Goal: Use online tool/utility: Utilize a website feature to perform a specific function

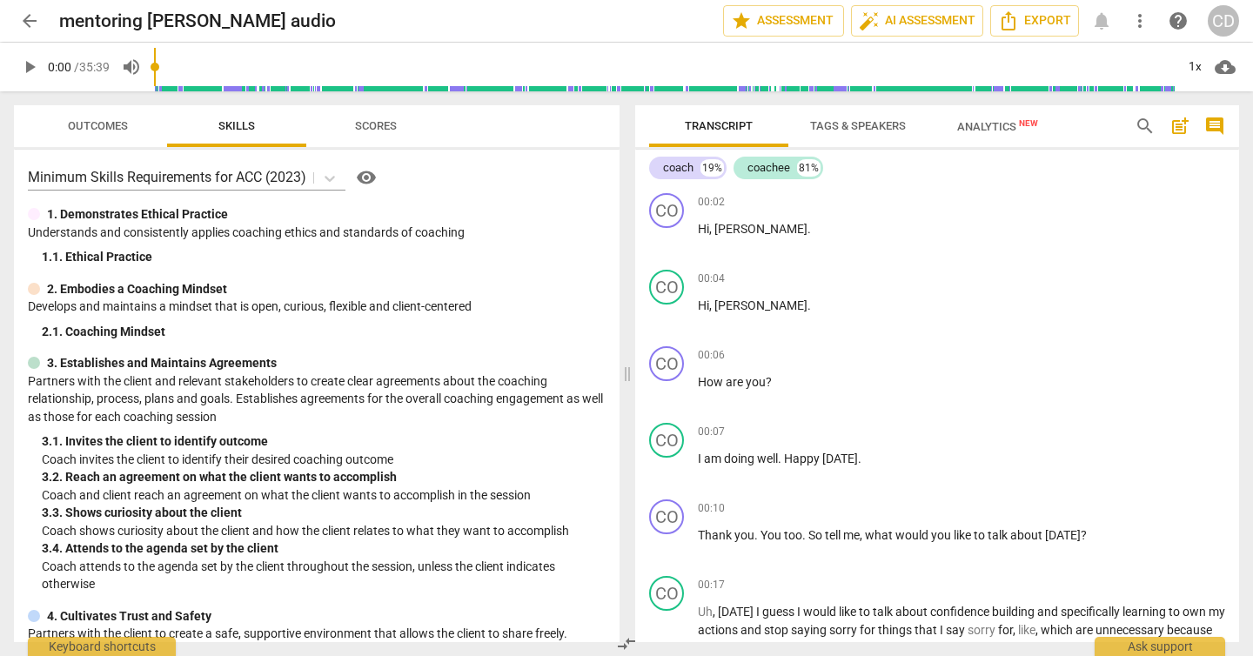
click at [29, 70] on span "play_arrow" at bounding box center [29, 67] width 21 height 21
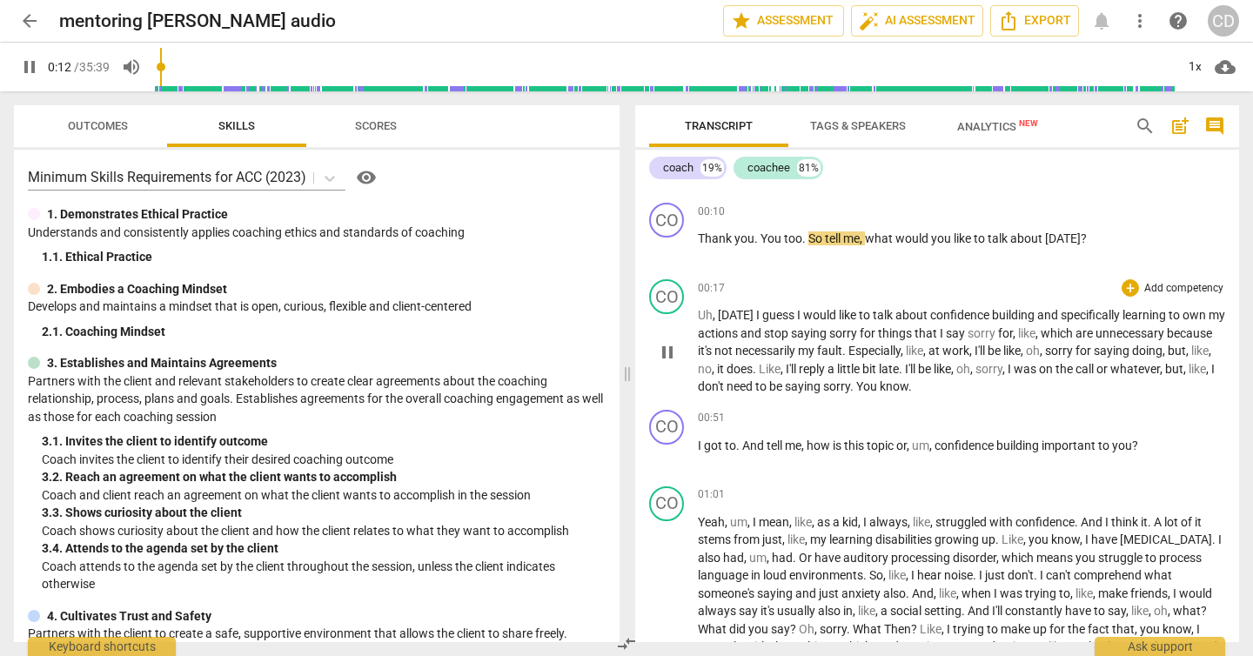
scroll to position [298, 0]
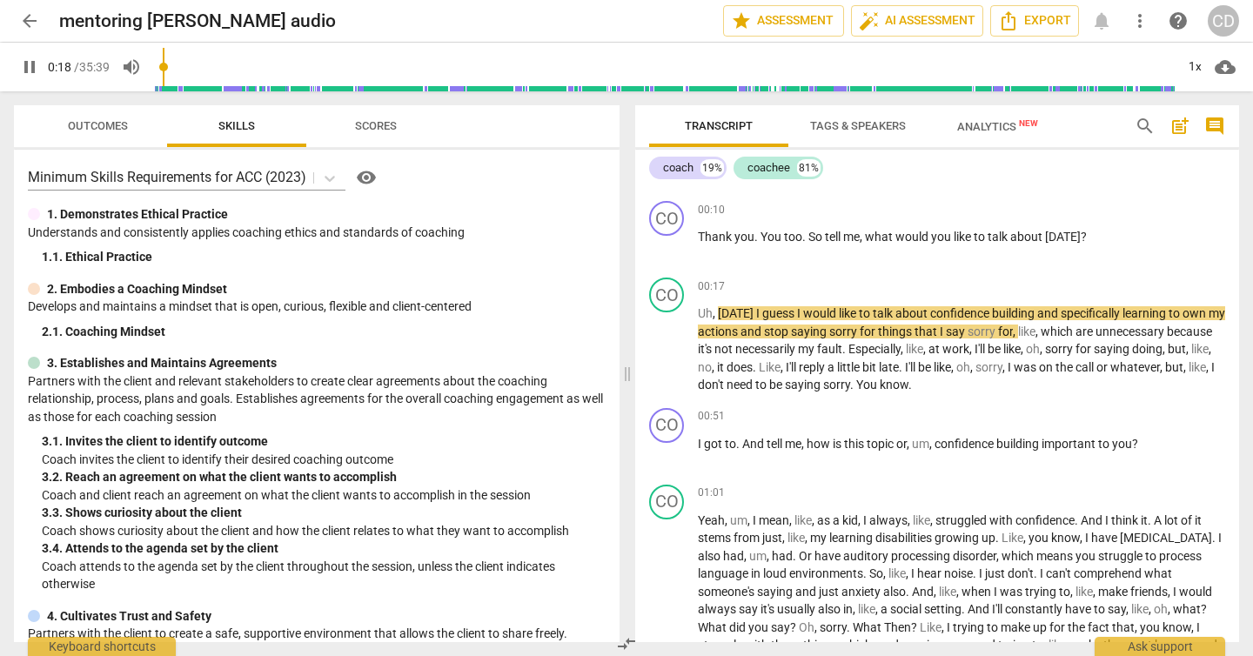
click at [23, 70] on span "pause" at bounding box center [29, 67] width 21 height 21
type input "18"
click at [1202, 207] on p "Add competency" at bounding box center [1184, 211] width 83 height 16
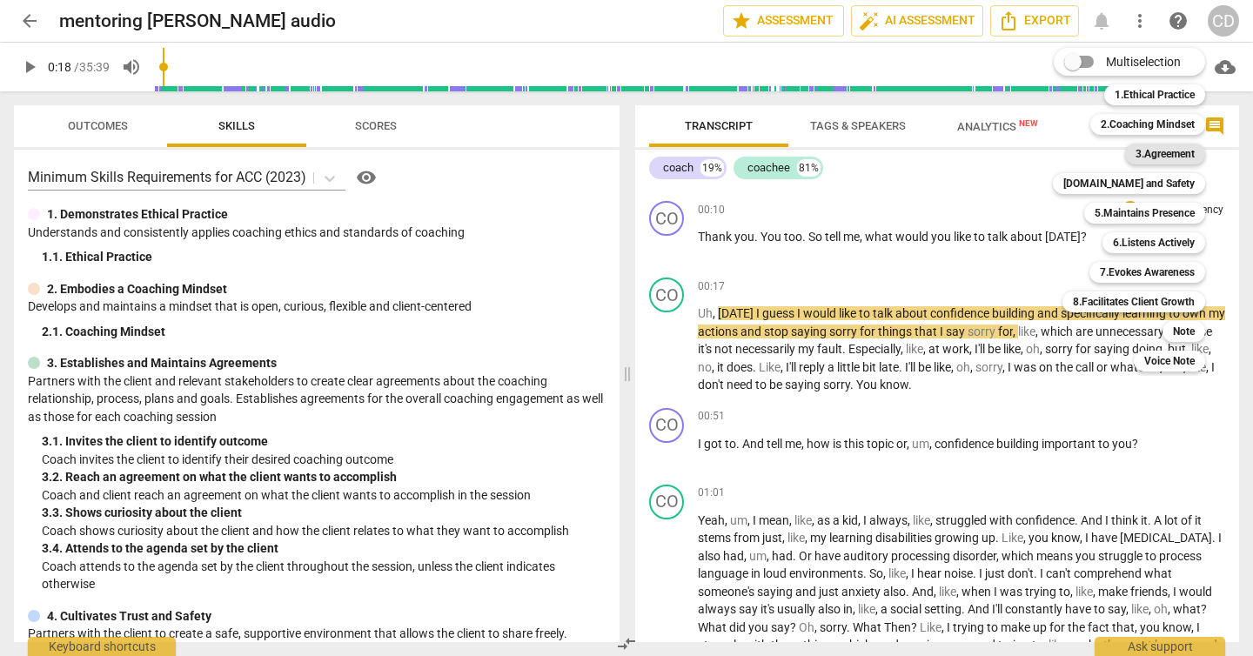
click at [1177, 158] on b "3.Agreement" at bounding box center [1165, 154] width 59 height 21
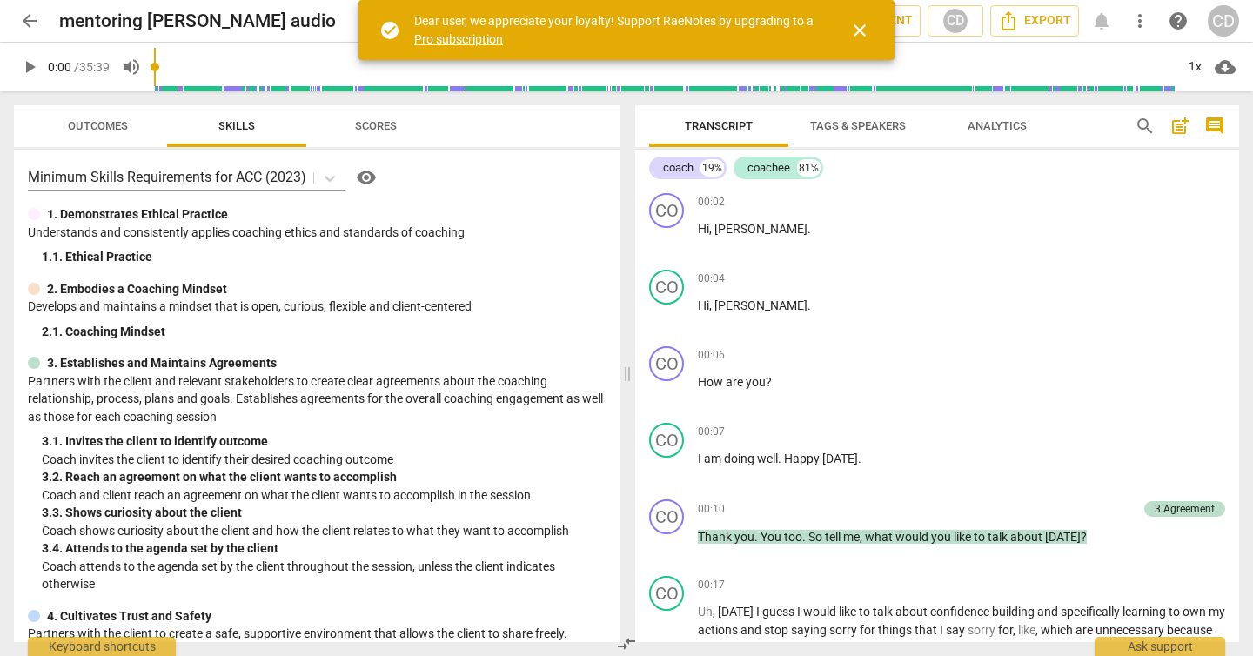
click at [860, 28] on span "close" at bounding box center [859, 30] width 21 height 21
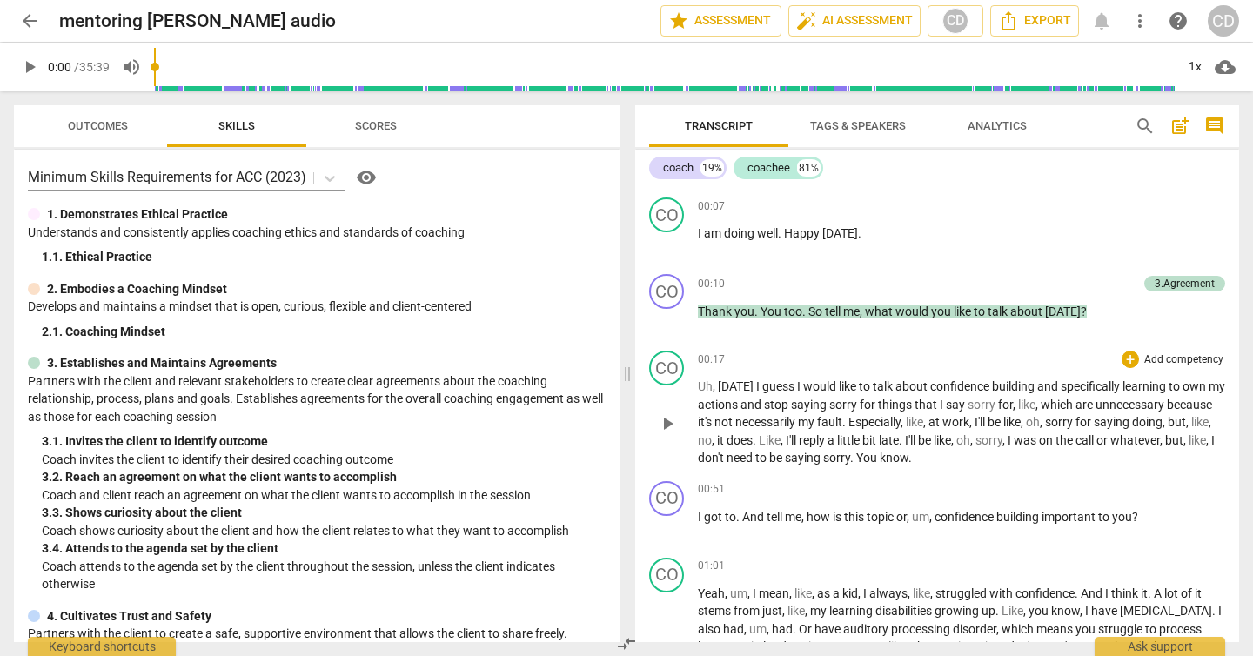
scroll to position [220, 0]
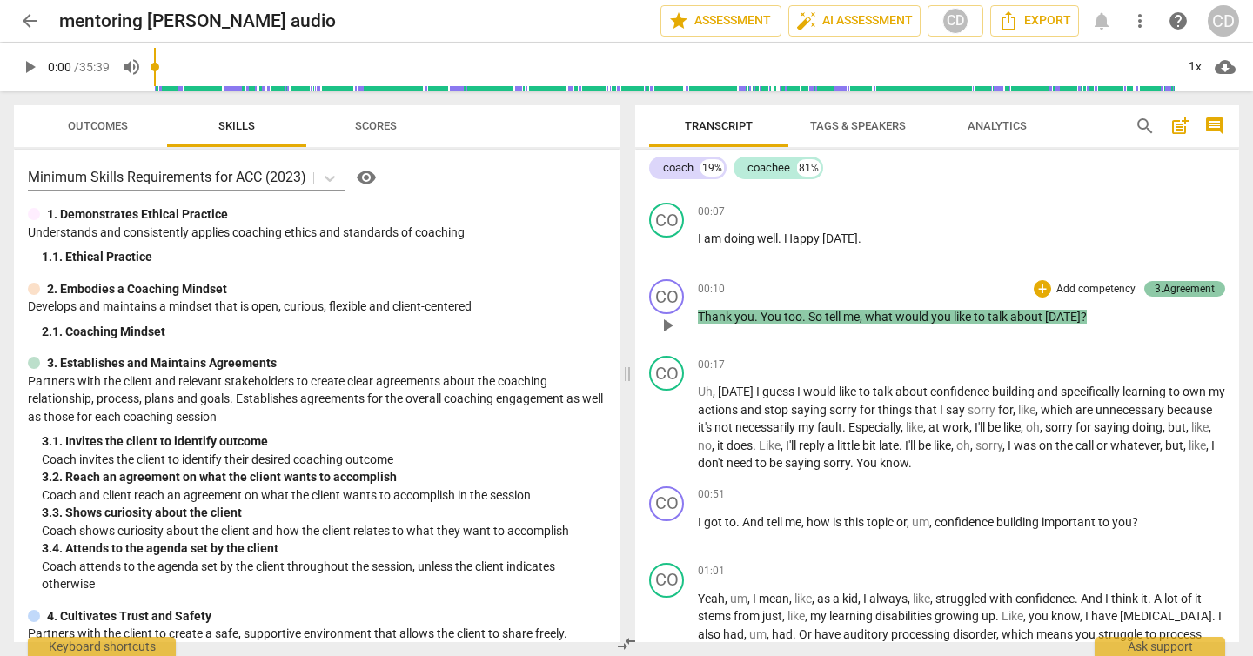
click at [1184, 294] on div "3.Agreement" at bounding box center [1185, 289] width 60 height 16
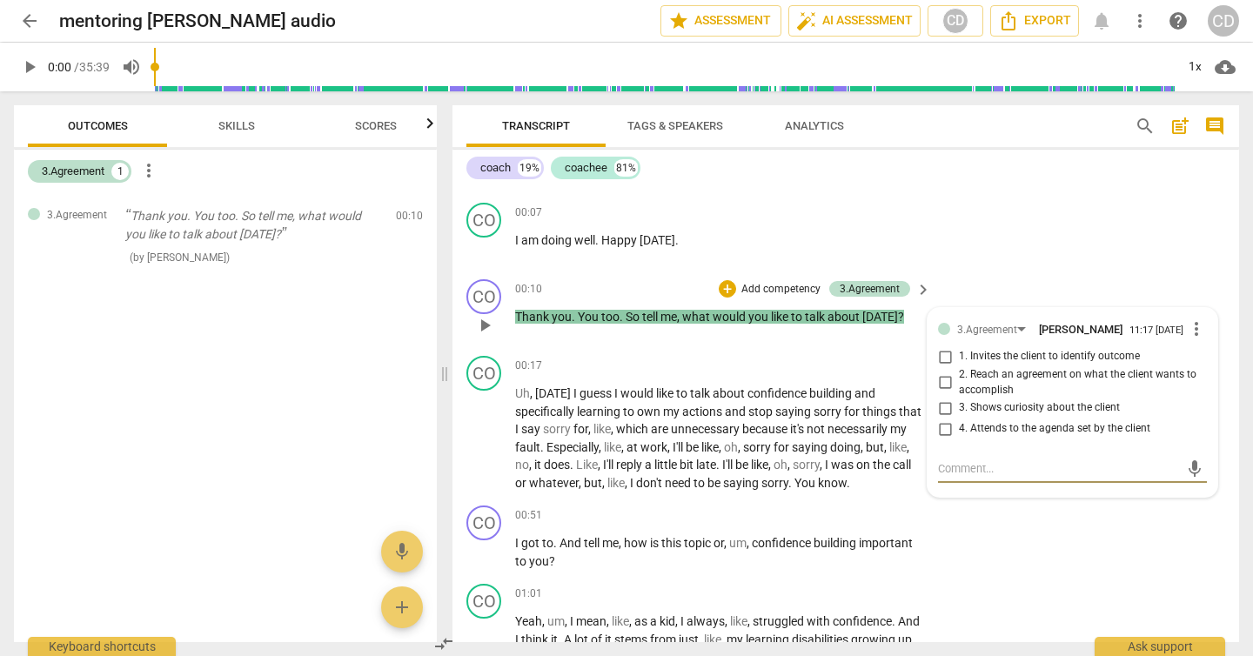
click at [942, 362] on input "1. Invites the client to identify outcome" at bounding box center [945, 356] width 28 height 21
checkbox input "true"
click at [1004, 256] on div "CO play_arrow pause 00:07 + Add competency keyboard_arrow_right I am doing well…" at bounding box center [846, 234] width 787 height 77
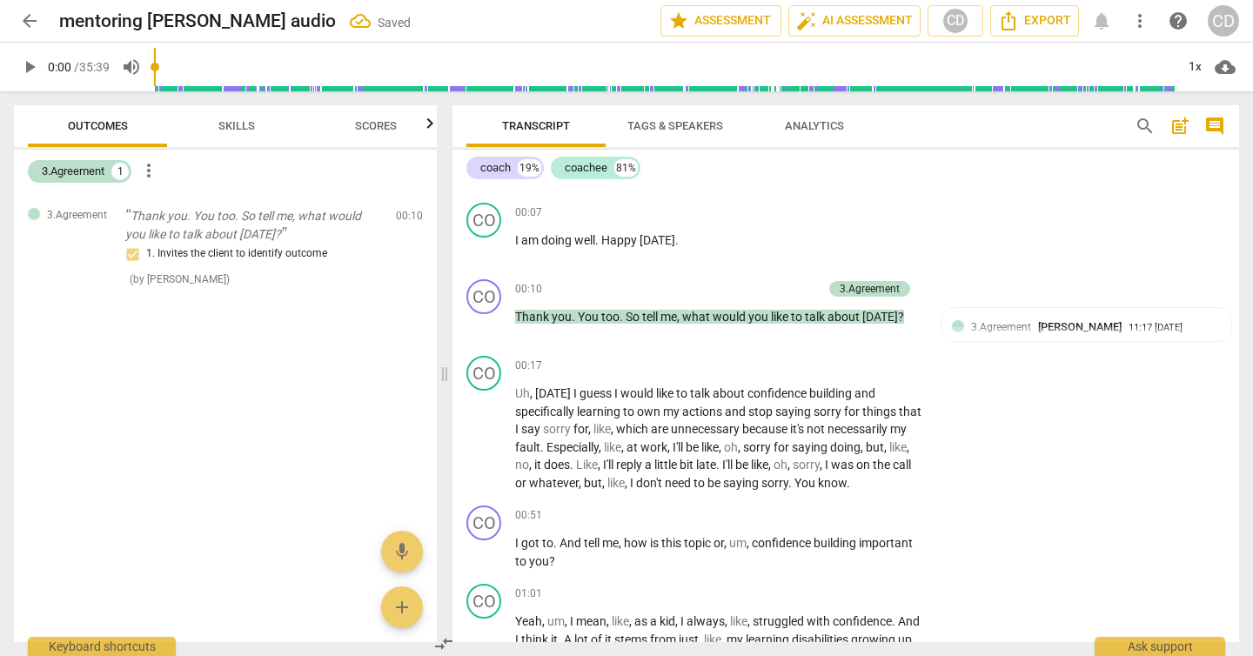
click at [222, 128] on span "Skills" at bounding box center [236, 125] width 37 height 13
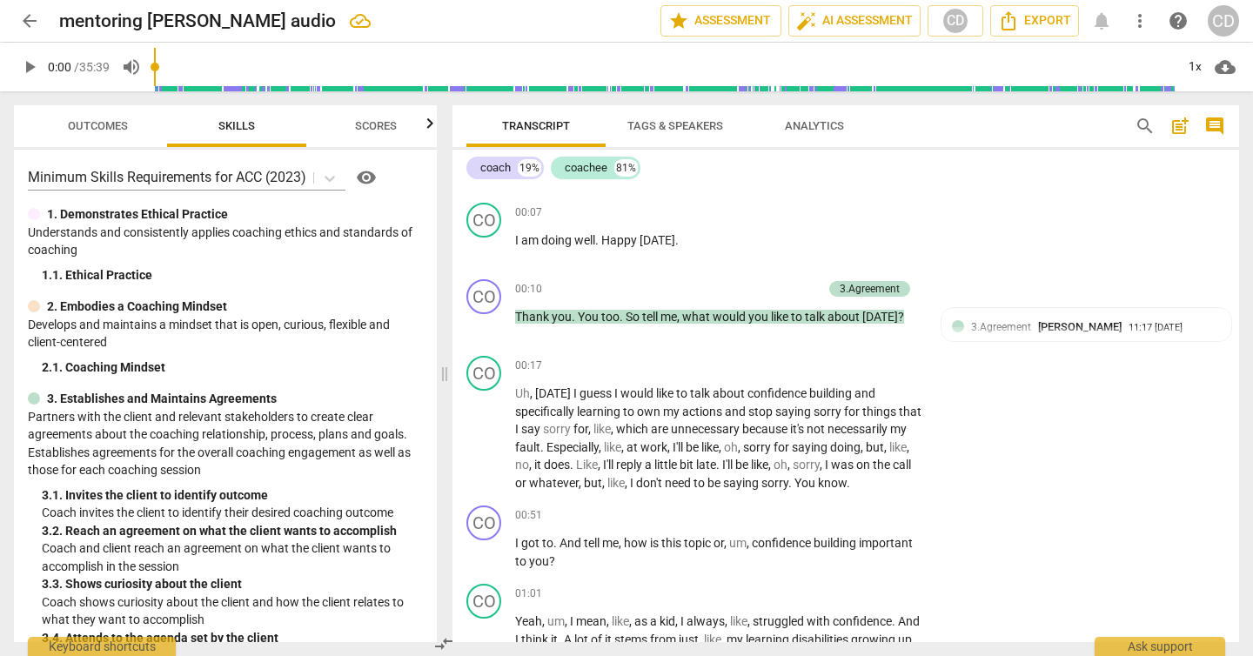
click at [23, 70] on span "play_arrow" at bounding box center [29, 67] width 21 height 21
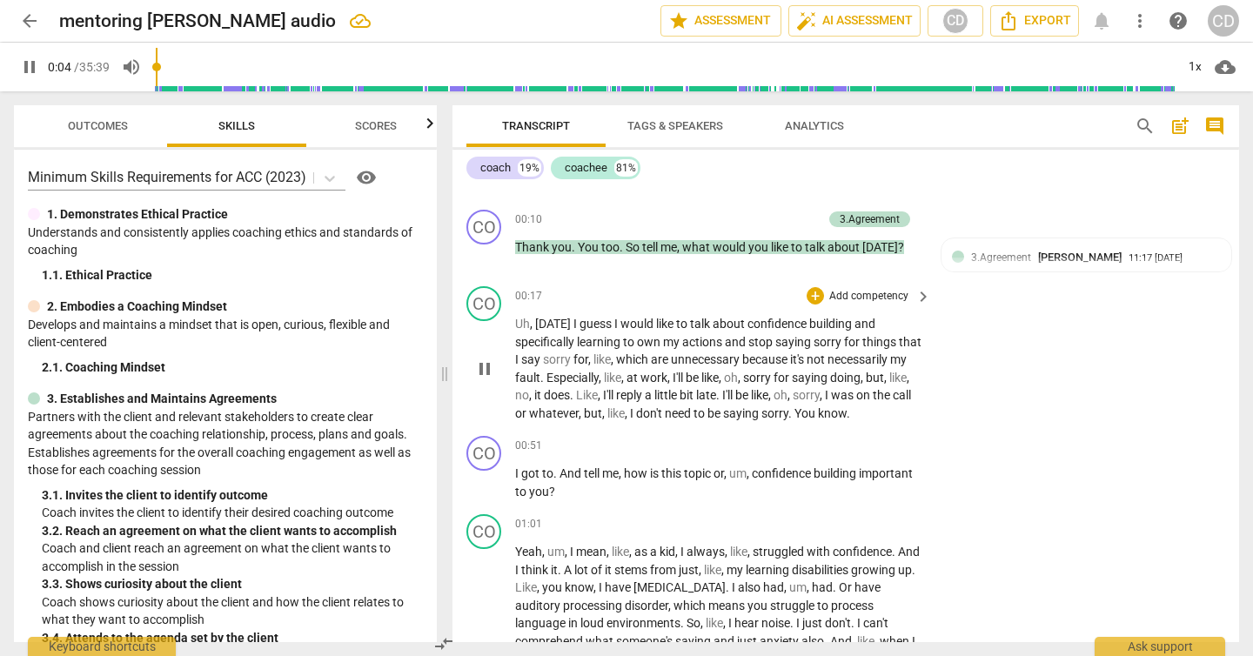
scroll to position [287, 0]
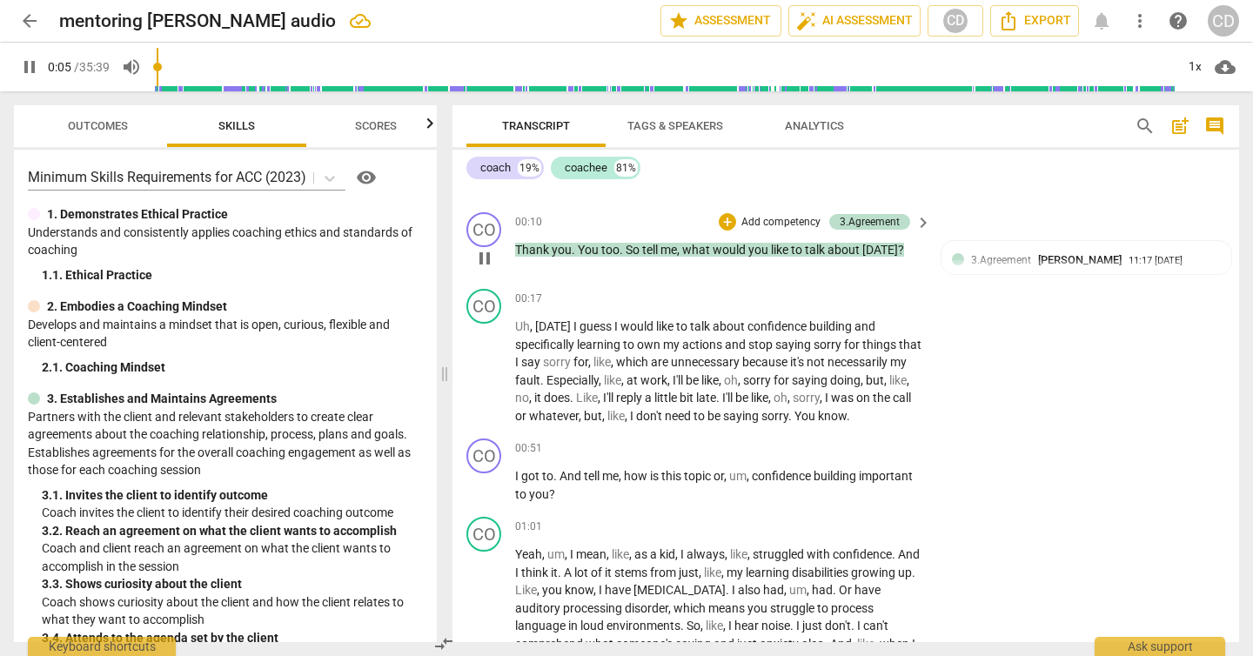
click at [553, 249] on span "you" at bounding box center [562, 250] width 20 height 14
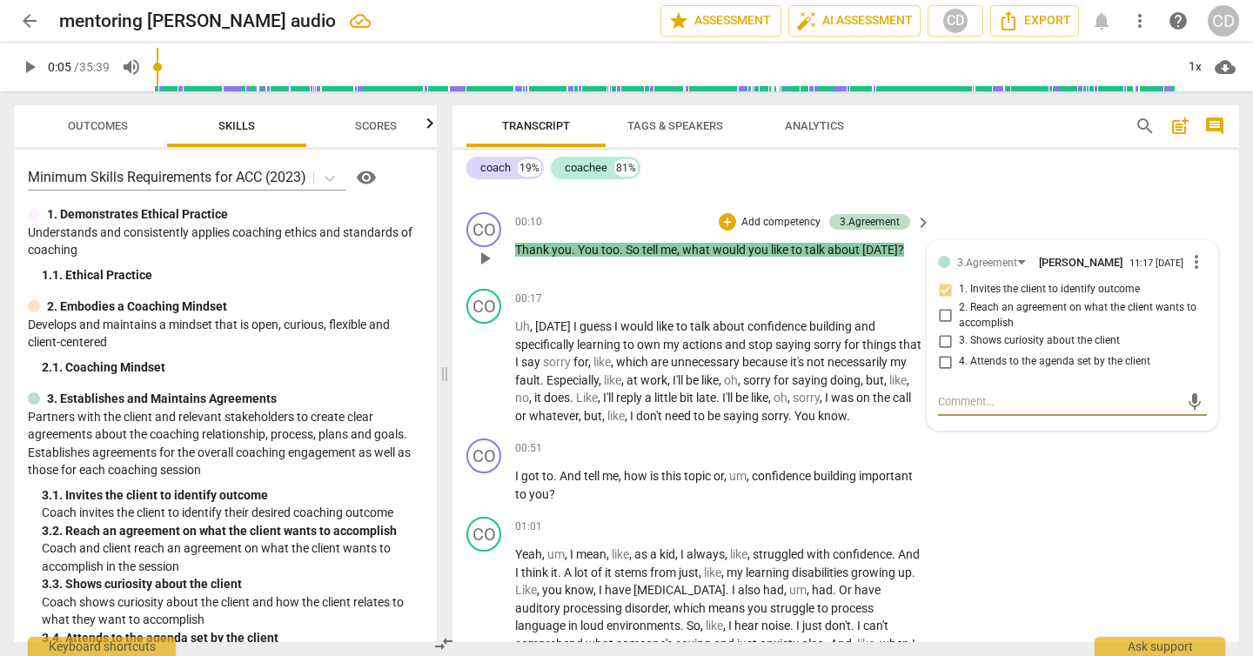
click at [485, 258] on span "play_arrow" at bounding box center [484, 258] width 21 height 21
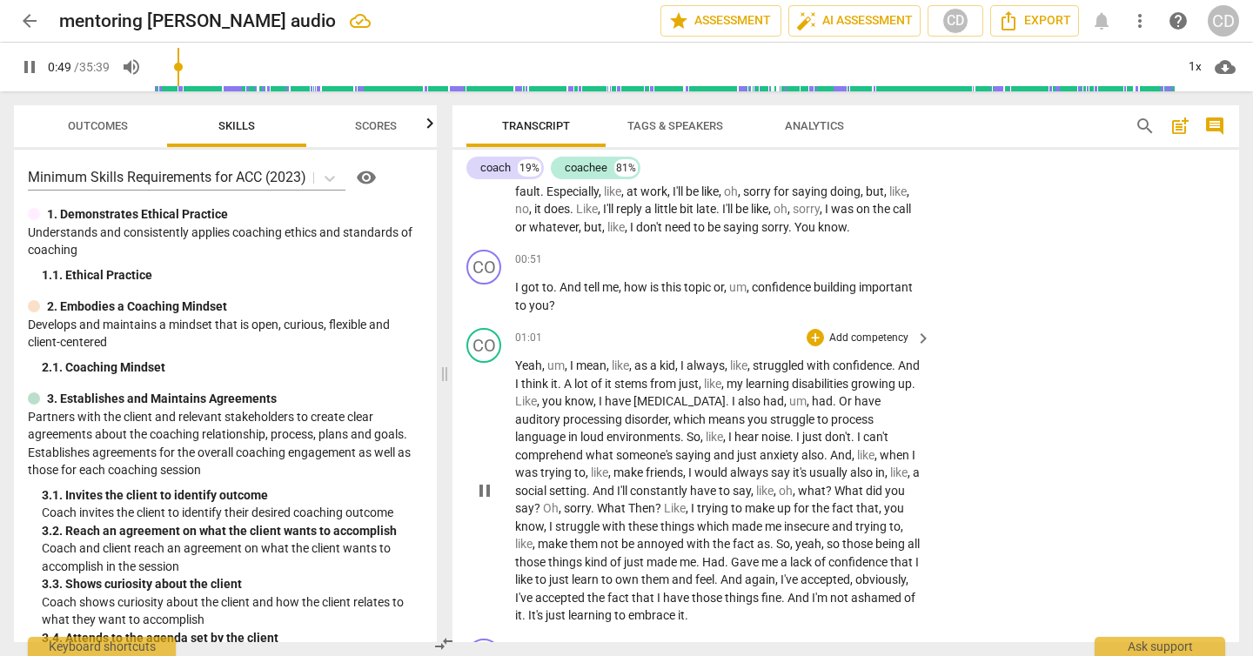
scroll to position [497, 0]
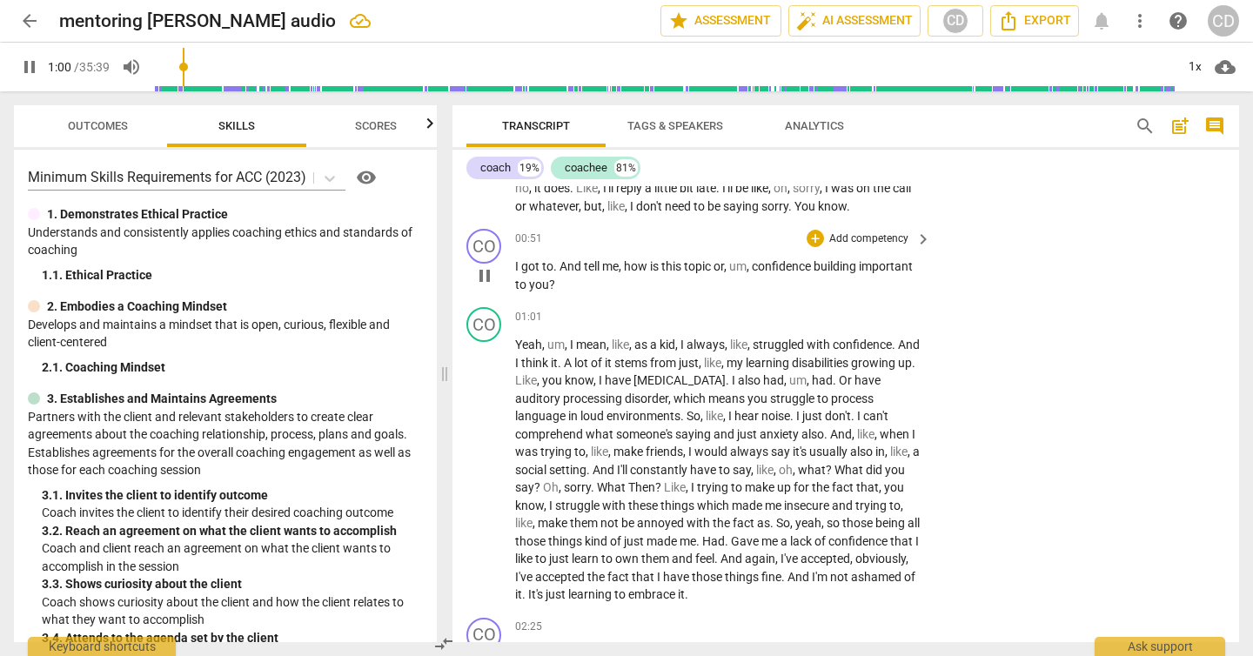
click at [486, 272] on span "pause" at bounding box center [484, 275] width 21 height 21
type input "61"
click at [861, 235] on p "Add competency" at bounding box center [869, 239] width 83 height 16
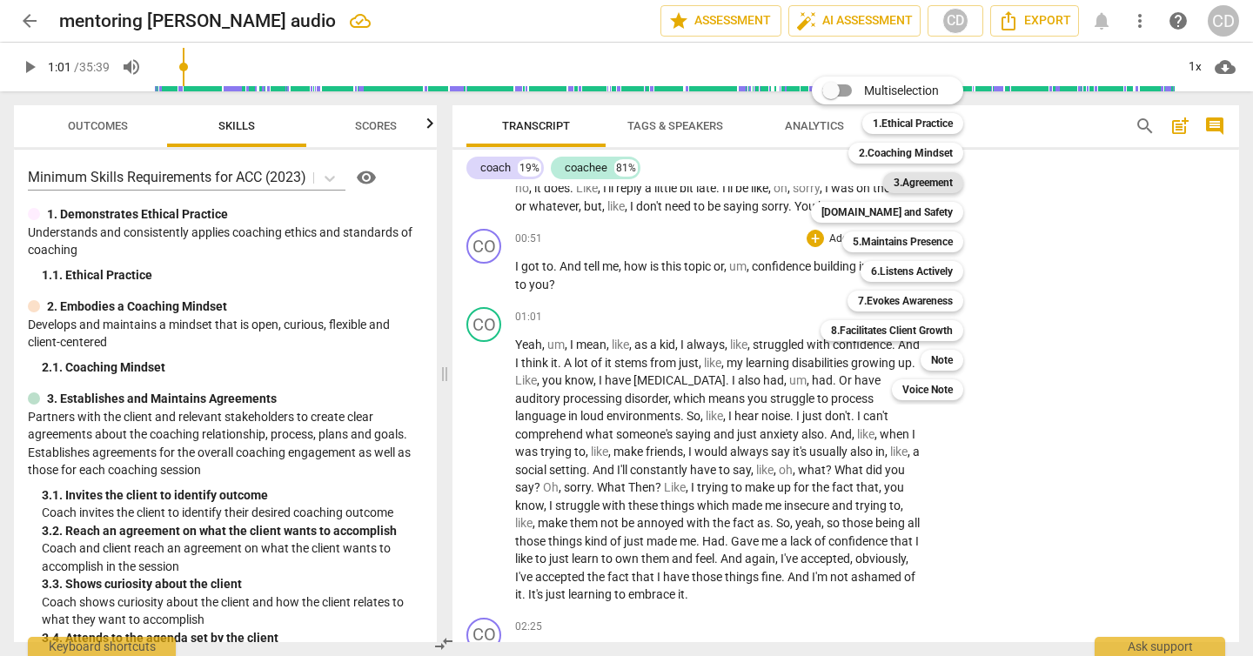
click at [911, 183] on b "3.Agreement" at bounding box center [923, 182] width 59 height 21
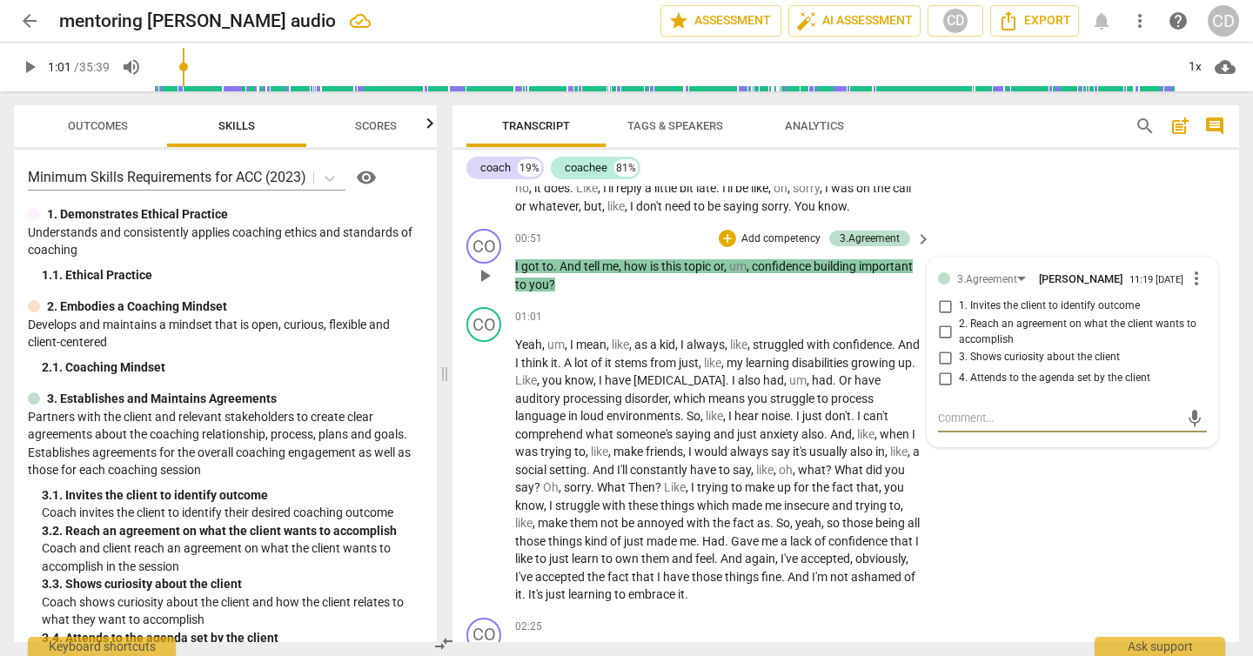
click at [945, 363] on input "3. Shows curiosity about the client" at bounding box center [945, 357] width 28 height 21
checkbox input "true"
click at [1026, 545] on div "CO play_arrow pause 01:01 + Add competency keyboard_arrow_right Yeah , um , I m…" at bounding box center [846, 455] width 787 height 311
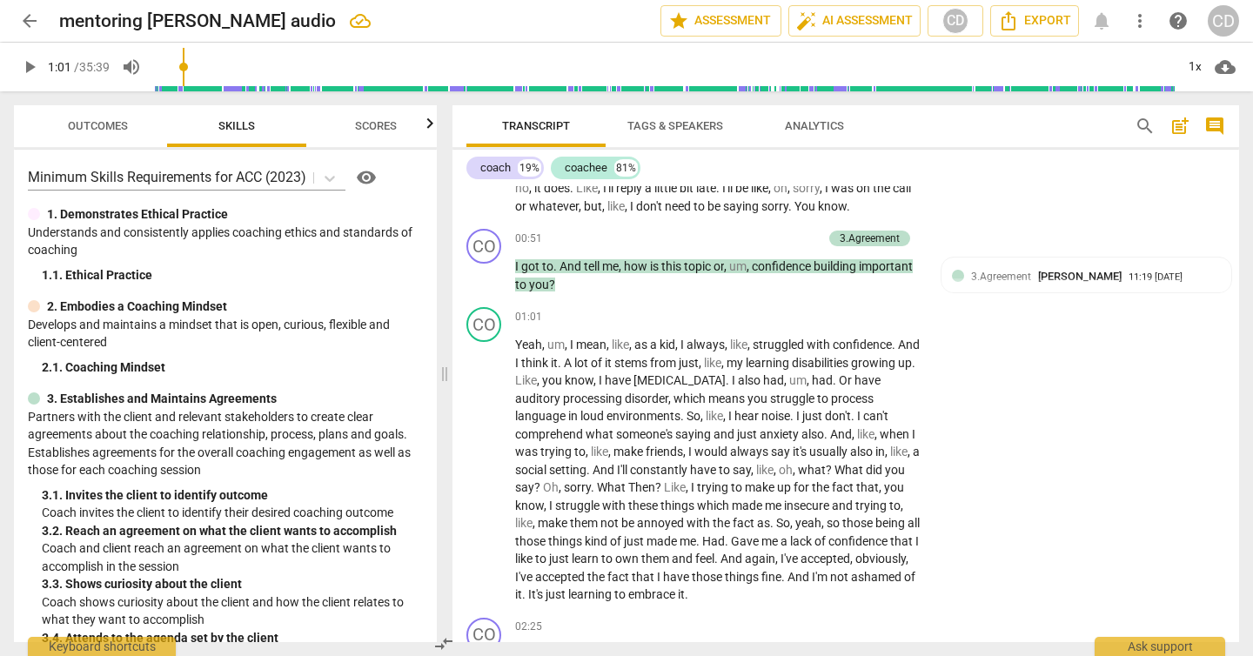
click at [29, 66] on span "play_arrow" at bounding box center [29, 67] width 21 height 21
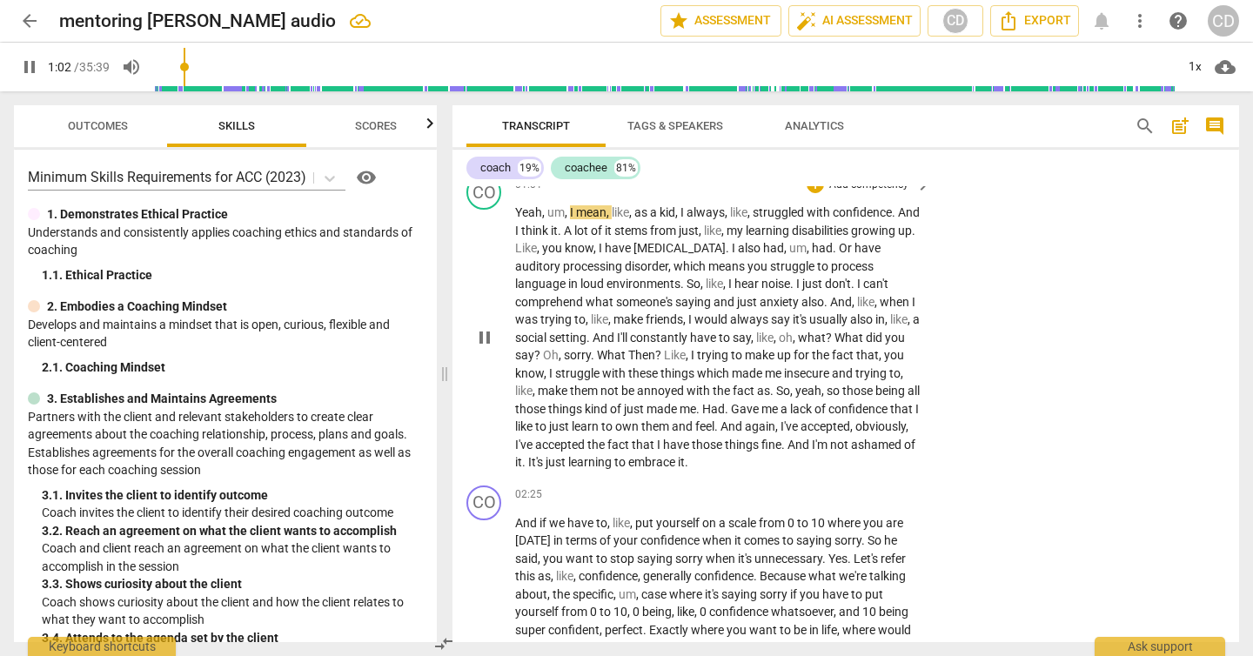
scroll to position [646, 0]
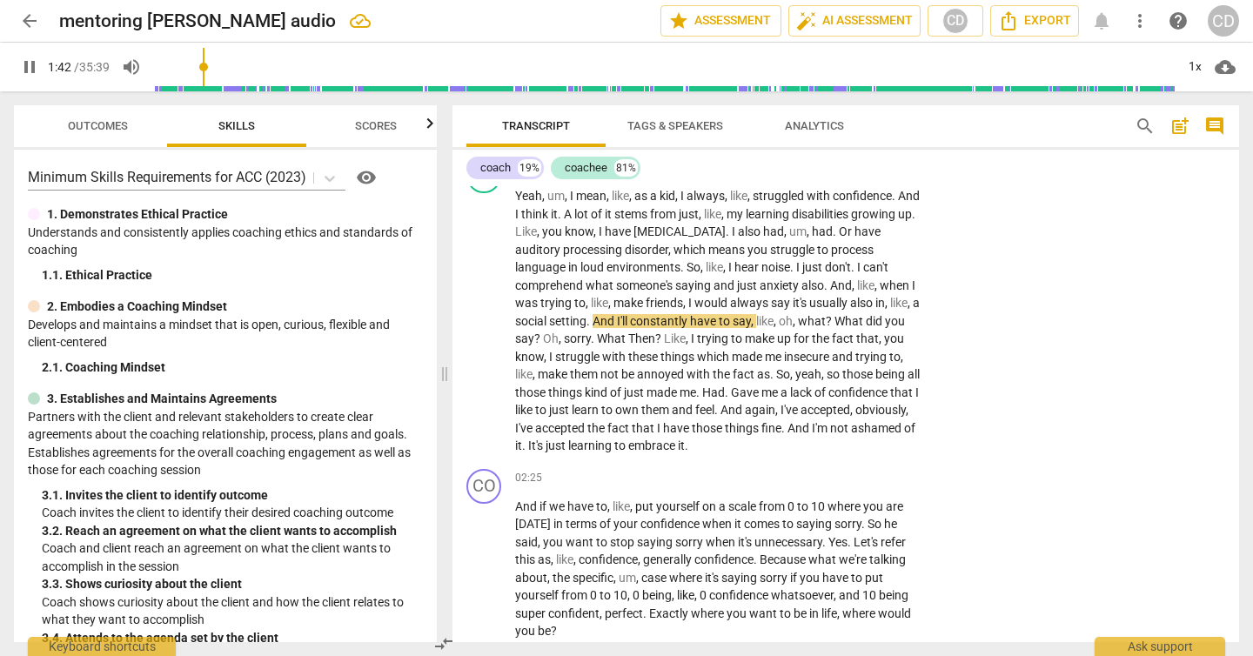
click at [22, 61] on span "pause" at bounding box center [29, 67] width 21 height 21
click at [30, 69] on span "play_arrow" at bounding box center [29, 67] width 21 height 21
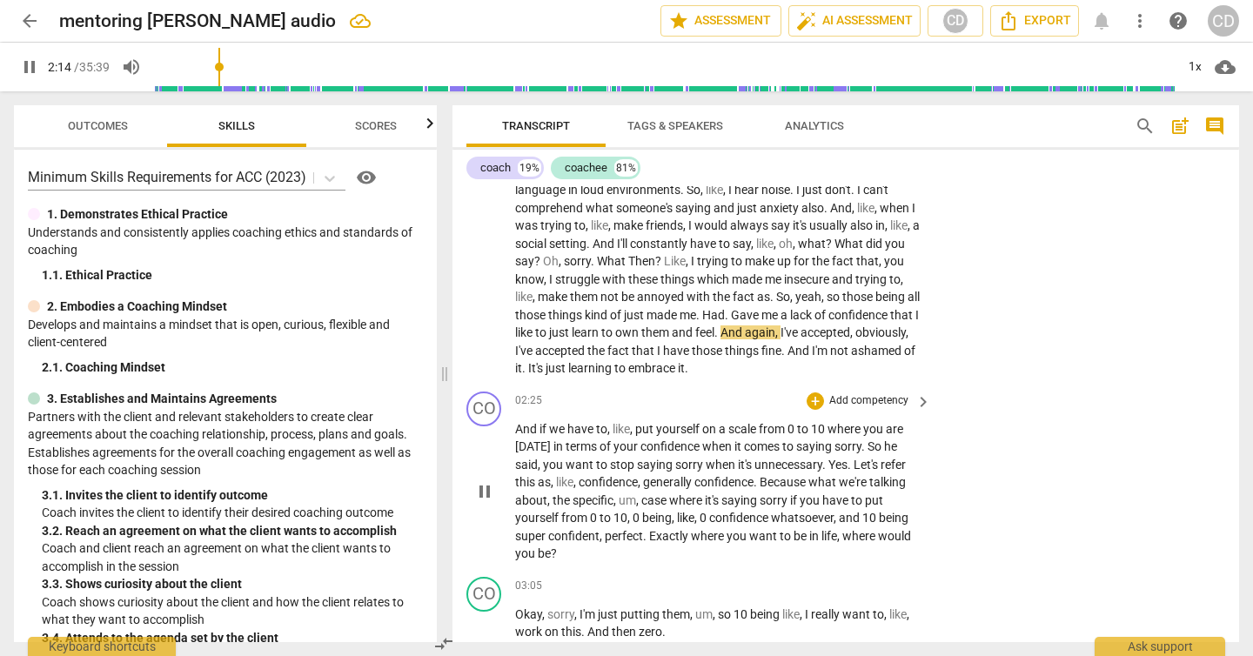
scroll to position [706, 0]
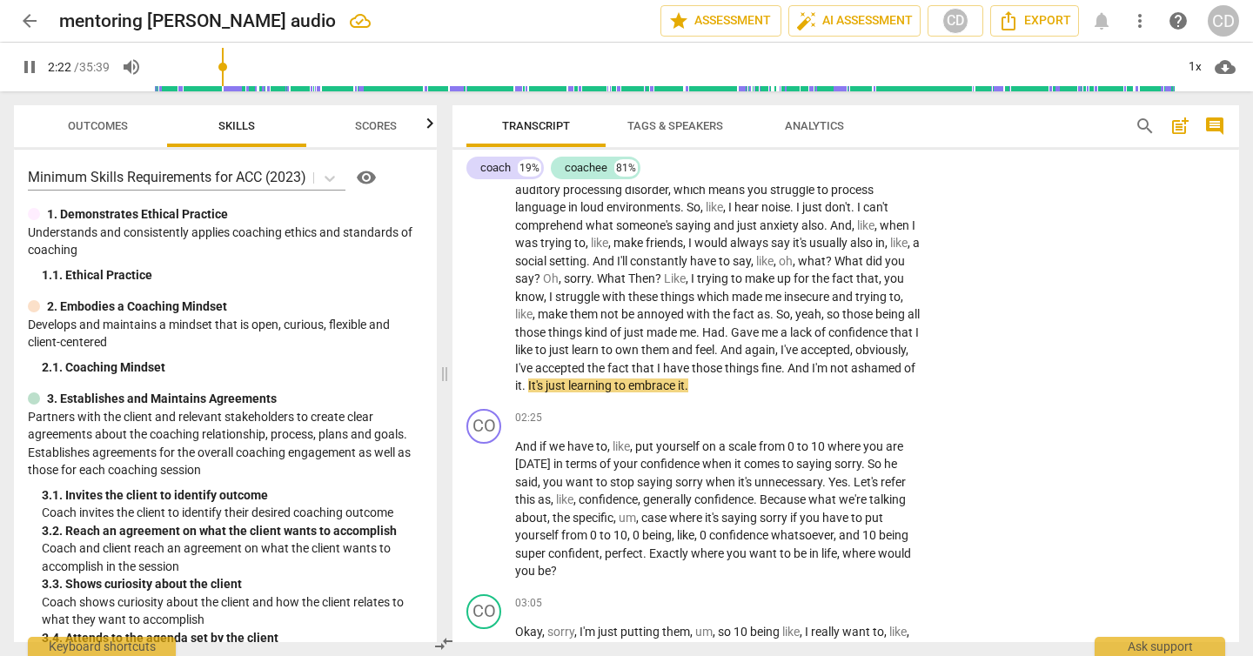
click at [26, 67] on span "pause" at bounding box center [29, 67] width 21 height 21
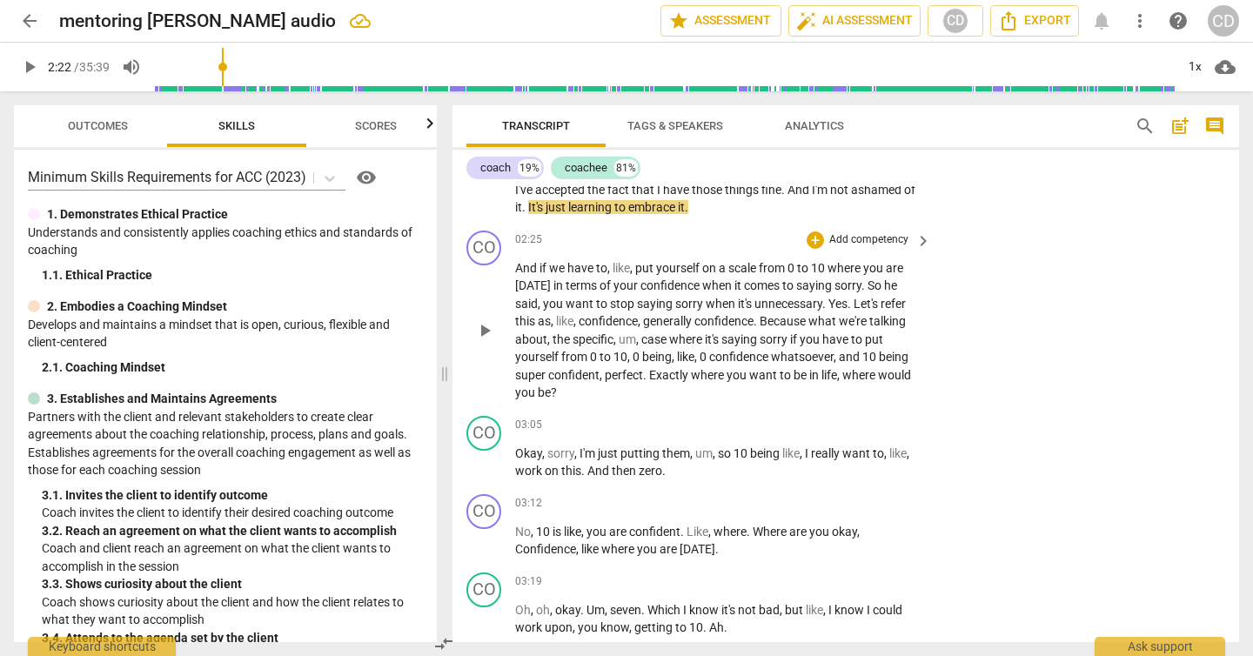
scroll to position [887, 0]
click at [31, 69] on span "play_arrow" at bounding box center [29, 67] width 21 height 21
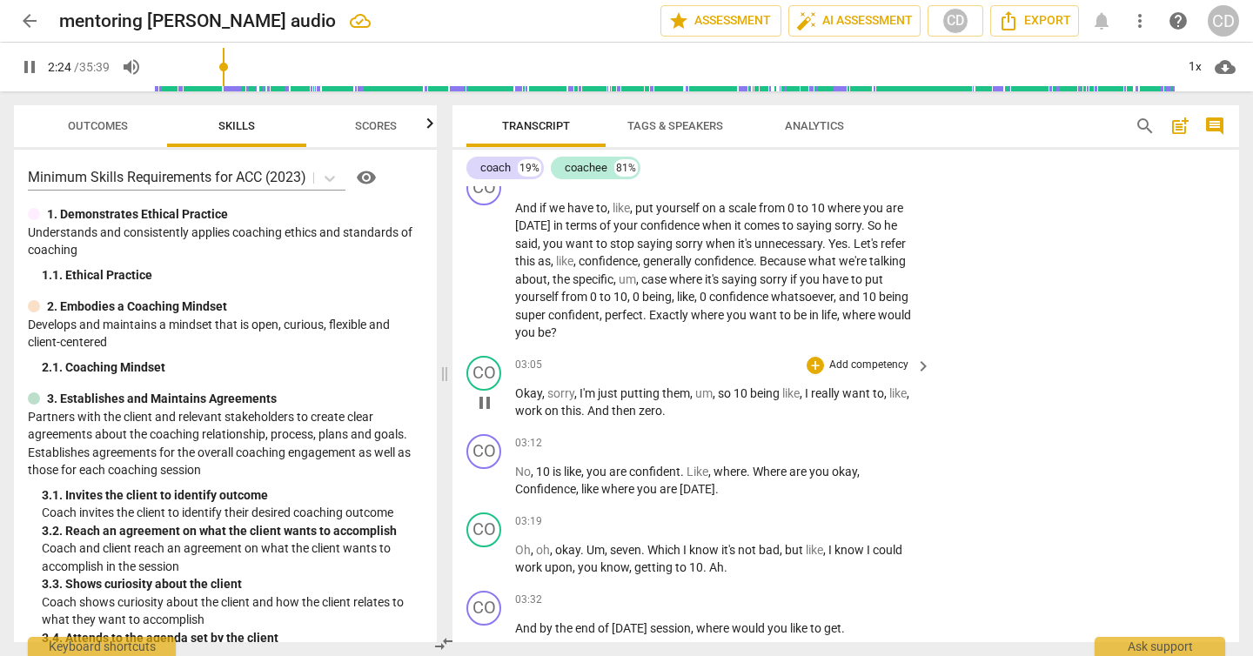
scroll to position [946, 0]
click at [23, 66] on span "pause" at bounding box center [29, 67] width 21 height 21
type input "183"
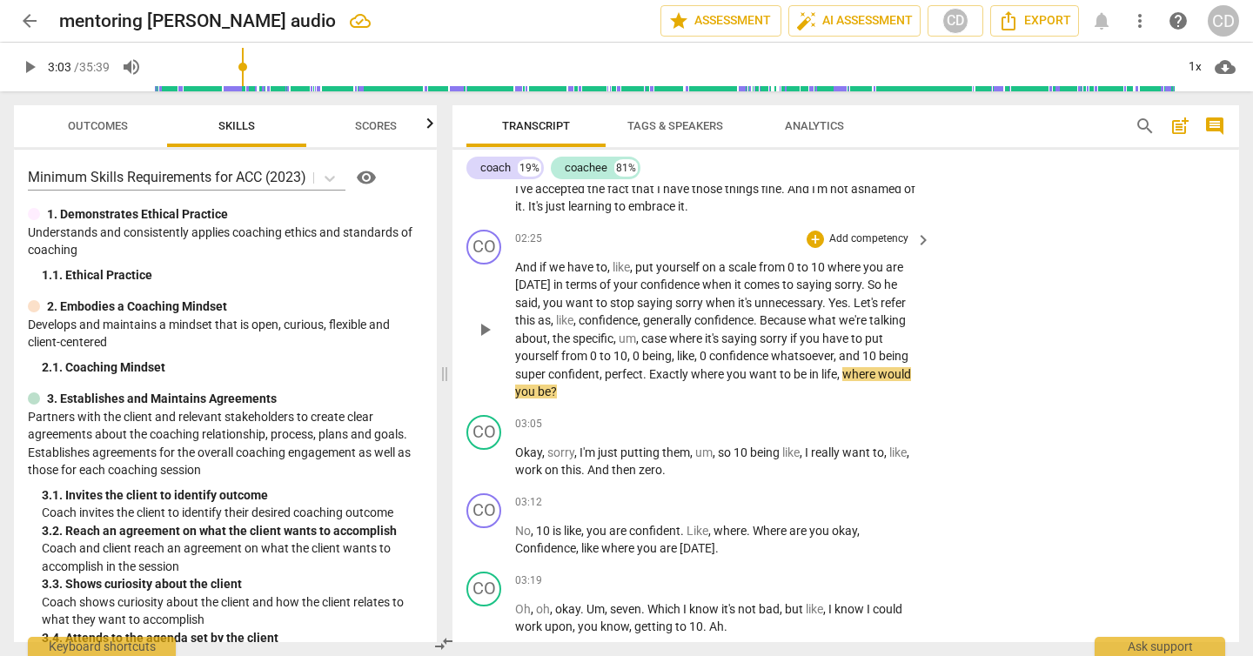
scroll to position [881, 0]
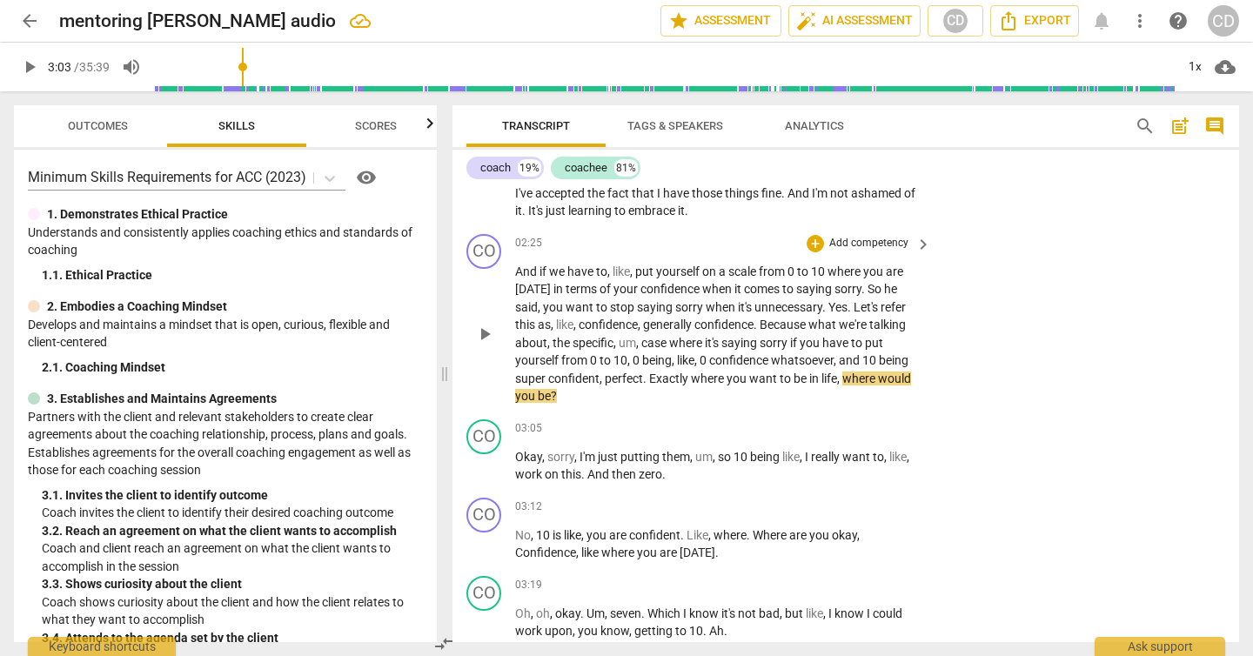
click at [889, 236] on p "Add competency" at bounding box center [869, 244] width 83 height 16
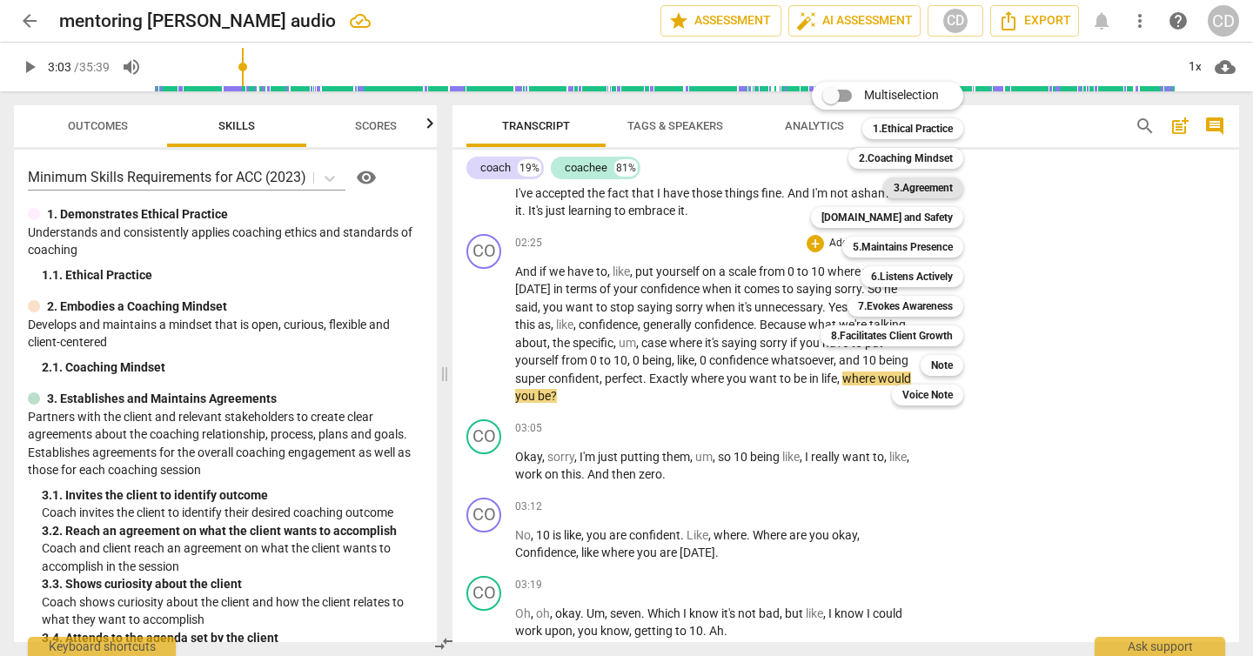
click at [926, 184] on b "3.Agreement" at bounding box center [923, 188] width 59 height 21
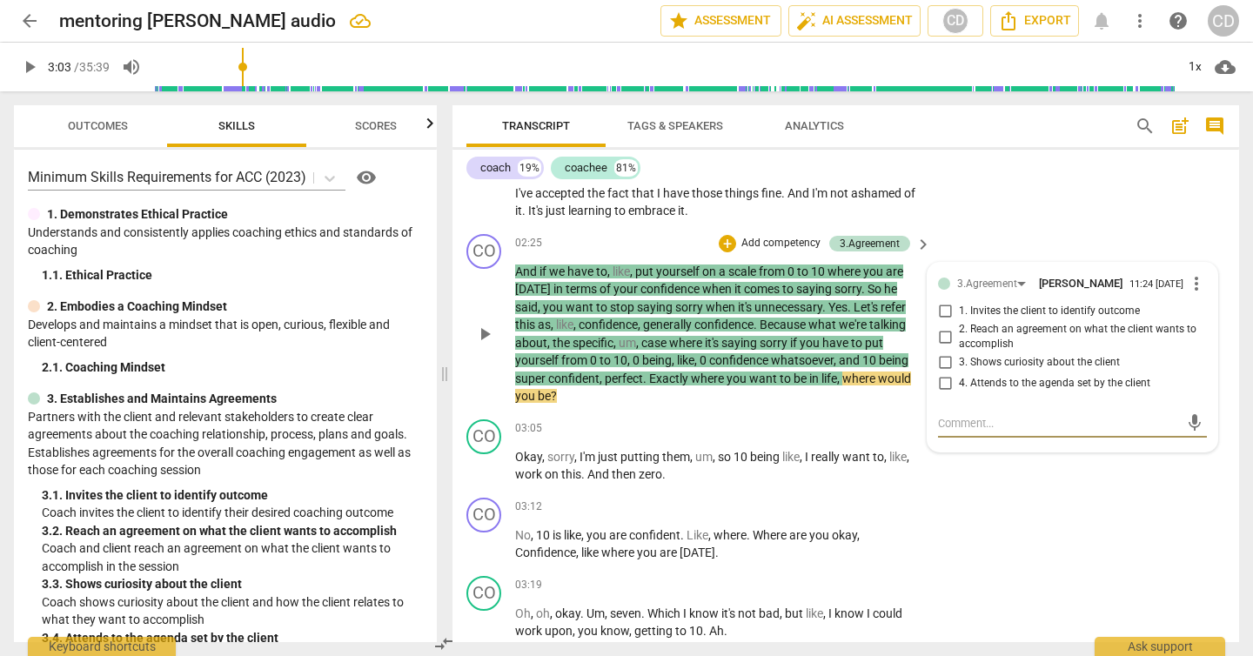
click at [943, 317] on input "1. Invites the client to identify outcome" at bounding box center [945, 311] width 28 height 21
checkbox input "true"
click at [1014, 243] on div "CO play_arrow pause 02:25 + Add competency 3.Agreement keyboard_arrow_right And…" at bounding box center [846, 319] width 787 height 185
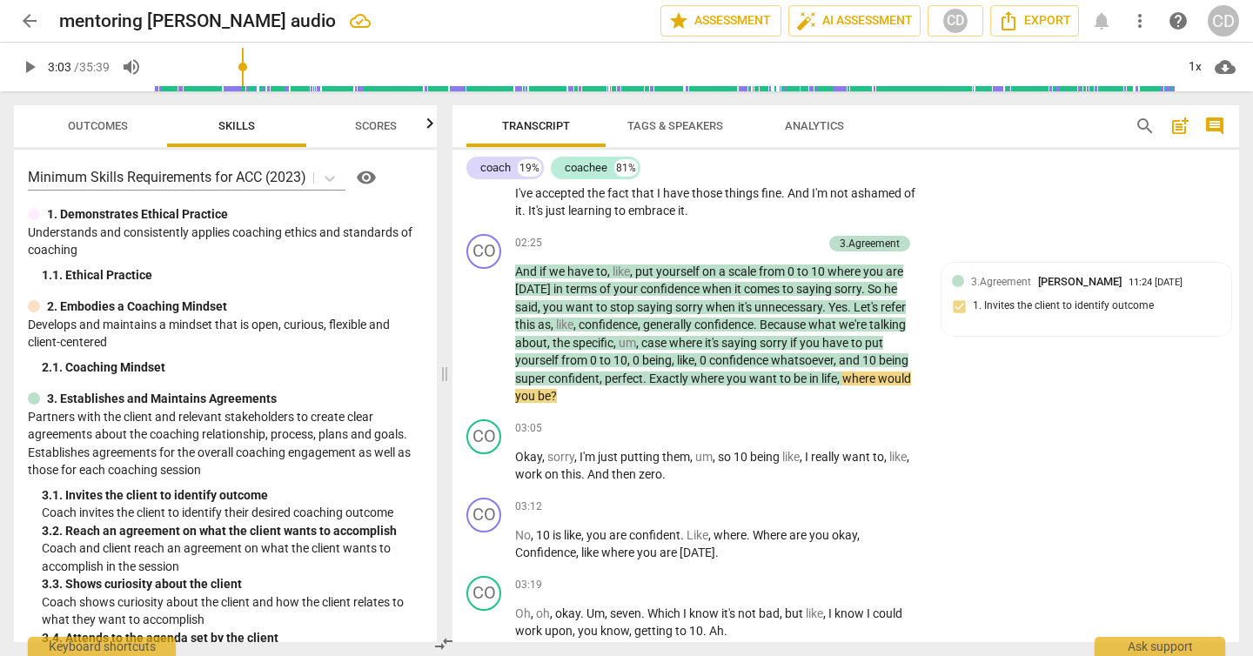
click at [94, 118] on span "Outcomes" at bounding box center [98, 126] width 102 height 23
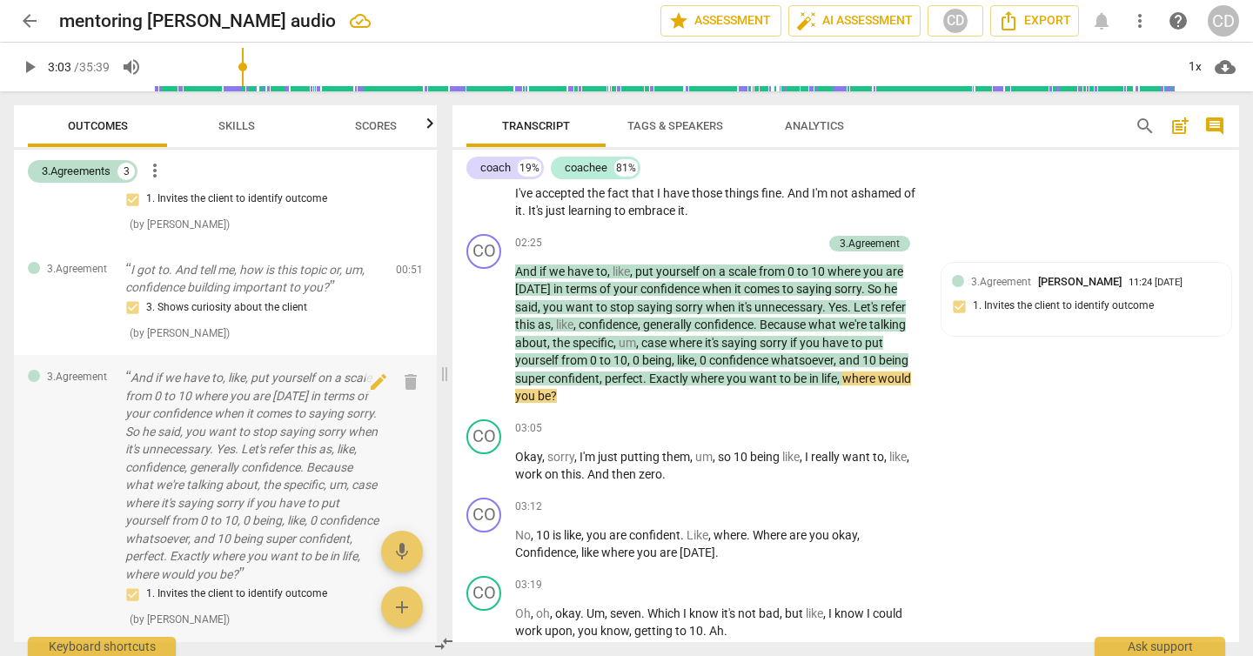
scroll to position [0, 0]
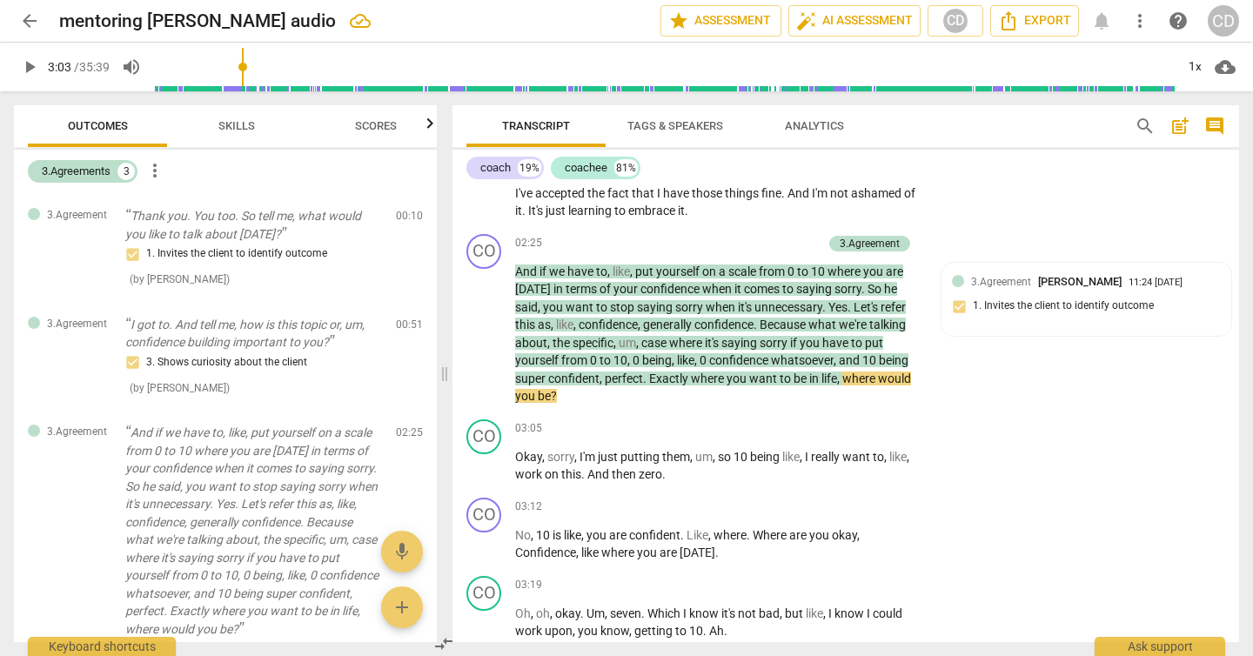
click at [222, 131] on span "Skills" at bounding box center [236, 125] width 37 height 13
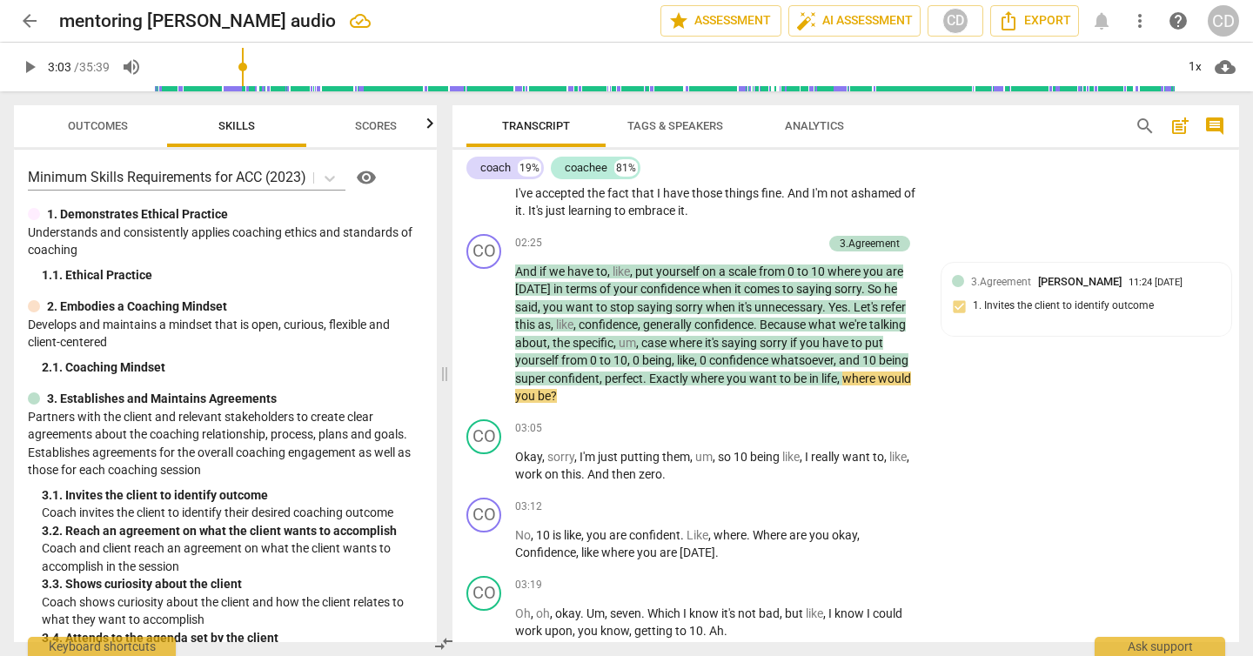
click at [23, 66] on span "play_arrow" at bounding box center [29, 67] width 21 height 21
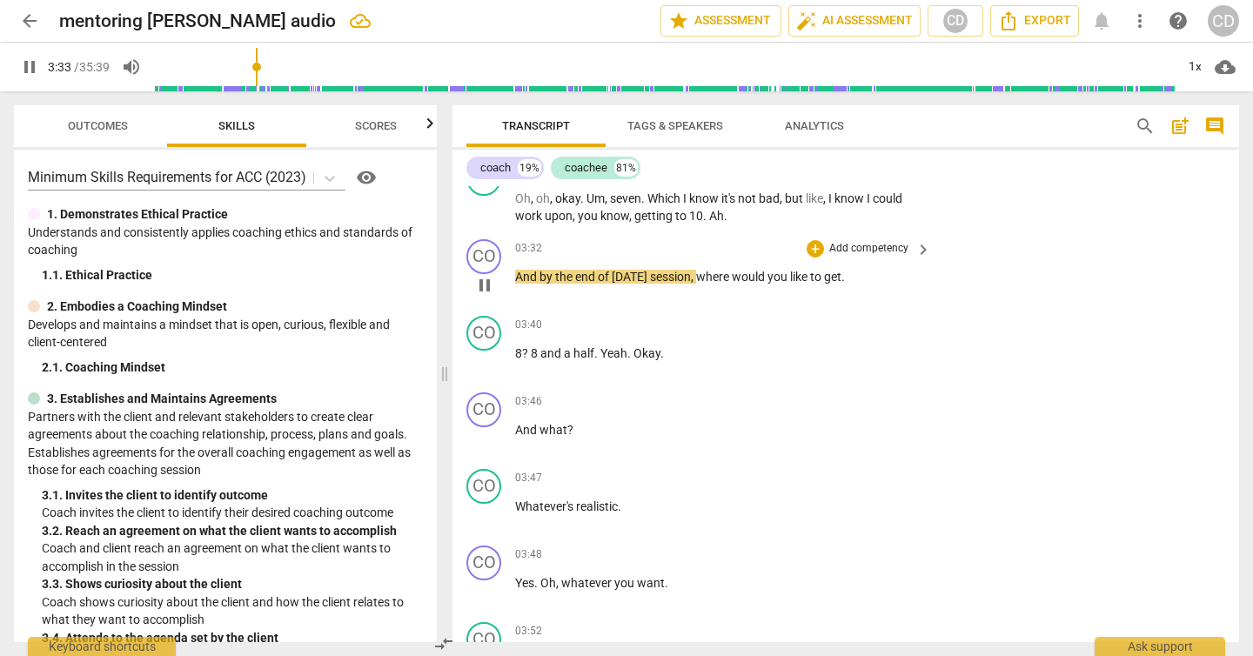
scroll to position [1304, 0]
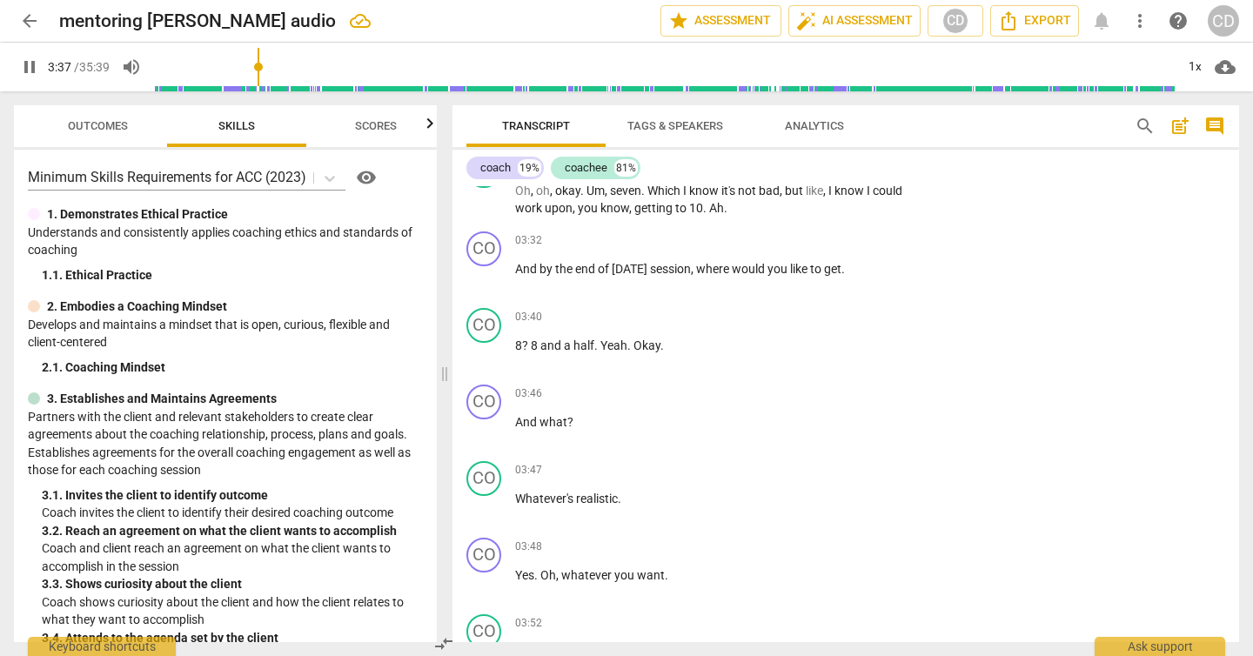
click at [26, 72] on span "pause" at bounding box center [29, 67] width 21 height 21
type input "218"
click at [888, 243] on p "Add competency" at bounding box center [869, 241] width 83 height 16
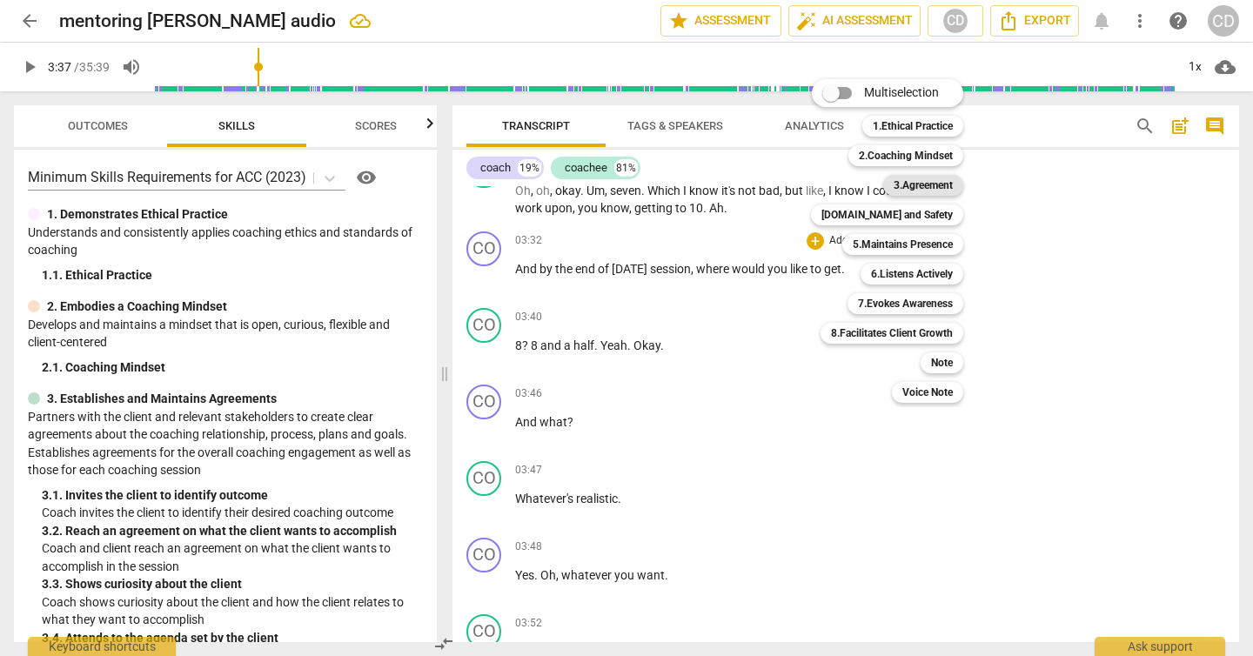
click at [923, 191] on b "3.Agreement" at bounding box center [923, 185] width 59 height 21
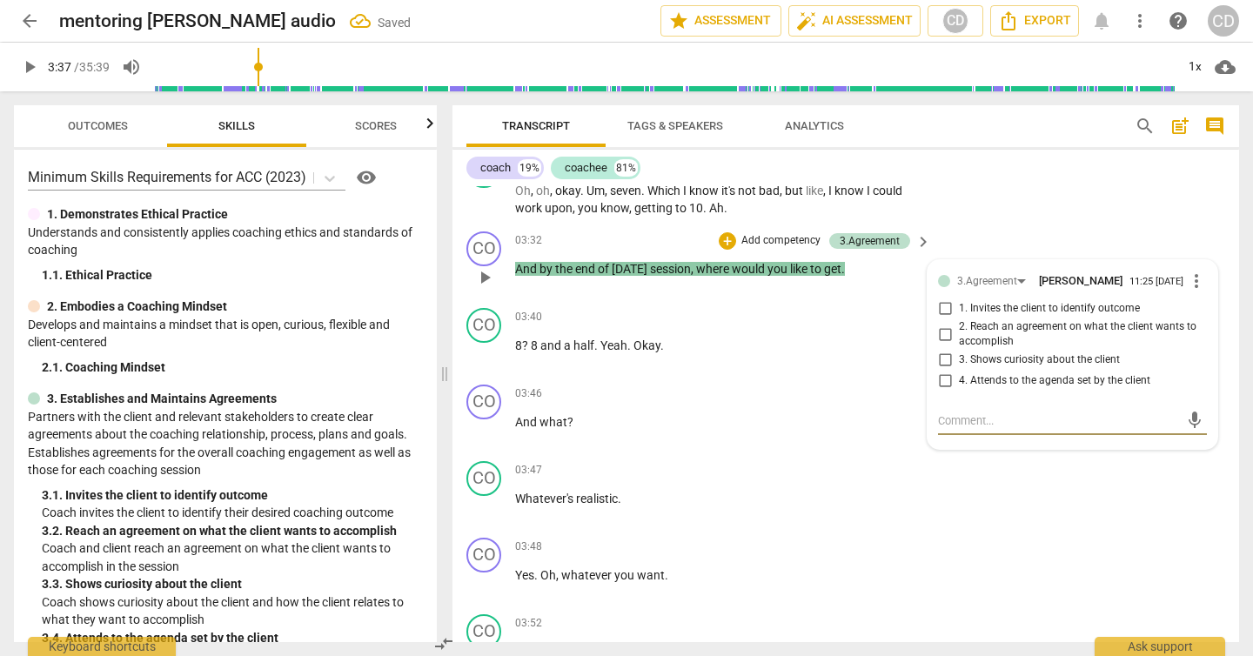
click at [944, 340] on input "2. Reach an agreement on what the client wants to accomplish" at bounding box center [945, 334] width 28 height 21
checkbox input "true"
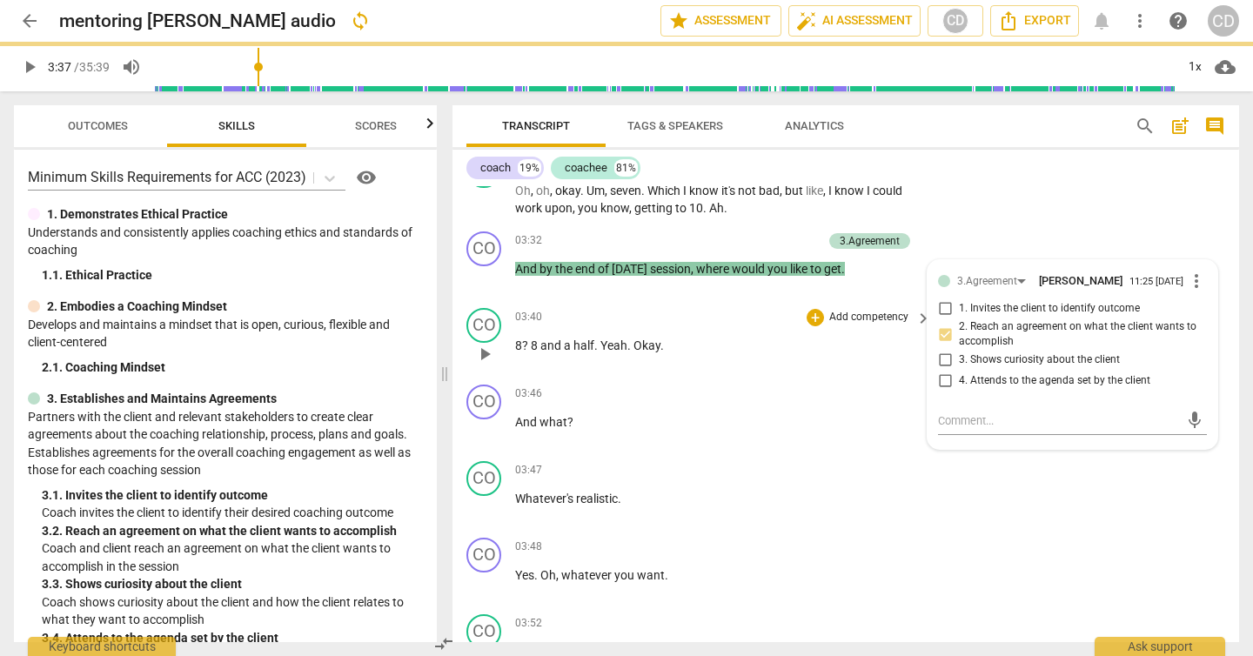
click at [713, 311] on div "03:40 + Add competency keyboard_arrow_right" at bounding box center [724, 317] width 418 height 19
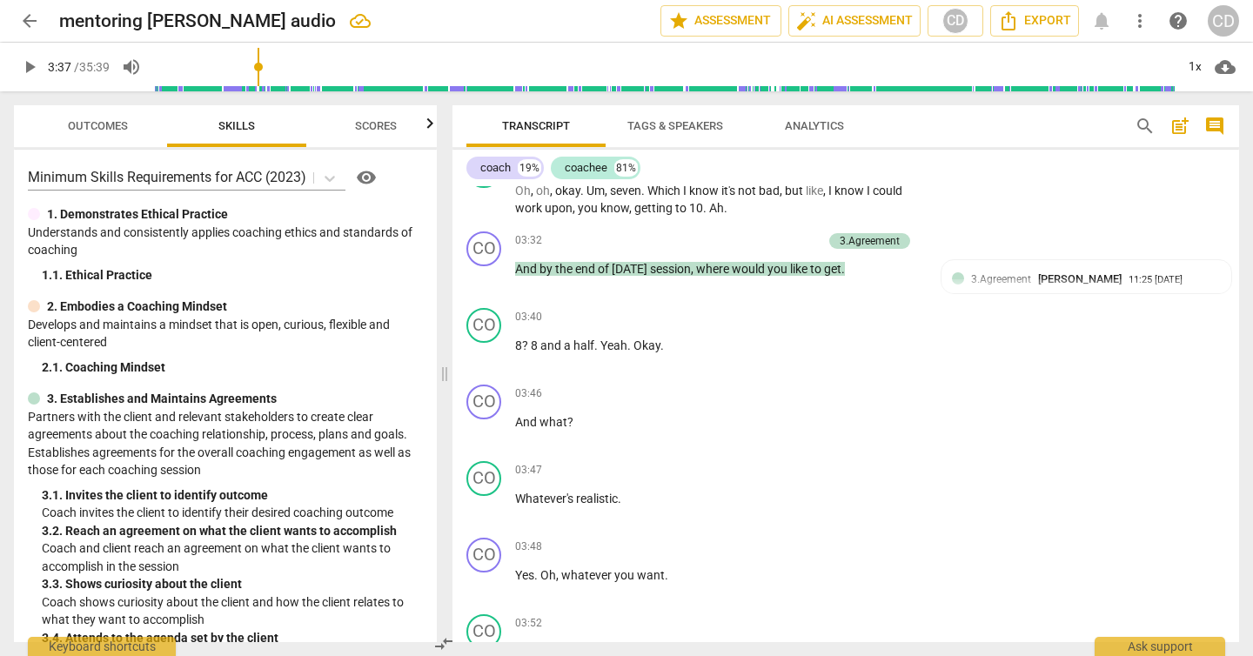
click at [30, 65] on span "play_arrow" at bounding box center [29, 67] width 21 height 21
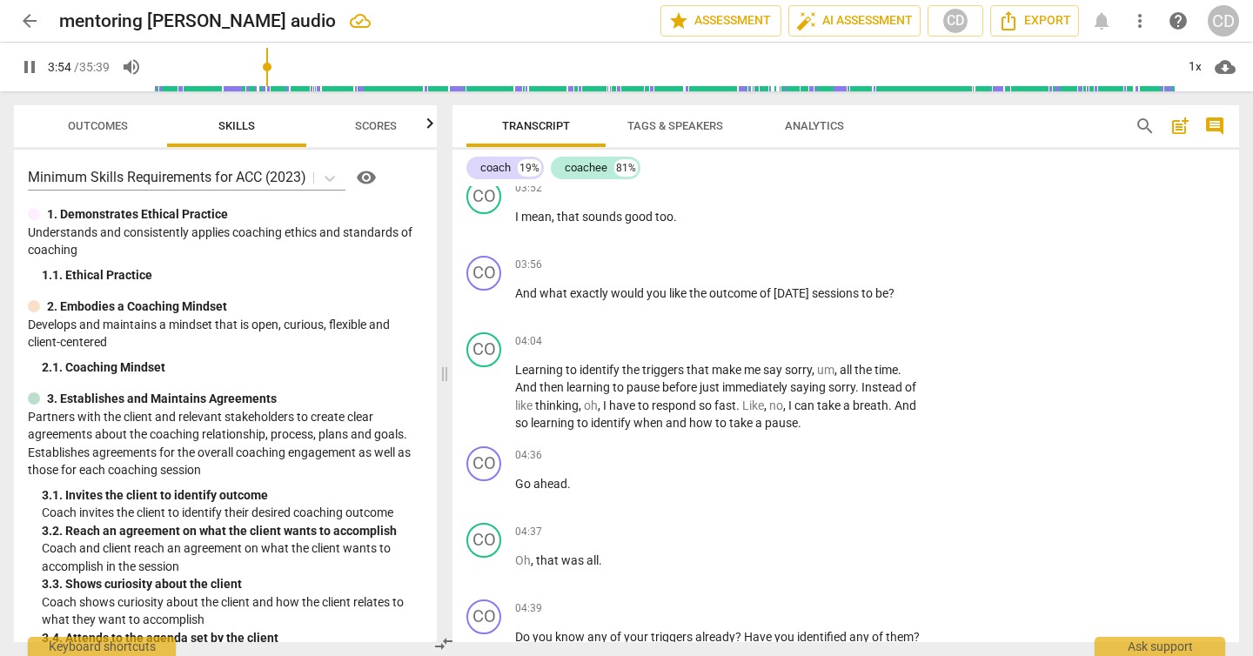
scroll to position [1740, 0]
click at [486, 304] on span "pause" at bounding box center [484, 301] width 21 height 21
type input "243"
click at [892, 265] on p "Add competency" at bounding box center [869, 265] width 83 height 16
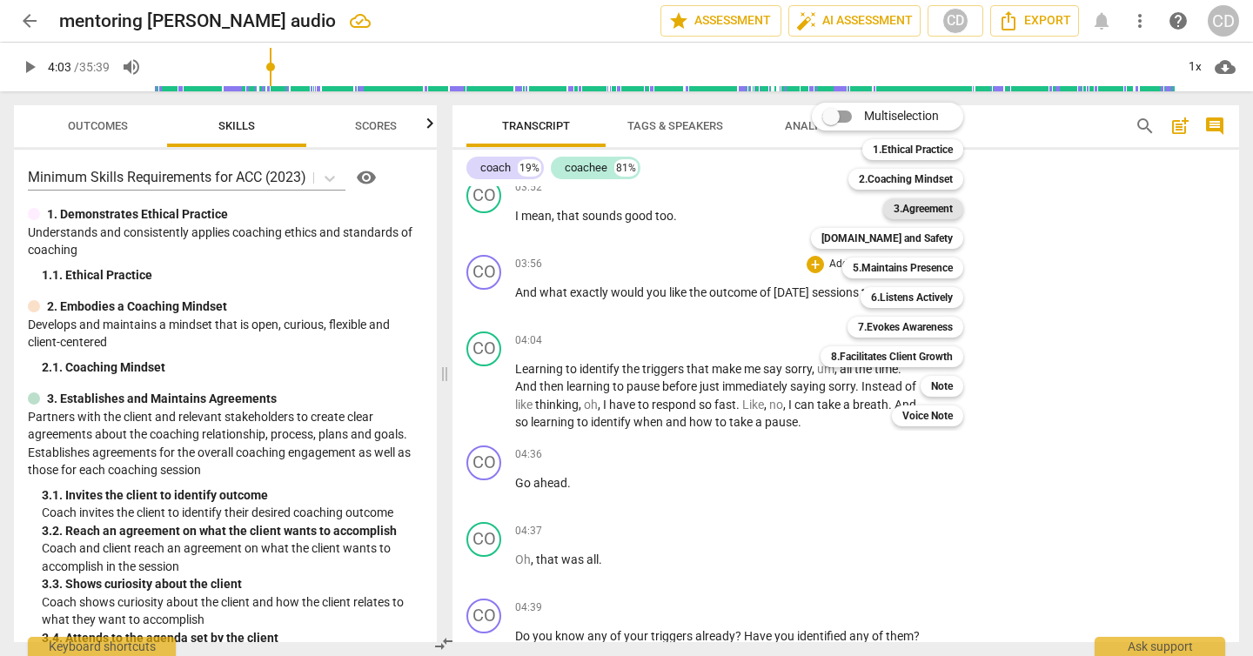
click at [910, 203] on b "3.Agreement" at bounding box center [923, 208] width 59 height 21
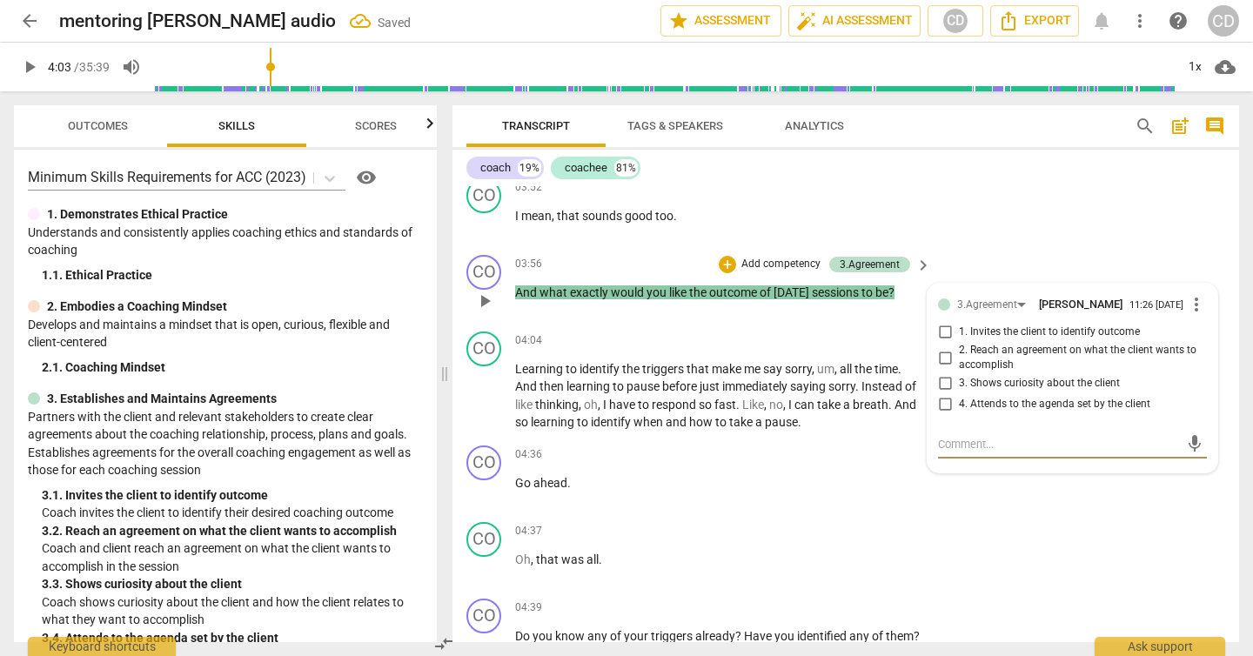
click at [939, 360] on input "2. Reach an agreement on what the client wants to accomplish" at bounding box center [945, 357] width 28 height 21
checkbox input "true"
click at [939, 342] on input "1. Invites the client to identify outcome" at bounding box center [945, 332] width 28 height 21
checkbox input "true"
click at [1037, 262] on div "CO play_arrow pause 03:56 + Add competency 3.Agreement keyboard_arrow_right And…" at bounding box center [846, 286] width 787 height 77
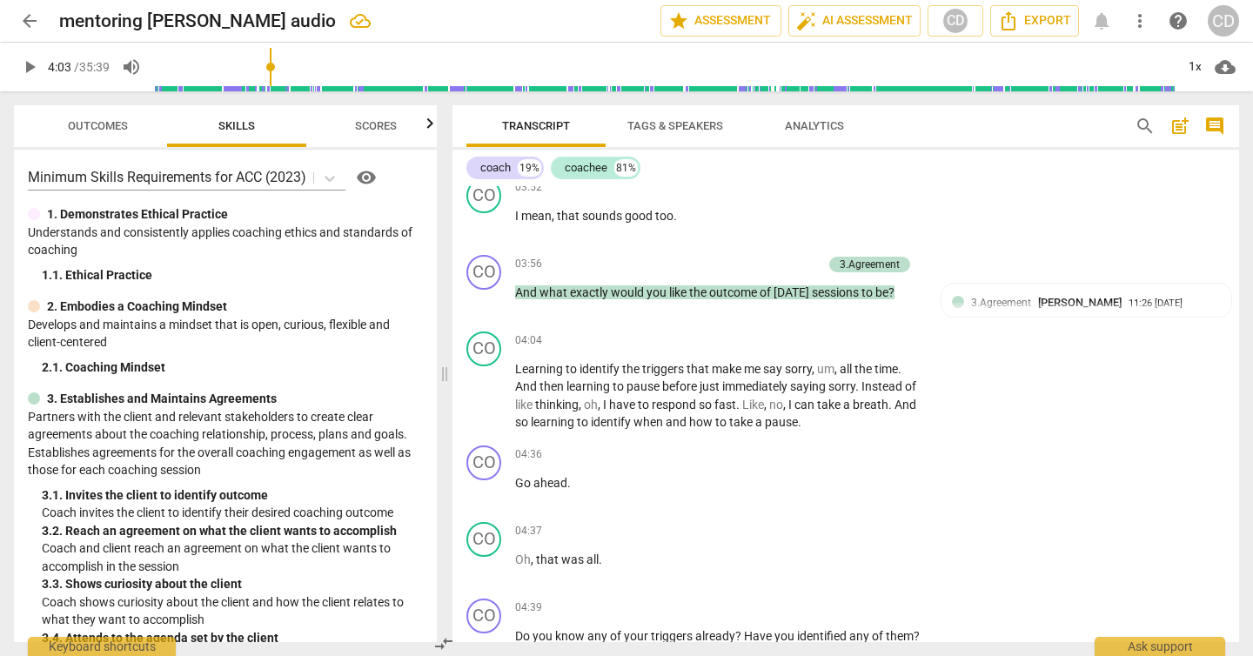
click at [32, 69] on span "play_arrow" at bounding box center [29, 67] width 21 height 21
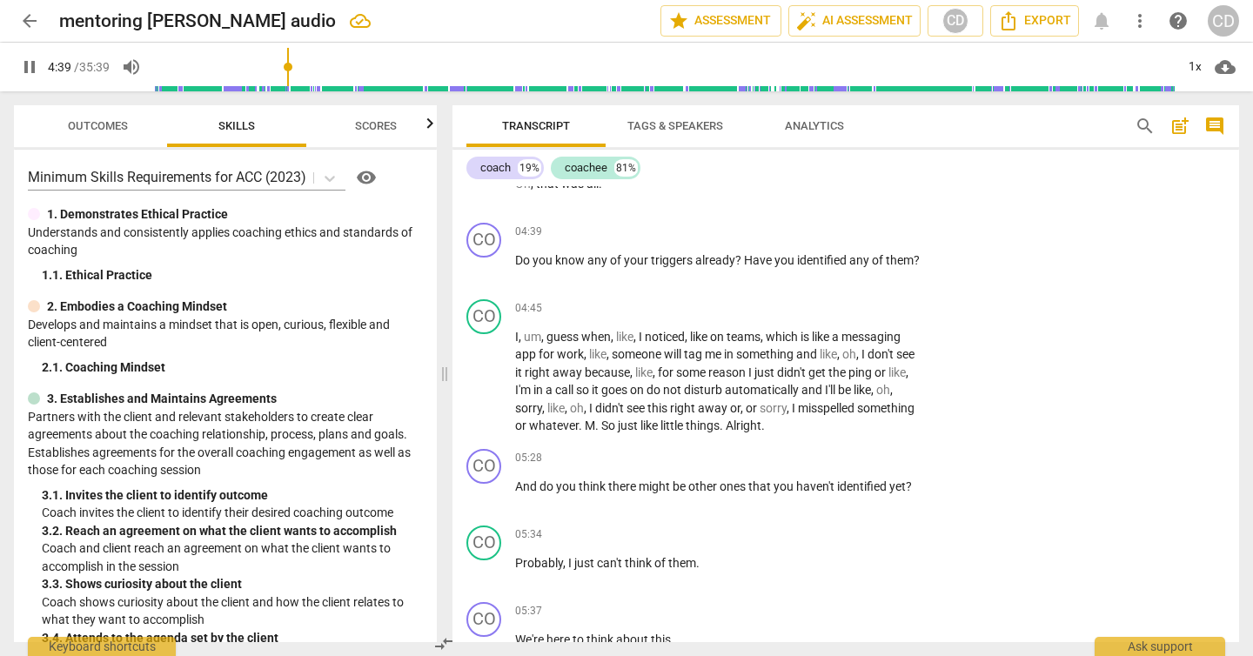
scroll to position [2123, 0]
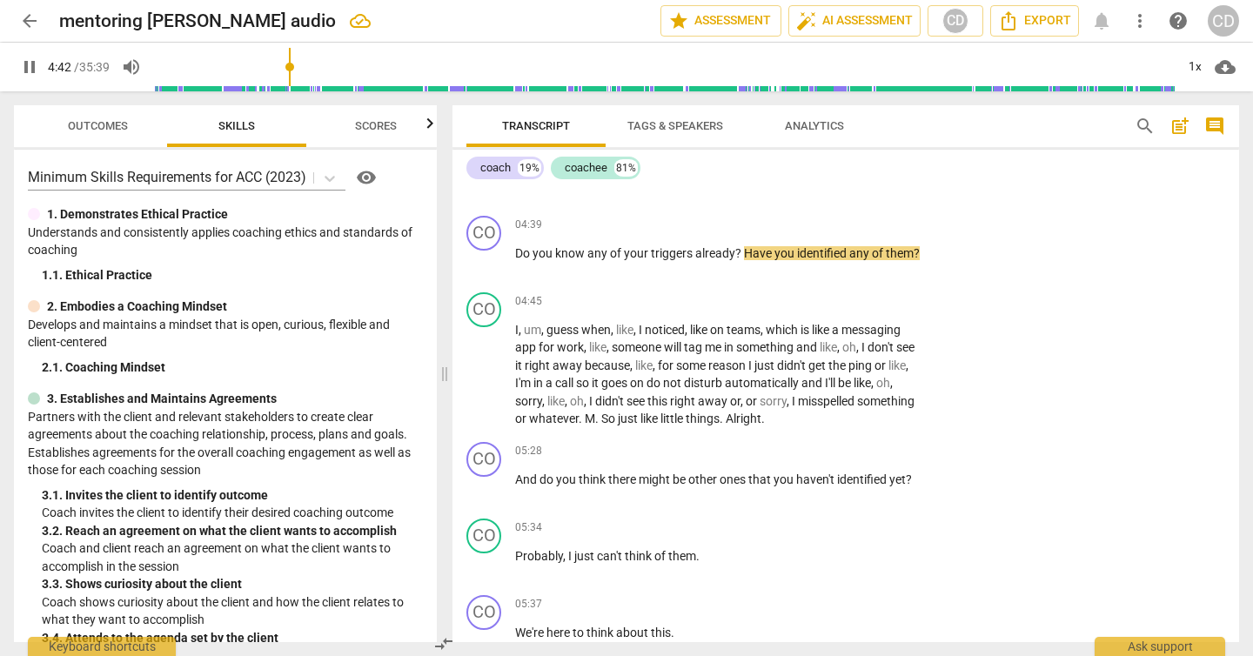
click at [28, 66] on span "pause" at bounding box center [29, 67] width 21 height 21
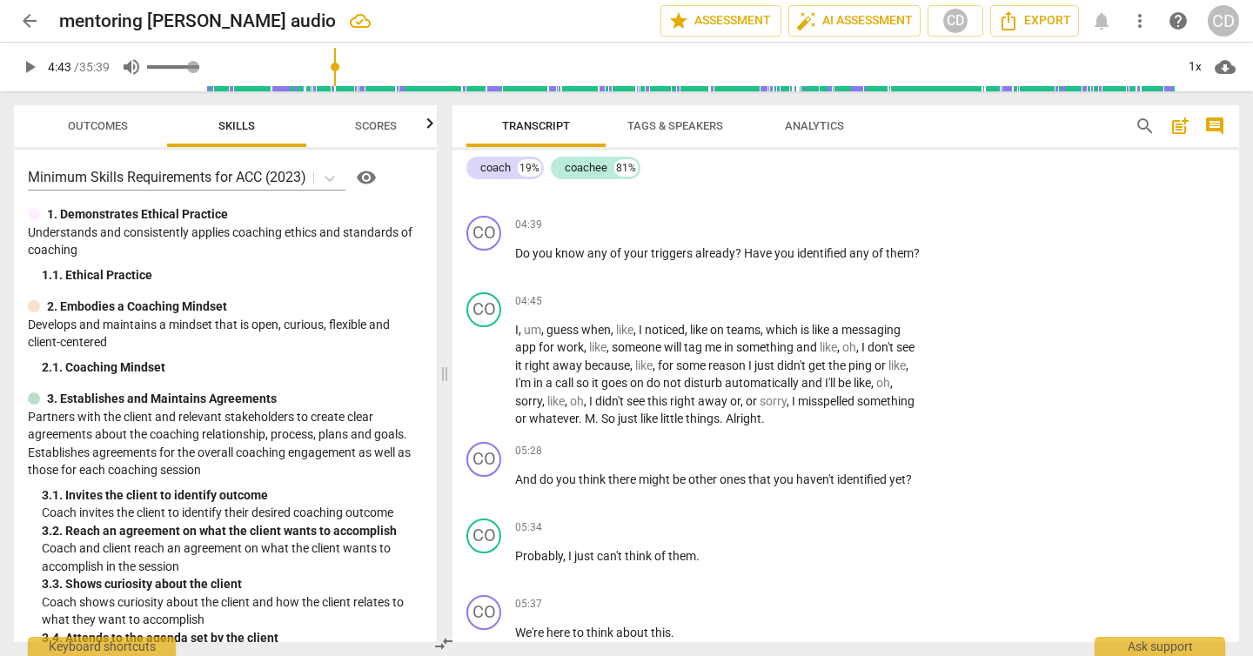
type input "283"
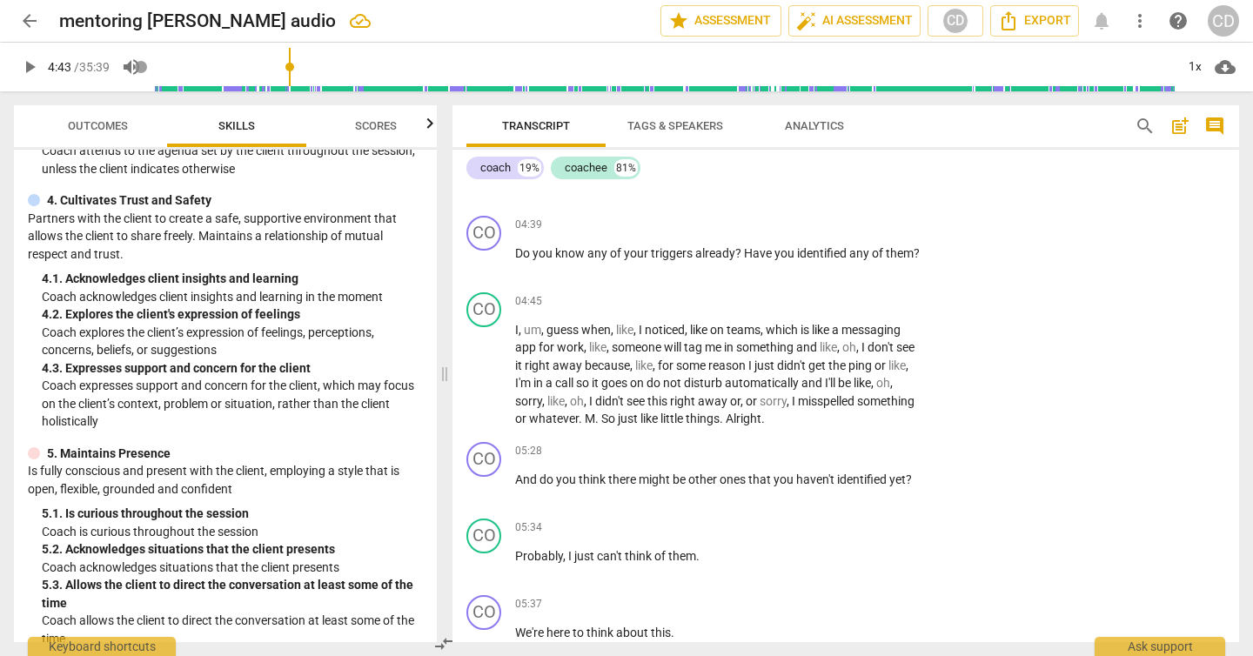
scroll to position [503, 0]
click at [884, 226] on p "Add competency" at bounding box center [869, 226] width 83 height 16
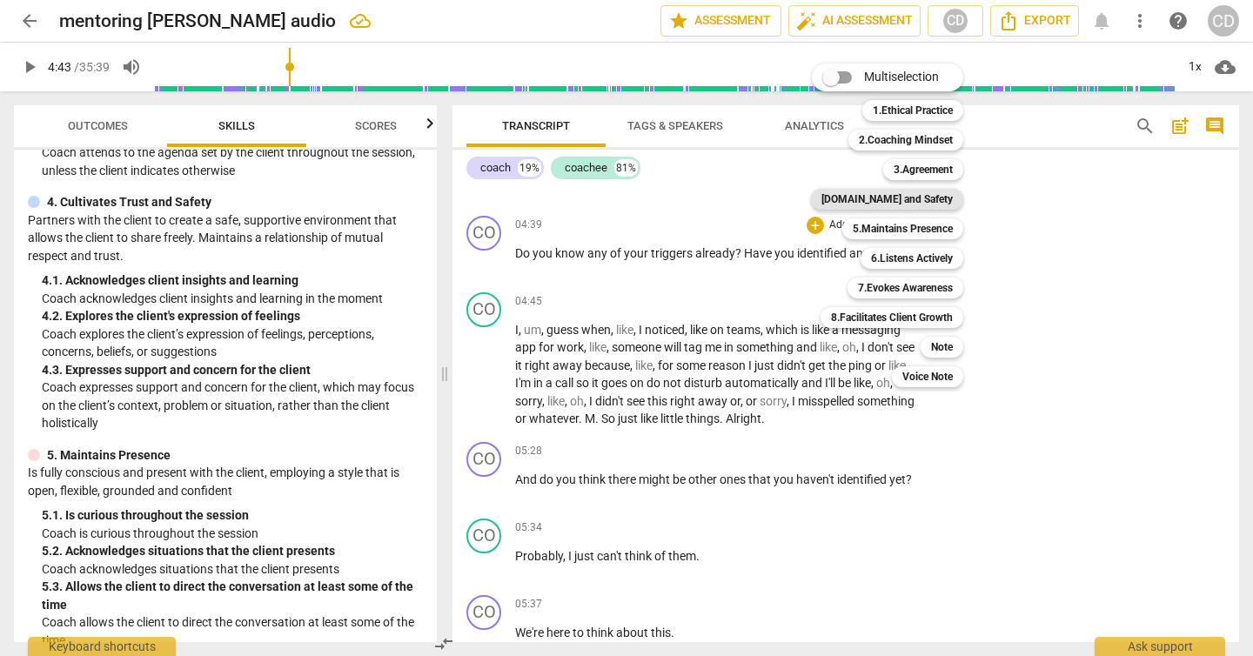
click at [931, 200] on b "[DOMAIN_NAME] and Safety" at bounding box center [887, 199] width 131 height 21
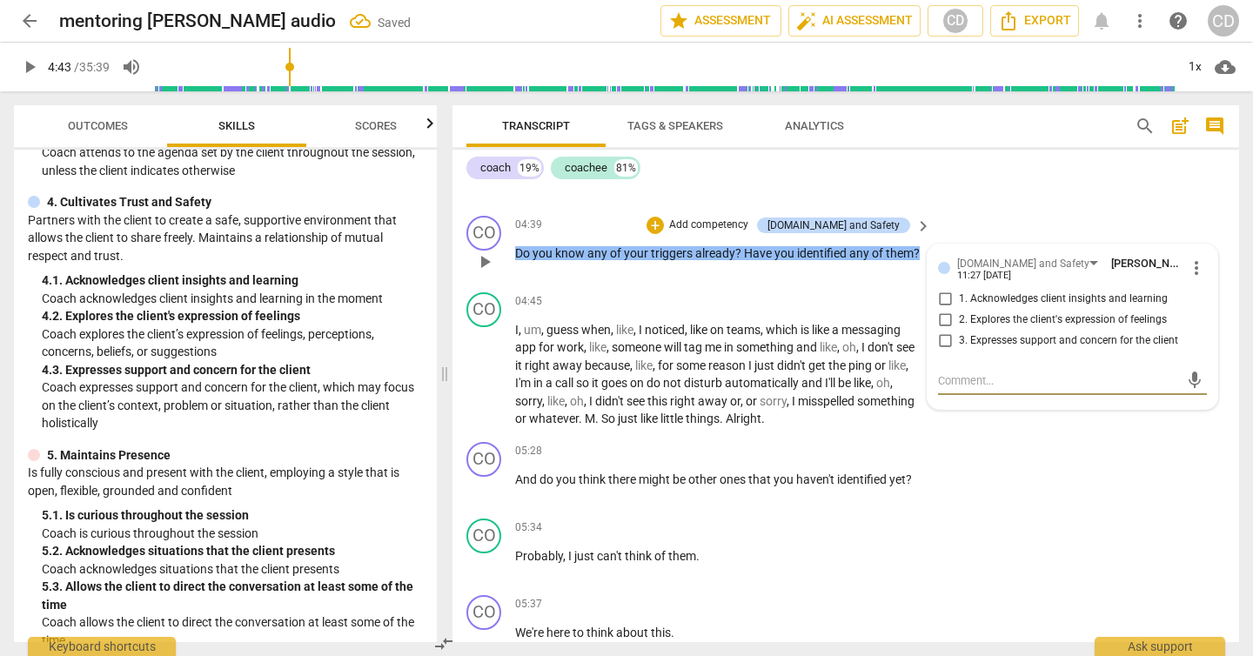
click at [942, 323] on input "2. Explores the client's expression of feelings" at bounding box center [945, 320] width 28 height 21
checkbox input "true"
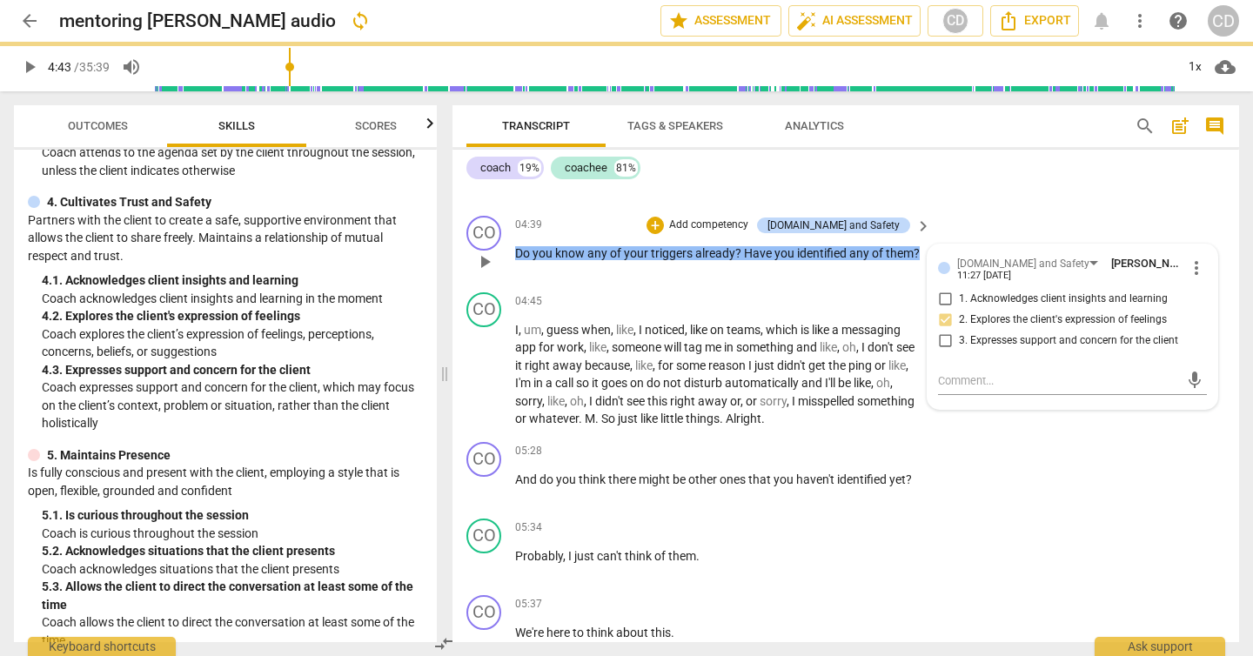
click at [768, 279] on div "CO play_arrow pause 04:39 + Add competency [DOMAIN_NAME] and Safety keyboard_ar…" at bounding box center [846, 247] width 787 height 77
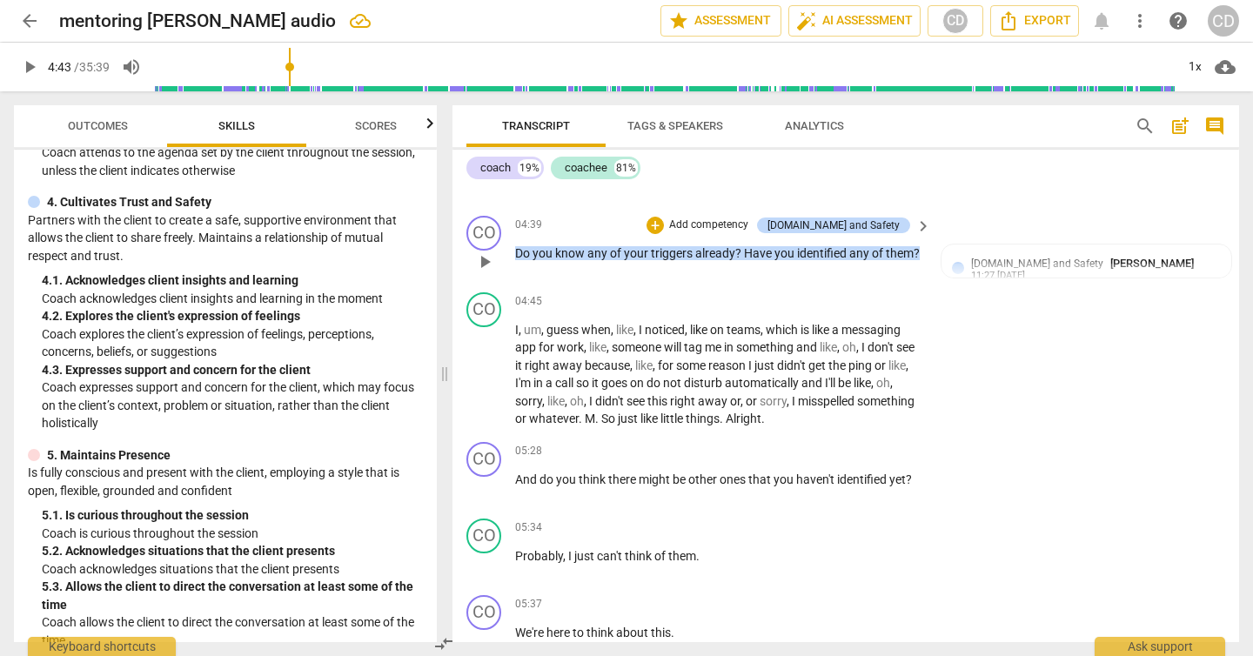
click at [743, 224] on p "Add competency" at bounding box center [708, 226] width 83 height 16
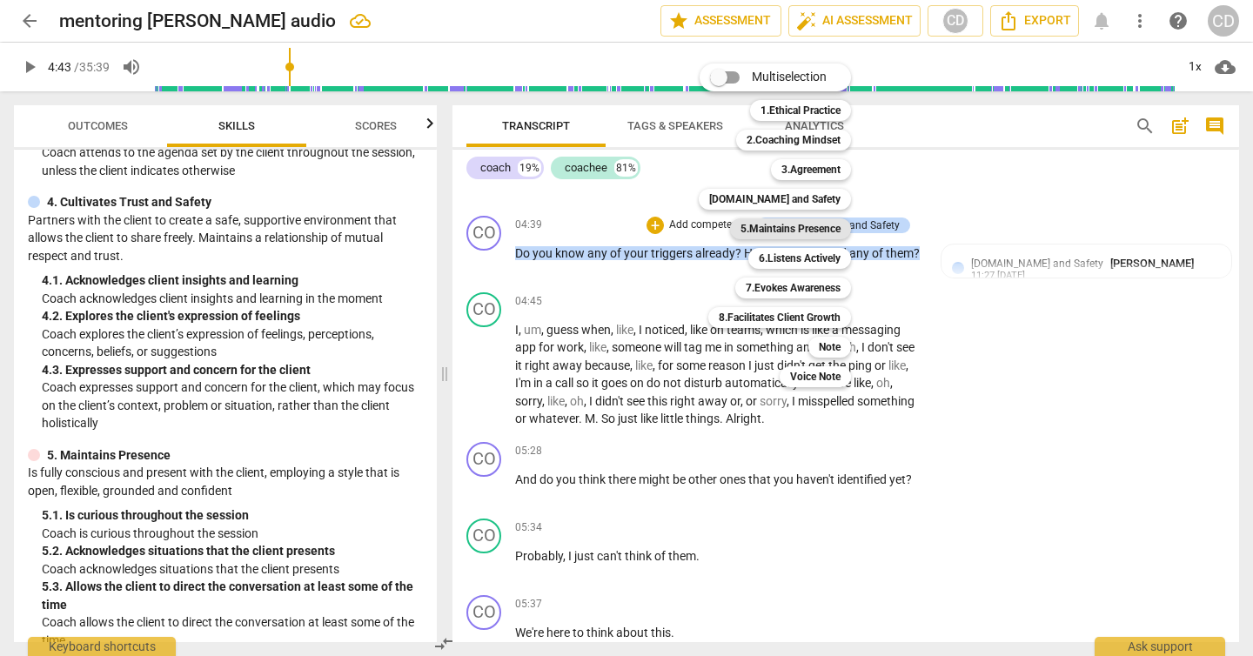
click at [785, 230] on b "5.Maintains Presence" at bounding box center [791, 228] width 100 height 21
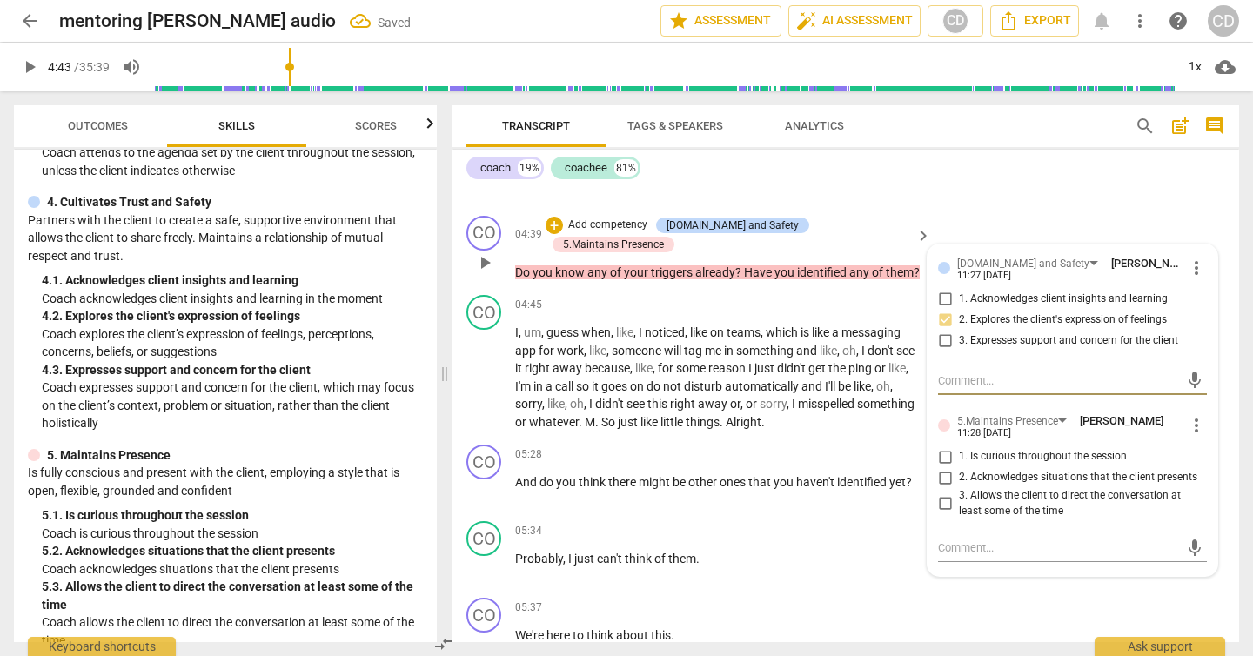
click at [941, 458] on input "1. Is curious throughout the session" at bounding box center [945, 456] width 28 height 21
checkbox input "true"
click at [903, 433] on div "CO play_arrow pause 04:45 + Add competency keyboard_arrow_right I , um , guess …" at bounding box center [846, 363] width 787 height 150
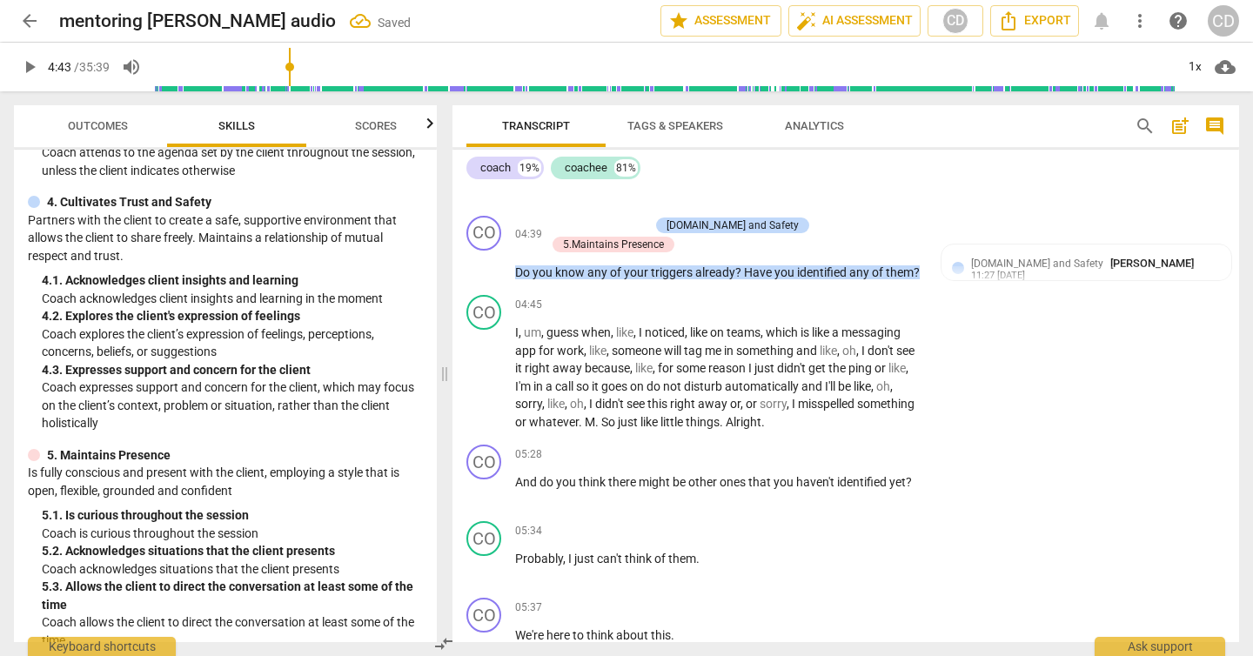
click at [26, 65] on span "play_arrow" at bounding box center [29, 67] width 21 height 21
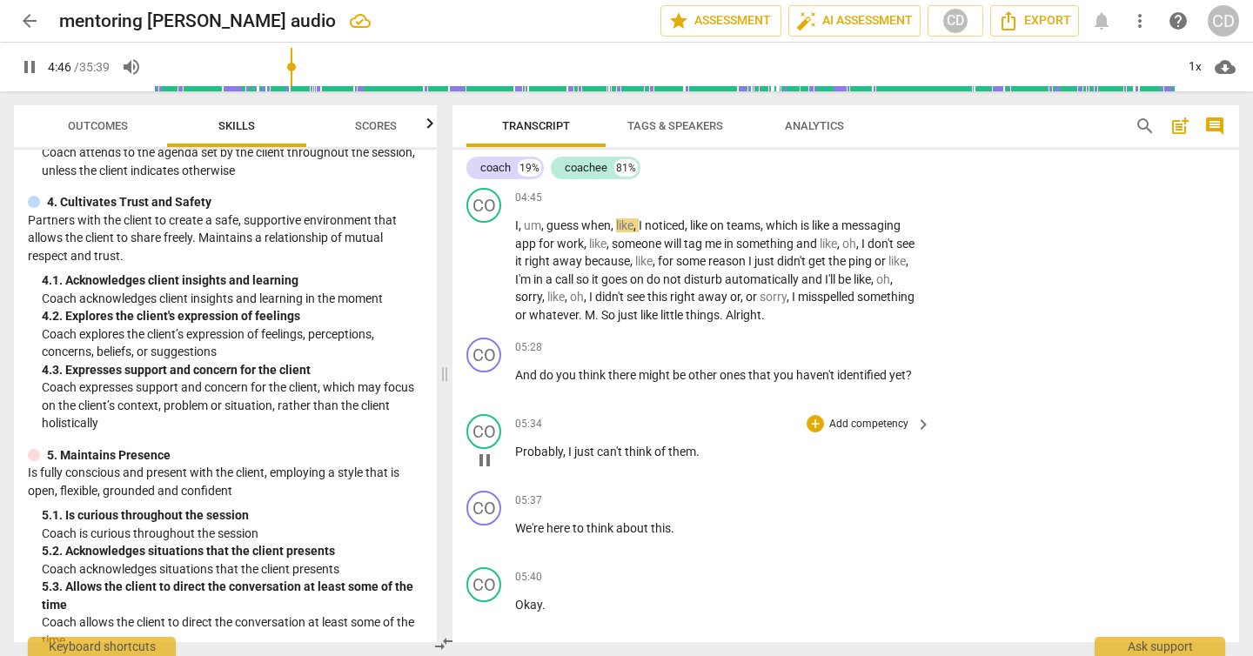
scroll to position [2231, 0]
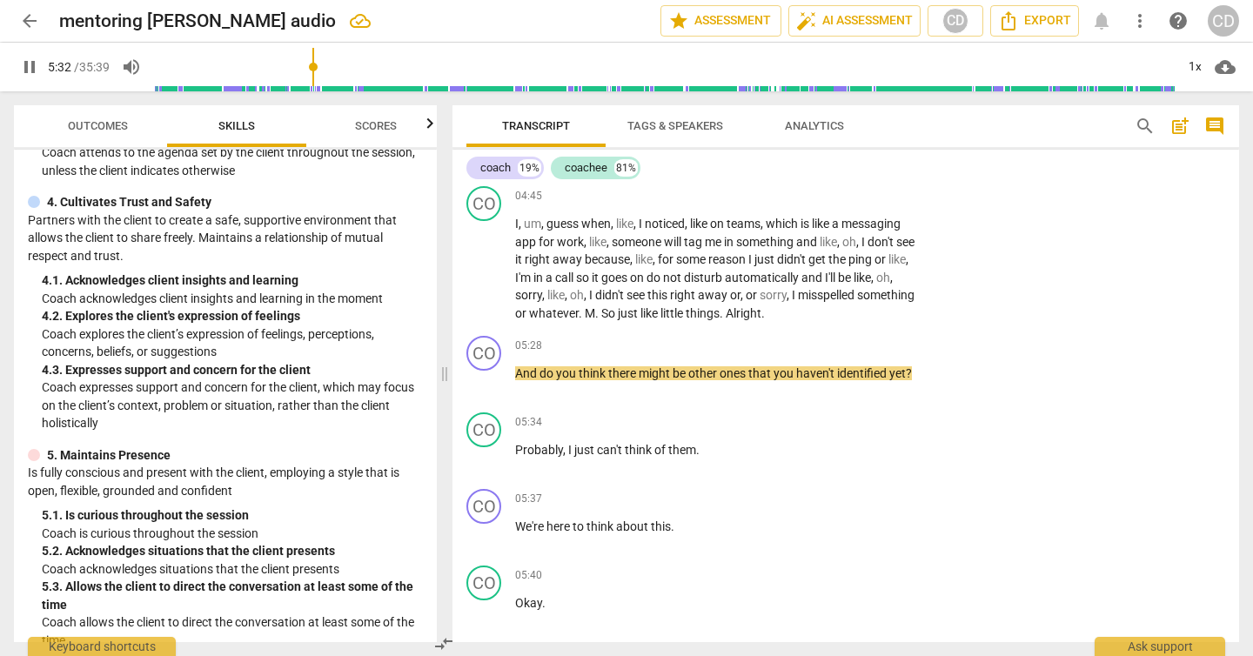
click at [25, 63] on span "pause" at bounding box center [29, 67] width 21 height 21
type input "332"
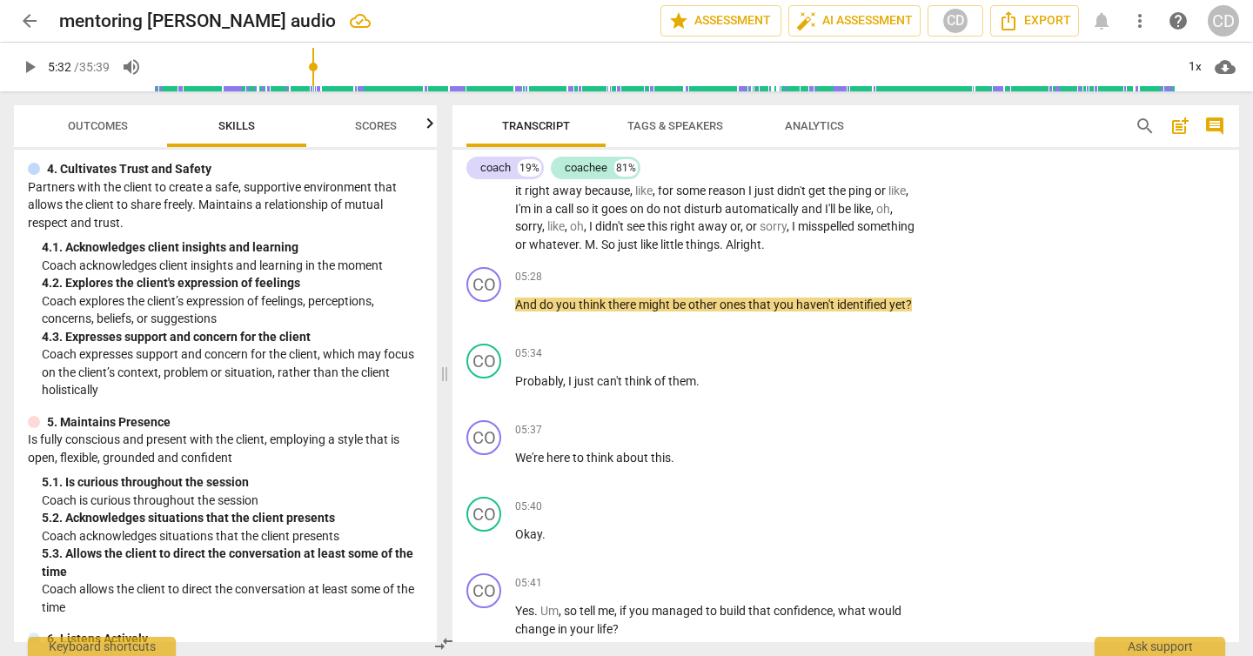
scroll to position [538, 0]
click at [882, 270] on p "Add competency" at bounding box center [869, 278] width 83 height 16
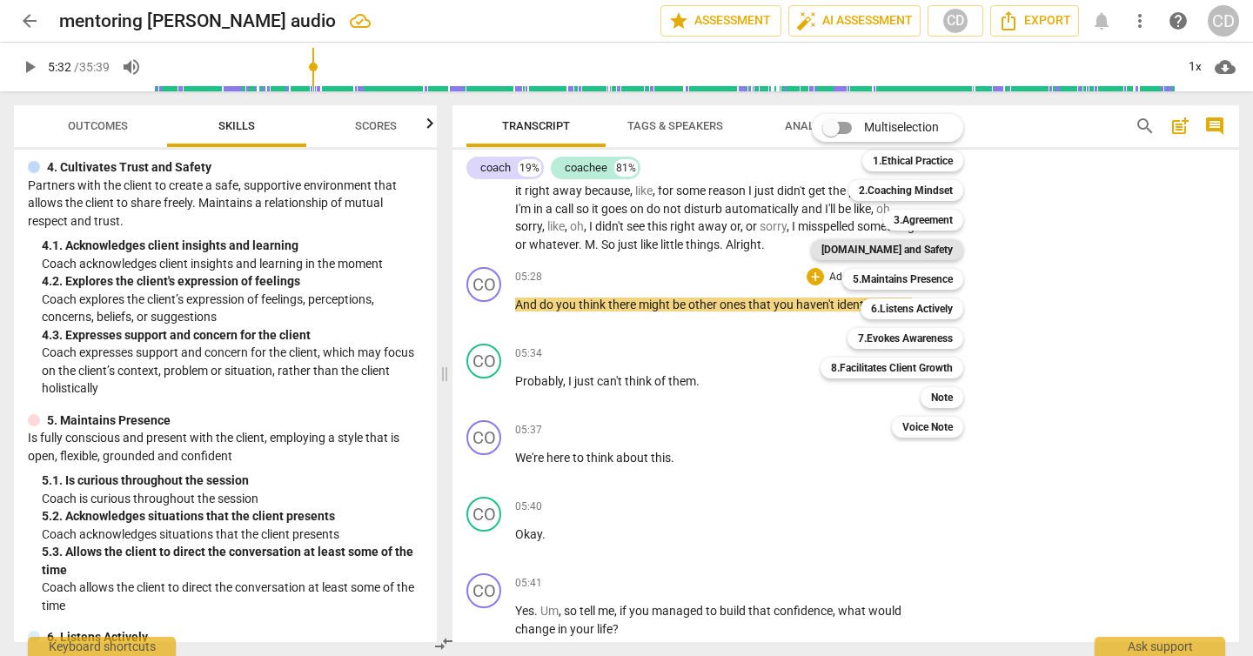
click at [929, 245] on b "[DOMAIN_NAME] and Safety" at bounding box center [887, 249] width 131 height 21
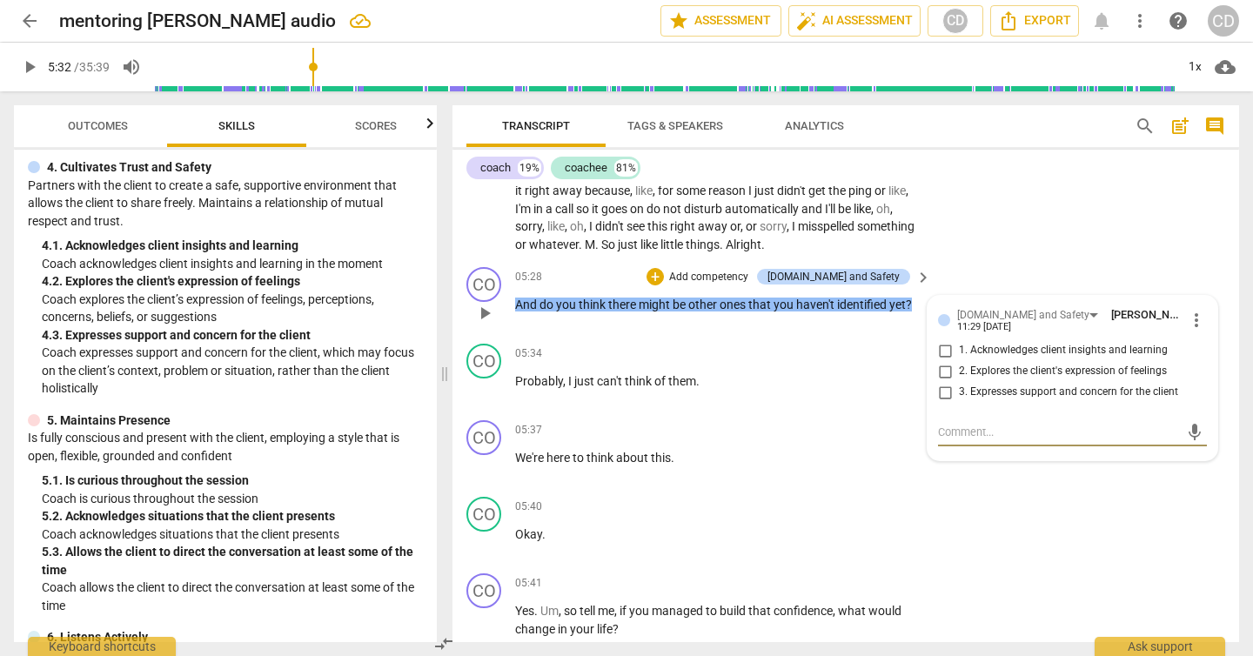
click at [944, 367] on input "2. Explores the client's expression of feelings" at bounding box center [945, 371] width 28 height 21
checkbox input "true"
click at [992, 252] on div "CO play_arrow pause 04:45 + Add competency keyboard_arrow_right I , um , guess …" at bounding box center [846, 186] width 787 height 150
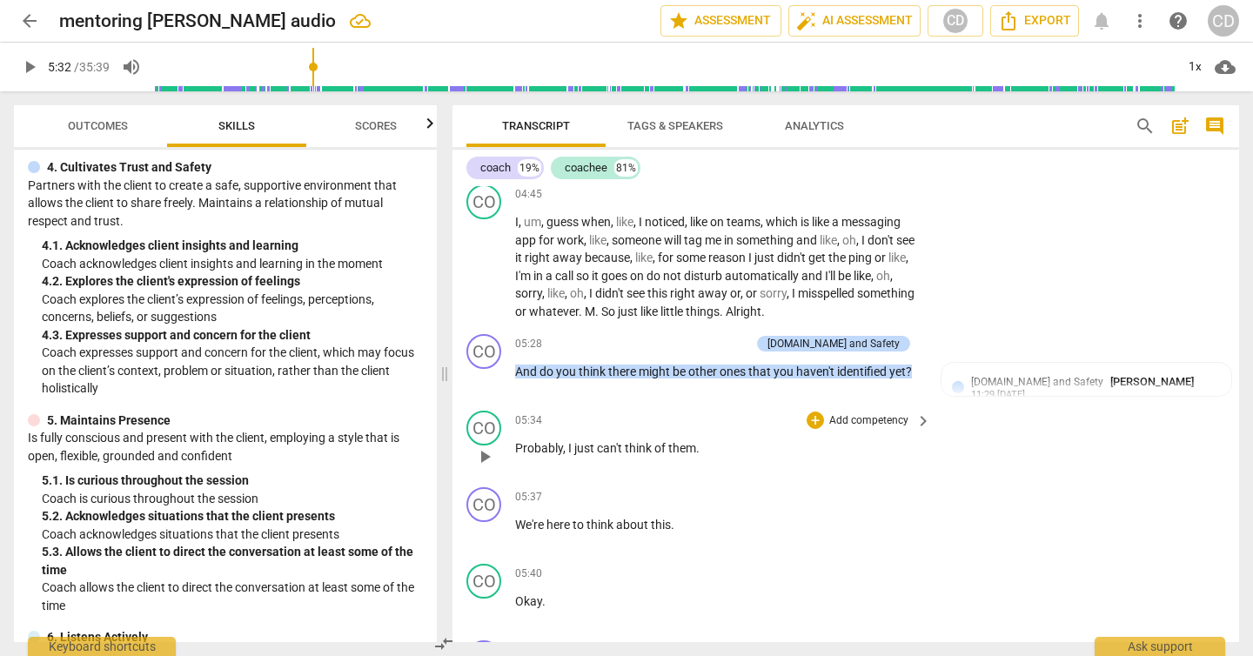
scroll to position [2237, 0]
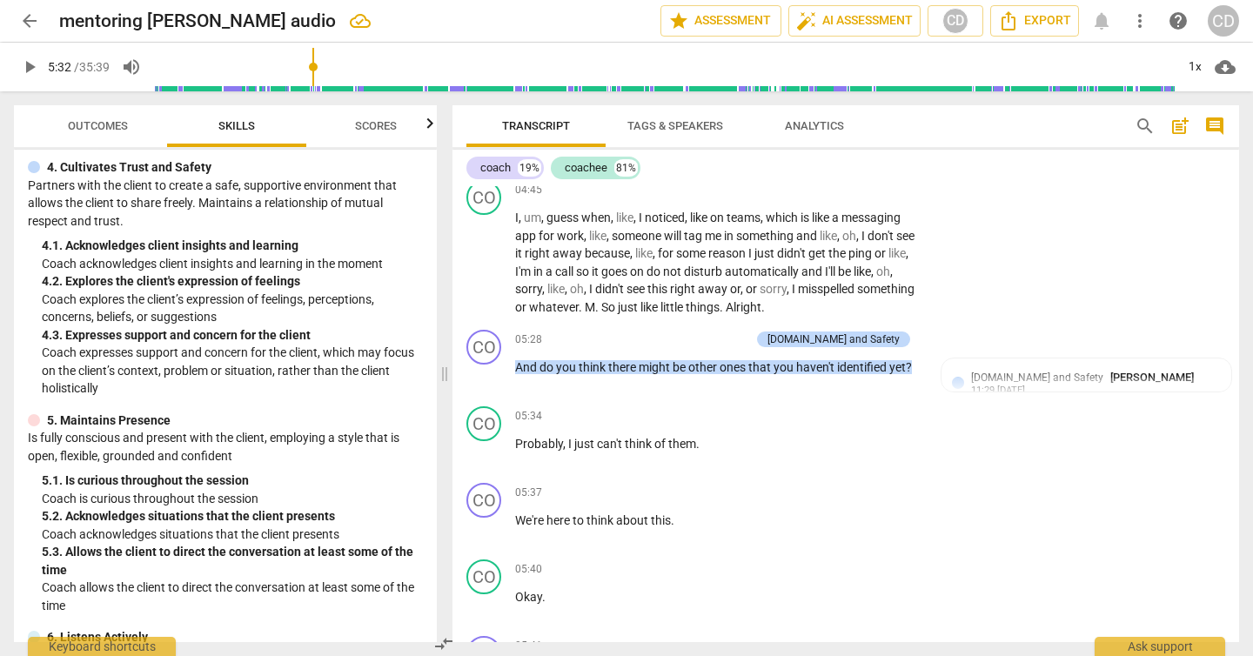
click at [33, 66] on span "play_arrow" at bounding box center [29, 67] width 21 height 21
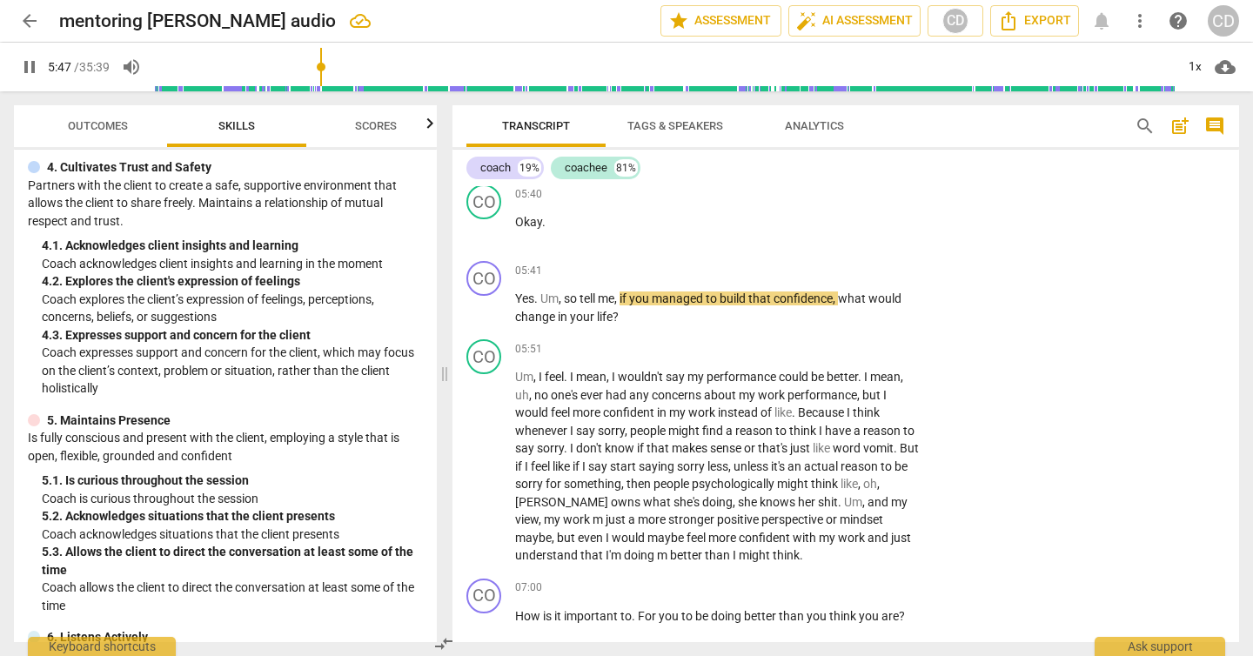
scroll to position [2611, 0]
click at [27, 70] on span "pause" at bounding box center [29, 67] width 21 height 21
type input "351"
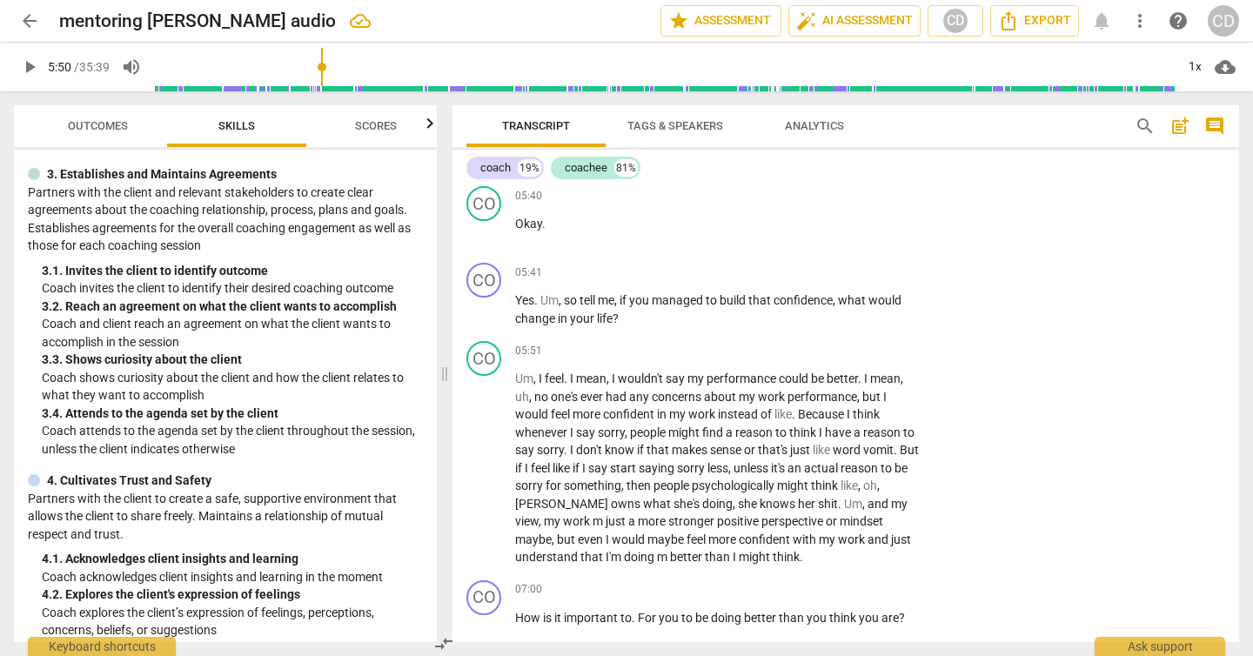
scroll to position [229, 0]
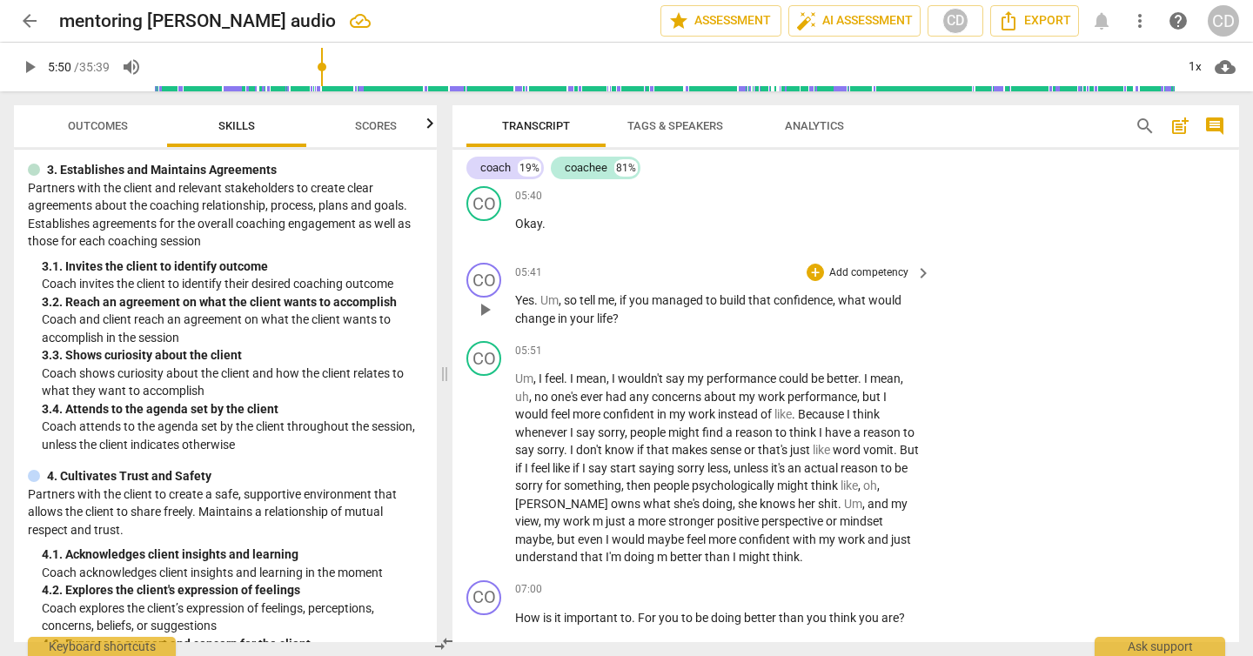
click at [901, 268] on p "Add competency" at bounding box center [869, 273] width 83 height 16
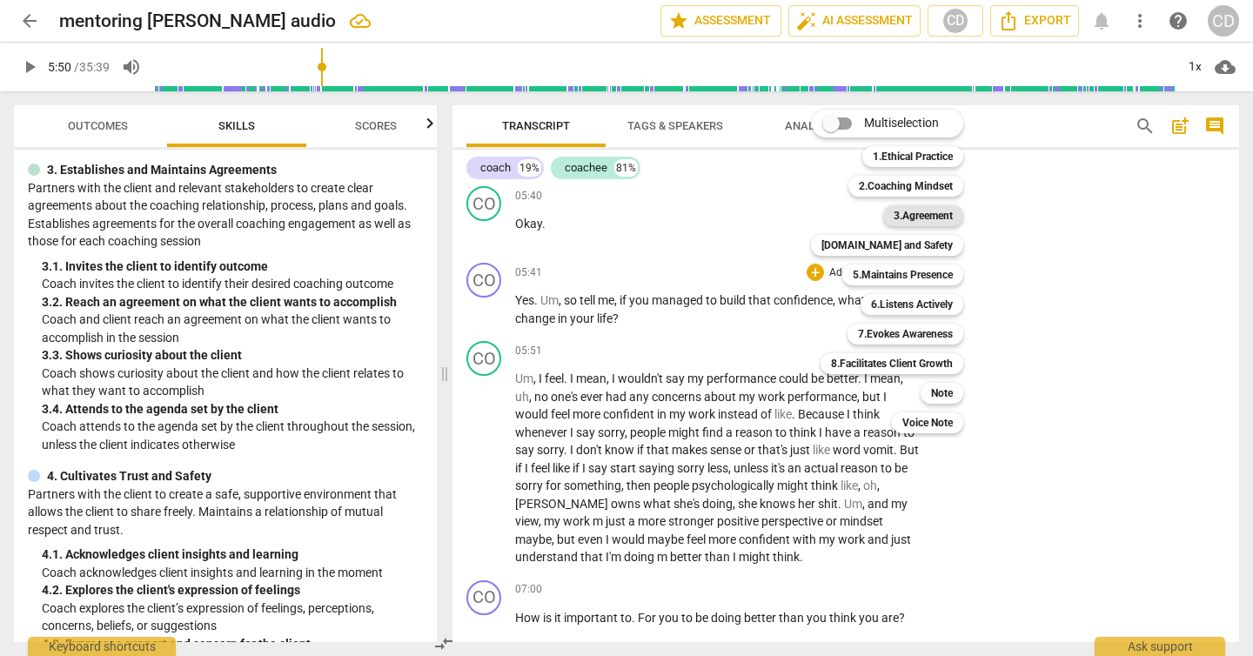
click at [931, 213] on b "3.Agreement" at bounding box center [923, 215] width 59 height 21
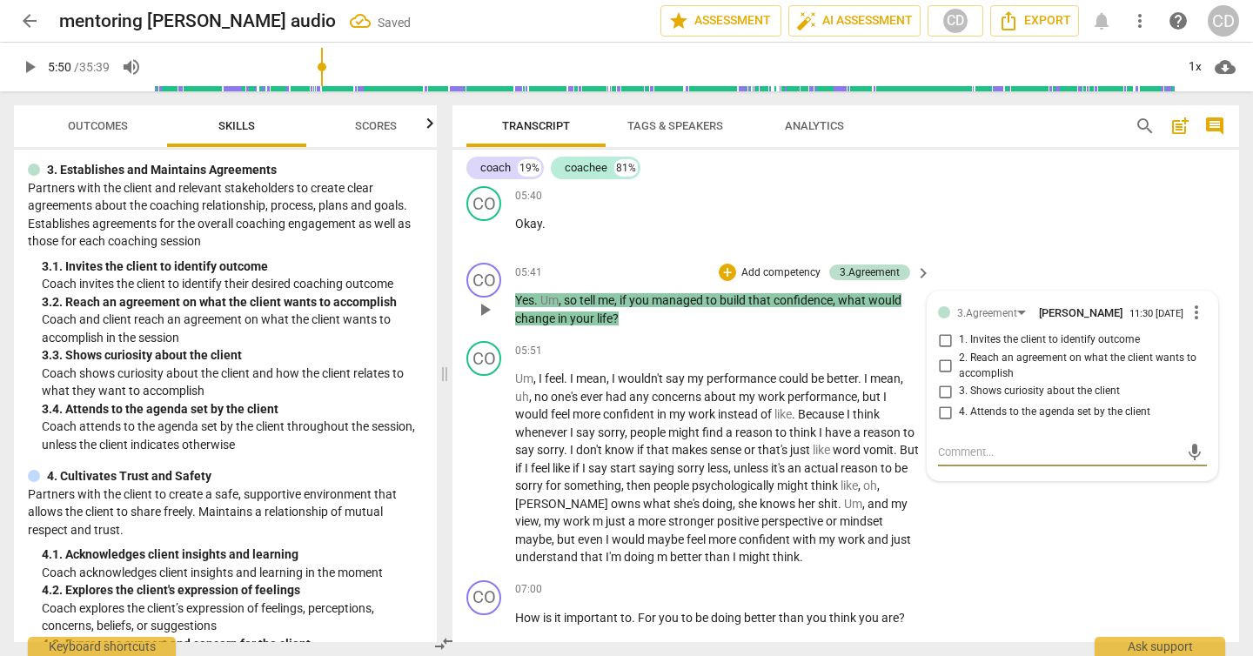
click at [942, 394] on input "3. Shows curiosity about the client" at bounding box center [945, 391] width 28 height 21
checkbox input "true"
click at [835, 321] on p "Yes . Um , so tell me , if you managed to build that confidence , what would ch…" at bounding box center [718, 310] width 407 height 36
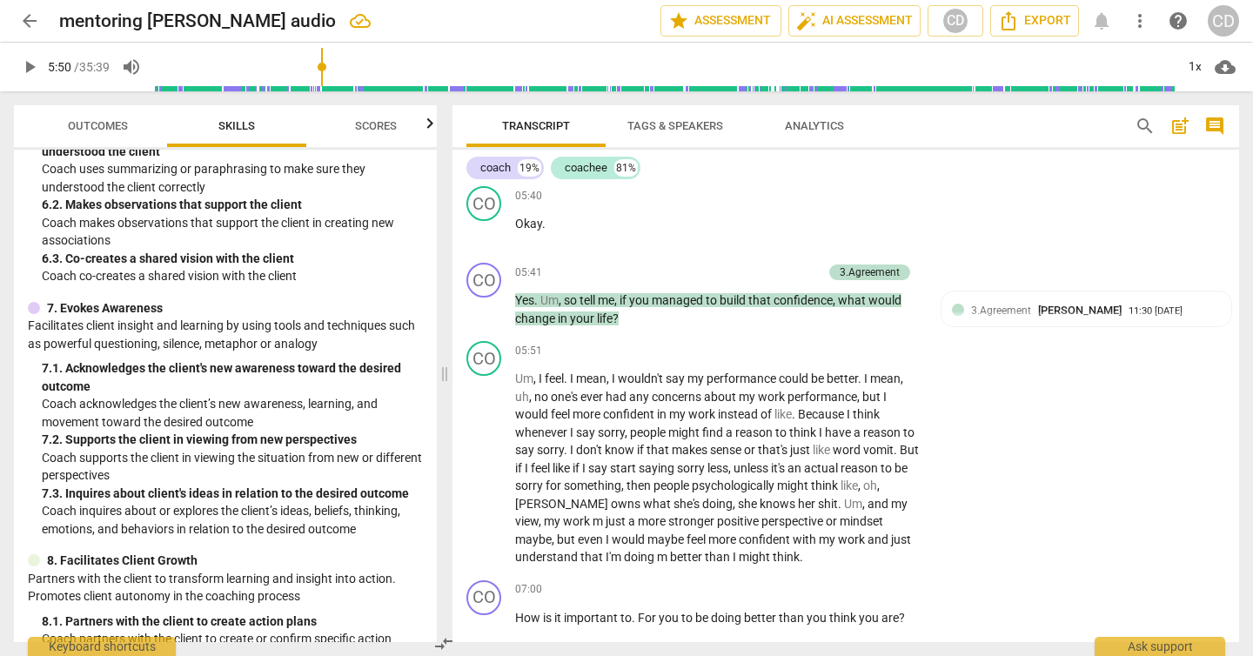
scroll to position [1136, 0]
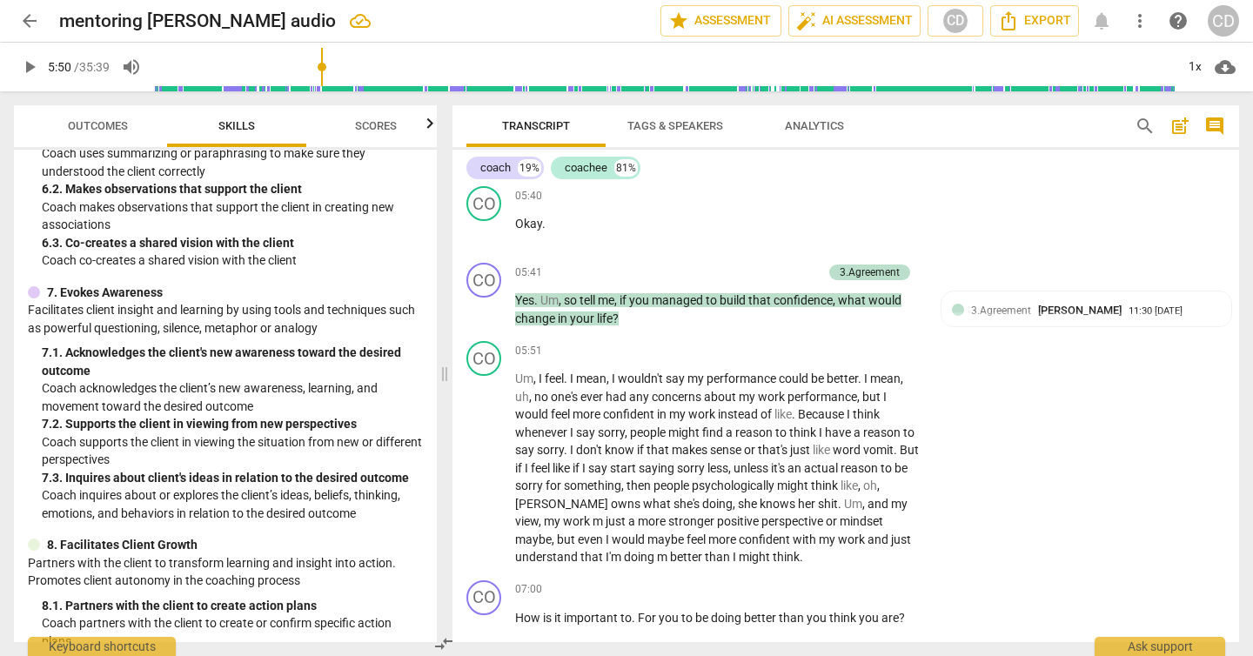
click at [27, 68] on span "play_arrow" at bounding box center [29, 67] width 21 height 21
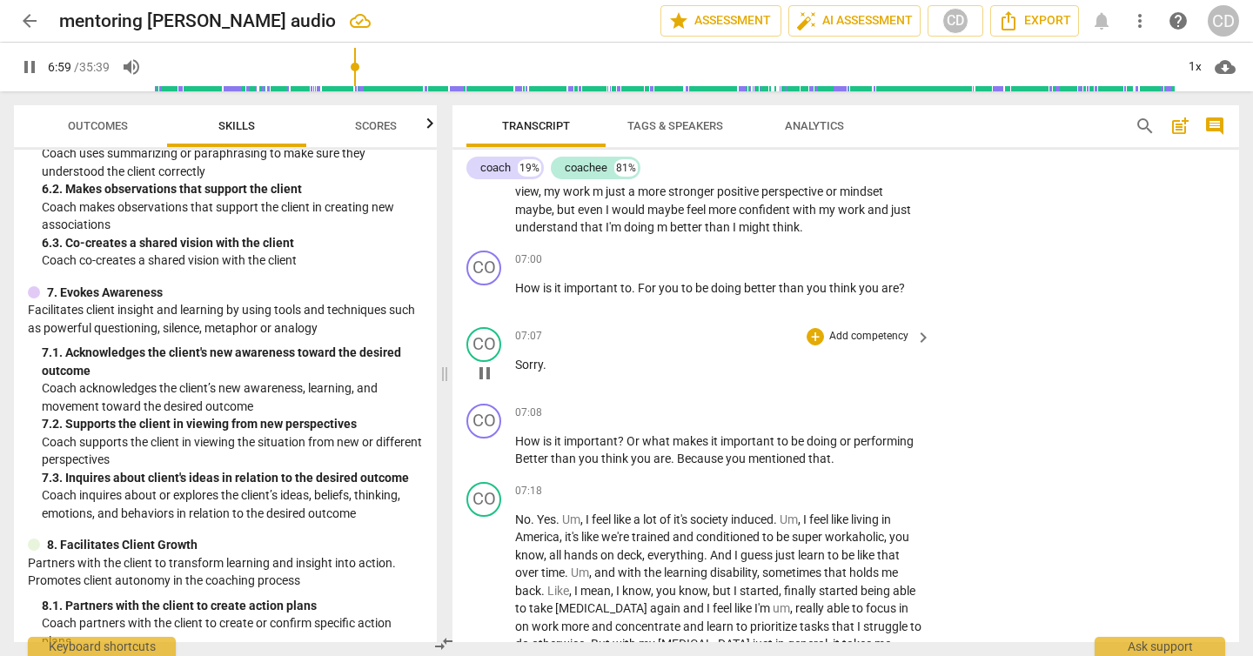
scroll to position [2955, 0]
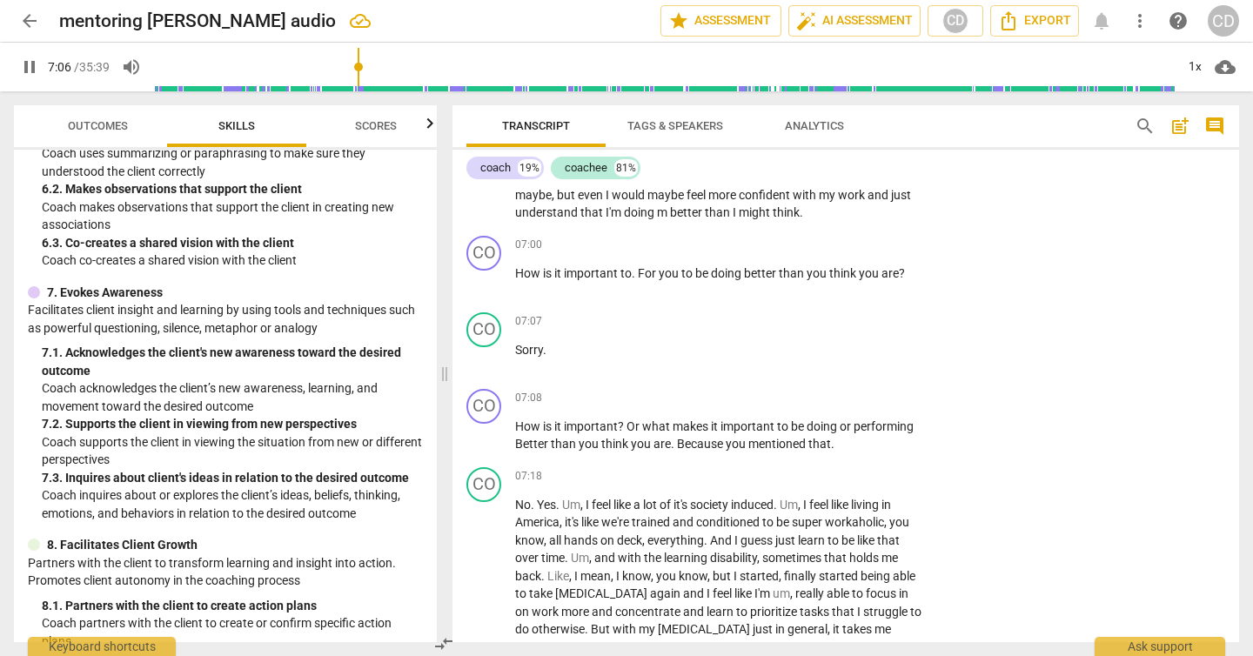
click at [43, 64] on span "pause" at bounding box center [29, 67] width 31 height 21
type input "427"
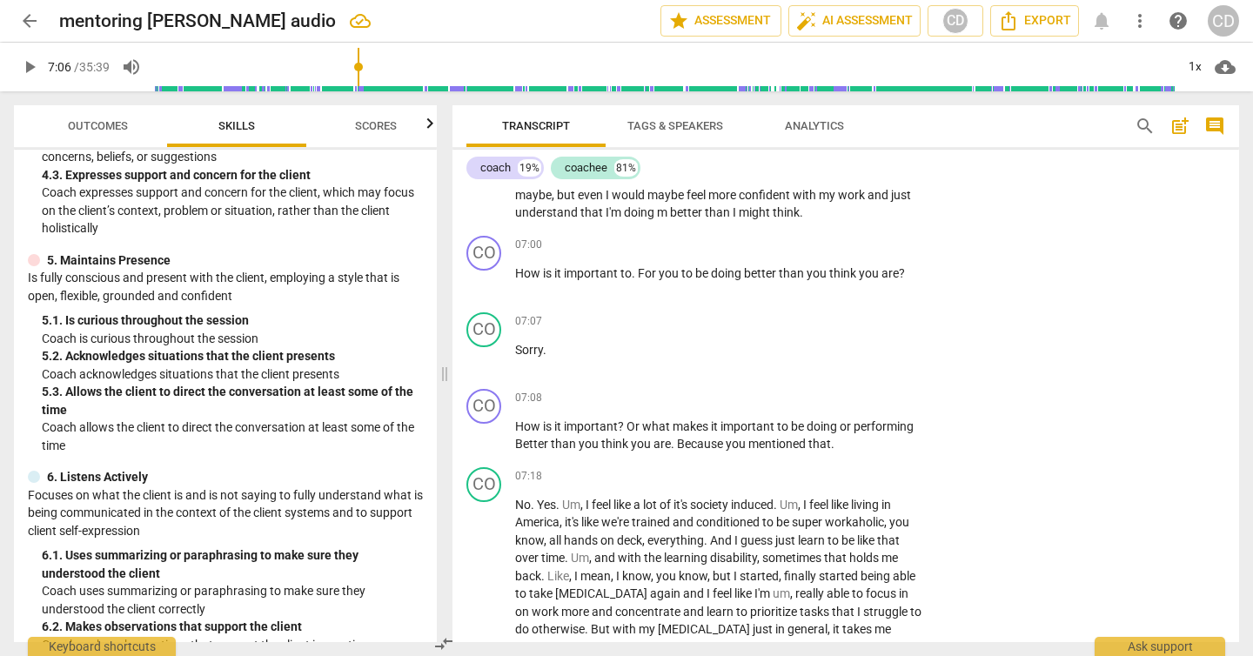
scroll to position [684, 0]
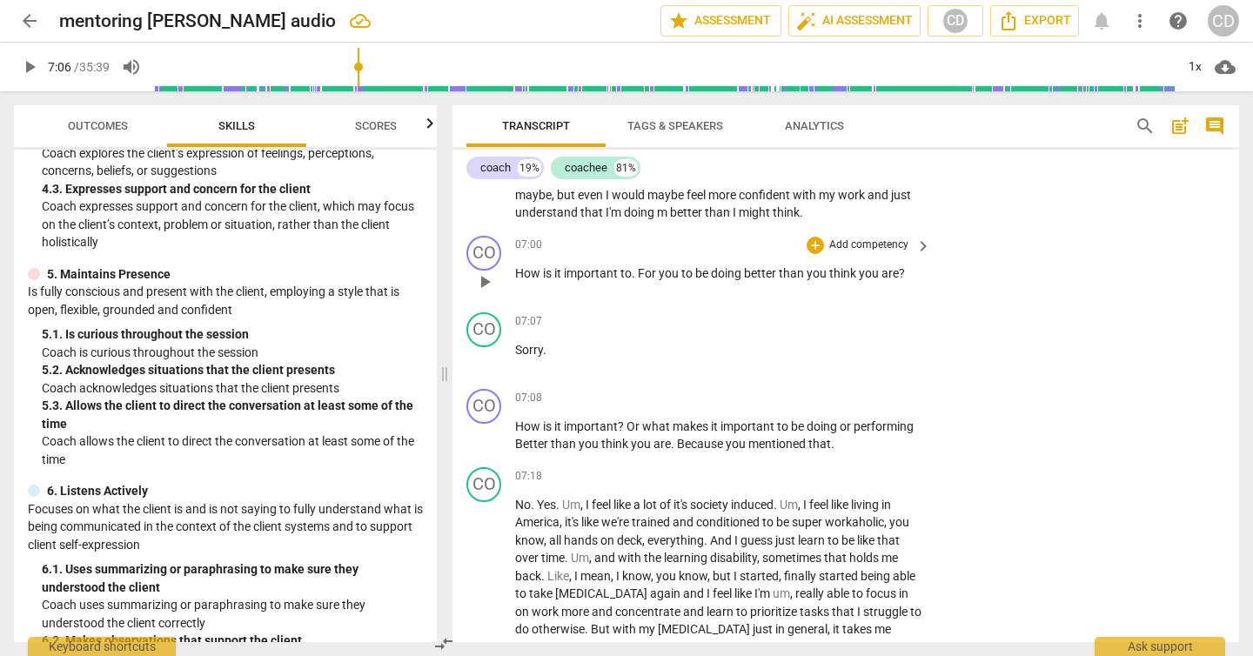
click at [882, 240] on p "Add competency" at bounding box center [869, 246] width 83 height 16
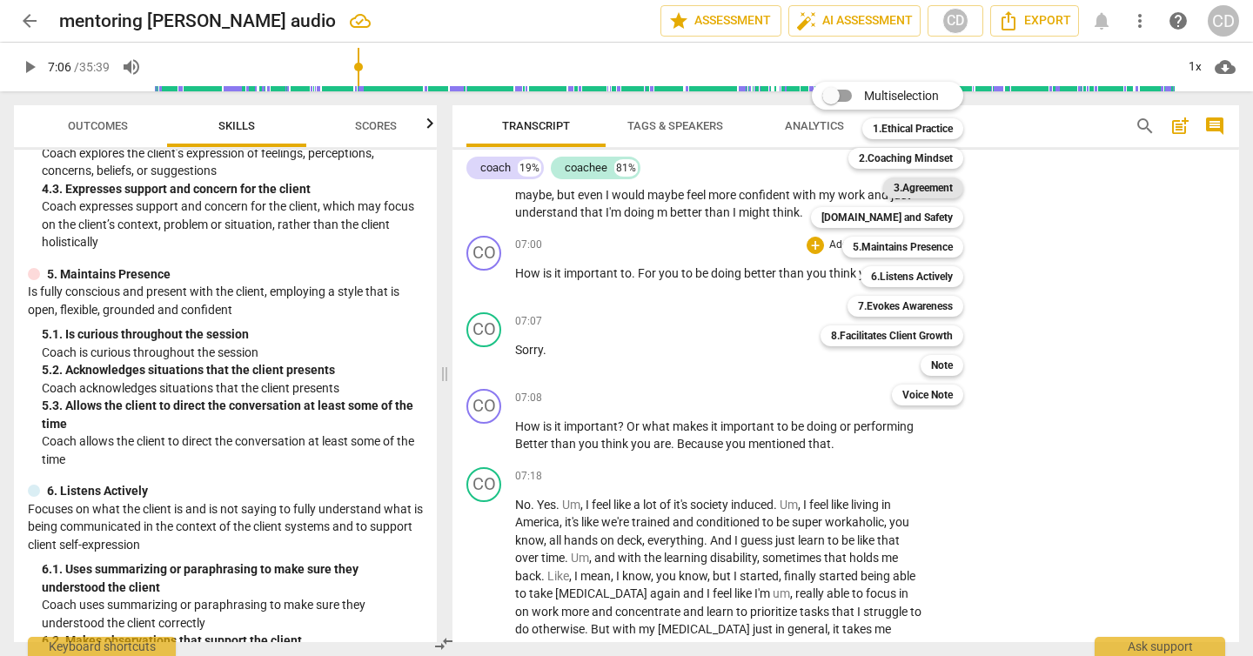
click at [917, 188] on b "3.Agreement" at bounding box center [923, 188] width 59 height 21
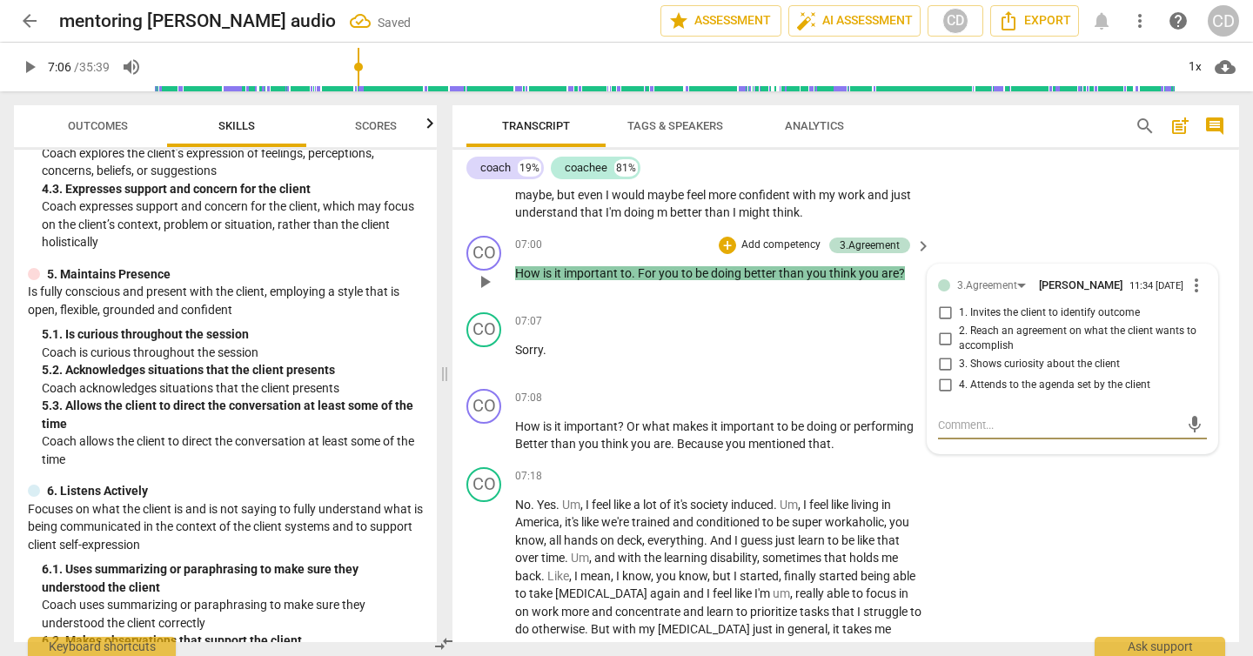
click at [943, 367] on input "3. Shows curiosity about the client" at bounding box center [945, 364] width 28 height 21
checkbox input "true"
click at [748, 296] on div "07:00 + Add competency 3.Agreement keyboard_arrow_right How is it important to …" at bounding box center [724, 267] width 418 height 63
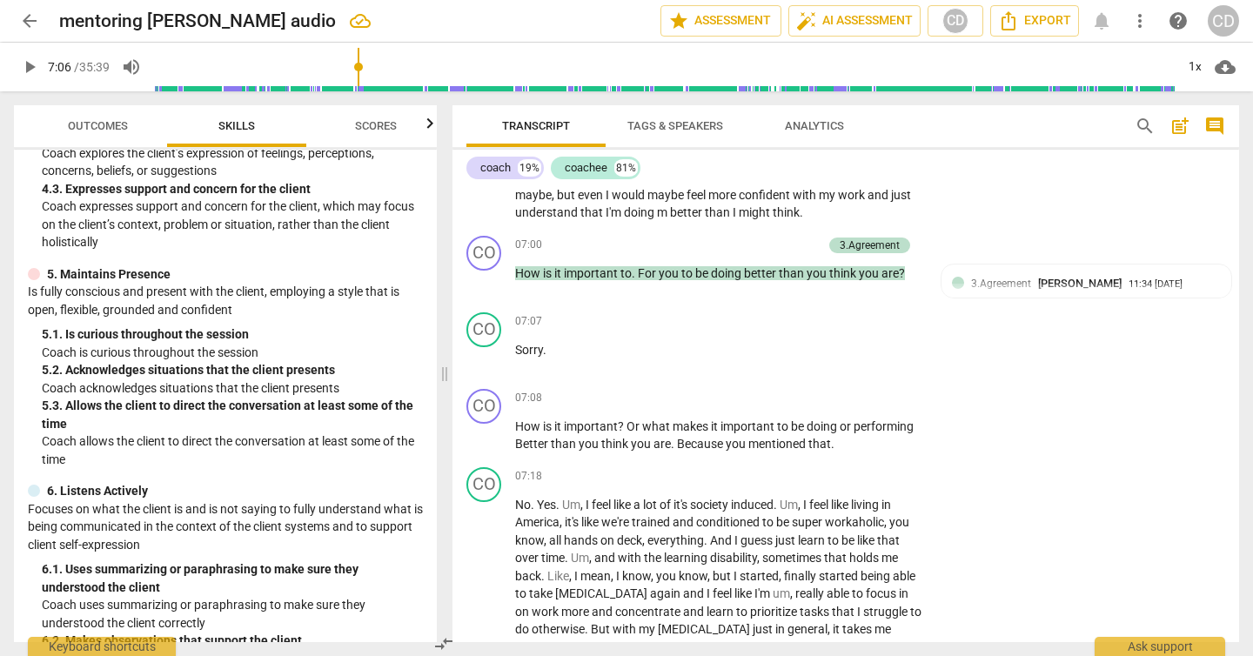
click at [26, 65] on span "play_arrow" at bounding box center [29, 67] width 21 height 21
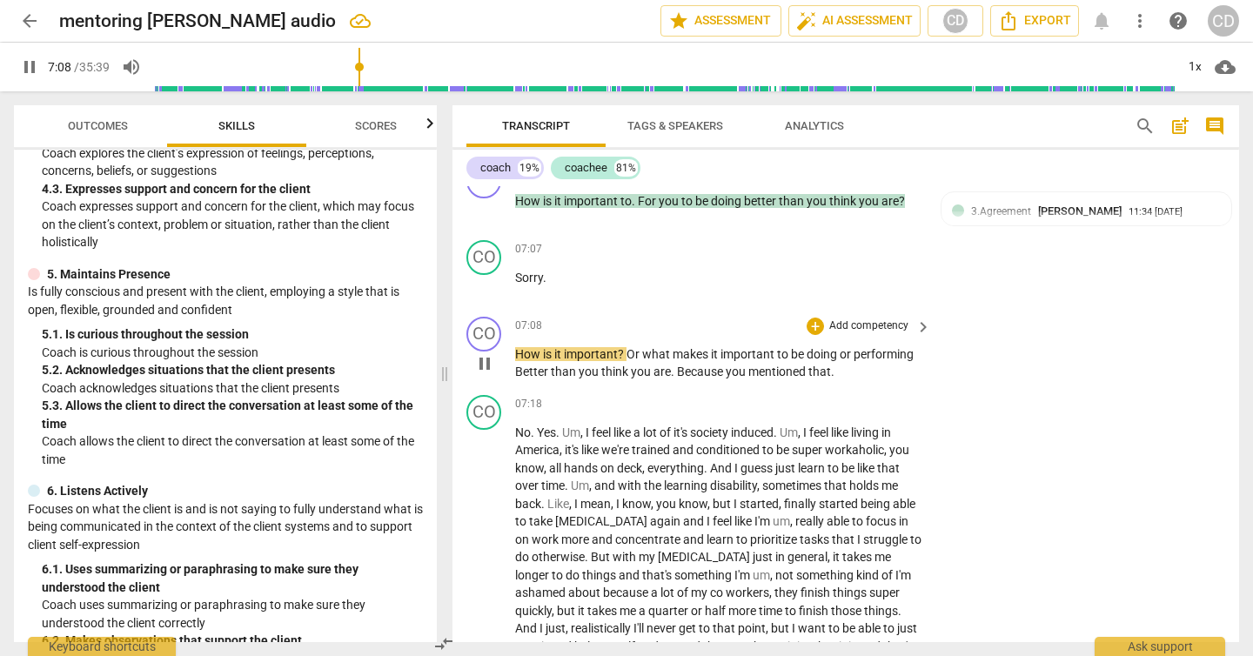
scroll to position [3037, 0]
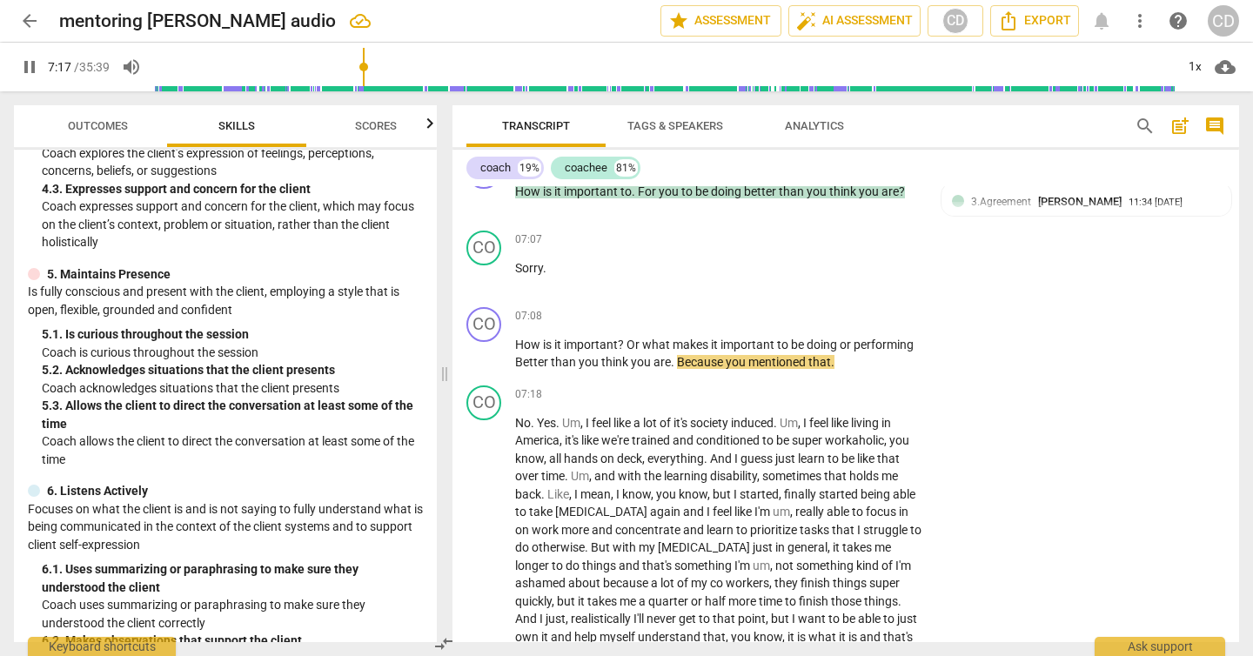
click at [31, 61] on span "pause" at bounding box center [29, 67] width 21 height 21
type input "438"
click at [894, 317] on p "Add competency" at bounding box center [869, 317] width 83 height 16
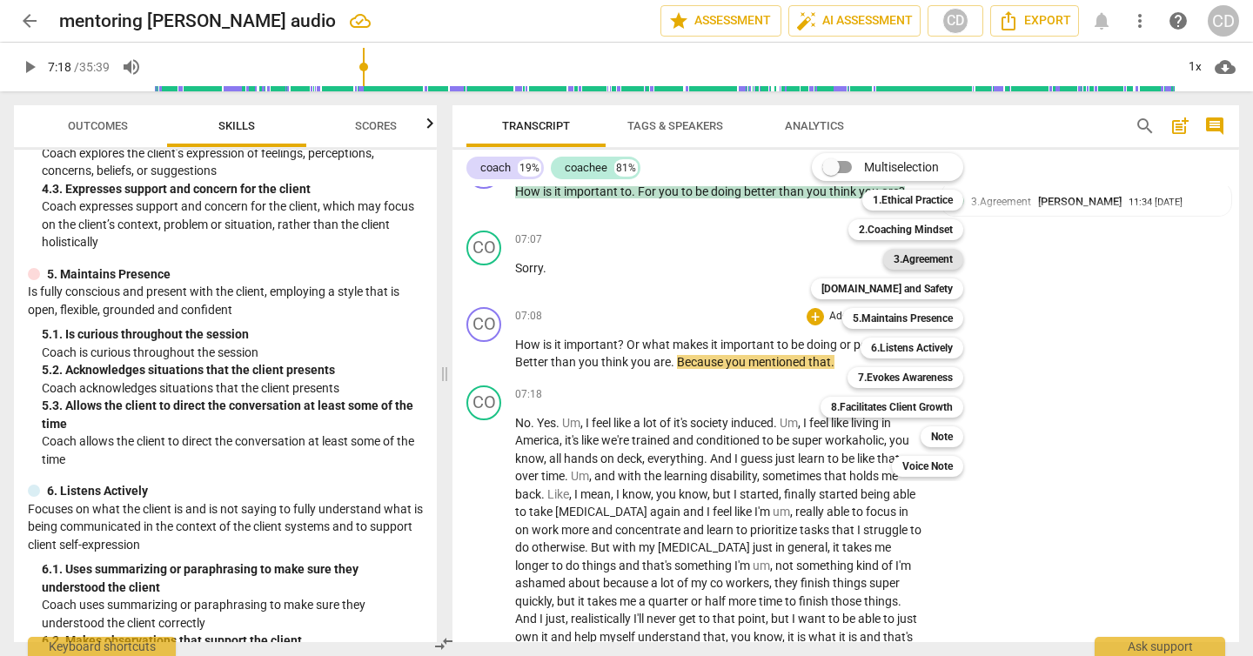
click at [933, 260] on b "3.Agreement" at bounding box center [923, 259] width 59 height 21
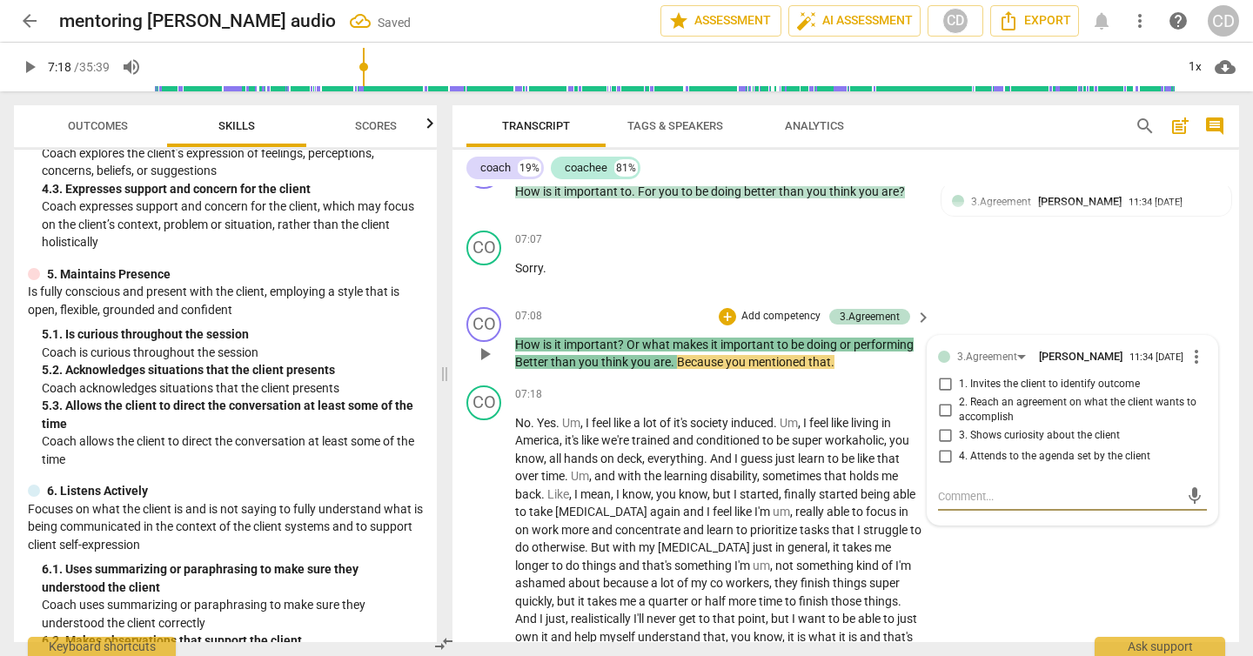
click at [942, 438] on input "3. Shows curiosity about the client" at bounding box center [945, 436] width 28 height 21
checkbox input "true"
click at [869, 392] on p "Add competency" at bounding box center [869, 395] width 83 height 16
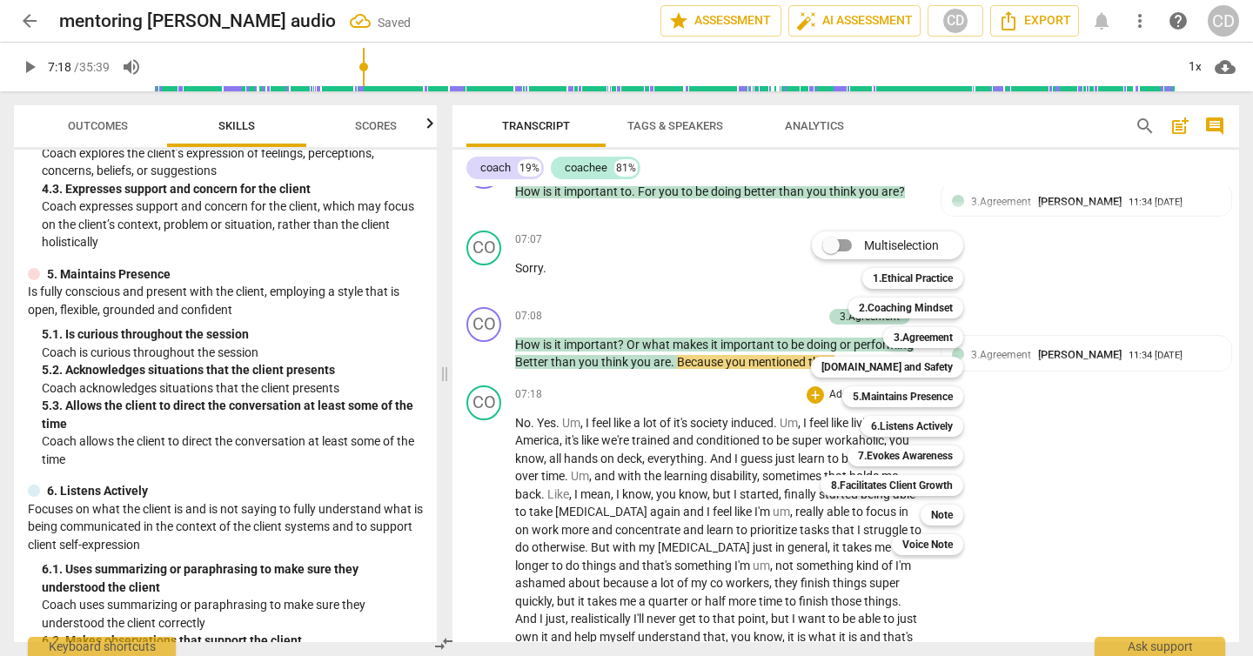
click at [701, 308] on div at bounding box center [626, 328] width 1253 height 656
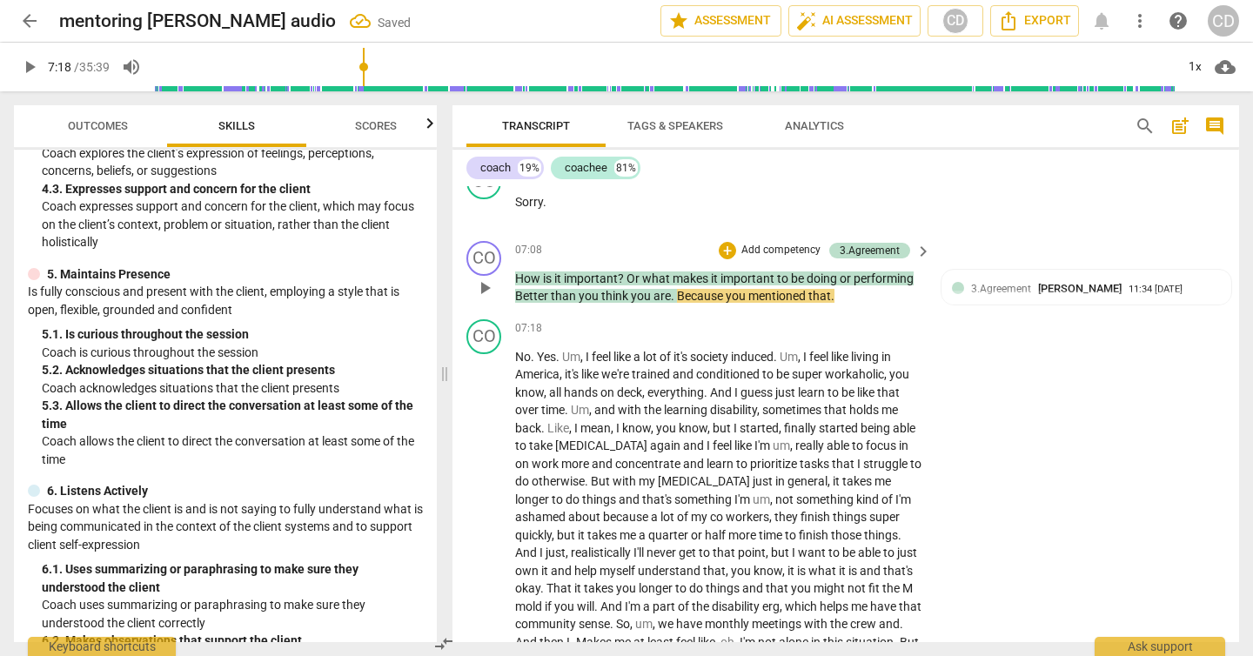
scroll to position [3109, 0]
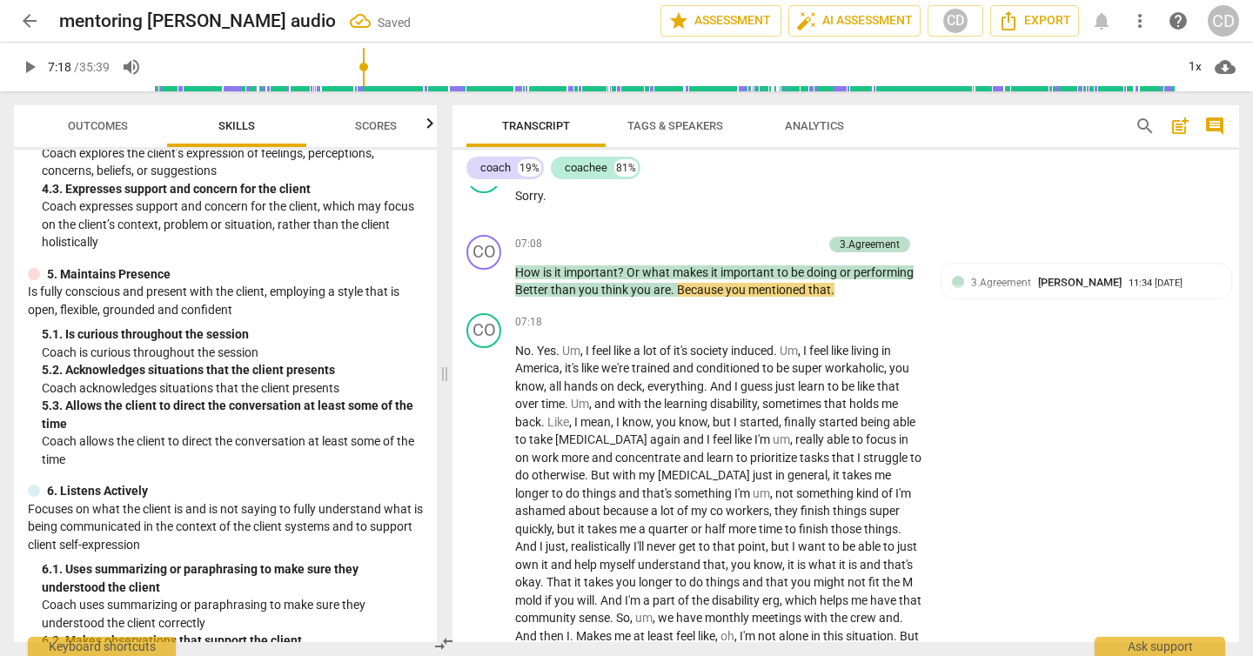
click at [34, 71] on span "play_arrow" at bounding box center [29, 67] width 21 height 21
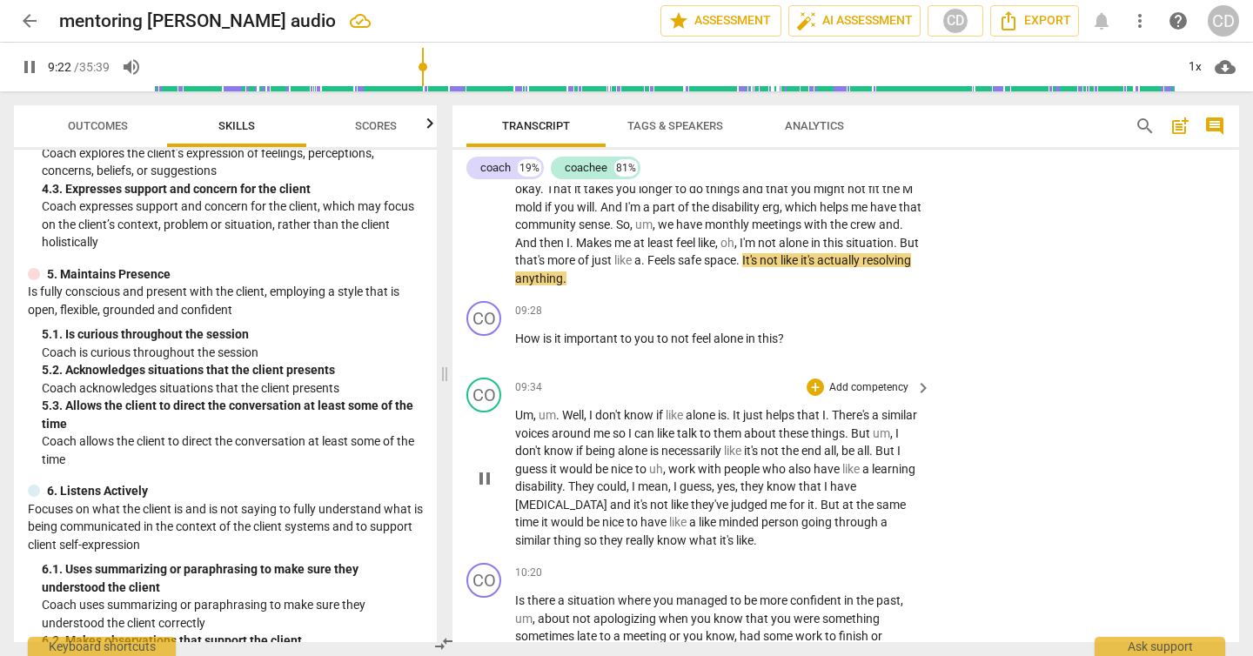
scroll to position [3504, 0]
click at [21, 64] on span "pause" at bounding box center [29, 67] width 21 height 21
type input "573"
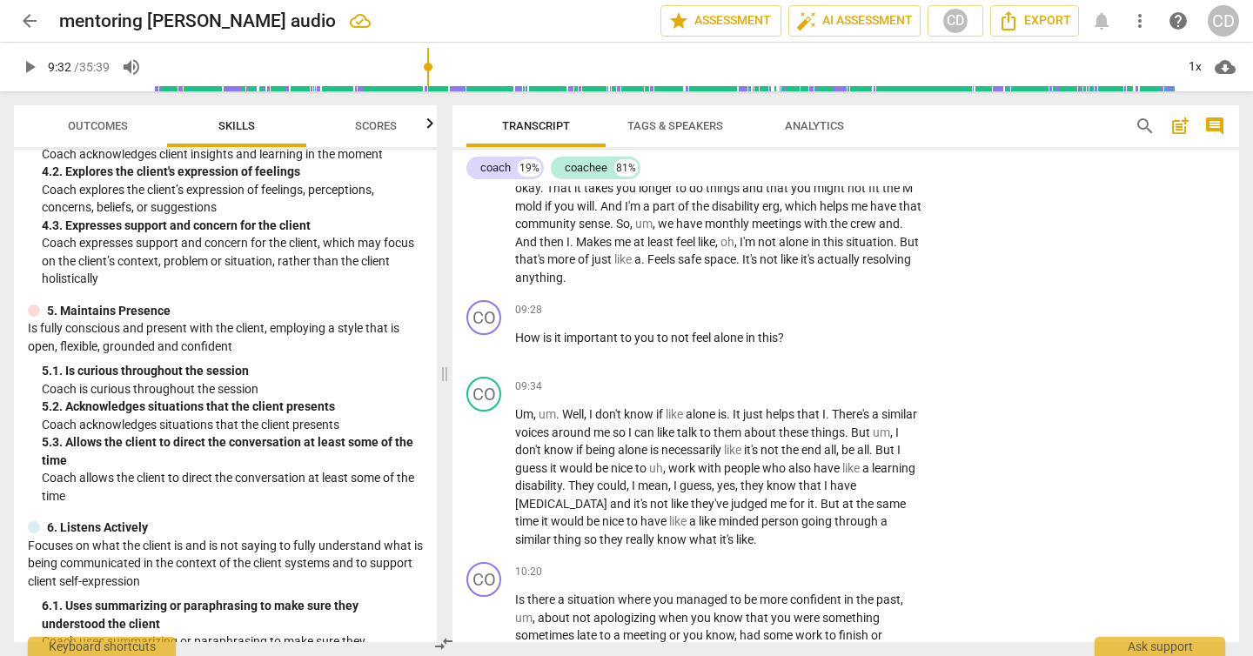
scroll to position [656, 0]
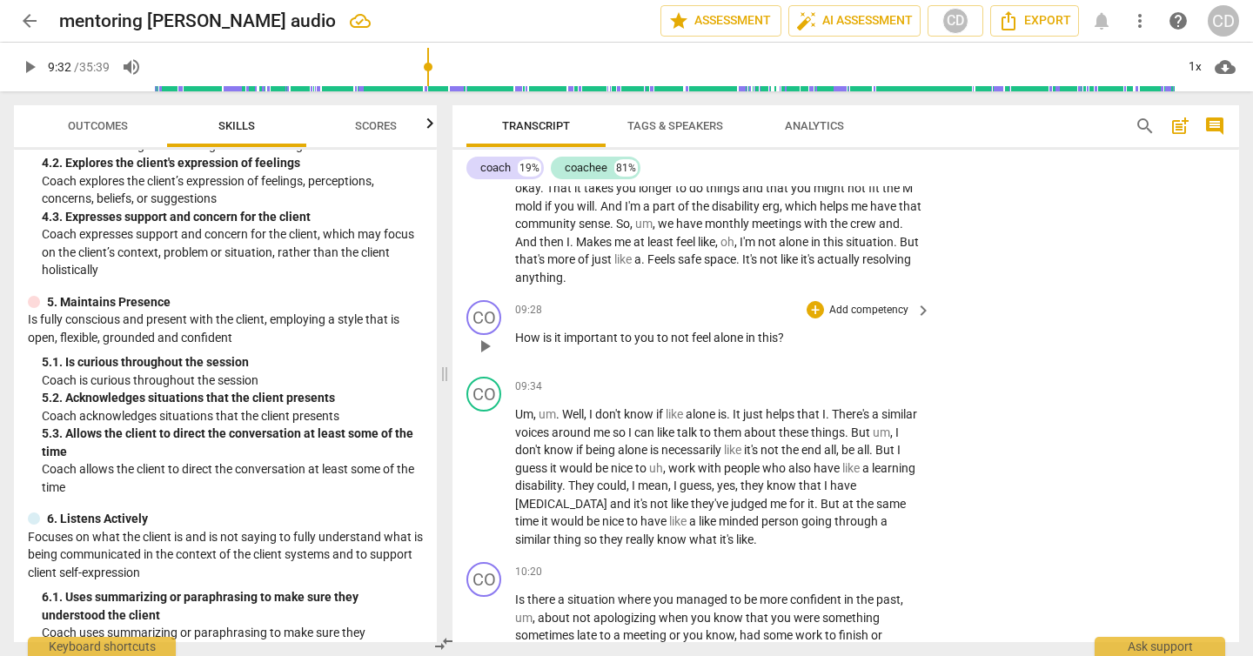
click at [846, 312] on p "Add competency" at bounding box center [869, 311] width 83 height 16
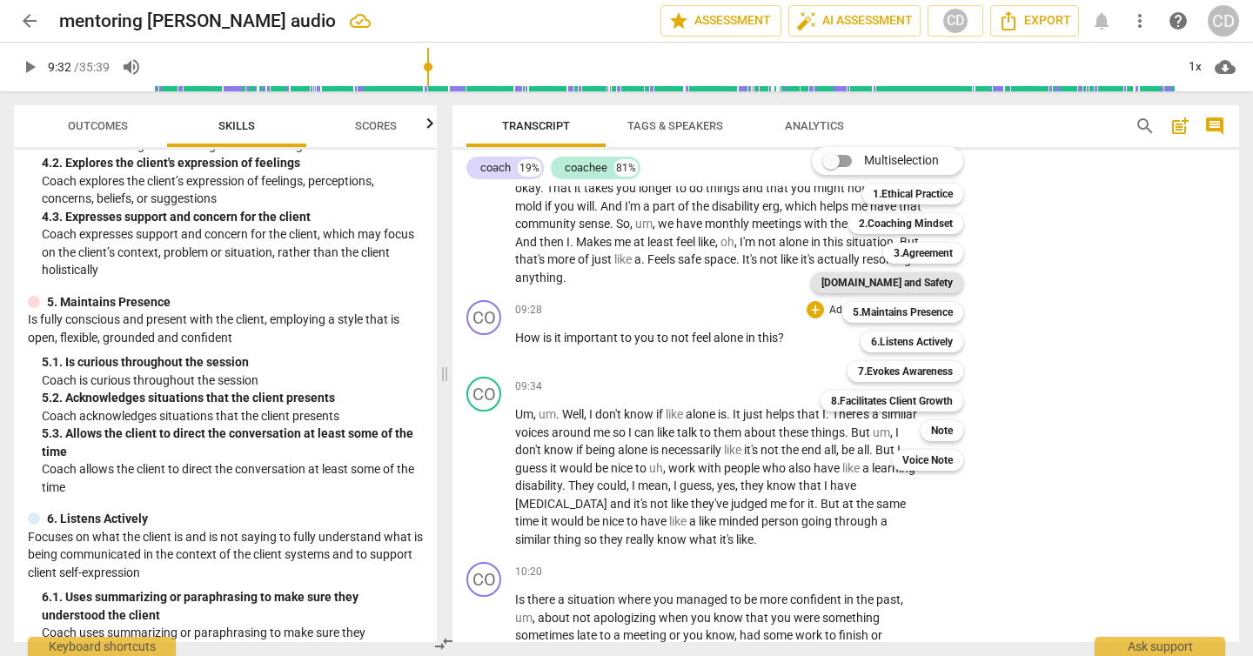
click at [947, 282] on b "[DOMAIN_NAME] and Safety" at bounding box center [887, 282] width 131 height 21
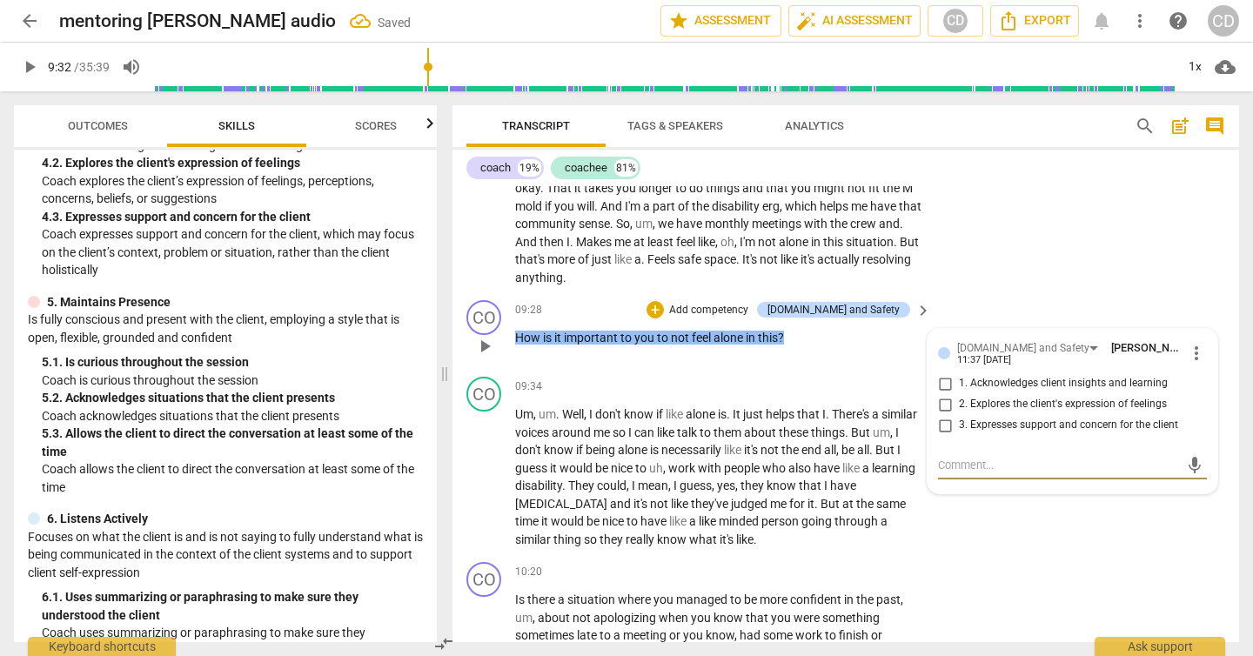
click at [945, 402] on input "2. Explores the client's expression of feelings" at bounding box center [945, 404] width 28 height 21
checkbox input "true"
click at [777, 390] on div "09:34 + Add competency keyboard_arrow_right" at bounding box center [724, 386] width 418 height 19
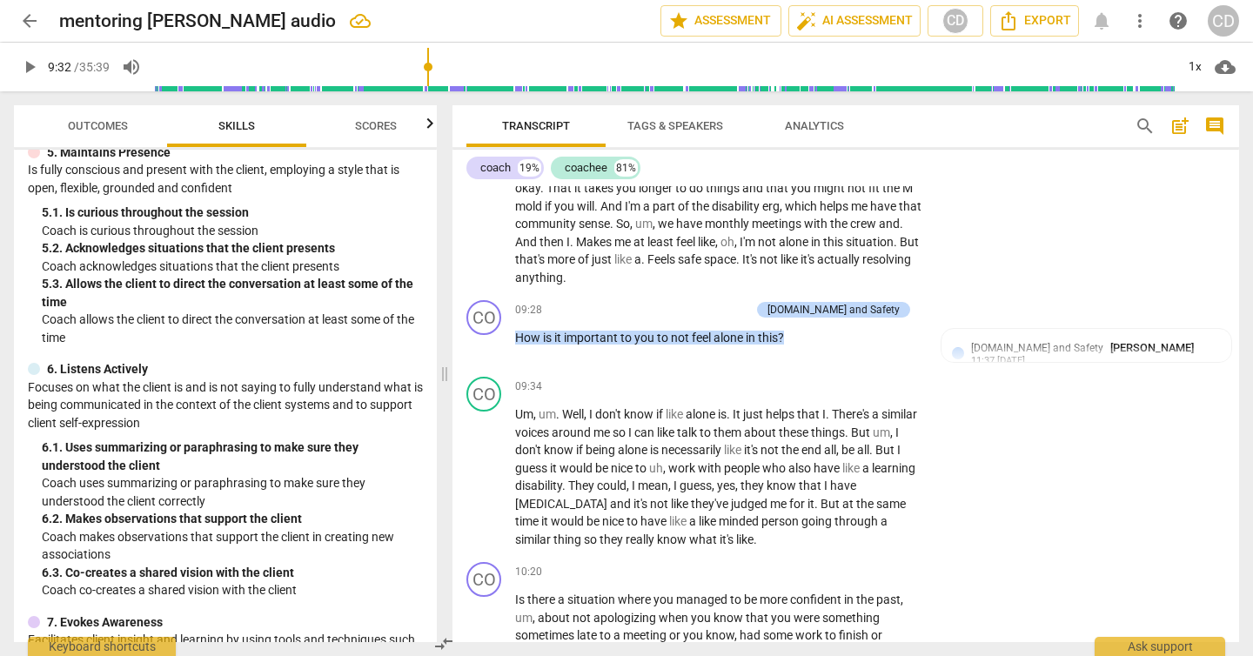
scroll to position [788, 0]
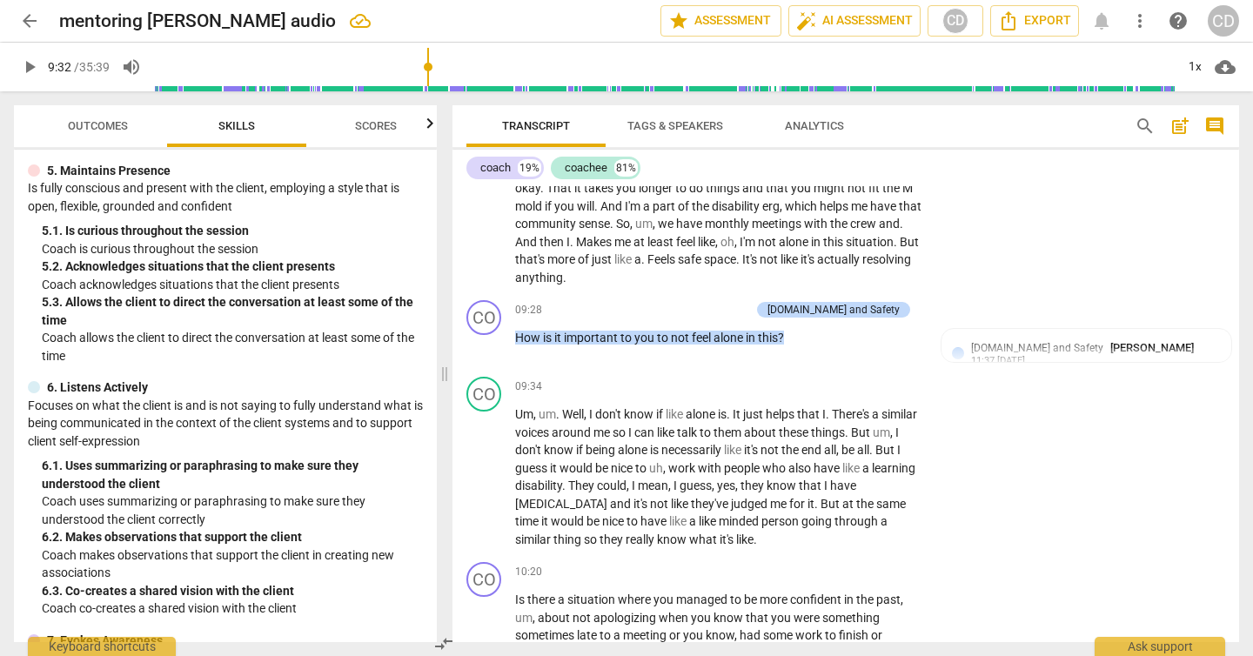
click at [33, 63] on span "play_arrow" at bounding box center [29, 67] width 21 height 21
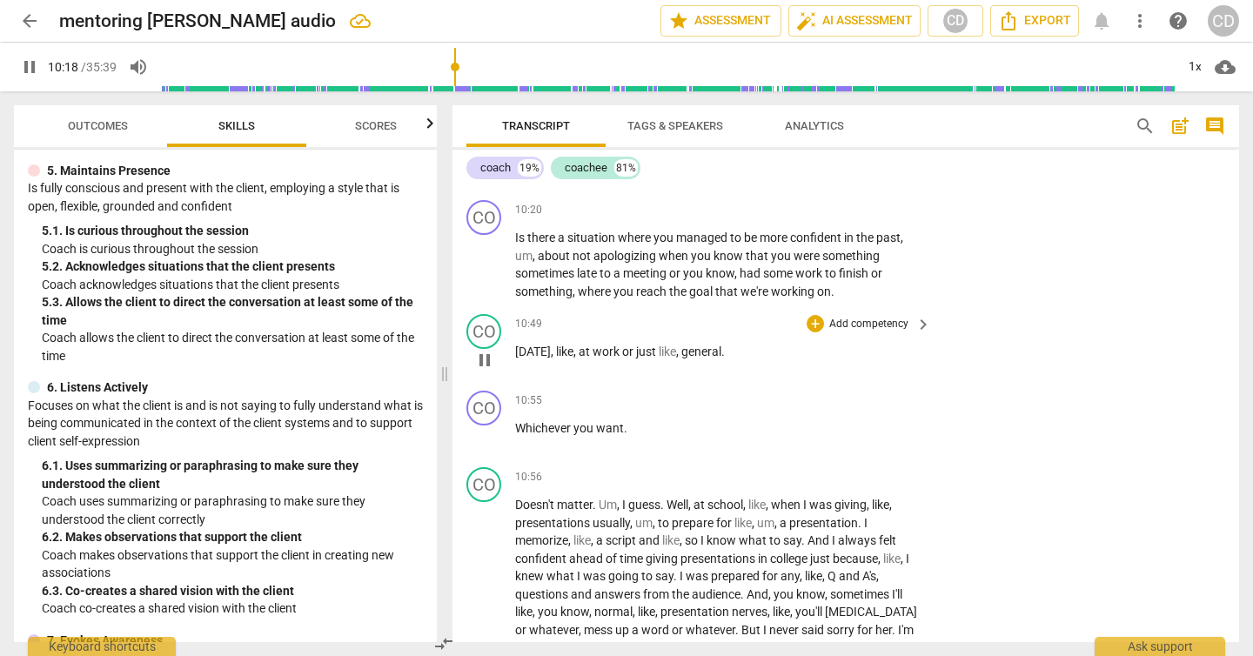
scroll to position [3882, 0]
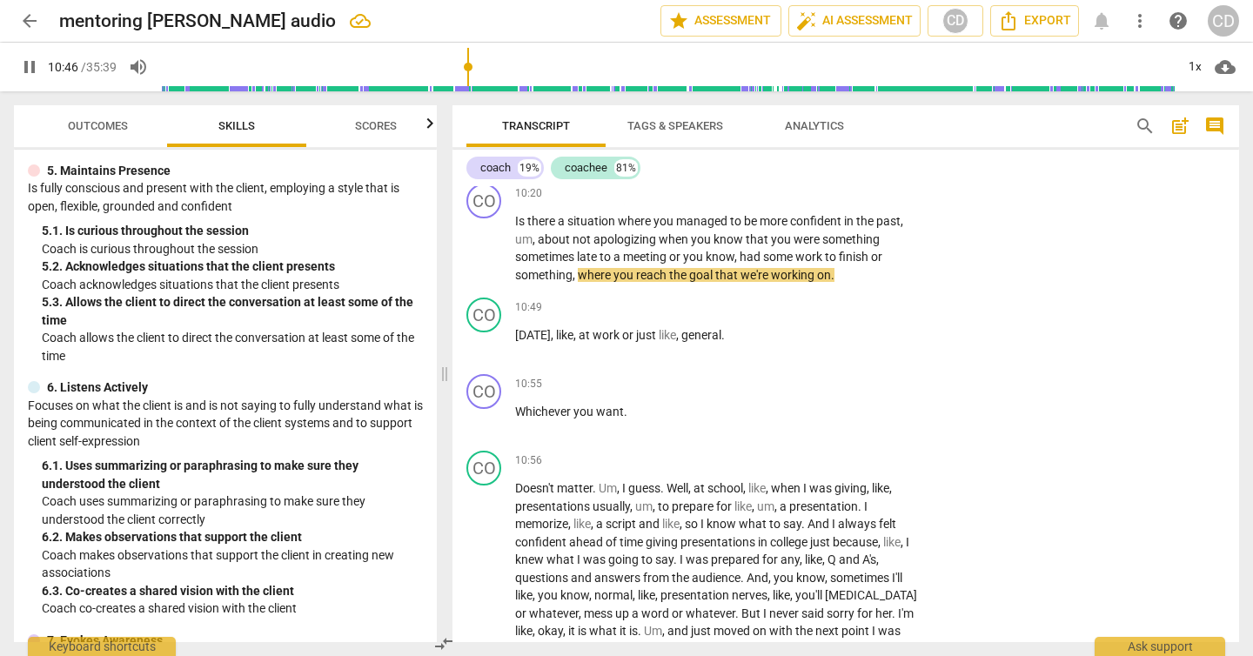
click at [30, 71] on span "pause" at bounding box center [29, 67] width 21 height 21
type input "647"
click at [888, 191] on p "Add competency" at bounding box center [869, 194] width 83 height 16
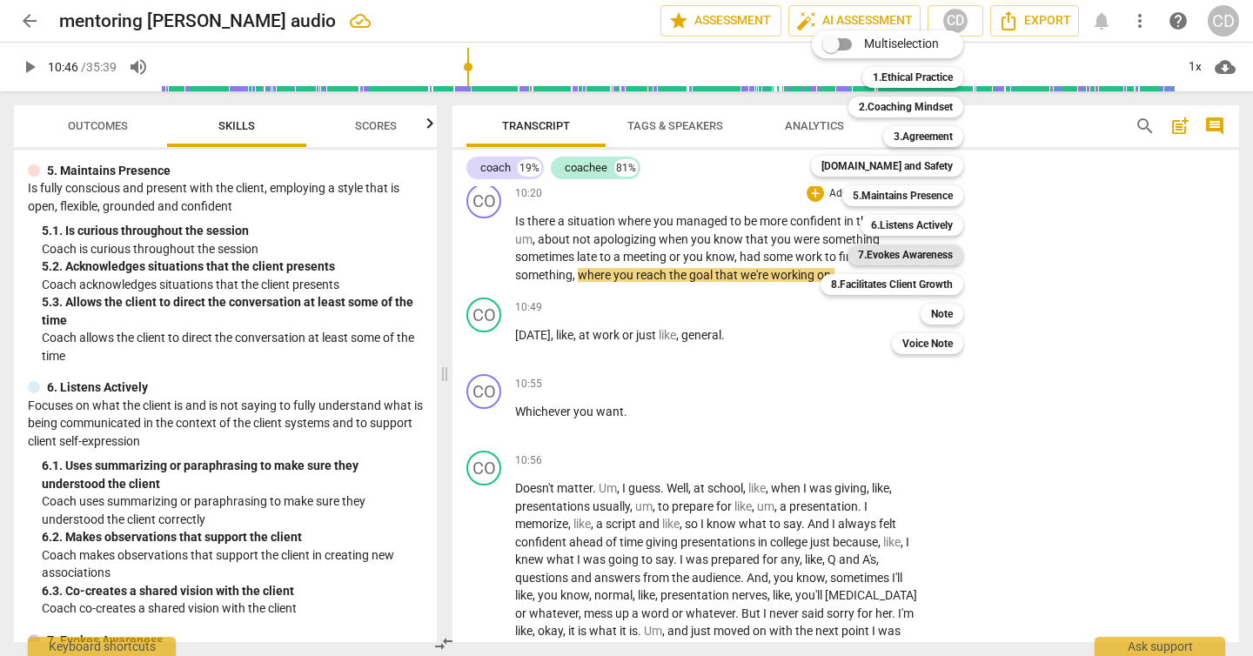
click at [895, 252] on b "7.Evokes Awareness" at bounding box center [905, 255] width 95 height 21
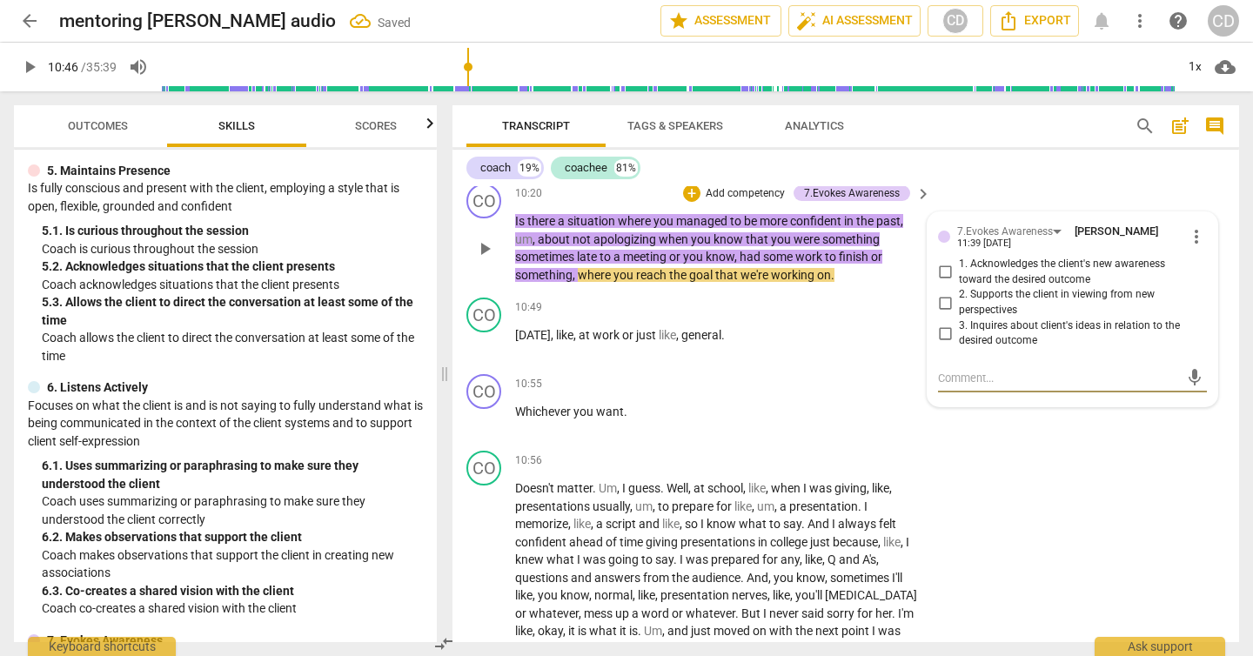
click at [942, 300] on input "2. Supports the client in viewing from new perspectives" at bounding box center [945, 302] width 28 height 21
checkbox input "true"
click at [858, 328] on p "[DATE] , like , at work or just like , general ." at bounding box center [718, 335] width 407 height 18
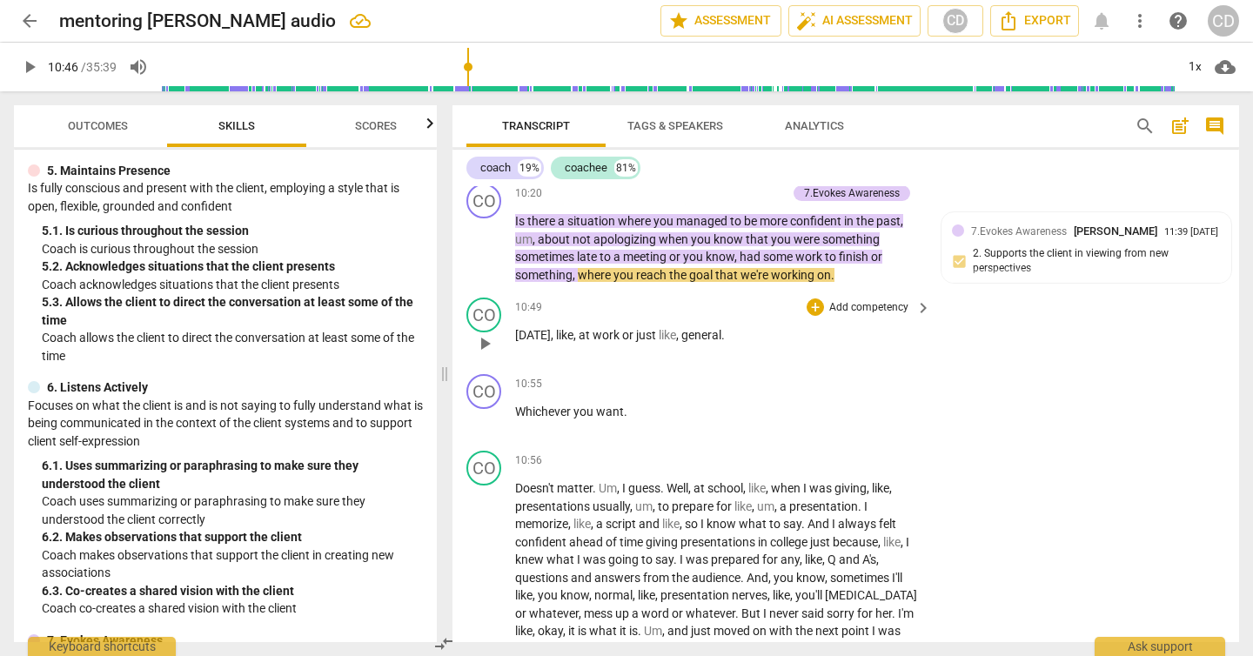
click at [29, 71] on span "play_arrow" at bounding box center [29, 67] width 21 height 21
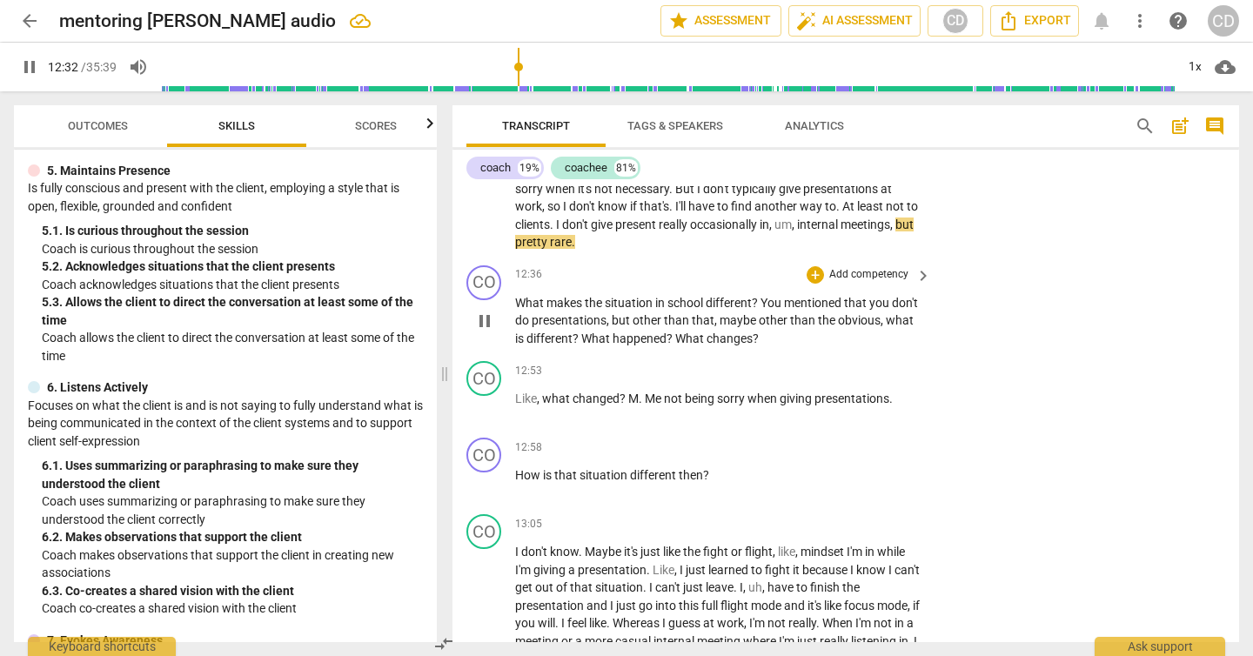
scroll to position [4381, 0]
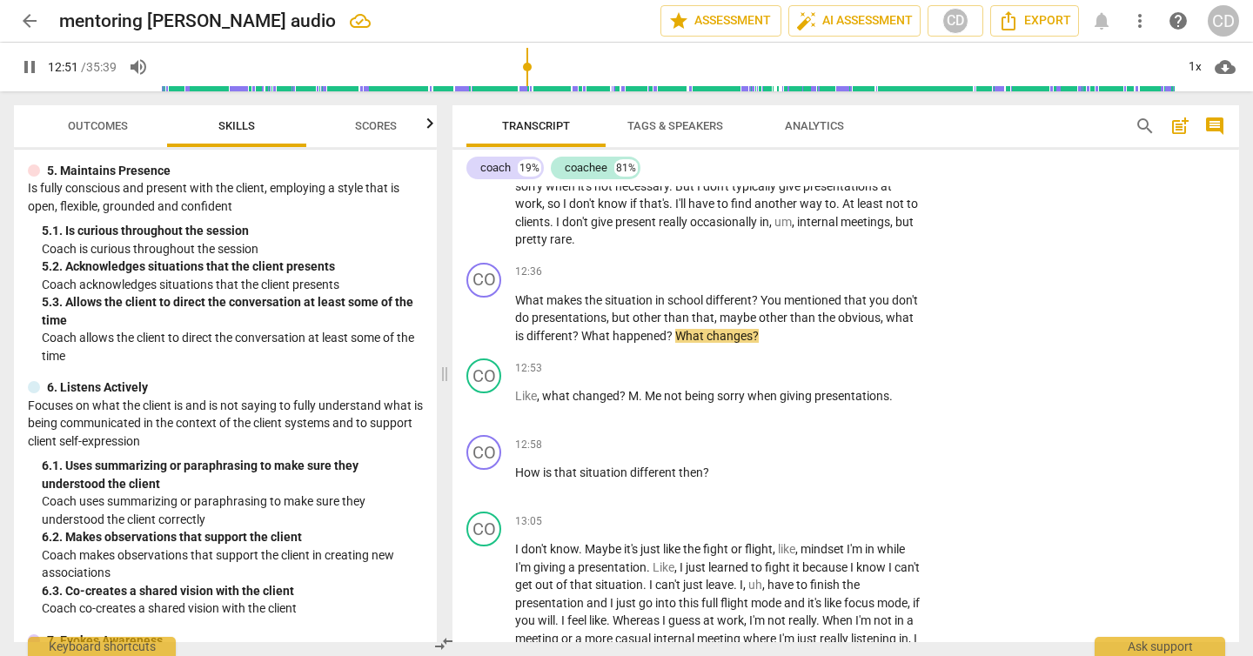
click at [25, 68] on span "pause" at bounding box center [29, 67] width 21 height 21
type input "772"
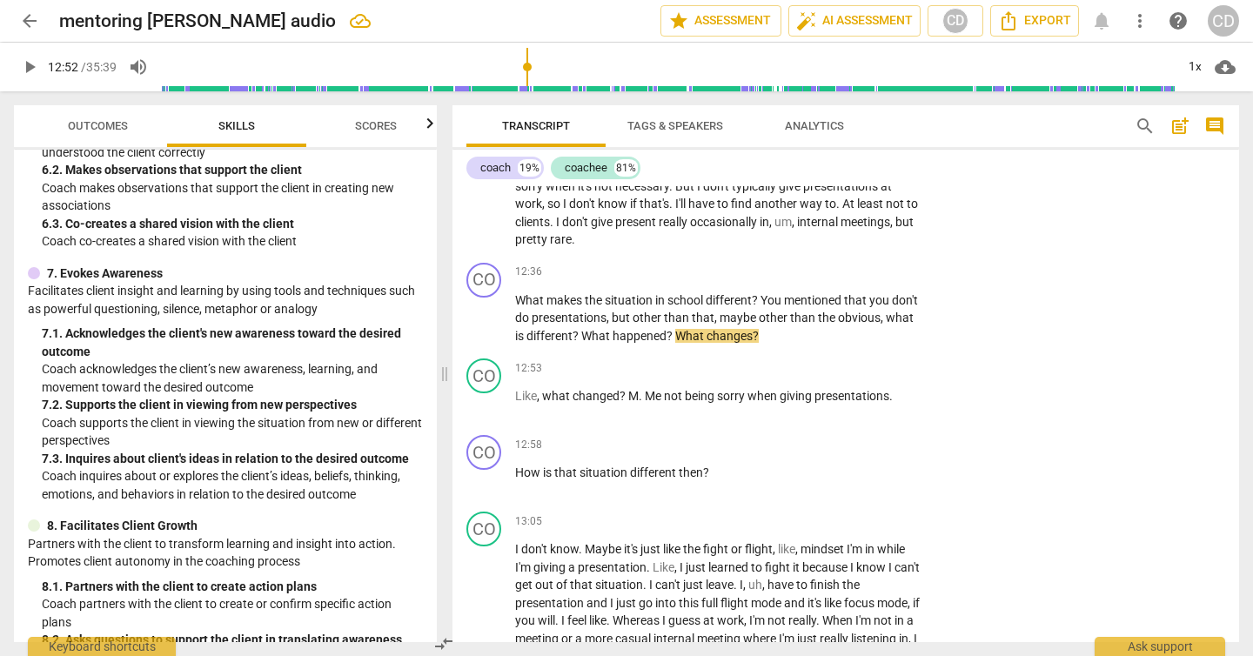
scroll to position [1161, 0]
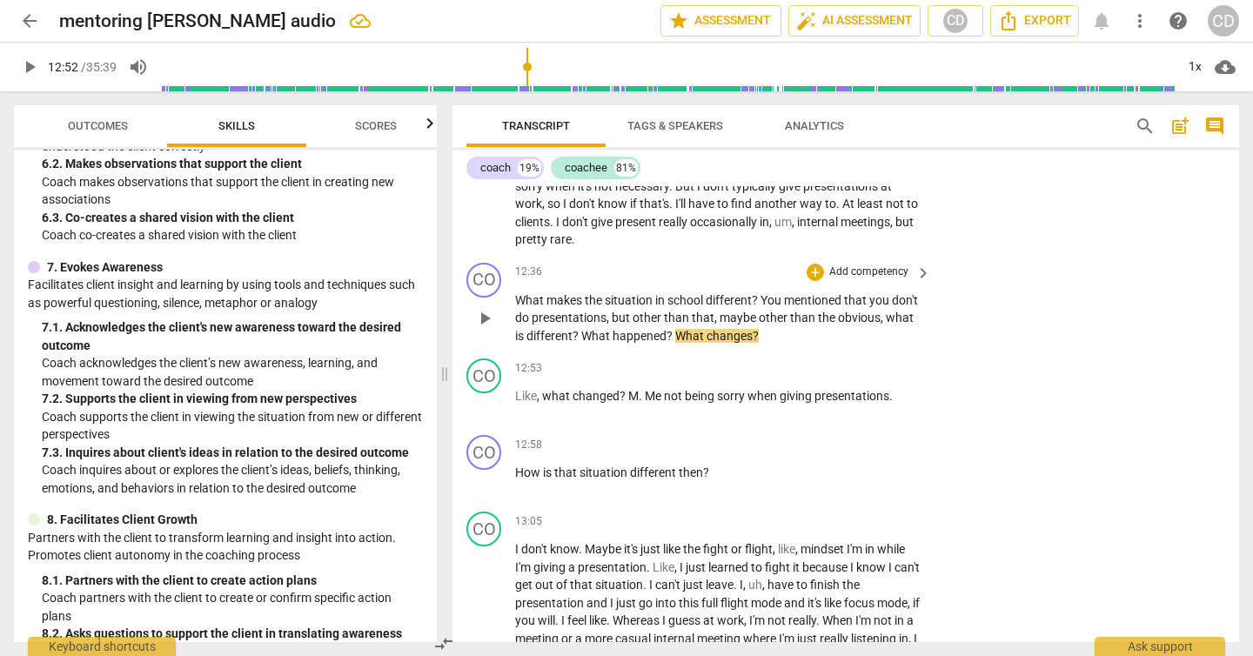
click at [898, 274] on p "Add competency" at bounding box center [869, 273] width 83 height 16
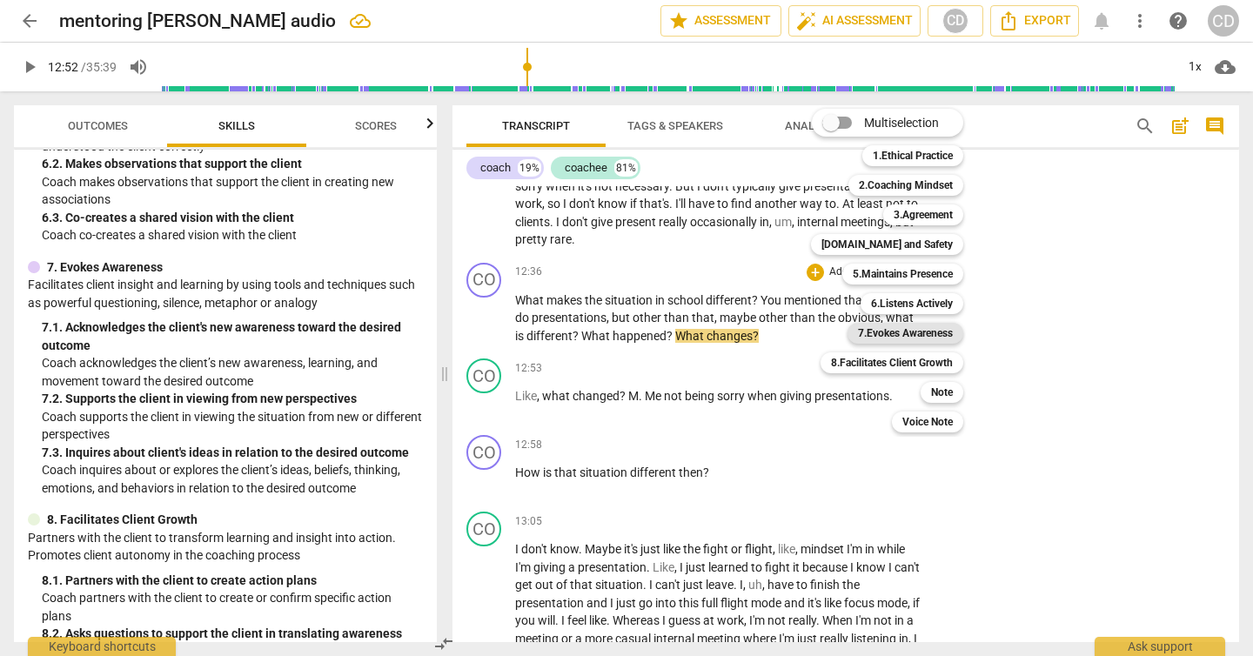
click at [922, 336] on b "7.Evokes Awareness" at bounding box center [905, 333] width 95 height 21
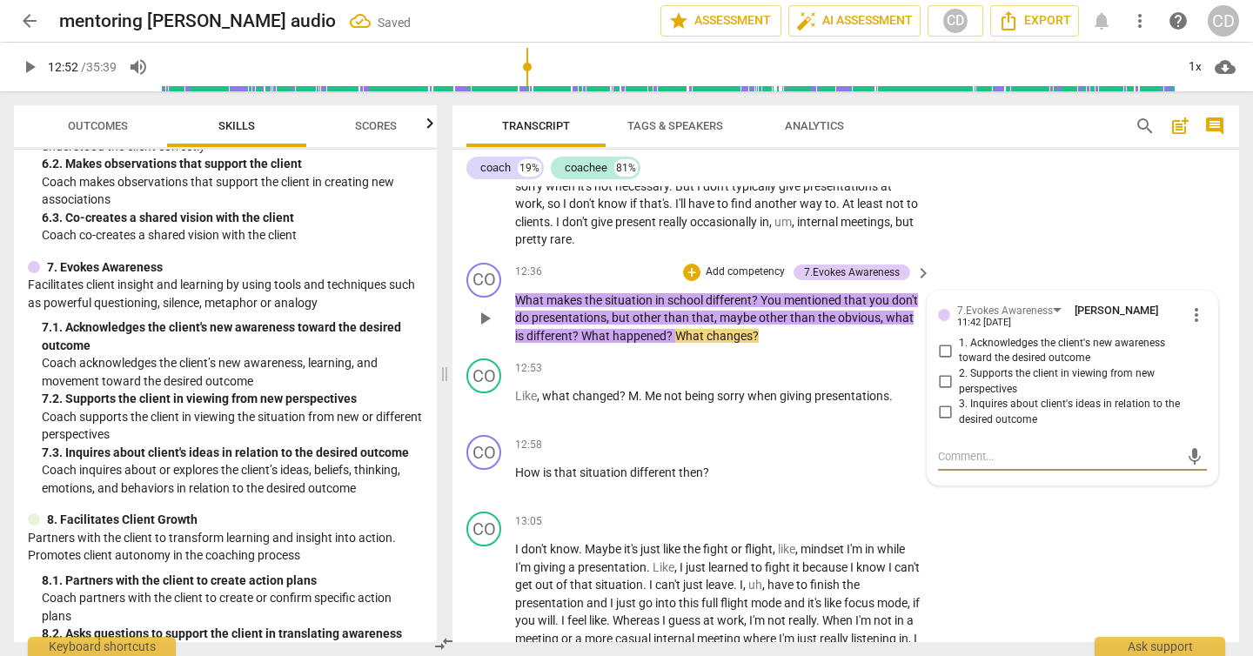
click at [939, 379] on input "2. Supports the client in viewing from new perspectives" at bounding box center [945, 382] width 28 height 21
checkbox input "true"
click at [26, 66] on span "play_arrow" at bounding box center [29, 67] width 21 height 21
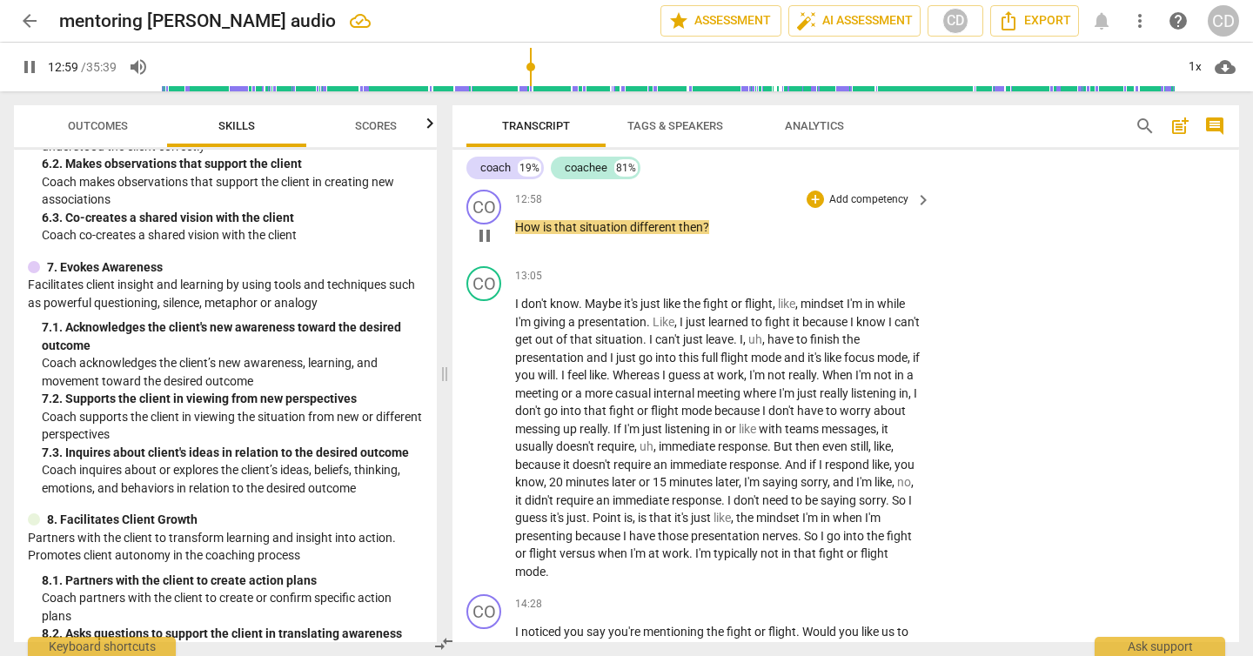
scroll to position [4628, 0]
click at [25, 70] on span "pause" at bounding box center [29, 67] width 21 height 21
click at [25, 70] on span "play_arrow" at bounding box center [29, 67] width 21 height 21
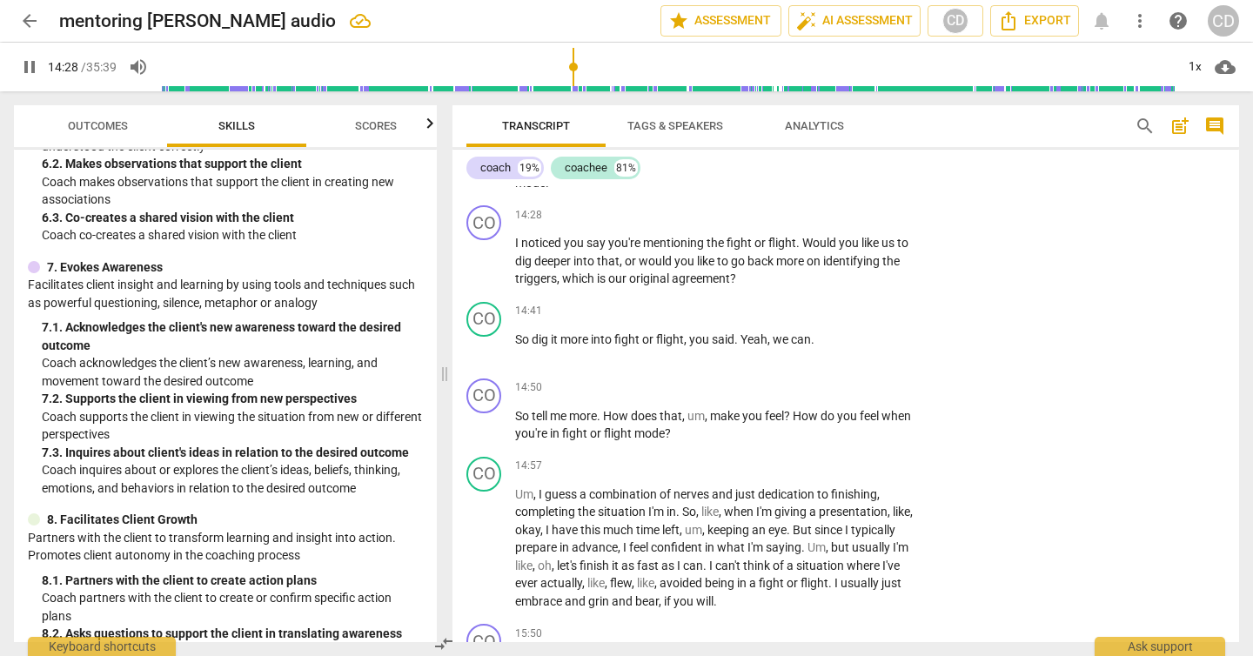
scroll to position [5020, 0]
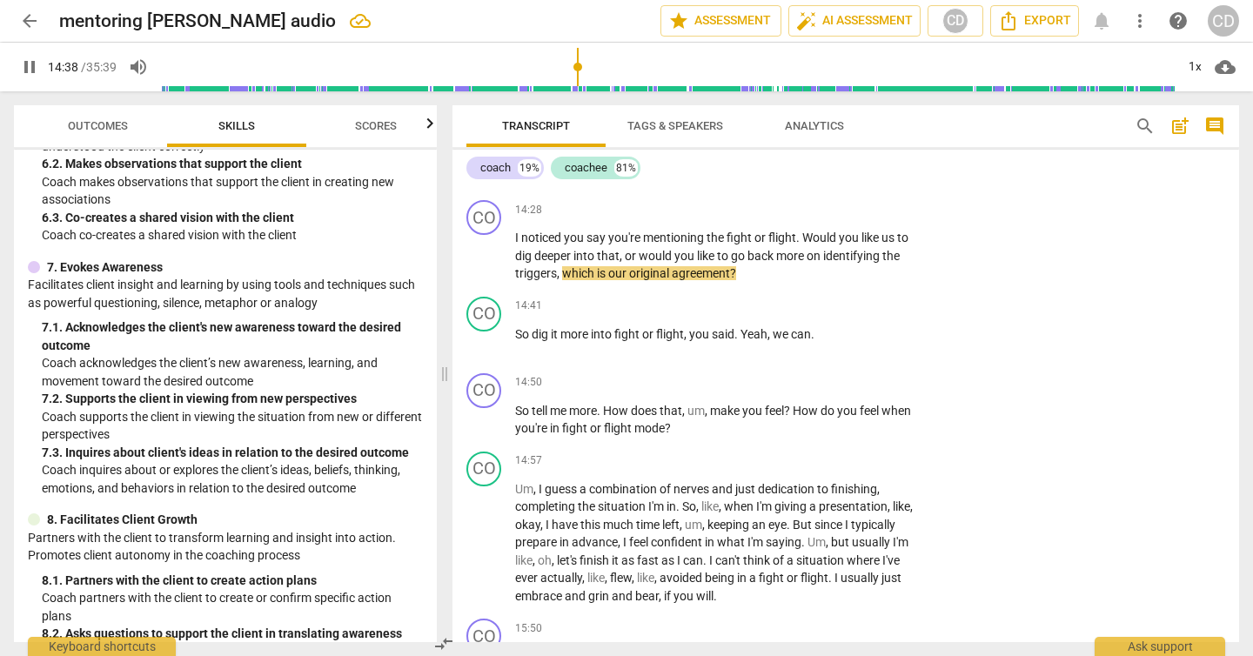
click at [26, 64] on span "pause" at bounding box center [29, 67] width 21 height 21
type input "879"
click at [894, 208] on p "Add competency" at bounding box center [869, 211] width 83 height 16
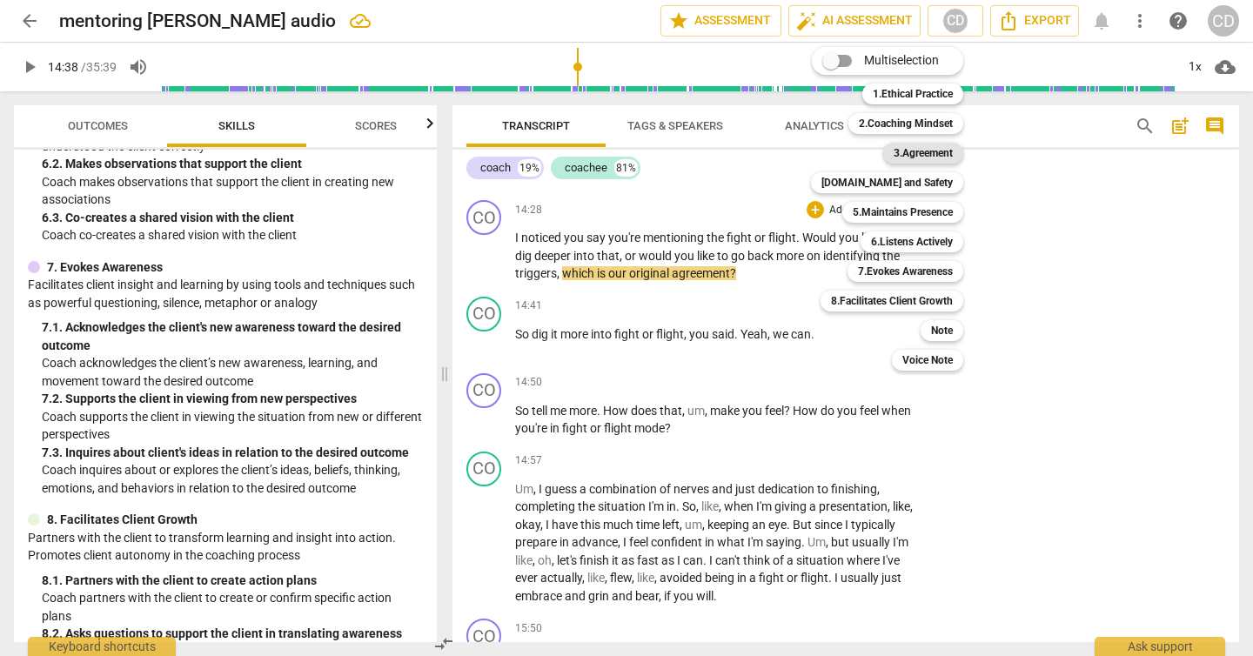
click at [917, 149] on b "3.Agreement" at bounding box center [923, 153] width 59 height 21
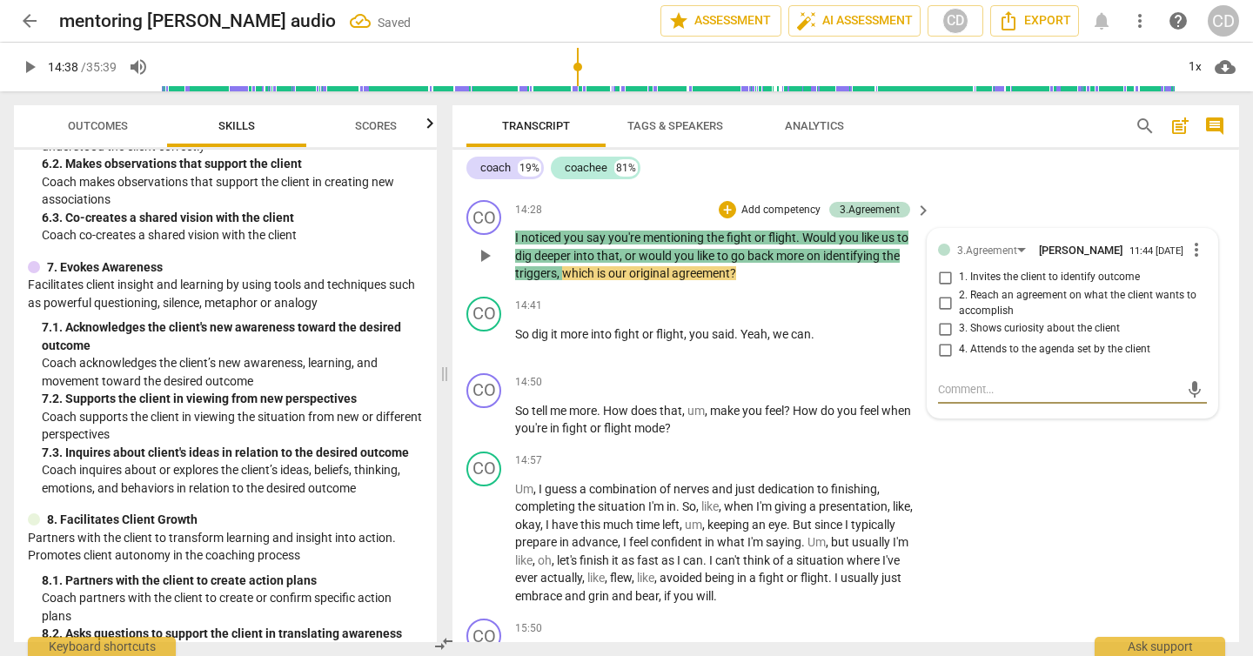
click at [943, 354] on input "4. Attends to the agenda set by the client" at bounding box center [945, 349] width 28 height 21
checkbox input "true"
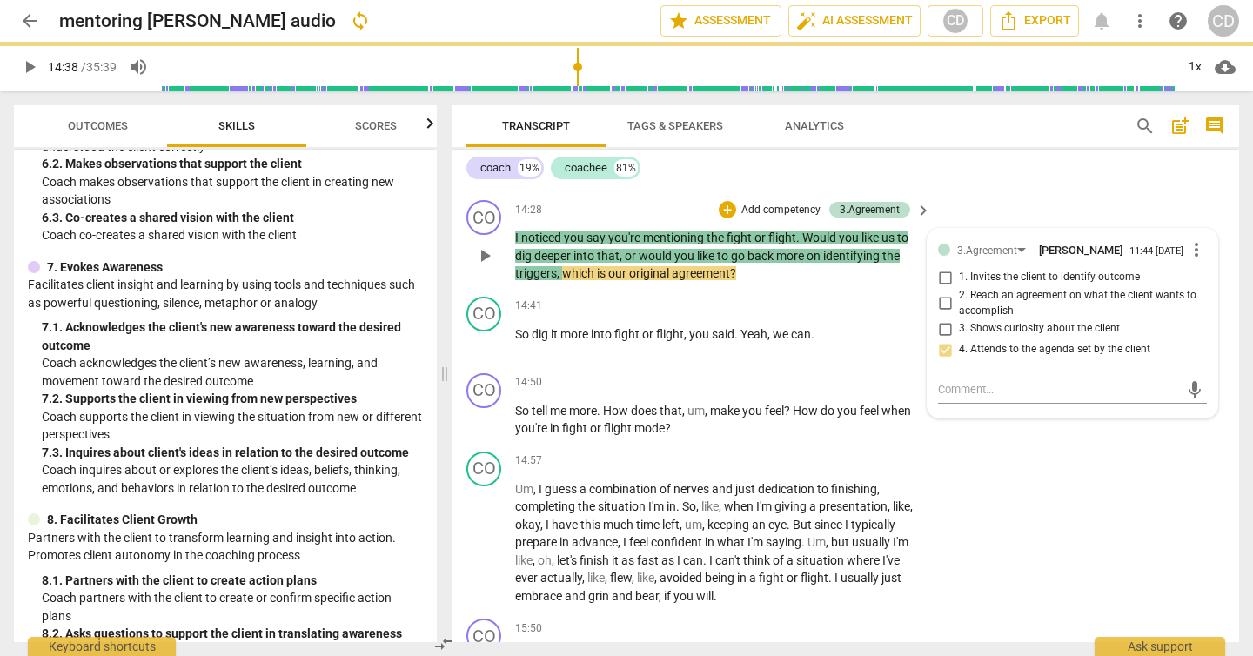
click at [782, 280] on p "I noticed you say you're mentioning the fight or flight . Would you like us to …" at bounding box center [718, 256] width 407 height 54
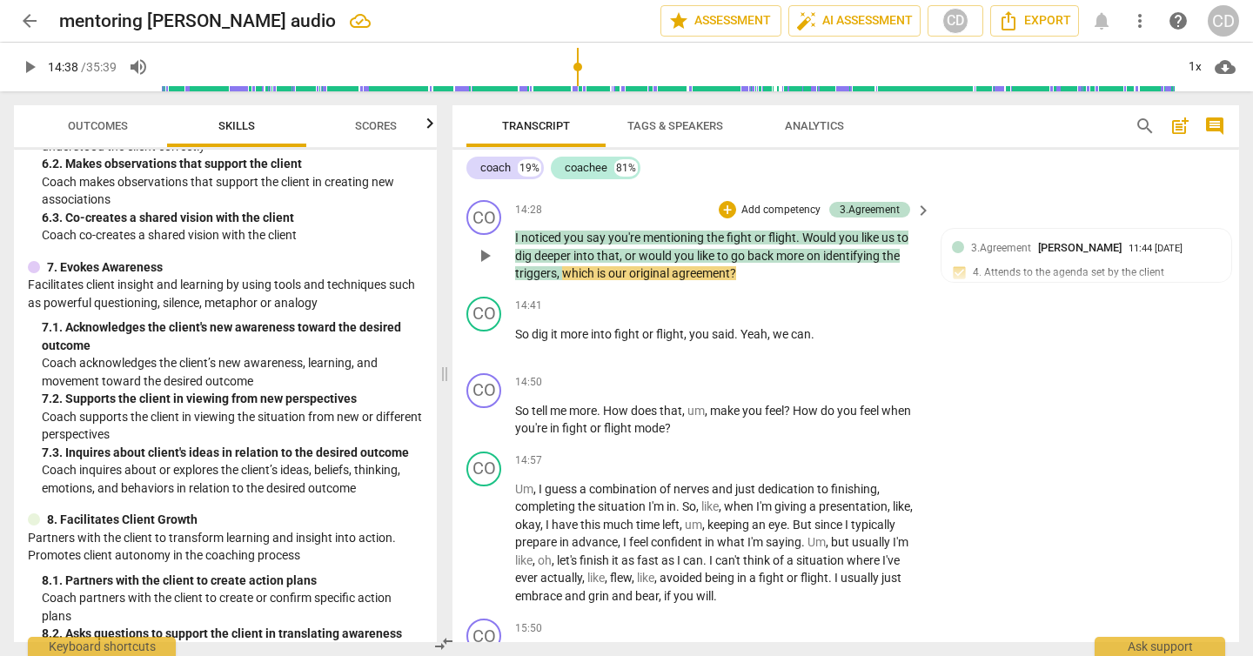
click at [92, 126] on span "Outcomes" at bounding box center [98, 125] width 60 height 13
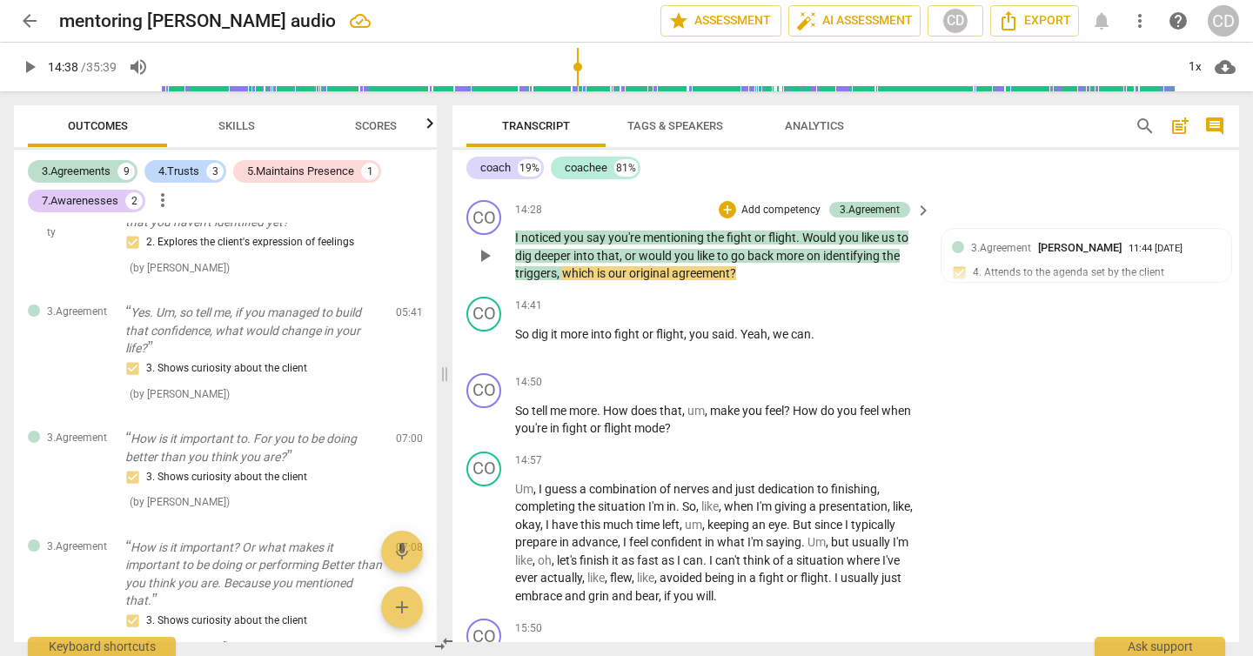
scroll to position [1020, 0]
click at [349, 378] on div "3. Shows curiosity about the client ( by [PERSON_NAME] )" at bounding box center [253, 379] width 257 height 44
click at [368, 321] on span "edit" at bounding box center [378, 315] width 21 height 21
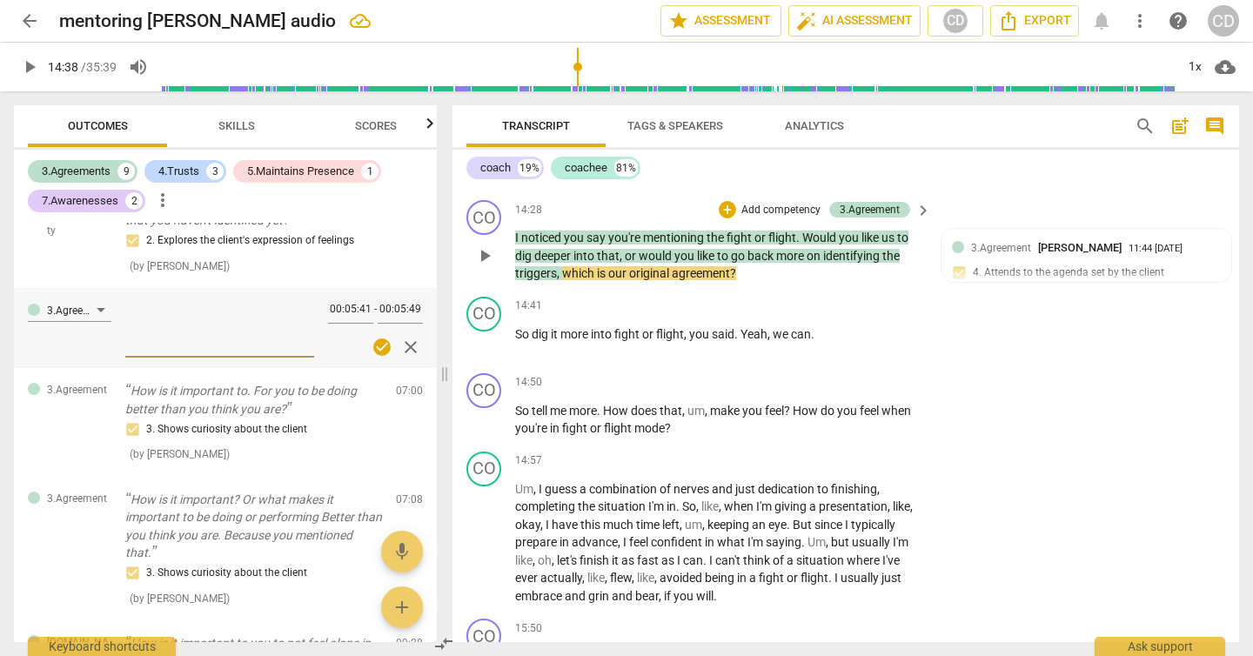
click at [405, 350] on span "close" at bounding box center [410, 347] width 21 height 21
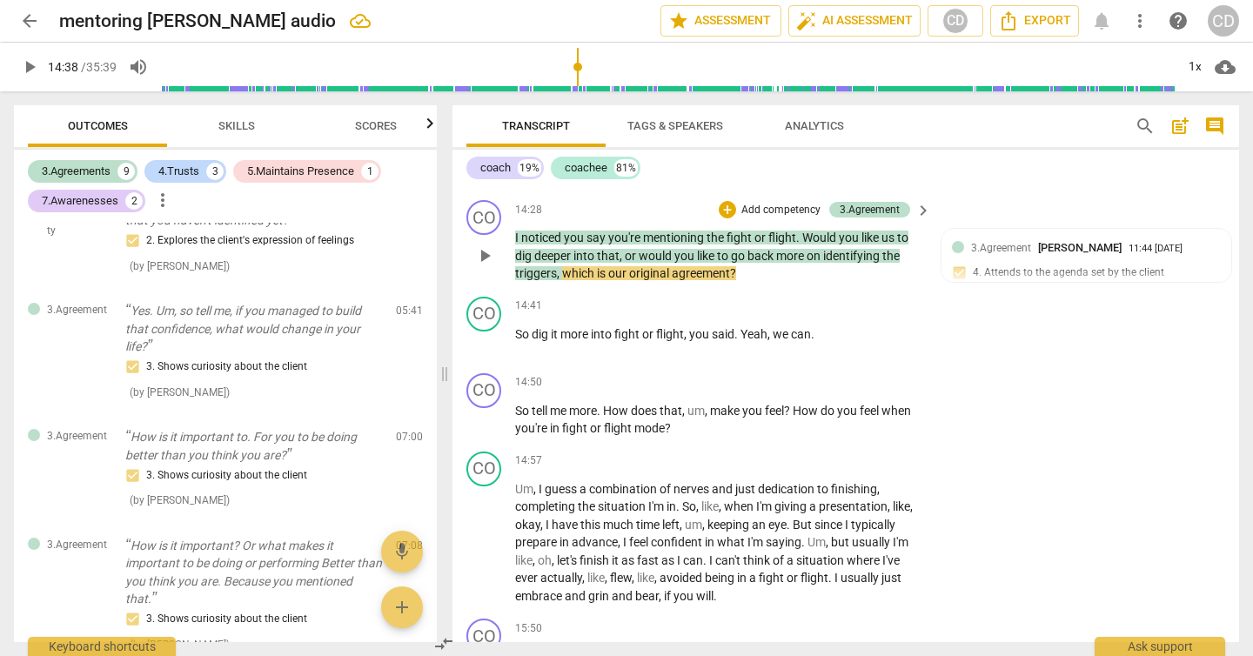
click at [219, 130] on span "Skills" at bounding box center [236, 125] width 37 height 13
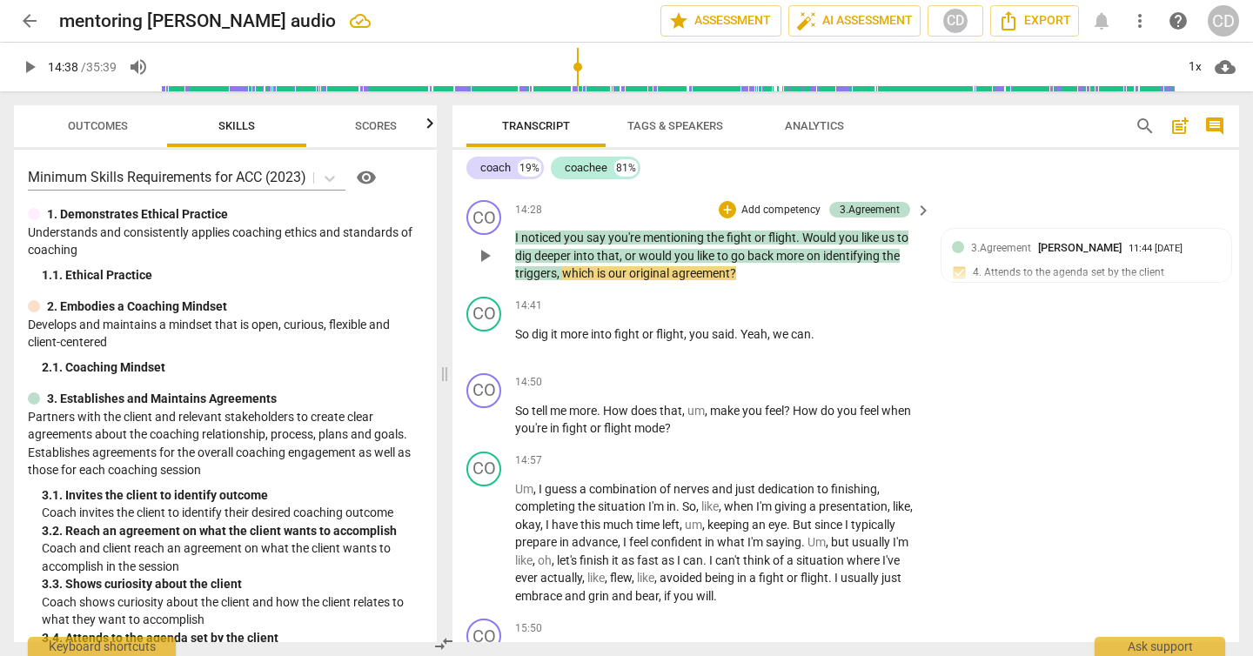
click at [26, 70] on span "play_arrow" at bounding box center [29, 67] width 21 height 21
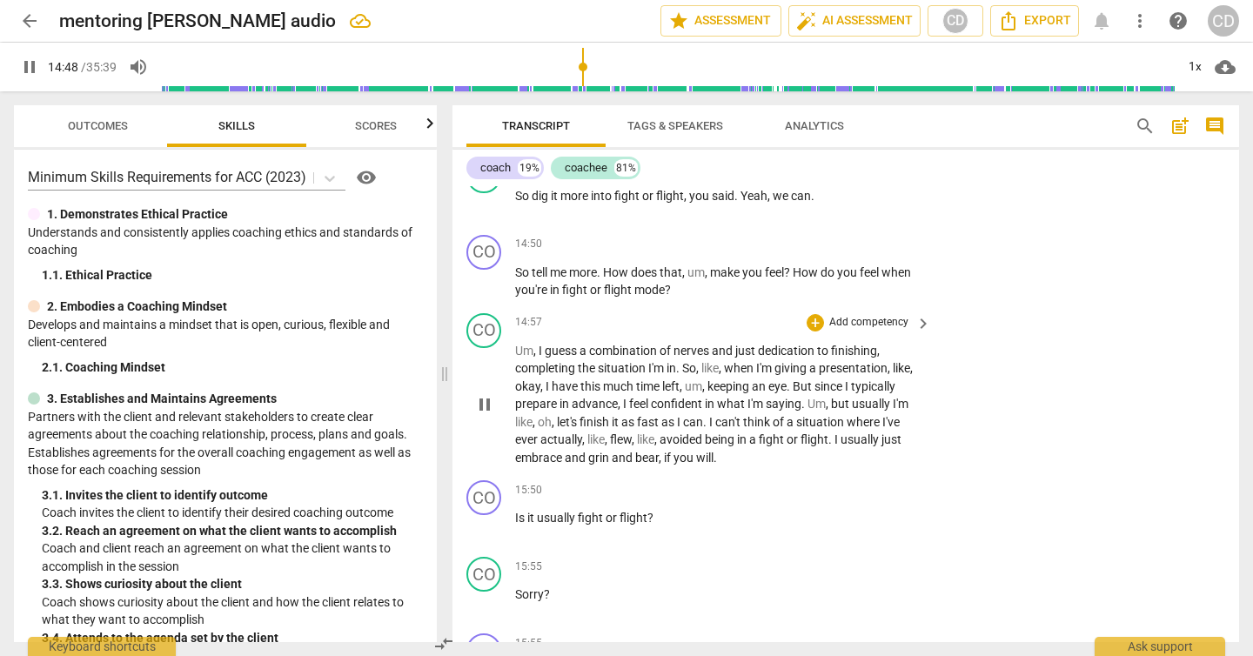
scroll to position [5161, 0]
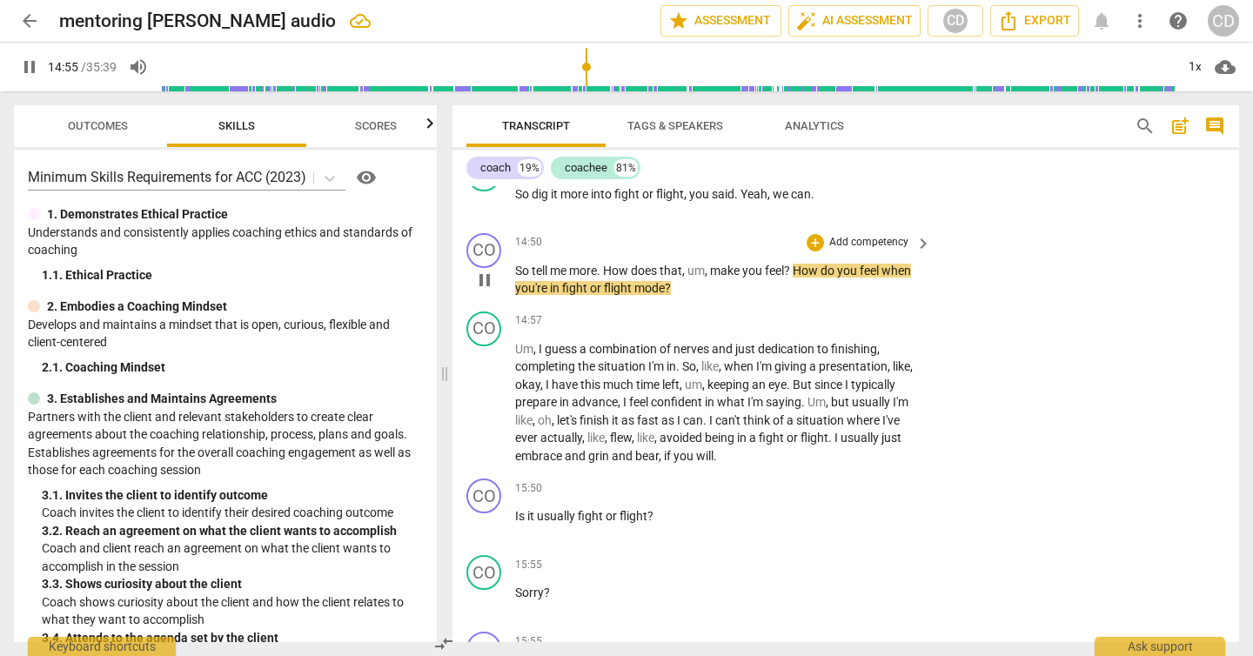
click at [481, 281] on span "pause" at bounding box center [484, 280] width 21 height 21
type input "896"
click at [888, 240] on p "Add competency" at bounding box center [869, 243] width 83 height 16
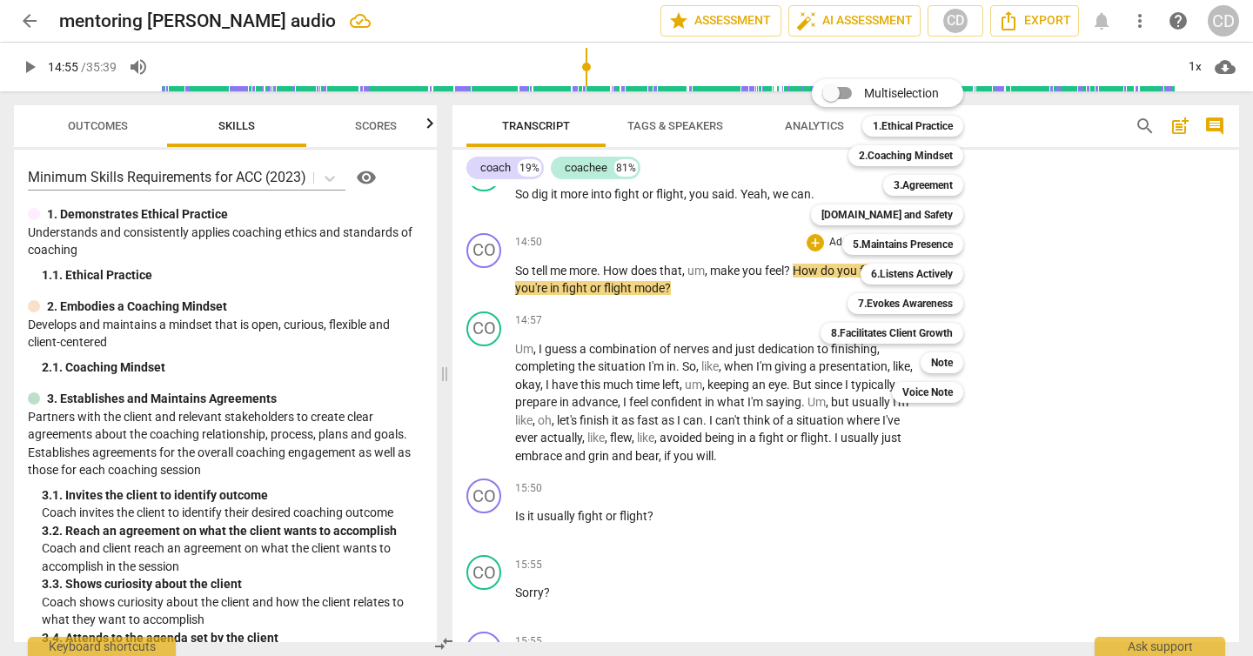
click at [681, 559] on div at bounding box center [626, 328] width 1253 height 656
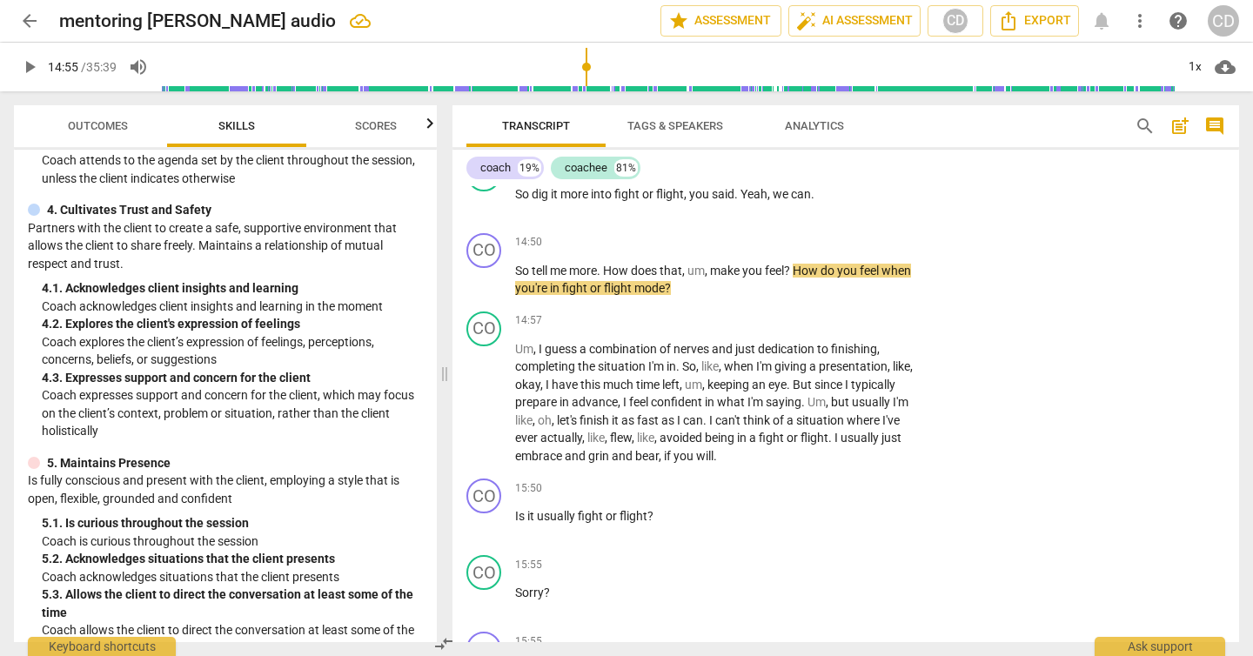
scroll to position [507, 0]
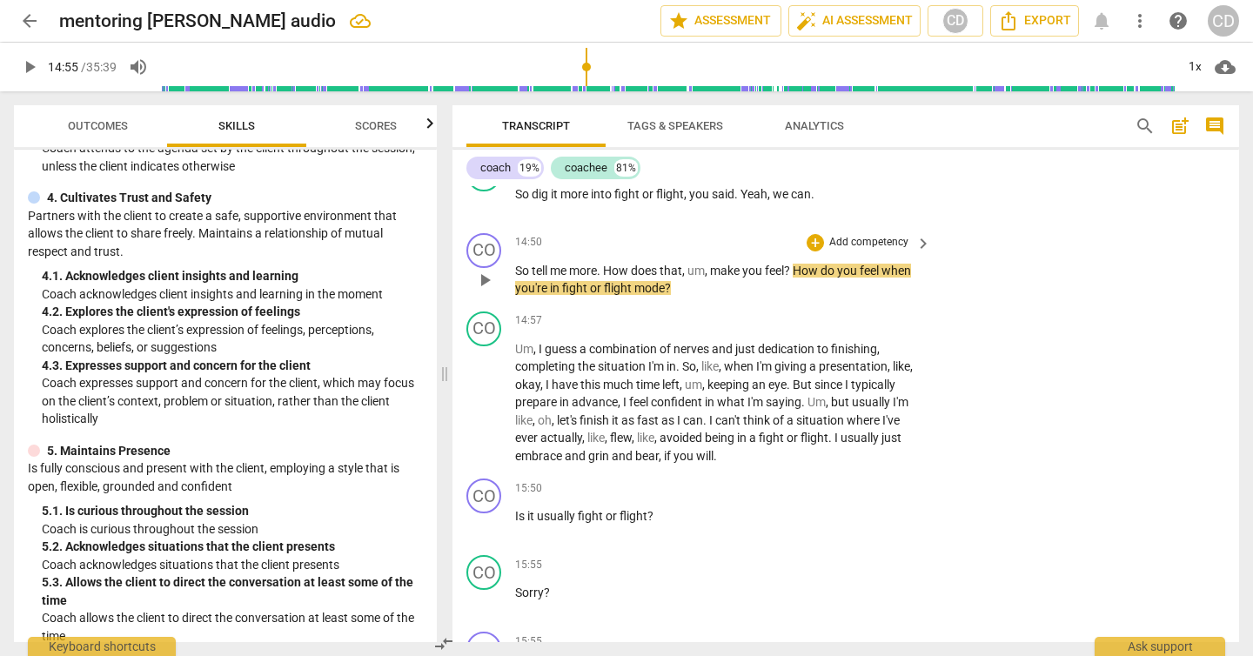
click at [893, 238] on p "Add competency" at bounding box center [869, 243] width 83 height 16
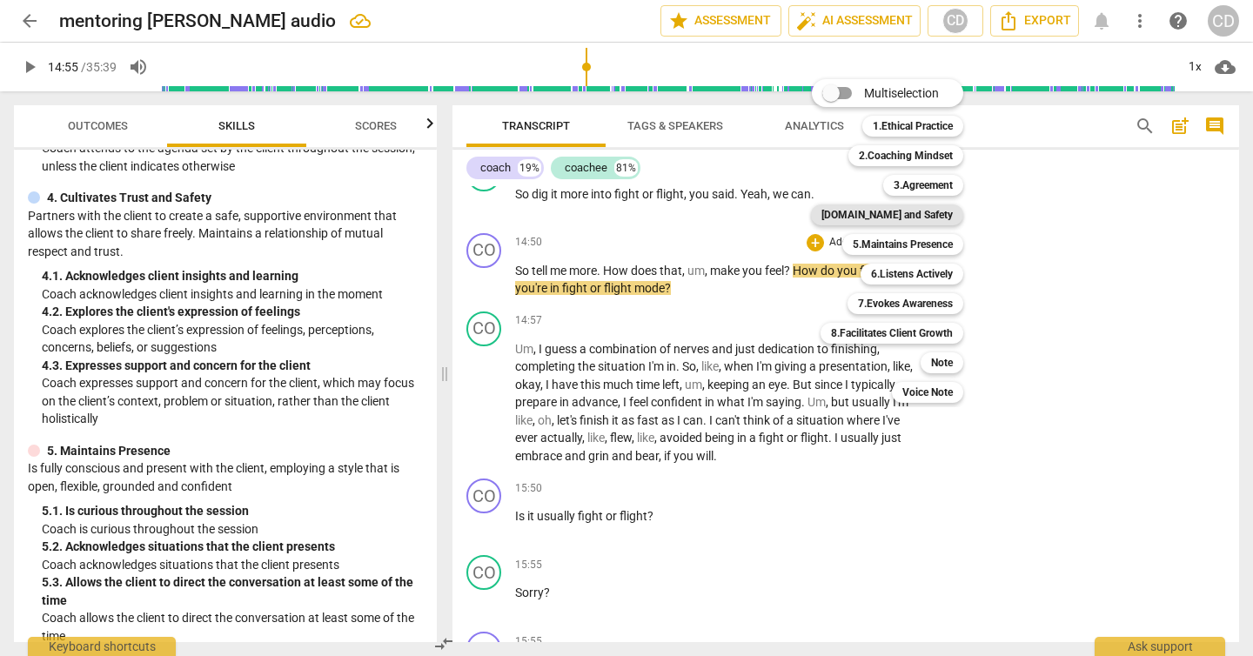
click at [944, 217] on b "[DOMAIN_NAME] and Safety" at bounding box center [887, 215] width 131 height 21
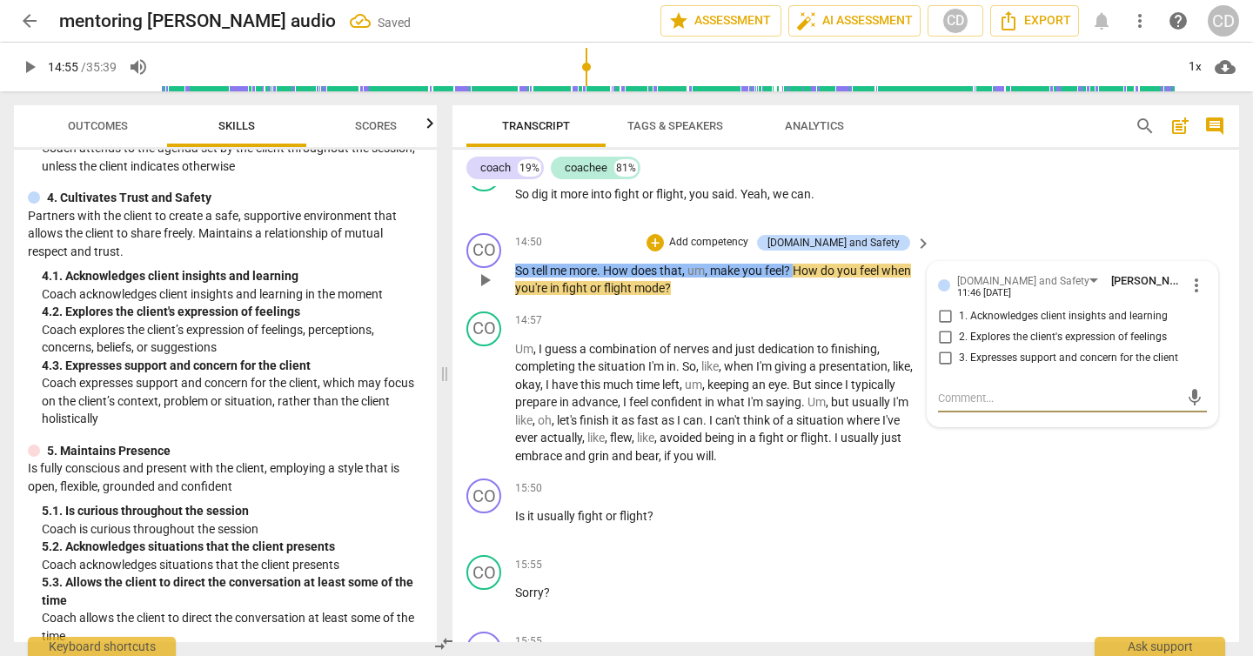
click at [942, 337] on input "2. Explores the client's expression of feelings" at bounding box center [945, 337] width 28 height 21
checkbox input "true"
click at [953, 535] on div "CO play_arrow pause 15:50 + Add competency keyboard_arrow_right Is it usually f…" at bounding box center [846, 510] width 787 height 77
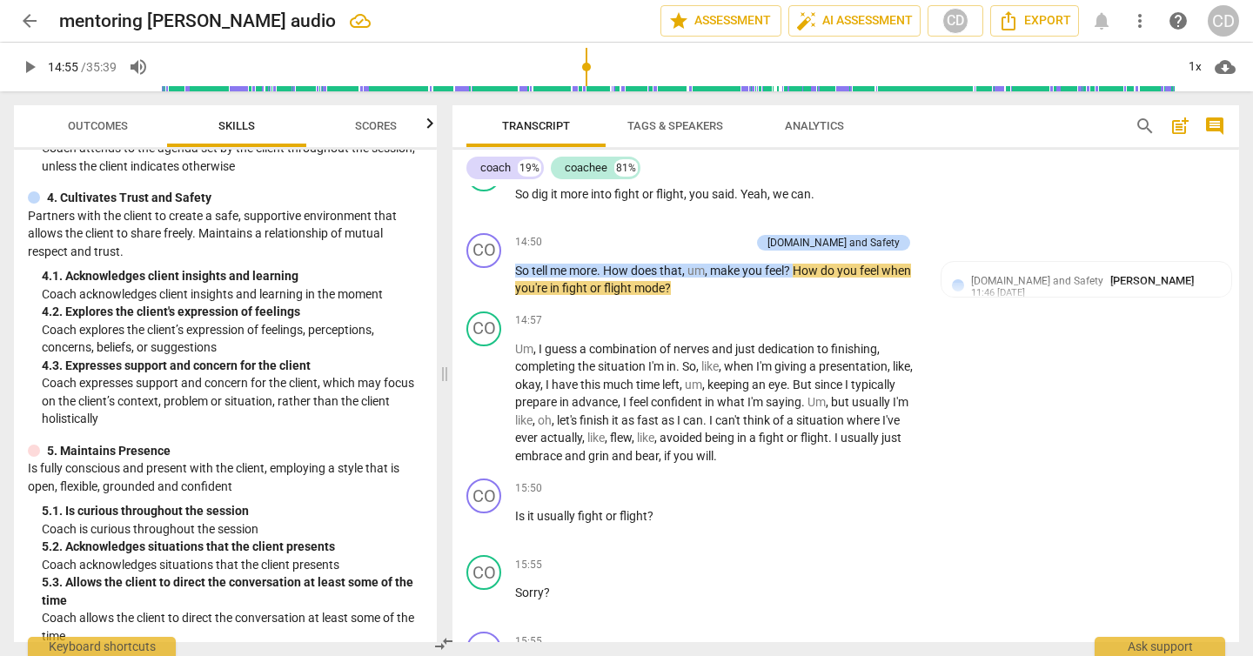
click at [26, 69] on span "play_arrow" at bounding box center [29, 67] width 21 height 21
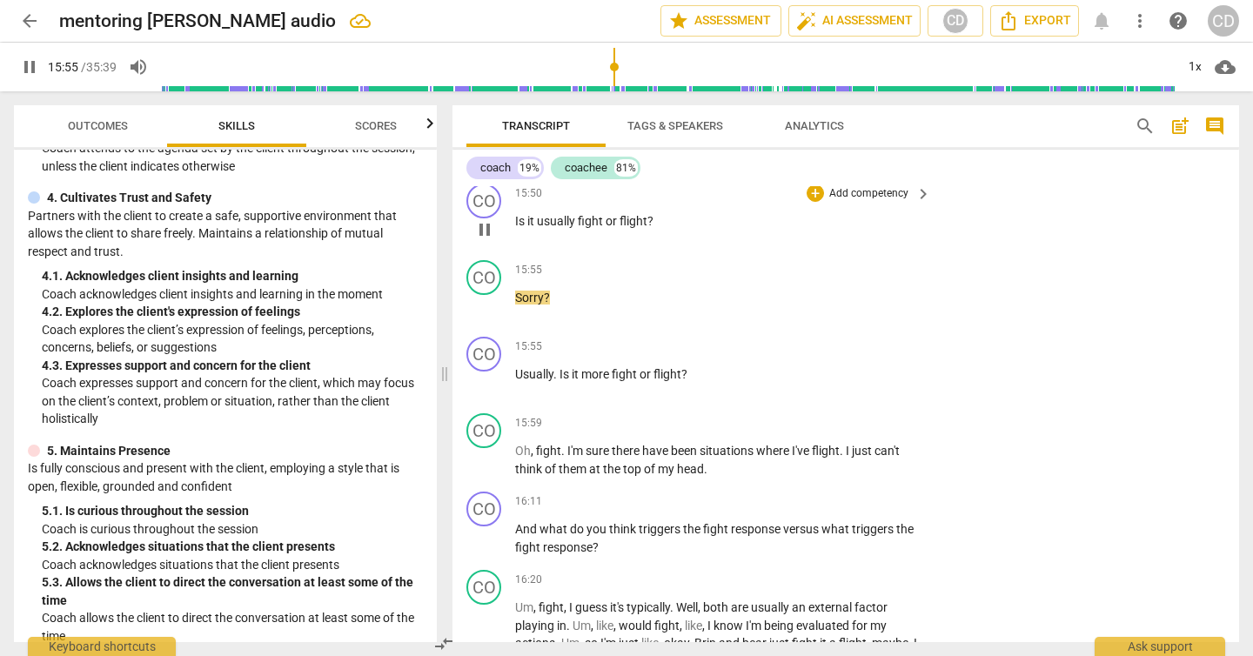
scroll to position [5493, 0]
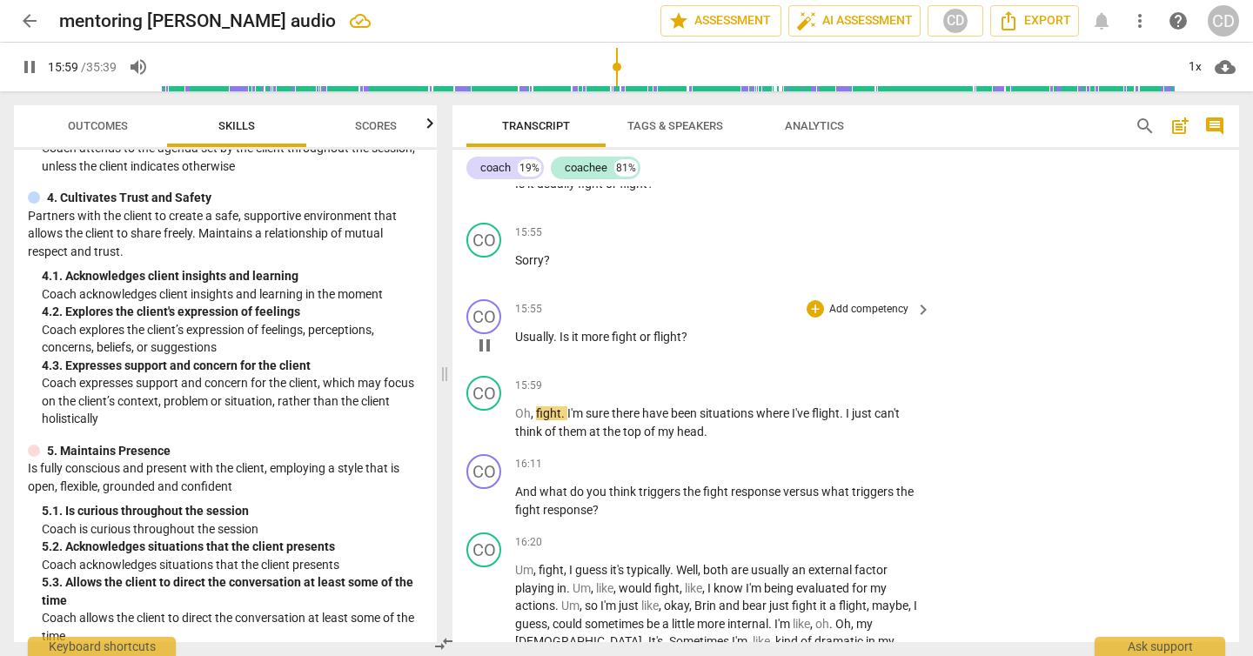
click at [476, 350] on span "pause" at bounding box center [484, 345] width 21 height 21
type input "960"
click at [867, 303] on p "Add competency" at bounding box center [869, 310] width 83 height 16
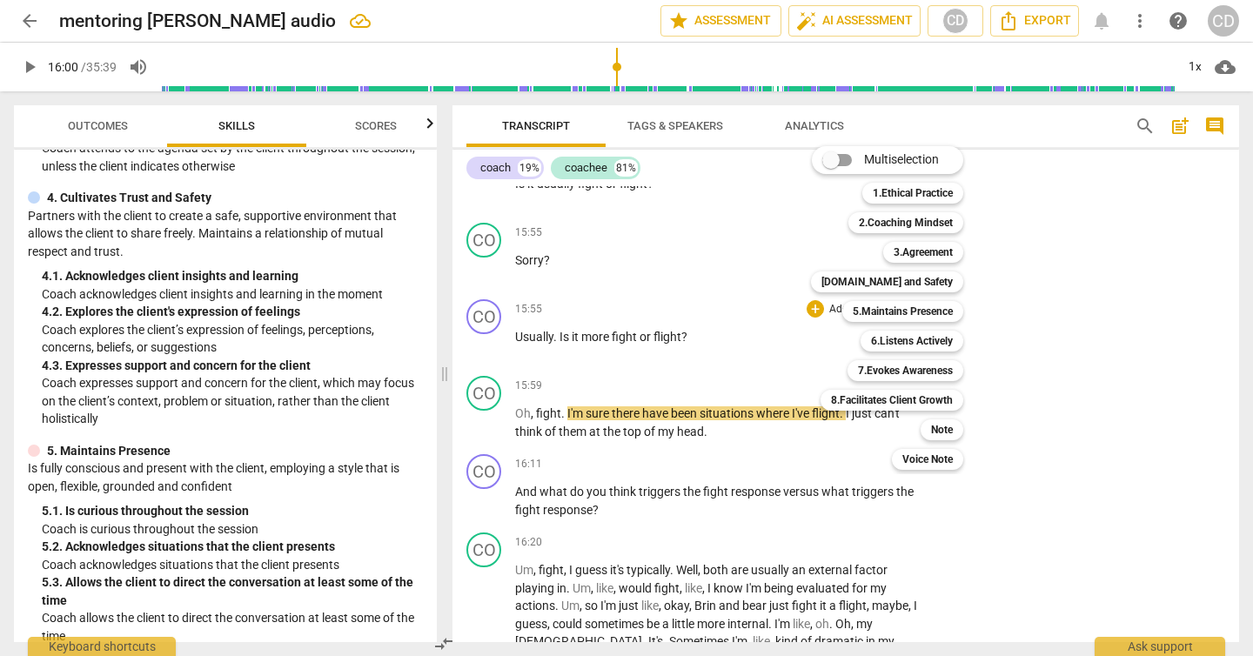
click at [708, 434] on div at bounding box center [626, 328] width 1253 height 656
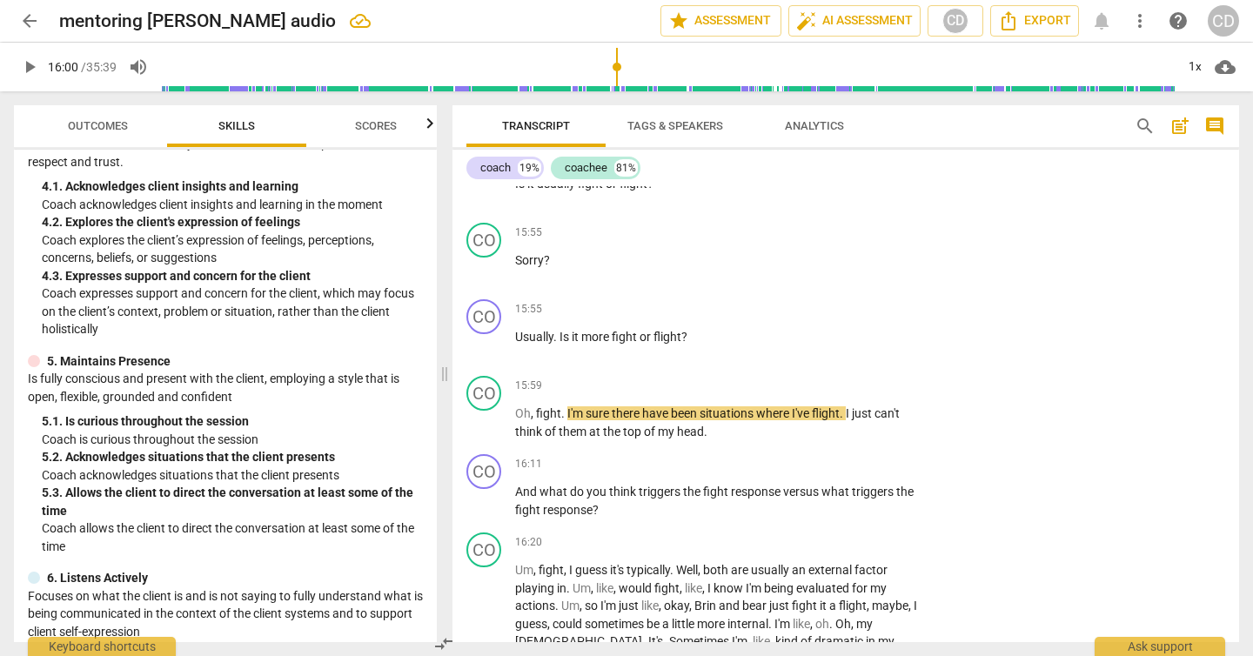
scroll to position [565, 0]
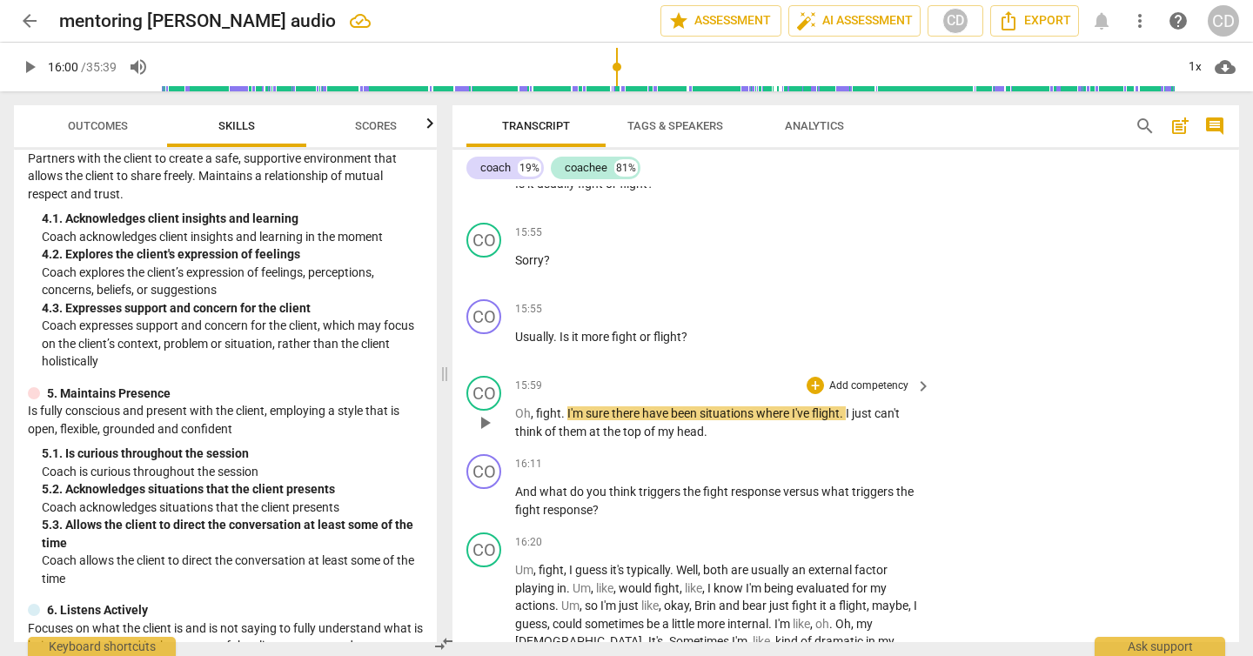
click at [858, 380] on p "Add competency" at bounding box center [869, 387] width 83 height 16
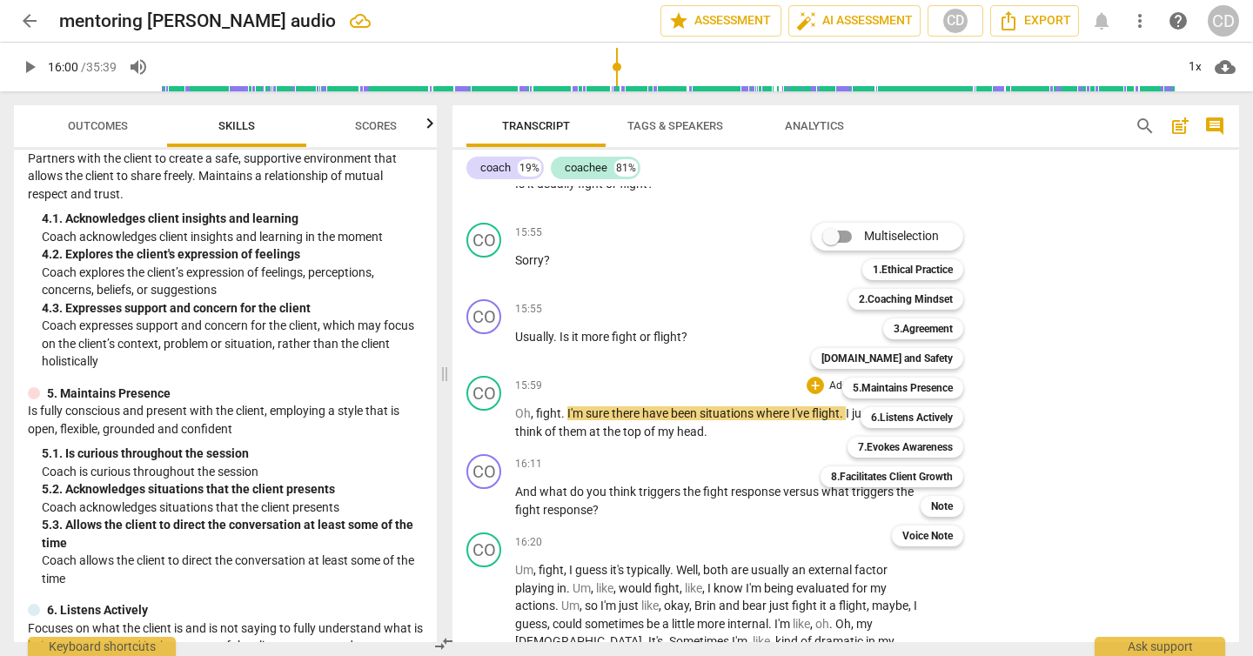
click at [772, 334] on div at bounding box center [626, 328] width 1253 height 656
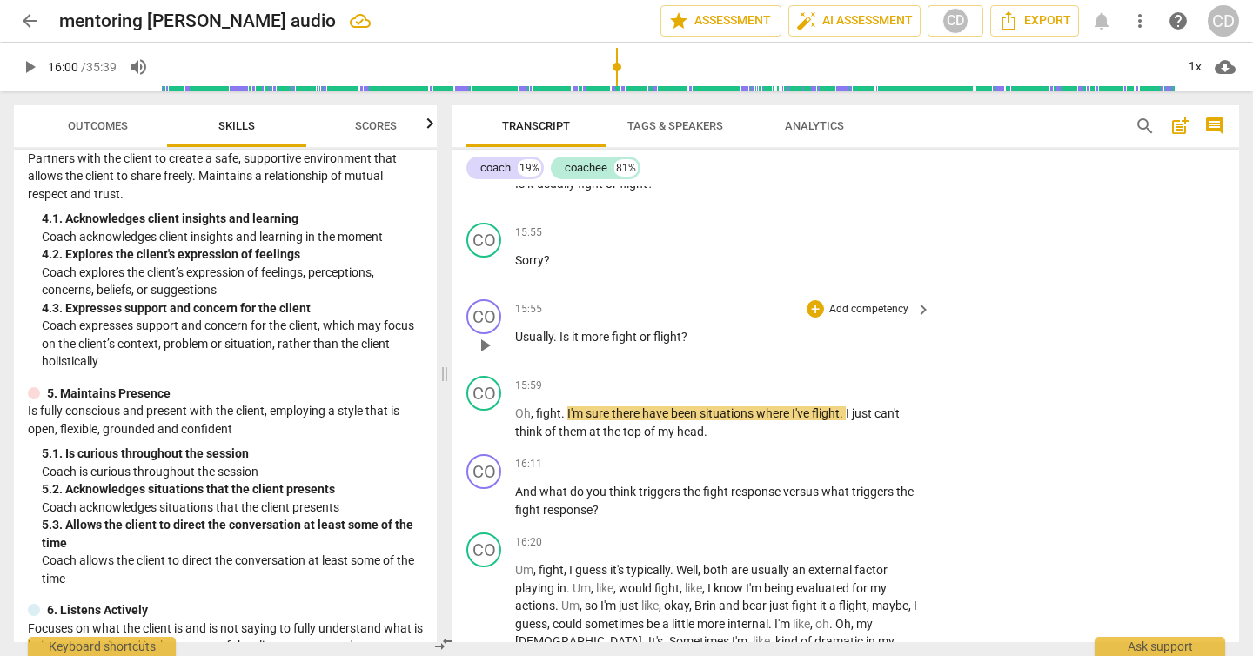
click at [848, 306] on p "Add competency" at bounding box center [869, 310] width 83 height 16
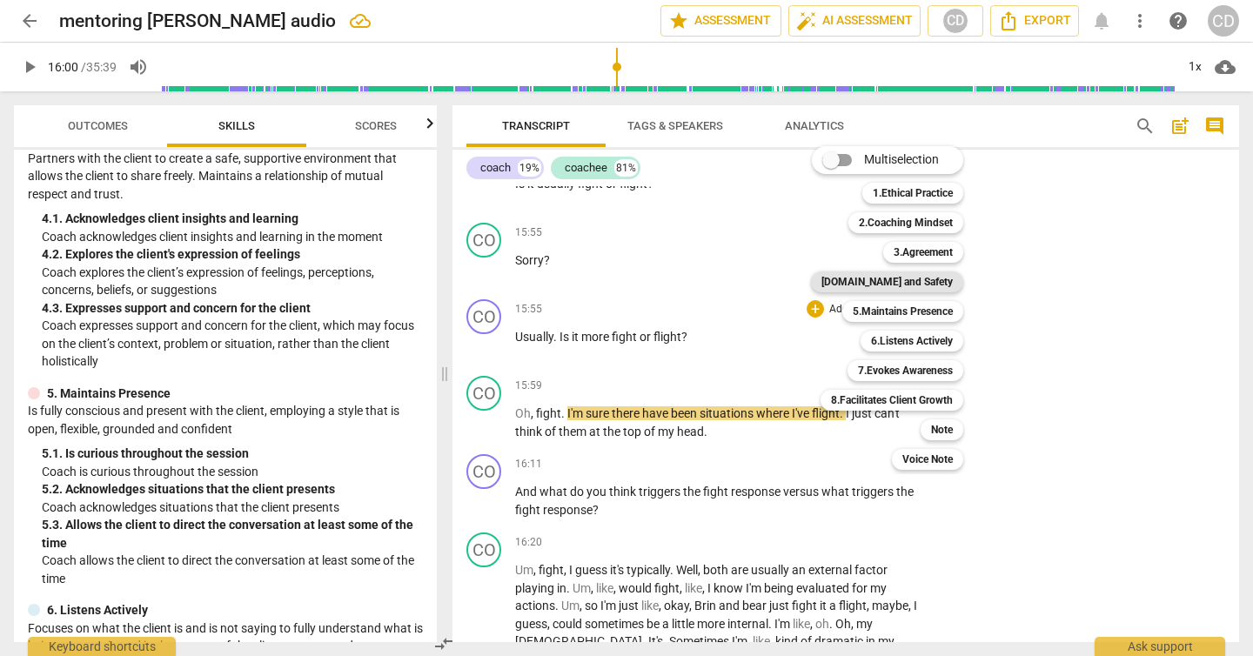
click at [912, 278] on b "[DOMAIN_NAME] and Safety" at bounding box center [887, 282] width 131 height 21
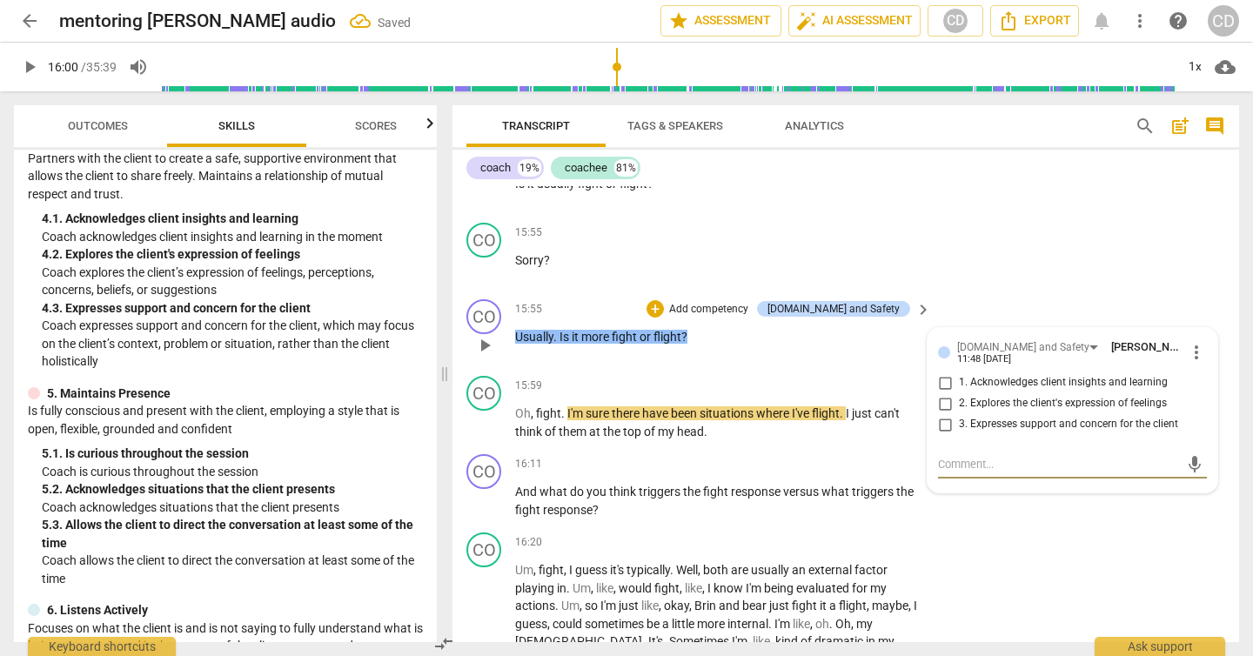
click at [943, 403] on input "2. Explores the client's expression of feelings" at bounding box center [945, 403] width 28 height 21
checkbox input "true"
click at [765, 340] on p "Usually . Is it more fight or flight ?" at bounding box center [718, 337] width 407 height 18
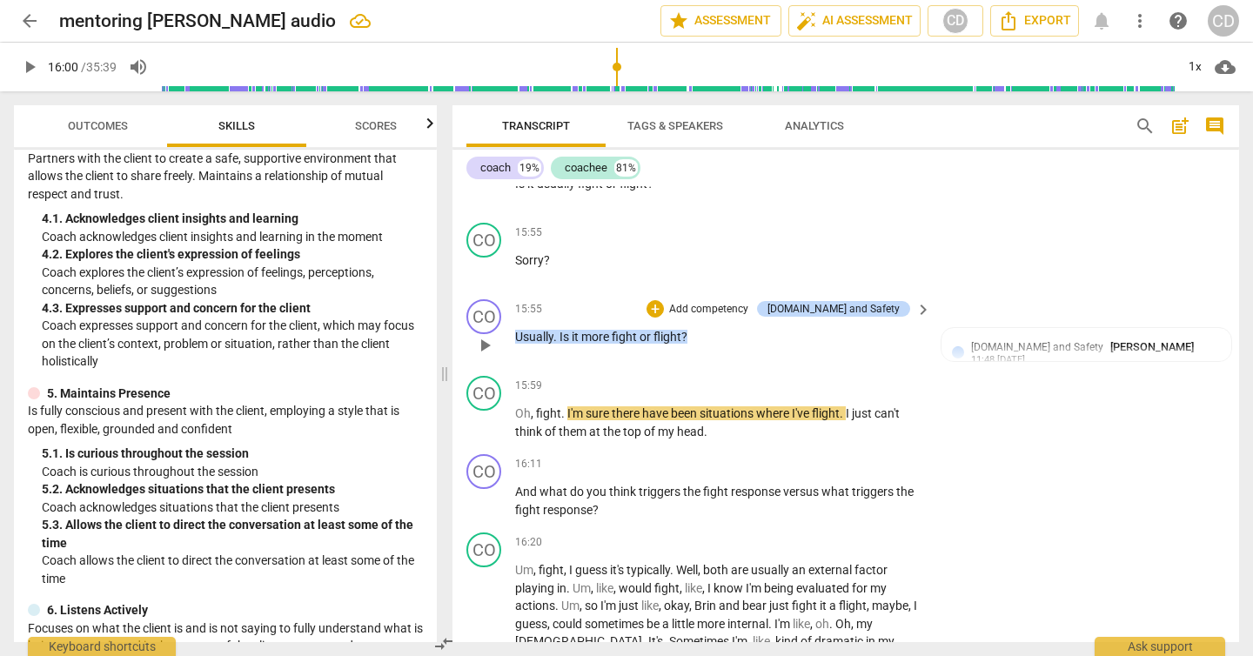
click at [487, 341] on span "play_arrow" at bounding box center [484, 345] width 21 height 21
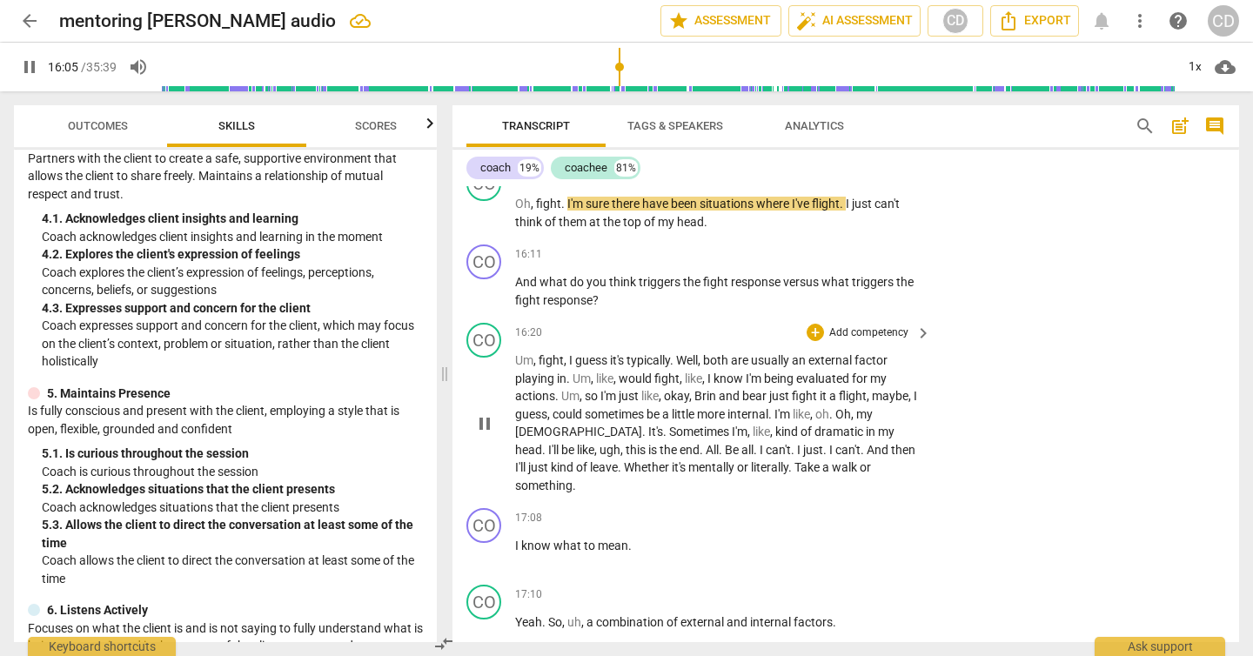
scroll to position [5692, 0]
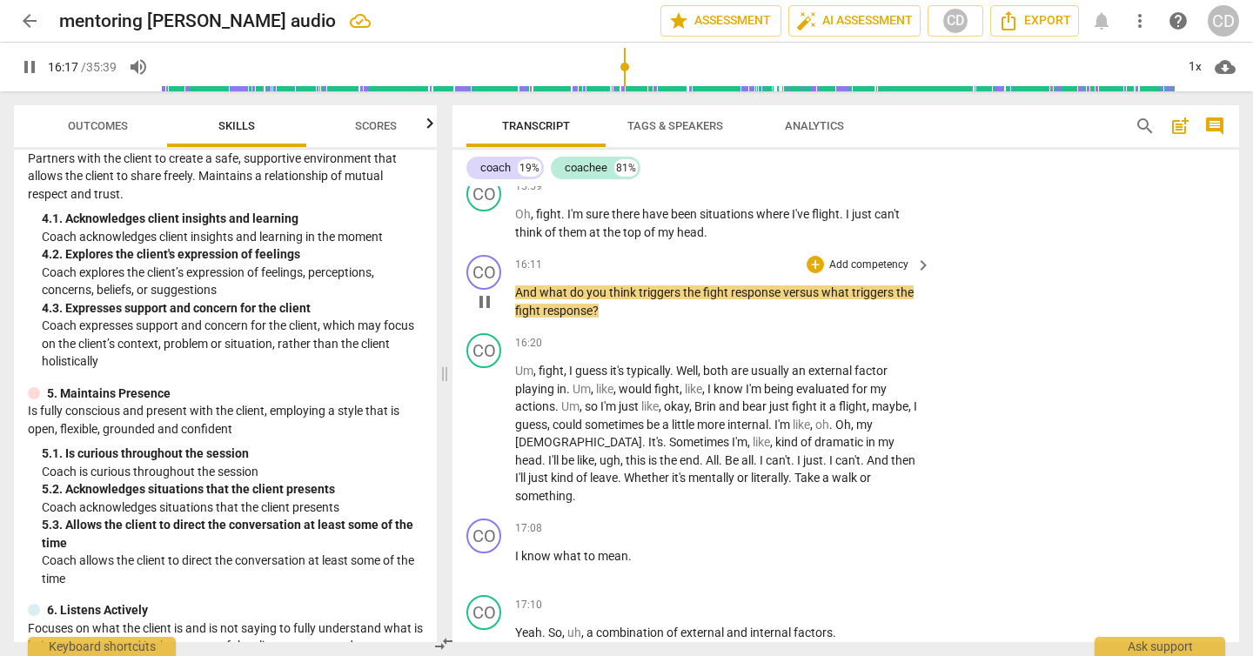
click at [486, 308] on span "pause" at bounding box center [484, 302] width 21 height 21
type input "978"
click at [889, 268] on p "Add competency" at bounding box center [869, 266] width 83 height 16
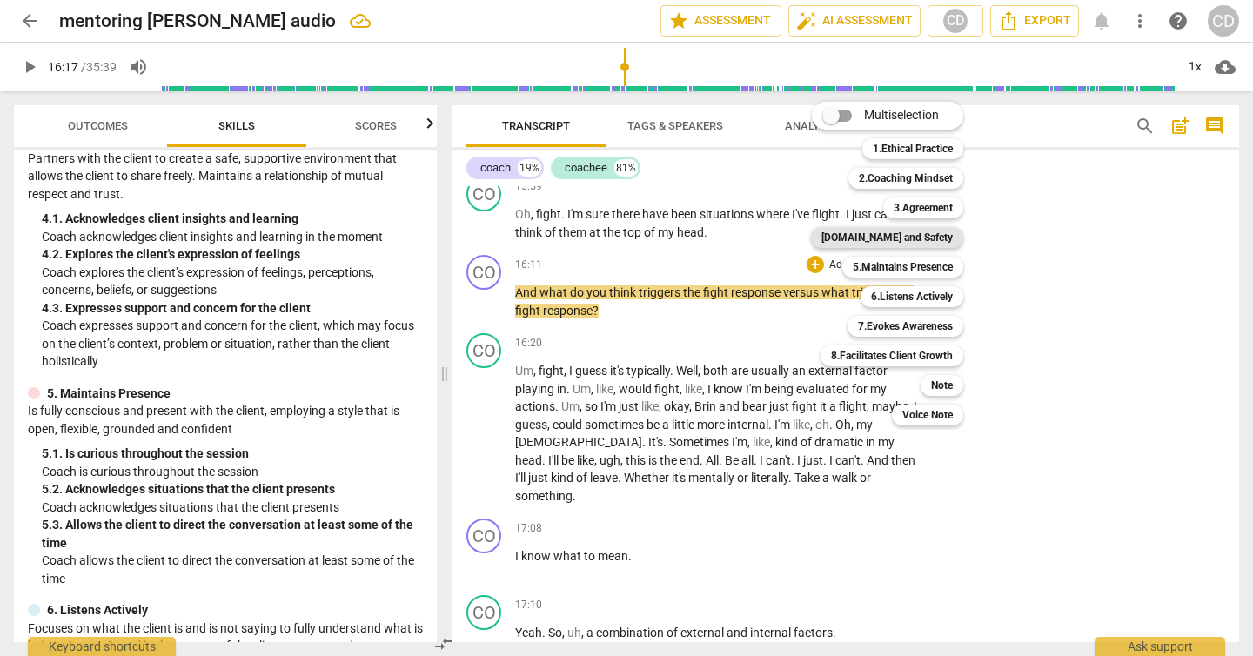
click at [918, 238] on b "[DOMAIN_NAME] and Safety" at bounding box center [887, 237] width 131 height 21
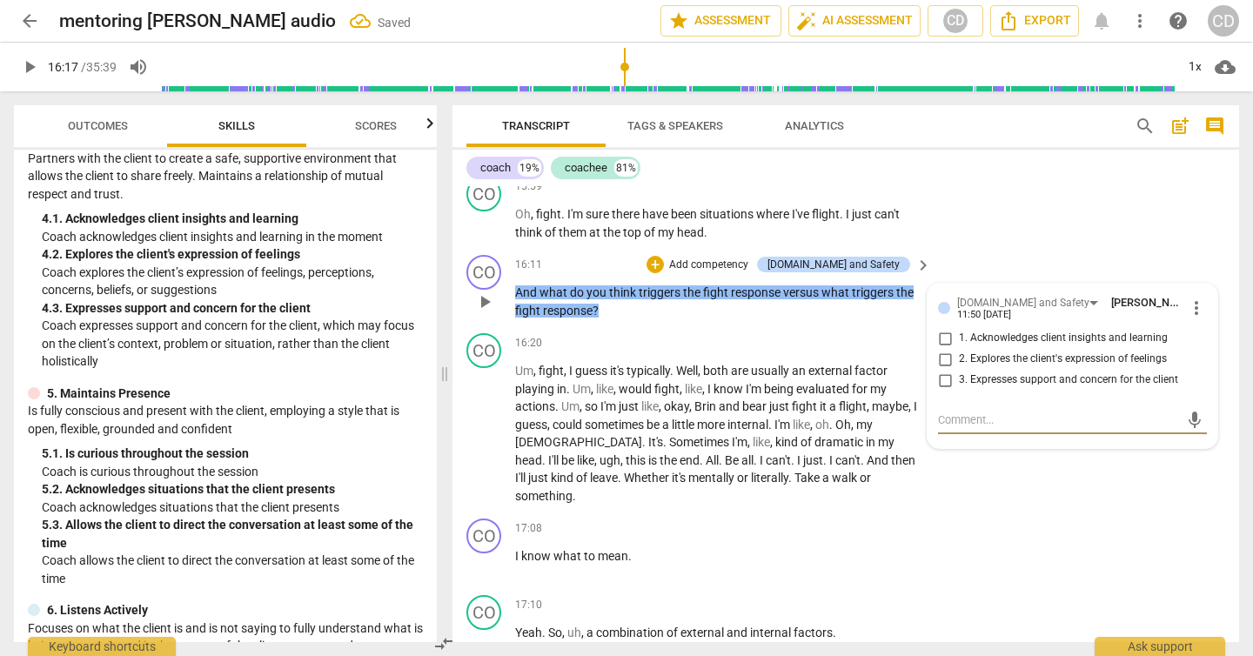
click at [939, 358] on input "2. Explores the client's expression of feelings" at bounding box center [945, 359] width 28 height 21
checkbox input "true"
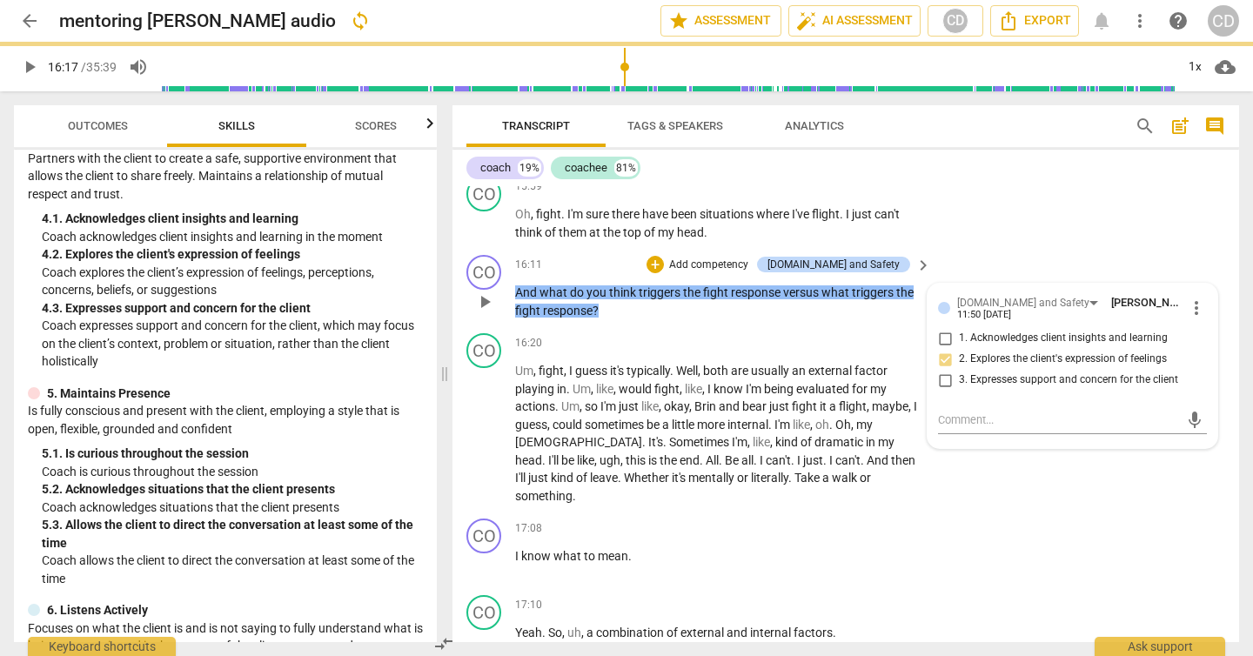
click at [864, 311] on p "And what do you think triggers the fight response versus what triggers the figh…" at bounding box center [718, 302] width 407 height 36
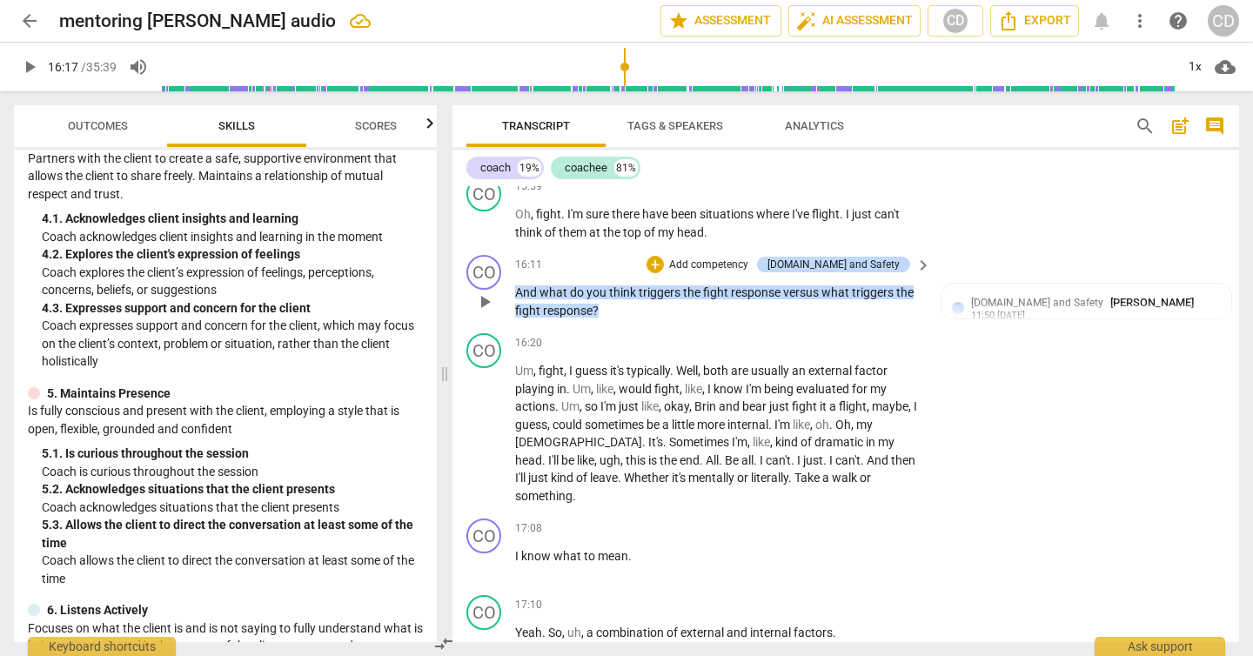
click at [27, 69] on span "play_arrow" at bounding box center [29, 67] width 21 height 21
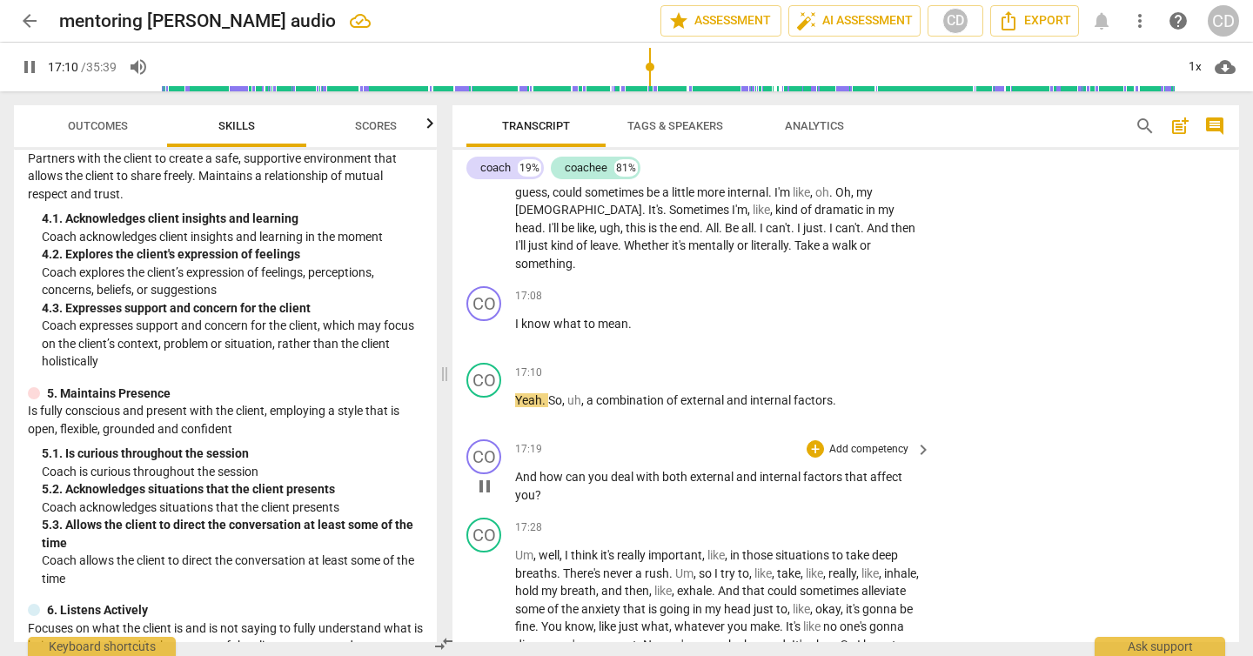
scroll to position [5931, 0]
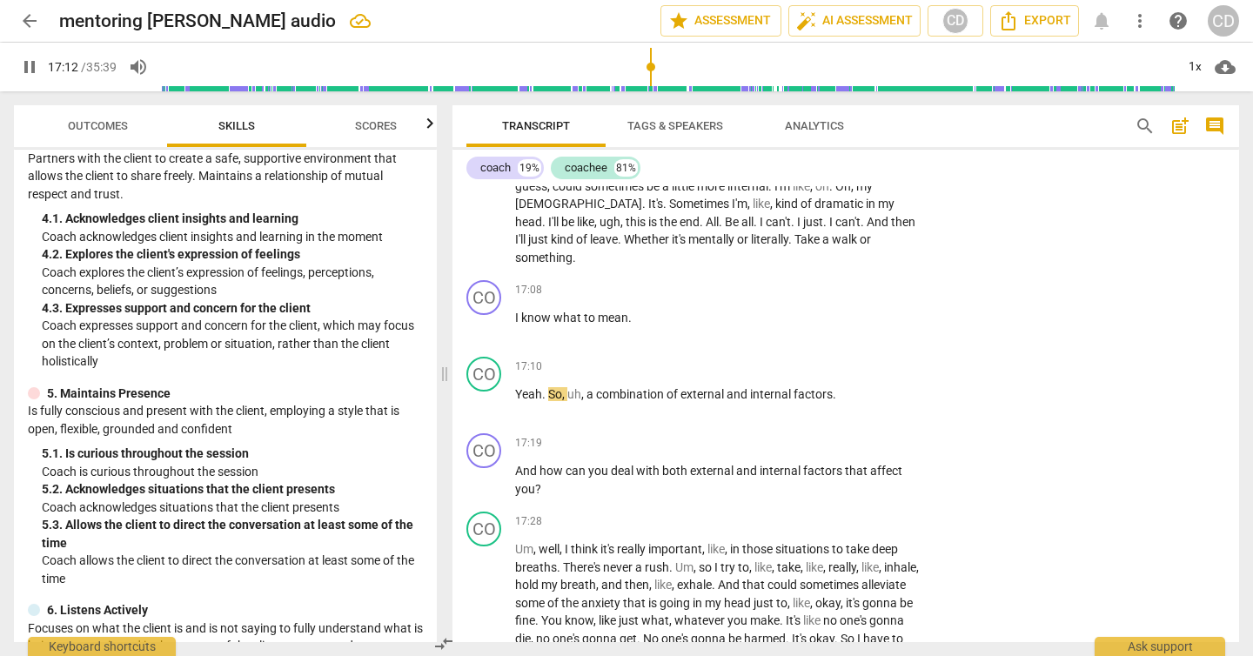
click at [21, 70] on span "pause" at bounding box center [29, 67] width 21 height 21
type input "1032"
click at [868, 283] on p "Add competency" at bounding box center [869, 291] width 83 height 16
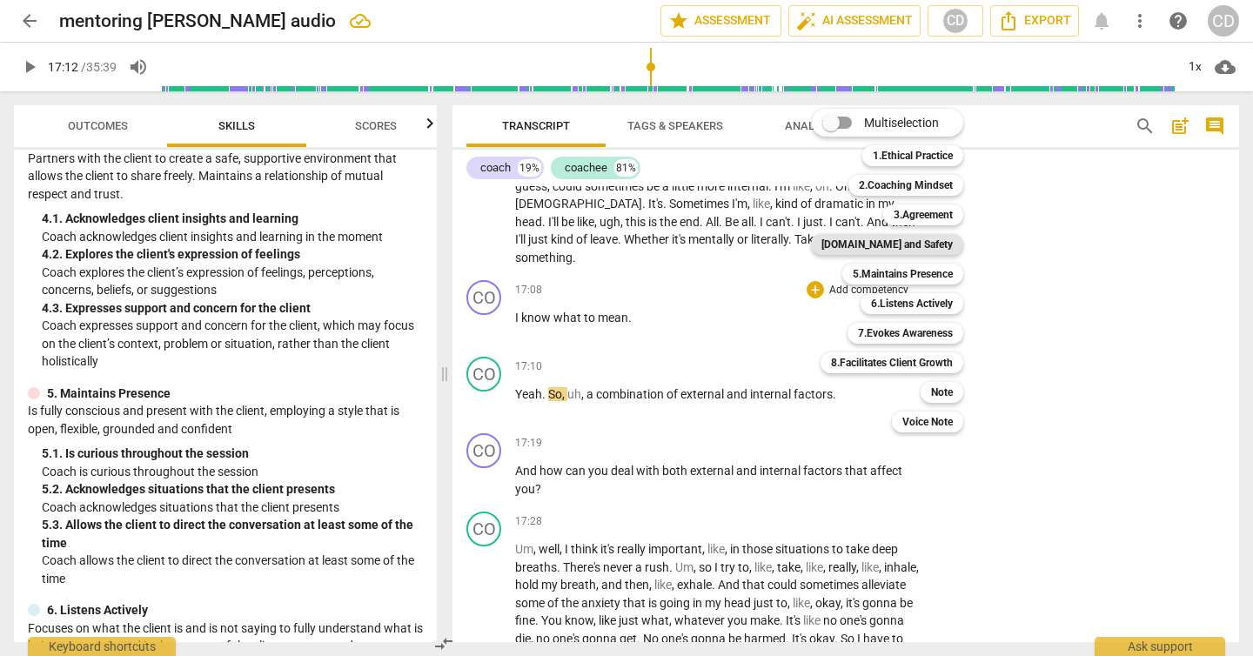
click at [895, 244] on b "[DOMAIN_NAME] and Safety" at bounding box center [887, 244] width 131 height 21
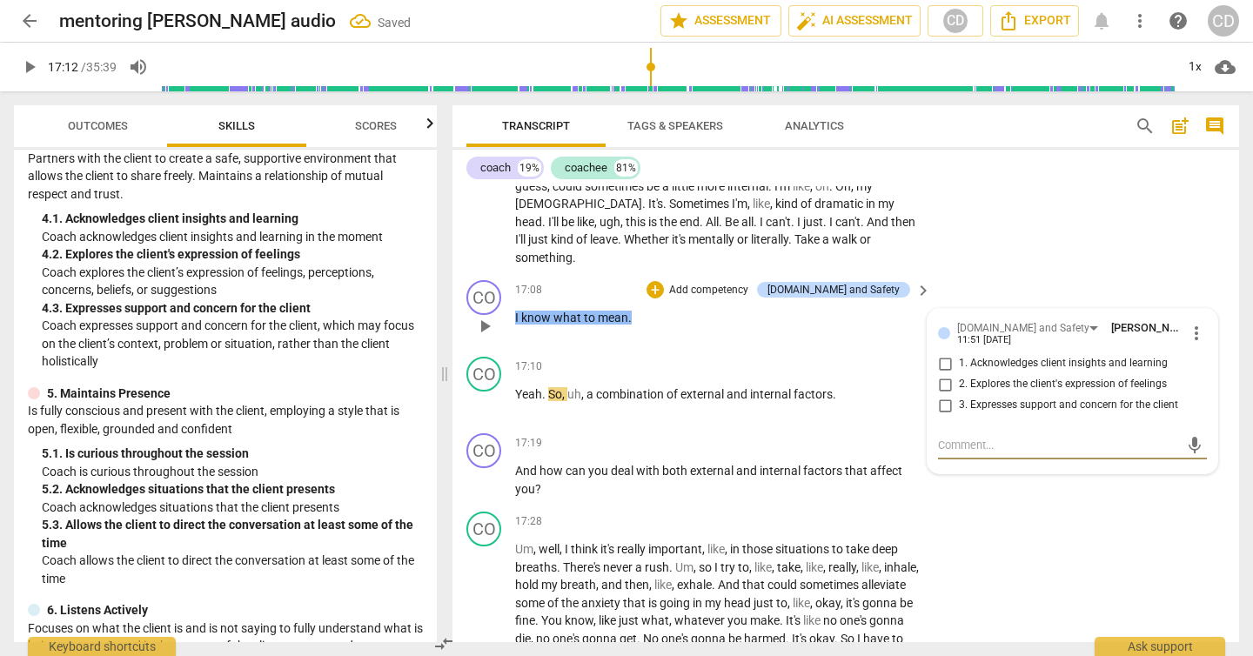
click at [943, 395] on input "3. Expresses support and concern for the client" at bounding box center [945, 405] width 28 height 21
checkbox input "true"
click at [486, 392] on span "play_arrow" at bounding box center [484, 402] width 21 height 21
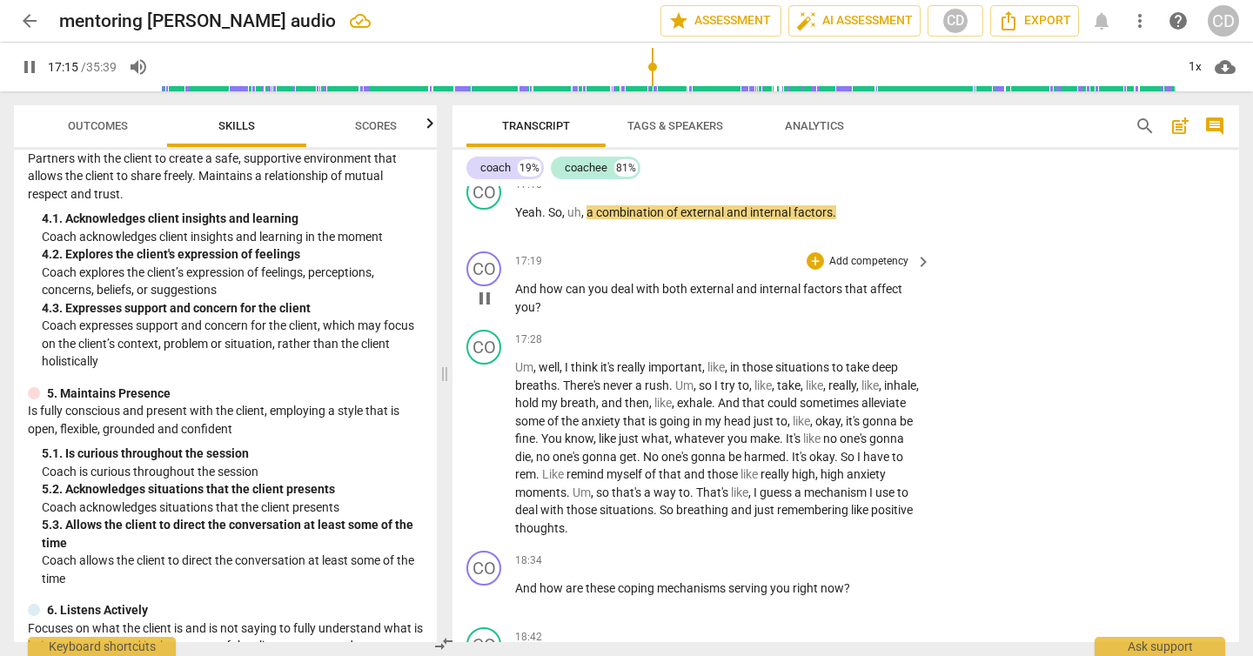
scroll to position [6113, 0]
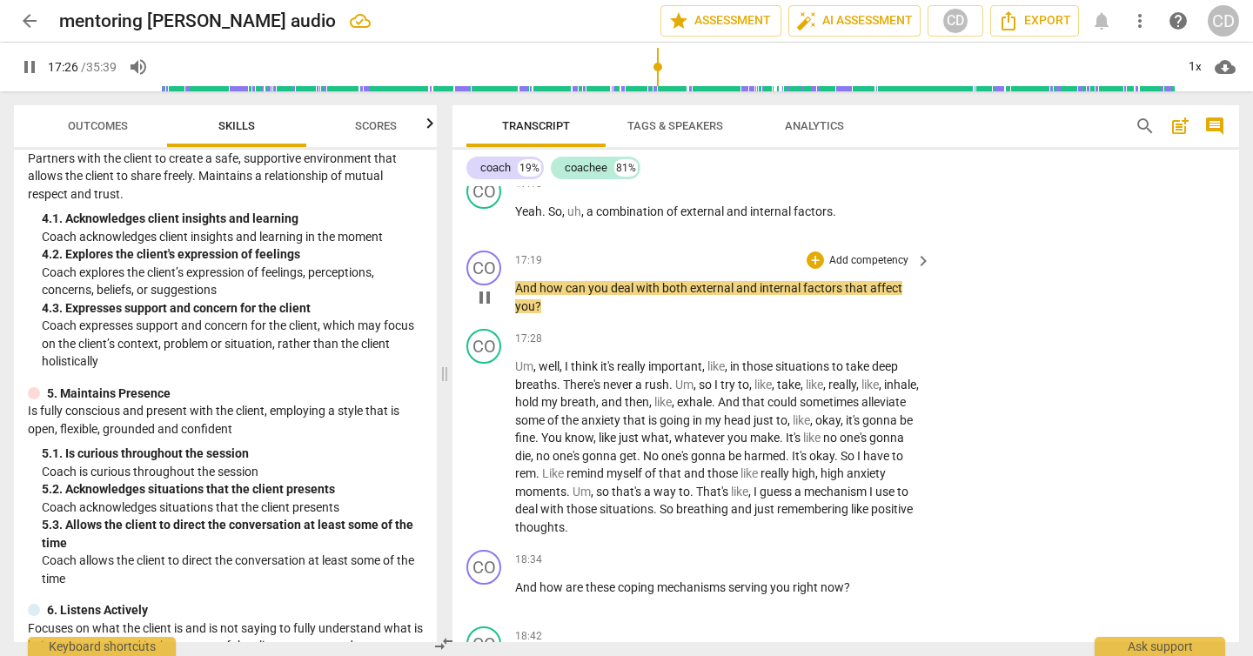
click at [480, 287] on span "pause" at bounding box center [484, 297] width 21 height 21
type input "1047"
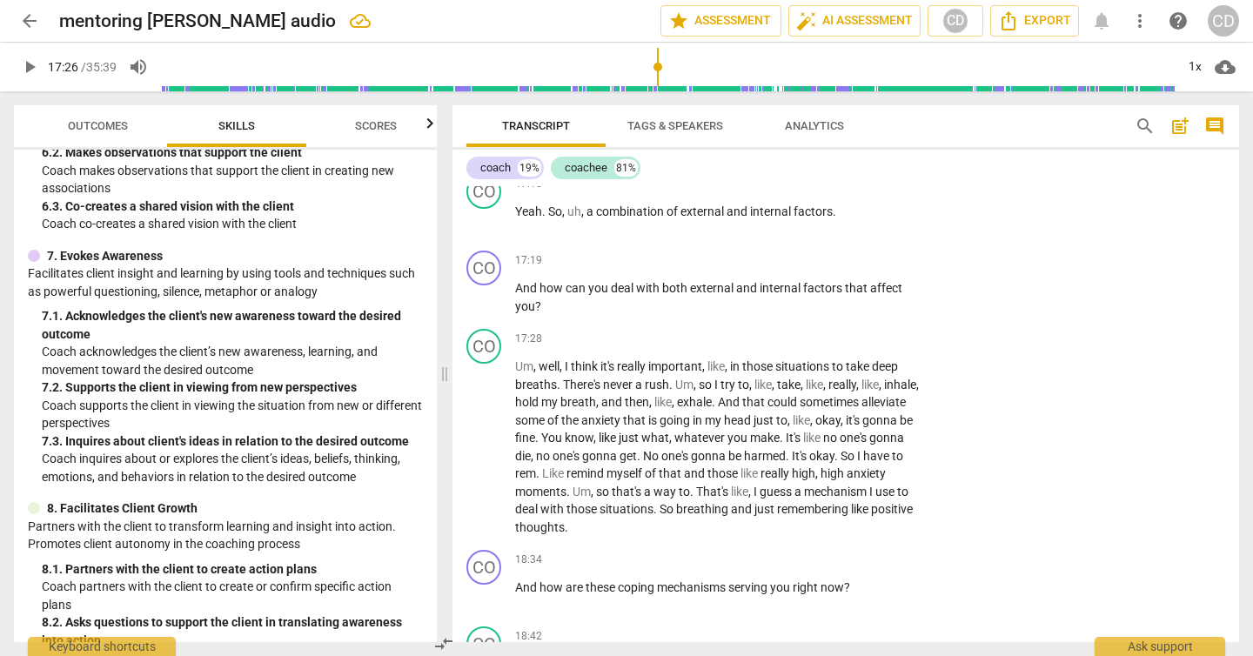
scroll to position [1177, 0]
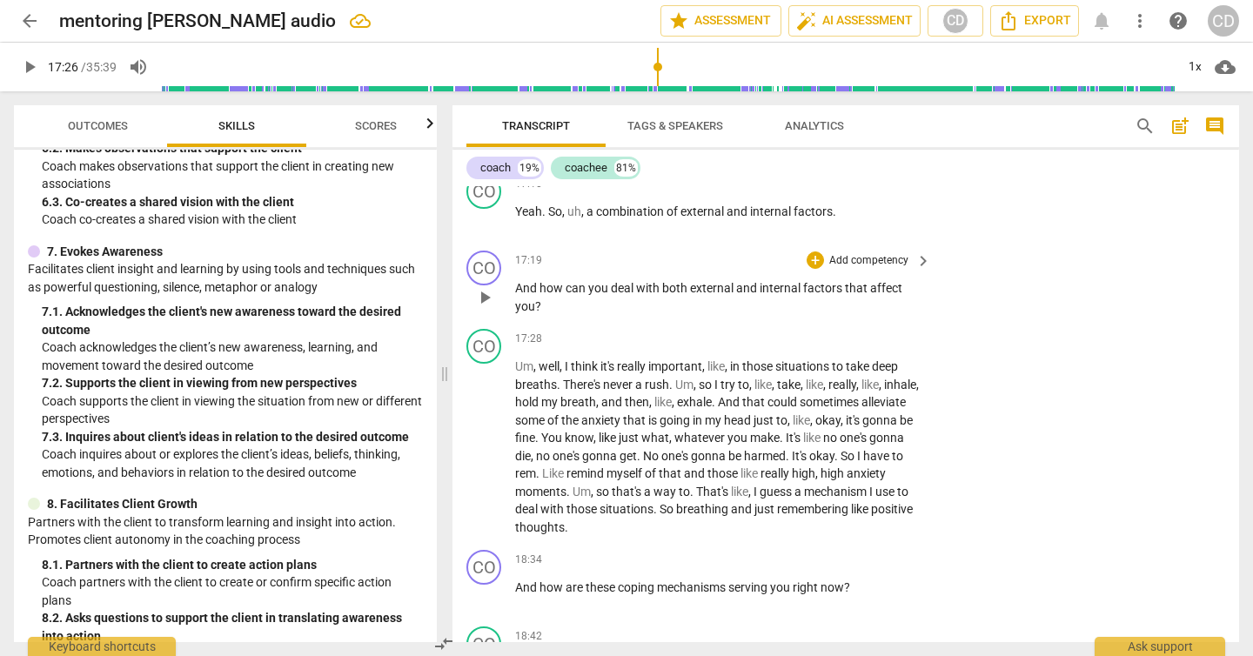
click at [893, 253] on p "Add competency" at bounding box center [869, 261] width 83 height 16
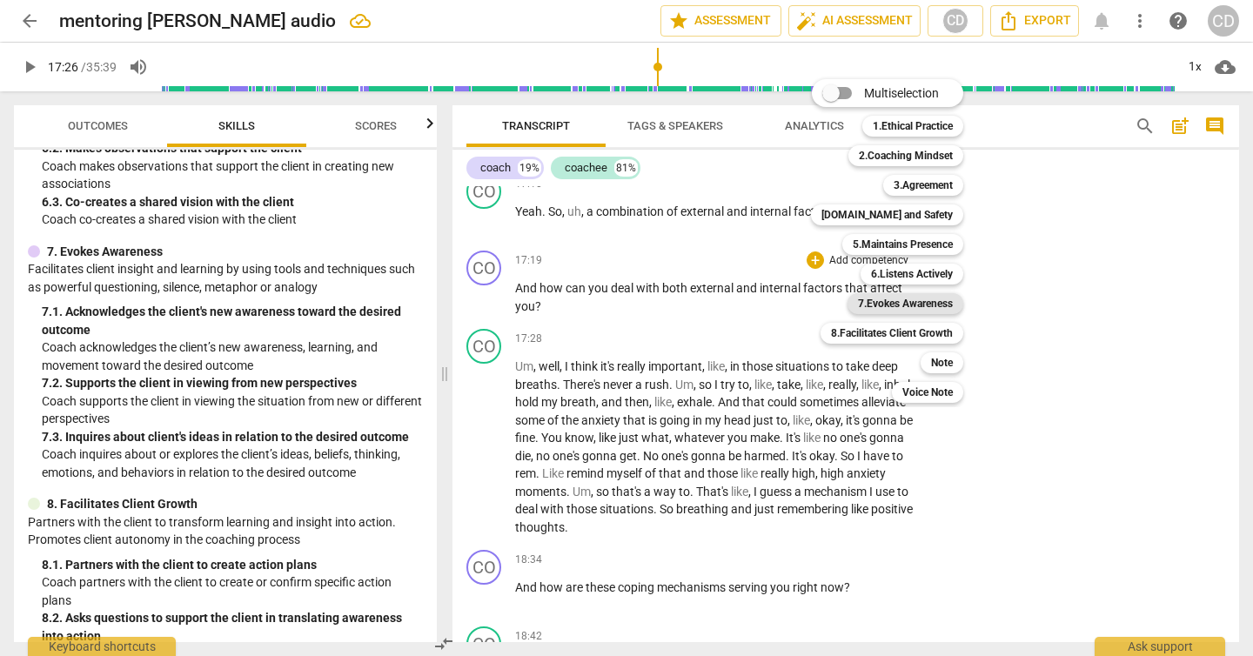
click at [909, 307] on b "7.Evokes Awareness" at bounding box center [905, 303] width 95 height 21
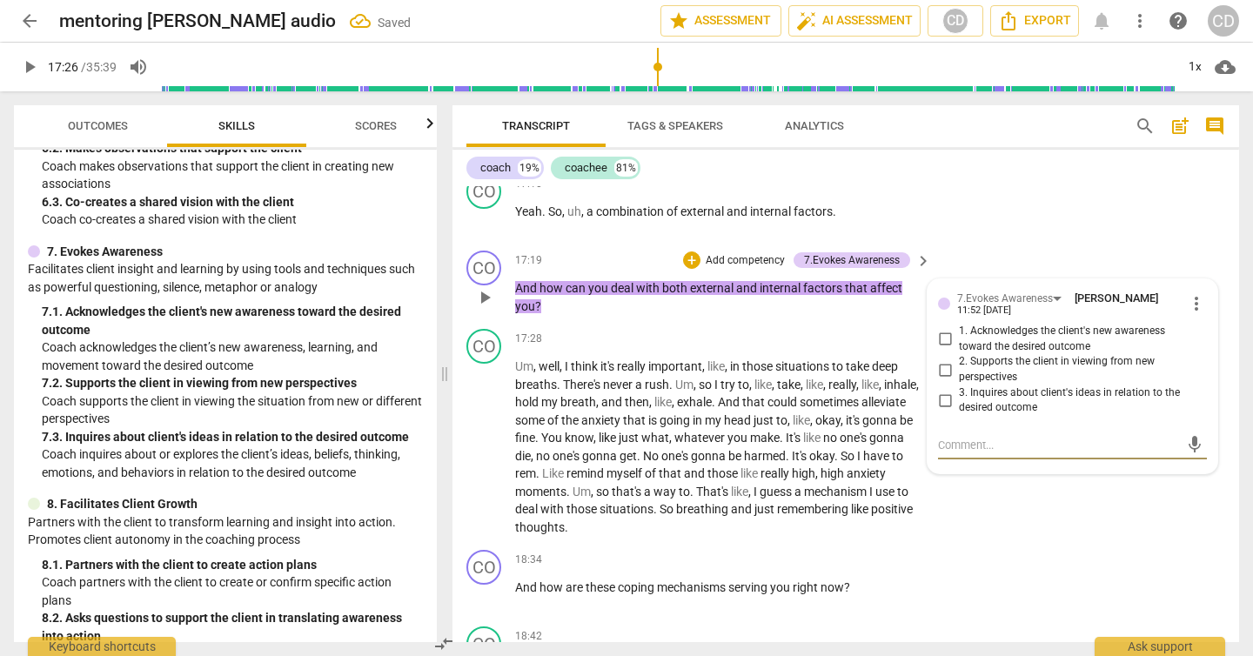
click at [941, 390] on input "3. Inquires about client's ideas in relation to the desired outcome" at bounding box center [945, 400] width 28 height 21
checkbox input "true"
click at [31, 67] on span "play_arrow" at bounding box center [29, 67] width 21 height 21
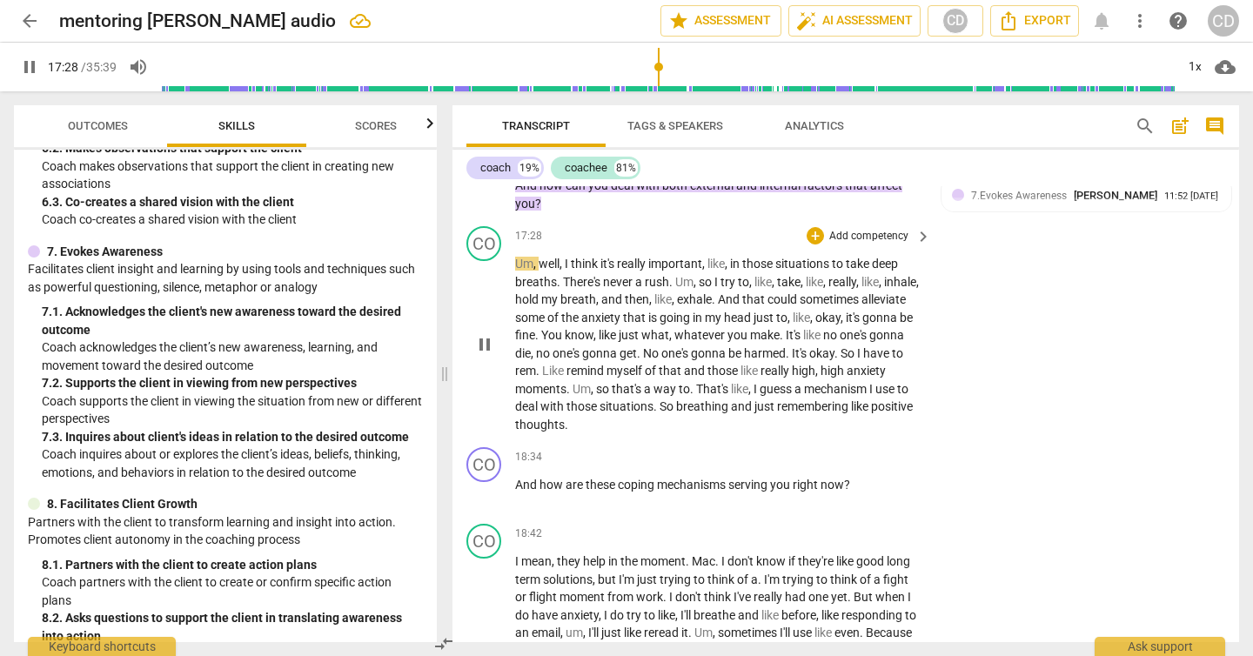
scroll to position [6221, 0]
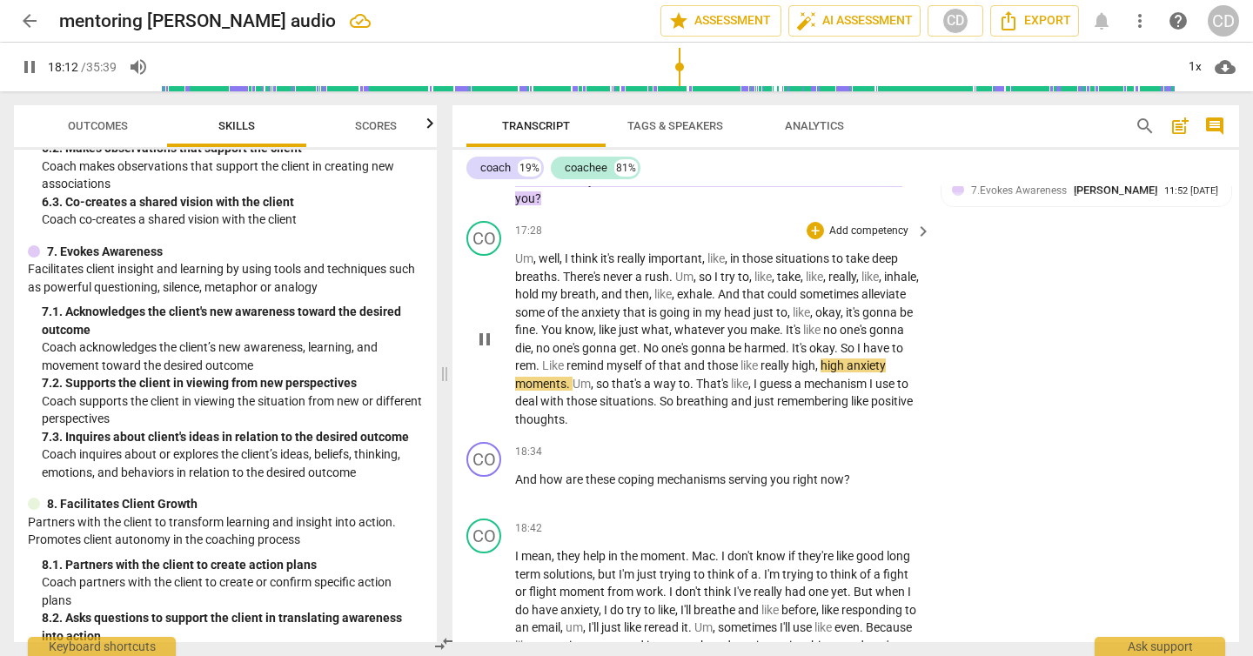
click at [480, 329] on span "pause" at bounding box center [484, 339] width 21 height 21
click at [25, 68] on span "play_arrow" at bounding box center [29, 67] width 21 height 21
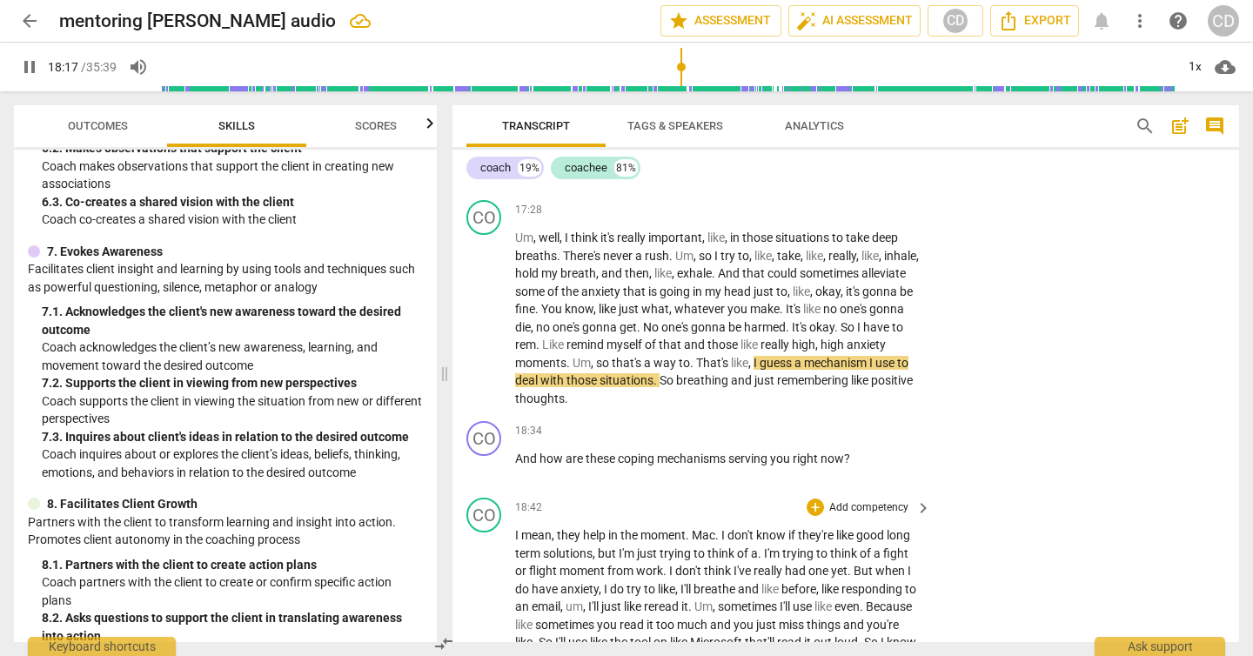
scroll to position [6236, 0]
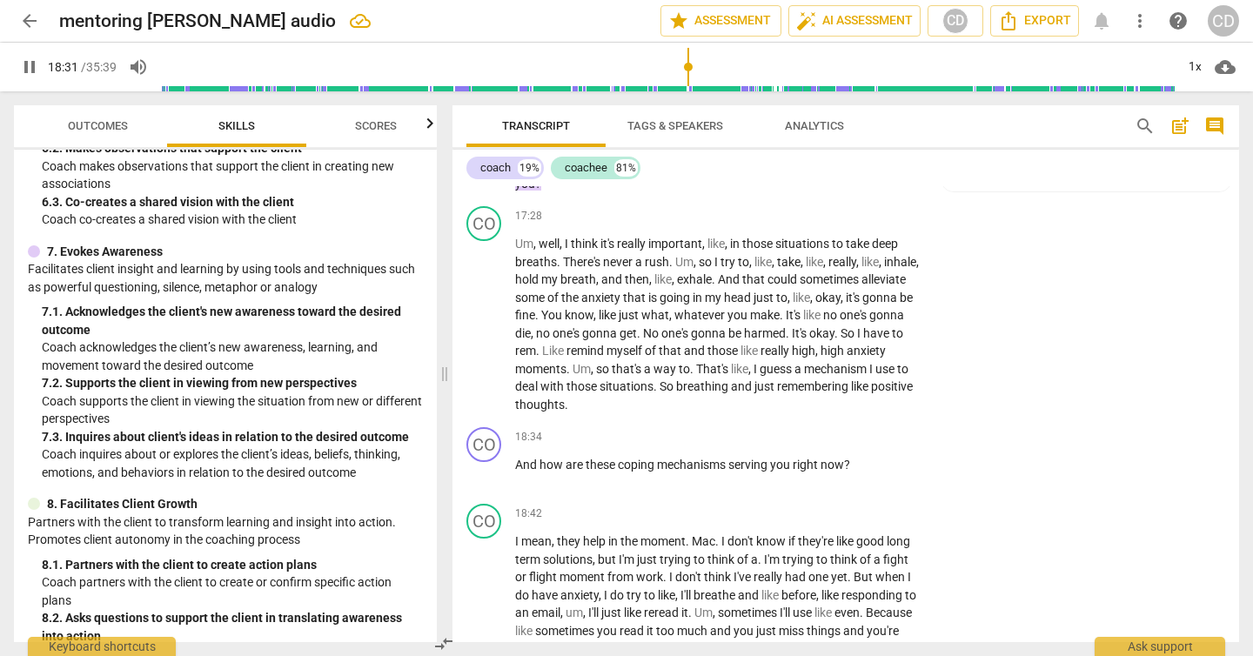
click at [29, 66] on span "pause" at bounding box center [29, 67] width 21 height 21
type input "1112"
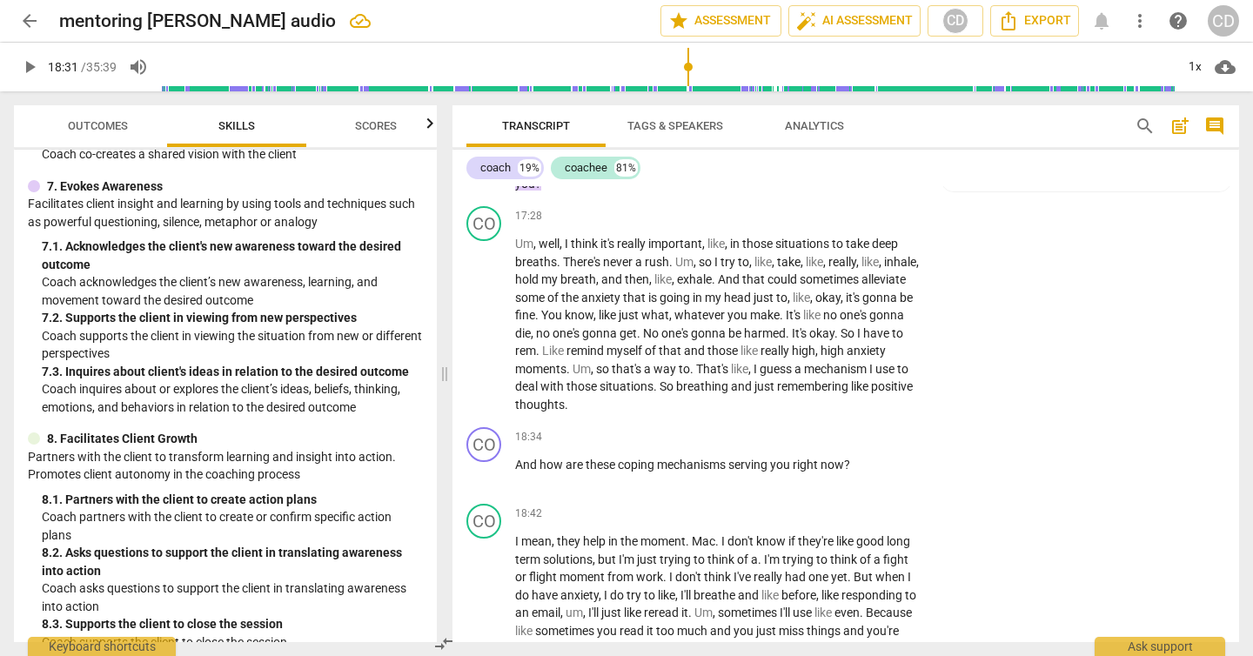
scroll to position [1240, 0]
click at [901, 430] on p "Add competency" at bounding box center [869, 438] width 83 height 16
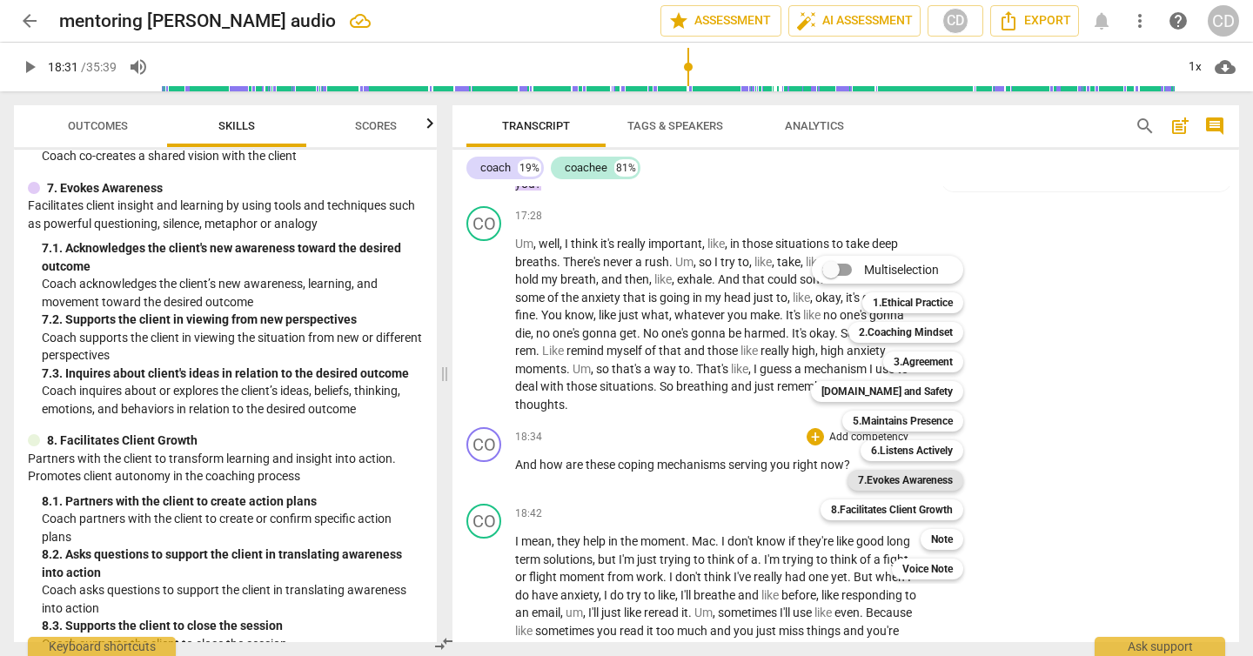
click at [915, 484] on b "7.Evokes Awareness" at bounding box center [905, 480] width 95 height 21
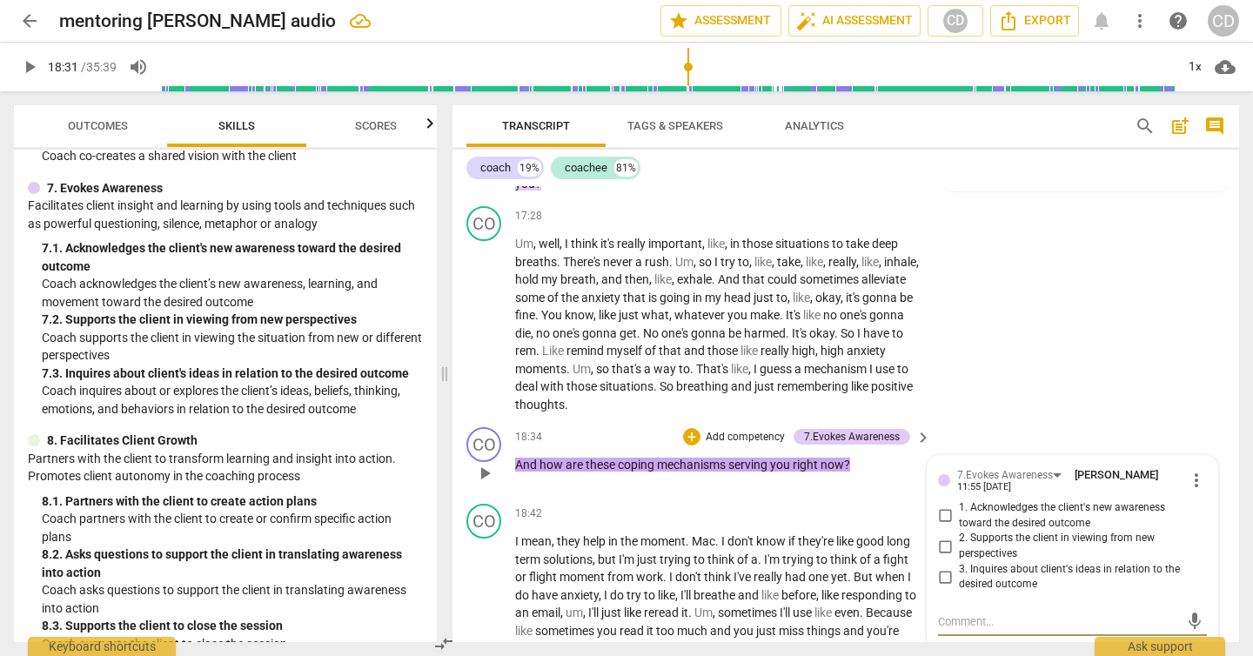
click at [947, 567] on input "3. Inquires about client's ideas in relation to the desired outcome" at bounding box center [945, 577] width 28 height 21
checkbox input "true"
click at [1062, 387] on div "CO play_arrow pause 17:28 + Add competency keyboard_arrow_right Um , well , I t…" at bounding box center [846, 309] width 787 height 221
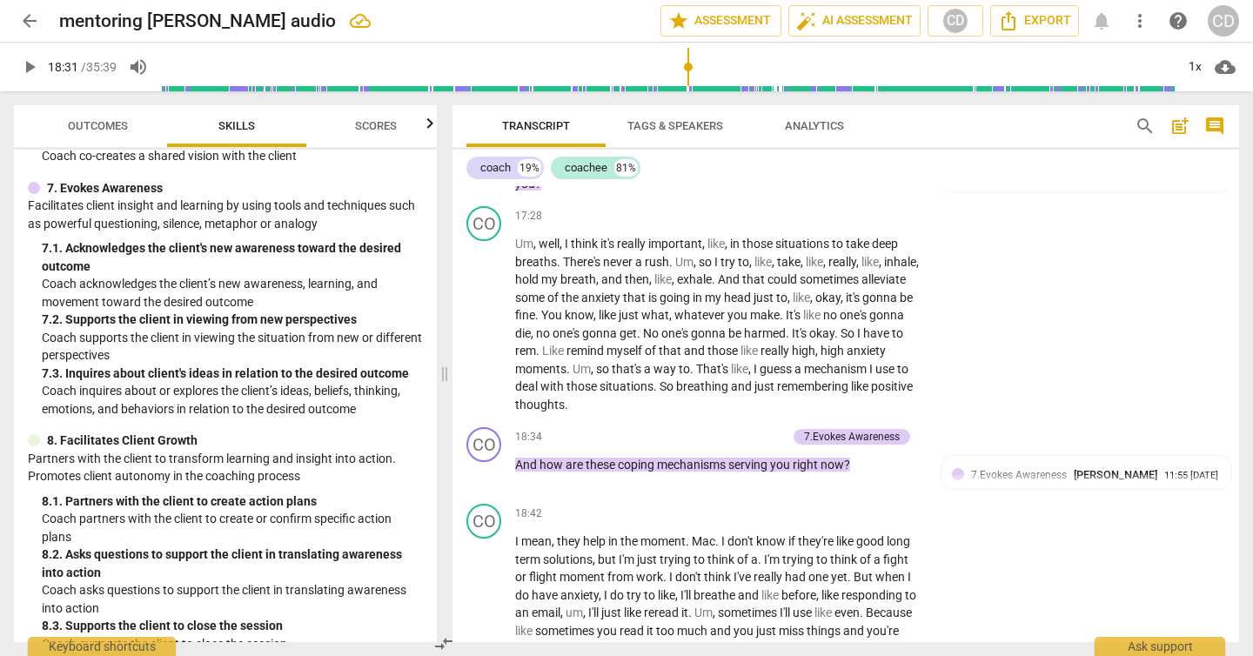
click at [29, 70] on span "play_arrow" at bounding box center [29, 67] width 21 height 21
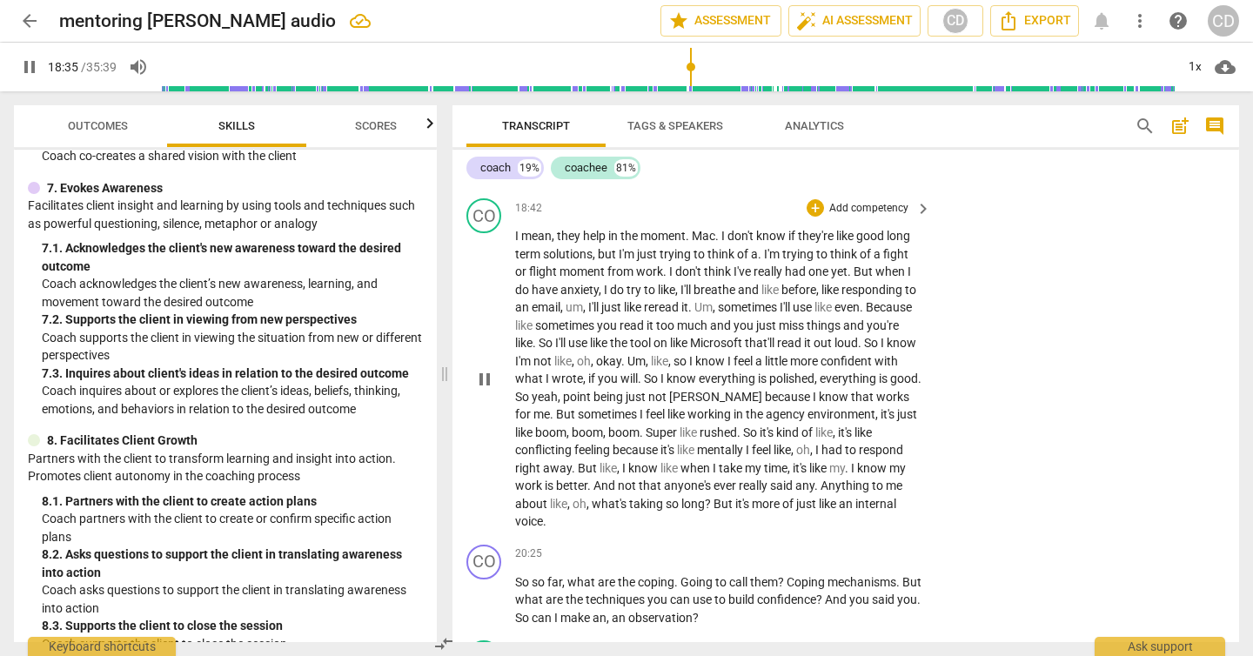
scroll to position [6536, 0]
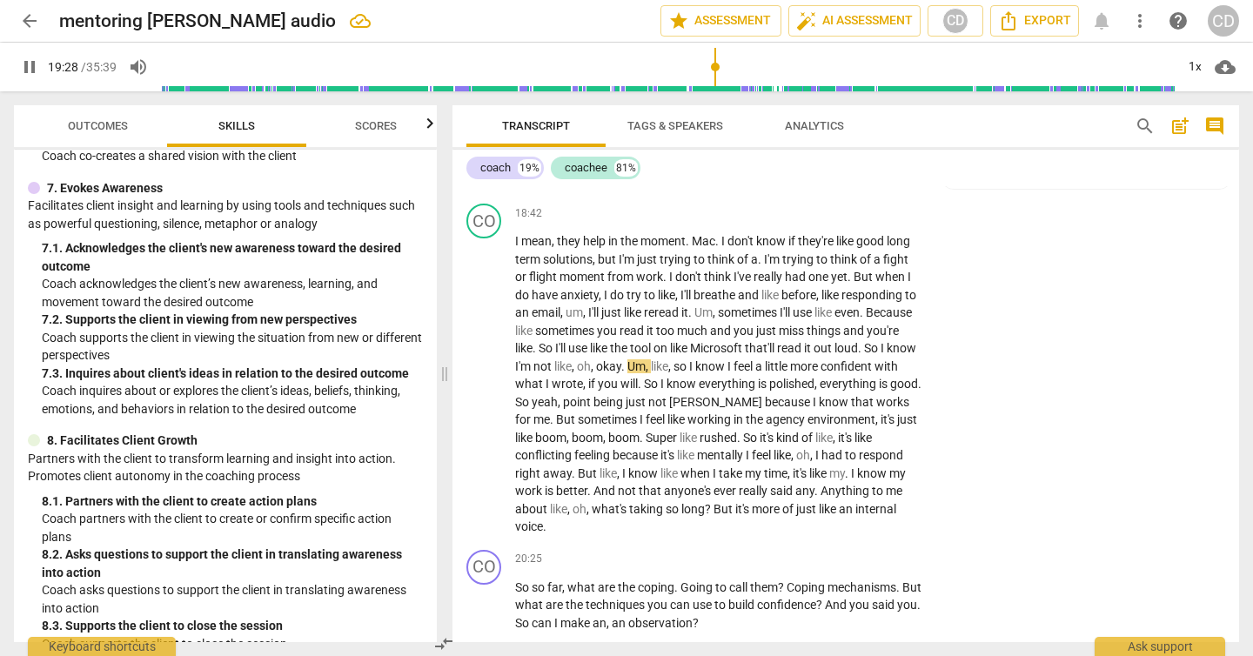
click at [30, 68] on span "pause" at bounding box center [29, 67] width 21 height 21
click at [30, 69] on span "play_arrow" at bounding box center [29, 67] width 21 height 21
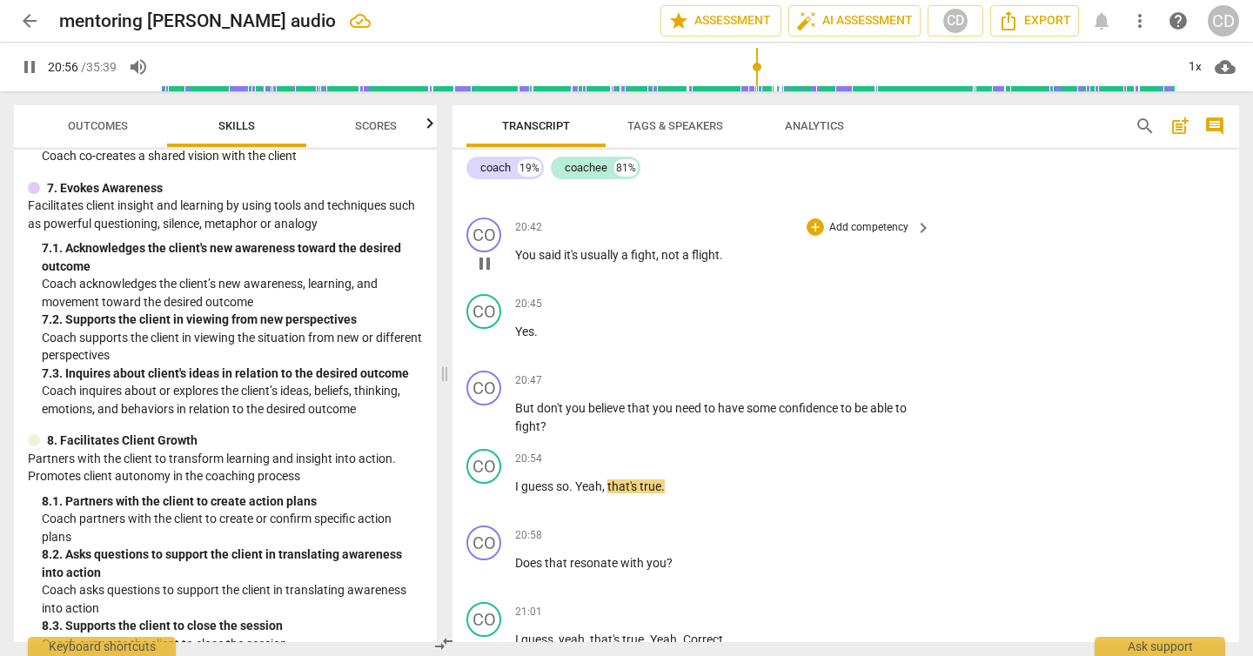
scroll to position [7032, 0]
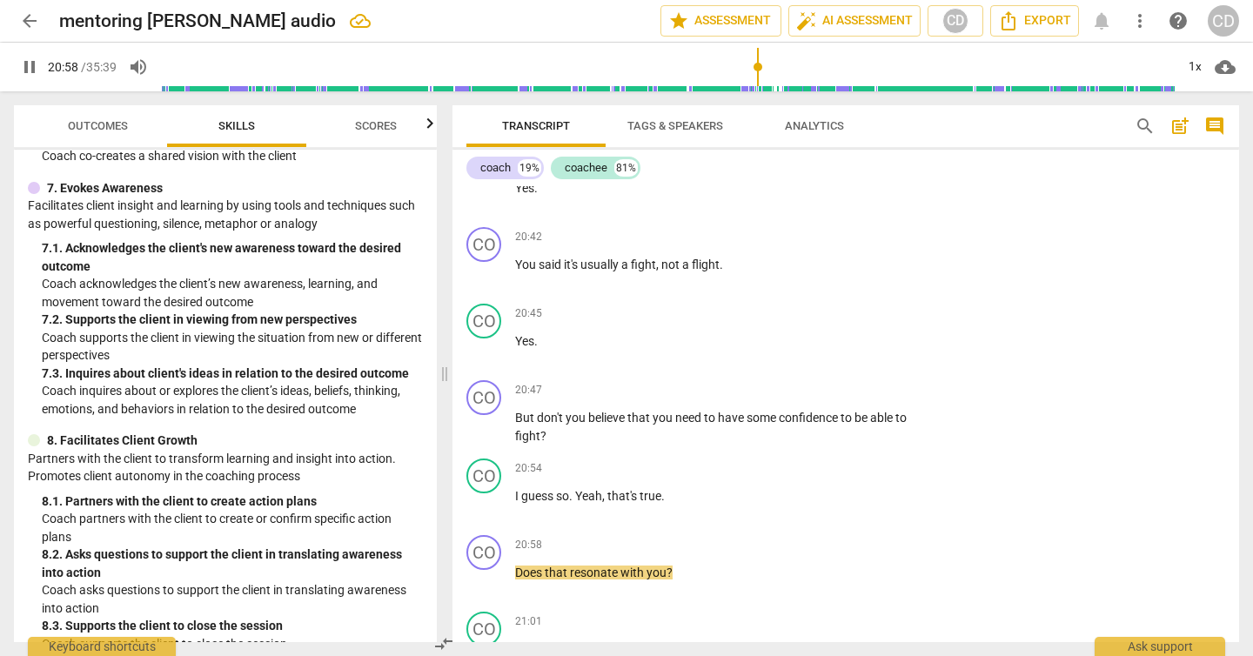
click at [30, 68] on span "pause" at bounding box center [29, 67] width 21 height 21
type input "1259"
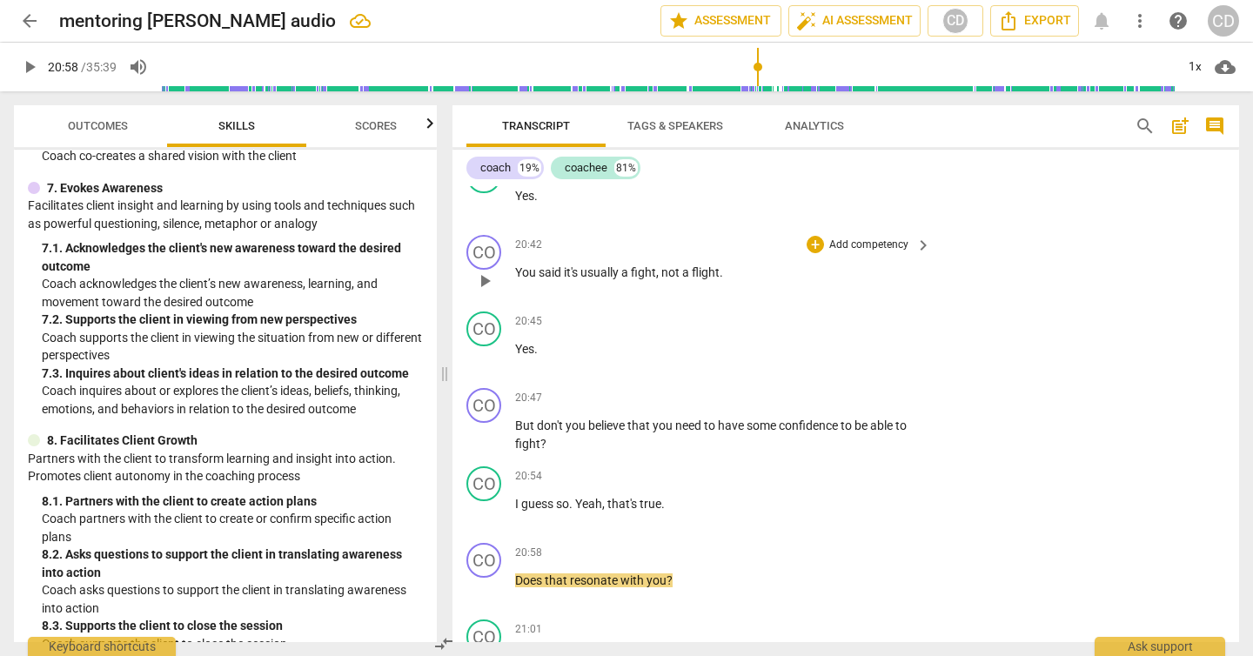
scroll to position [7030, 0]
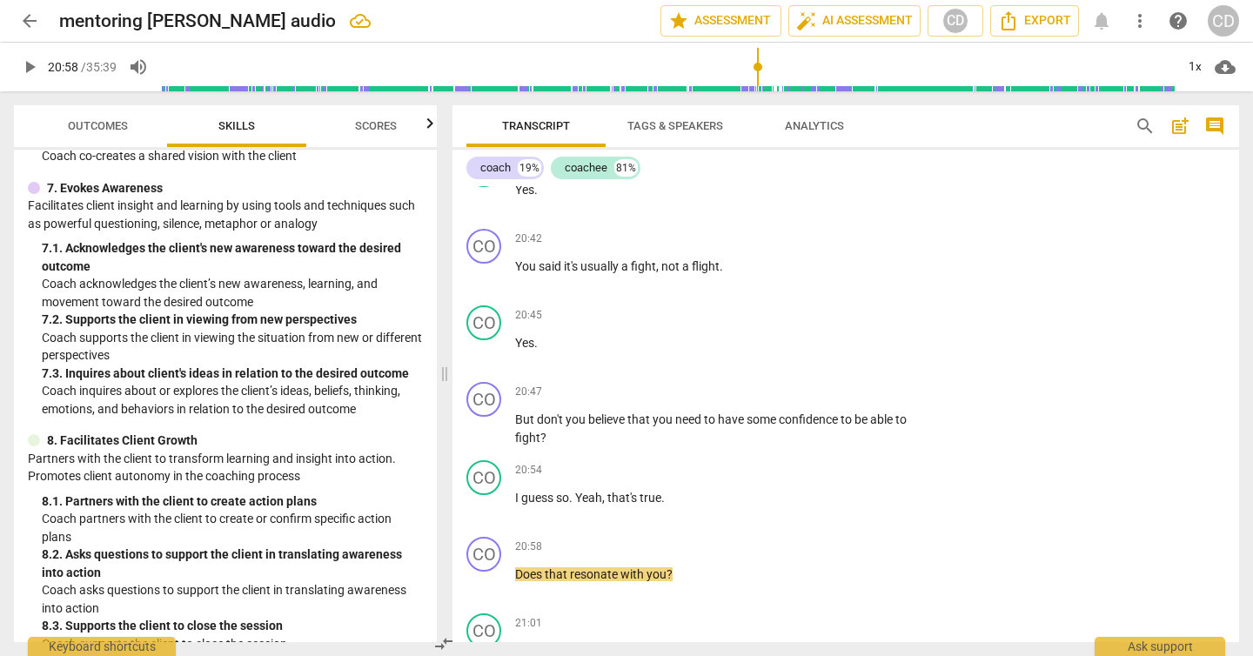
click at [28, 70] on span "play_arrow" at bounding box center [29, 67] width 21 height 21
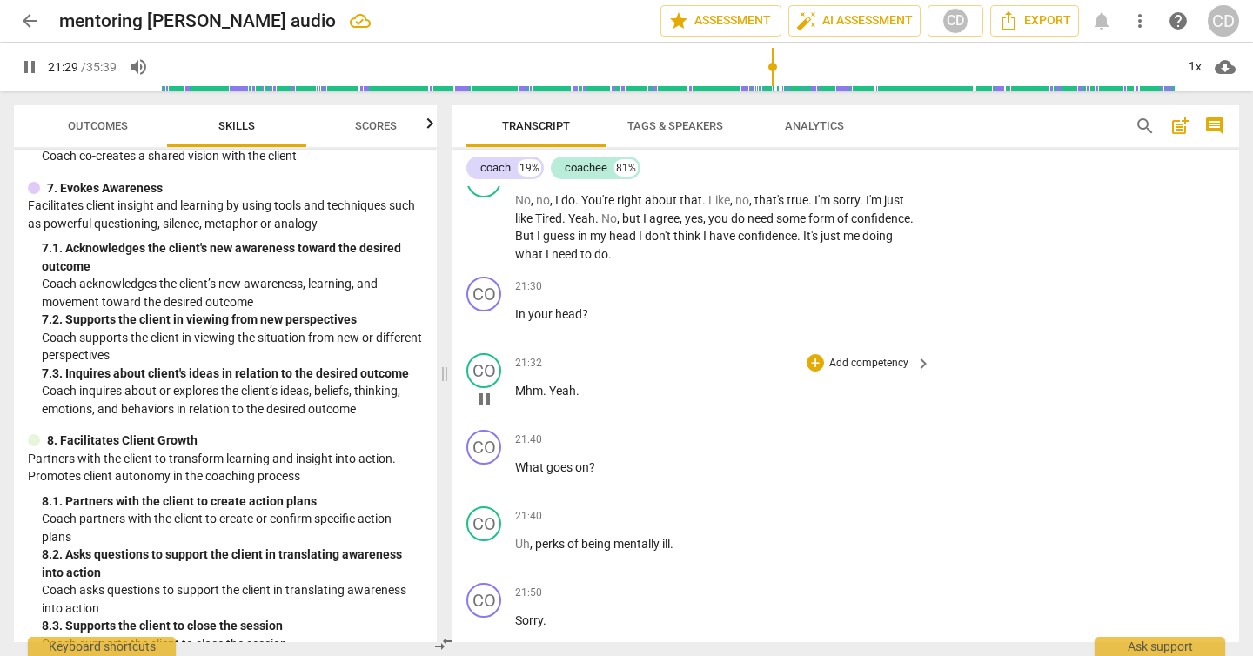
scroll to position [7640, 0]
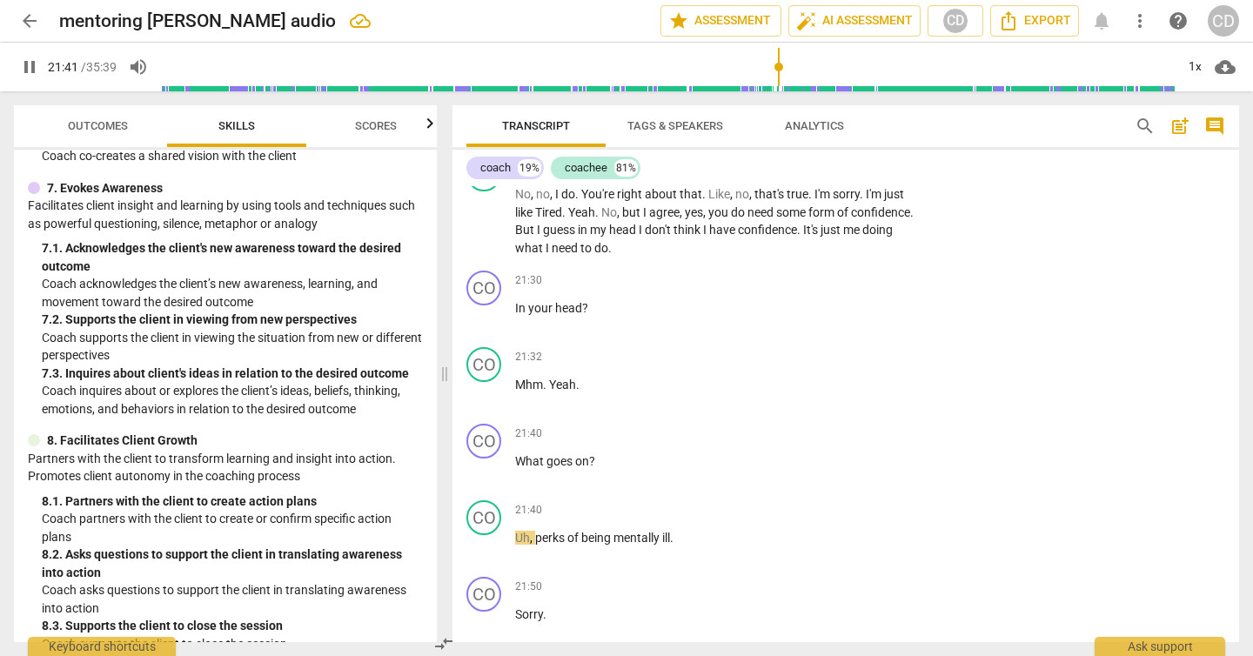
click at [23, 70] on span "pause" at bounding box center [29, 67] width 21 height 21
click at [23, 70] on span "play_arrow" at bounding box center [29, 67] width 21 height 21
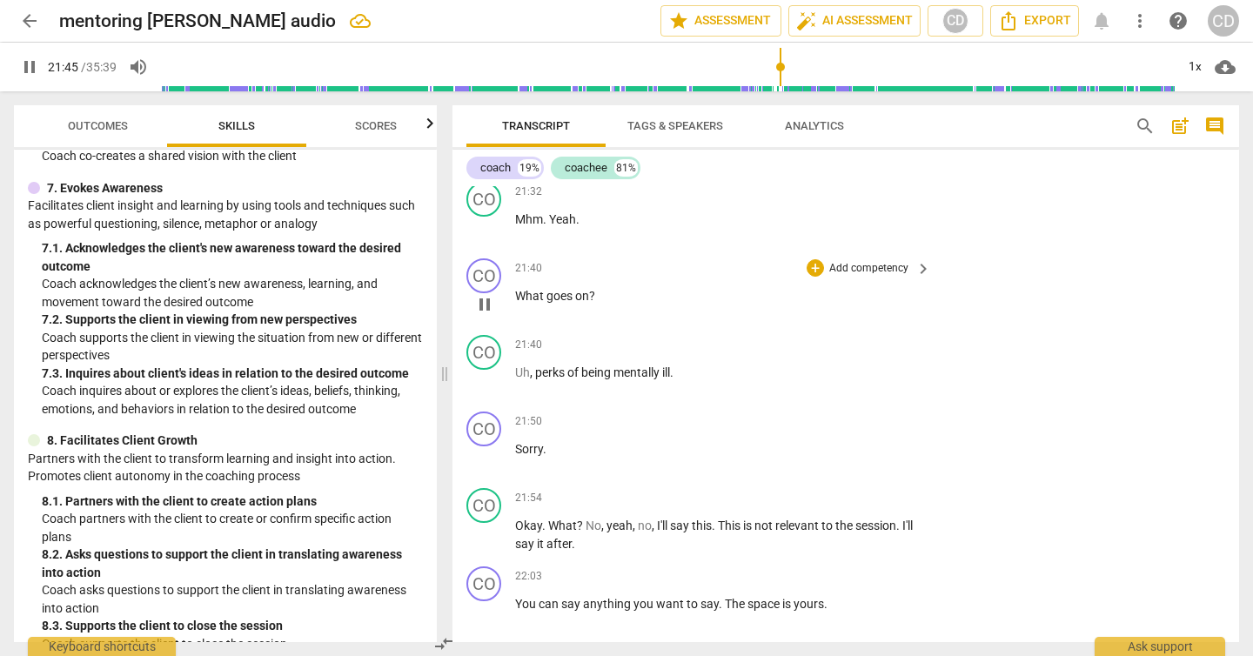
scroll to position [7810, 0]
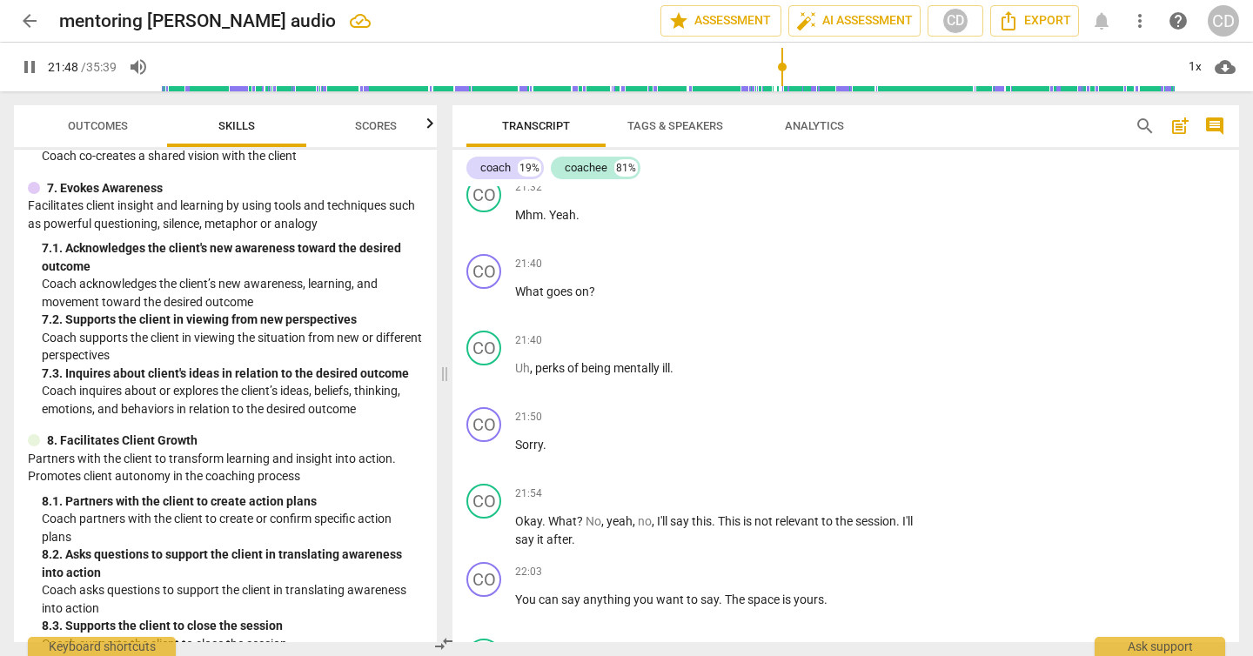
click at [28, 68] on span "pause" at bounding box center [29, 67] width 21 height 21
click at [28, 68] on span "play_arrow" at bounding box center [29, 67] width 21 height 21
click at [28, 68] on span "pause" at bounding box center [29, 67] width 21 height 21
click at [21, 57] on span "play_arrow" at bounding box center [29, 67] width 21 height 21
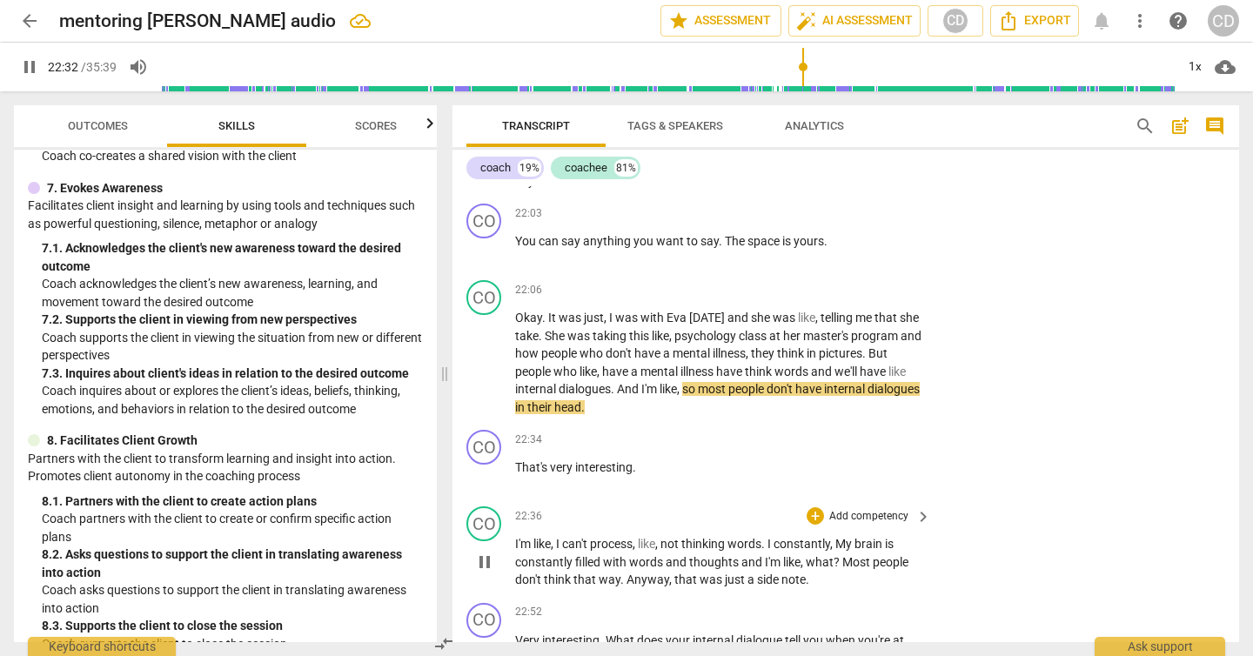
scroll to position [8171, 0]
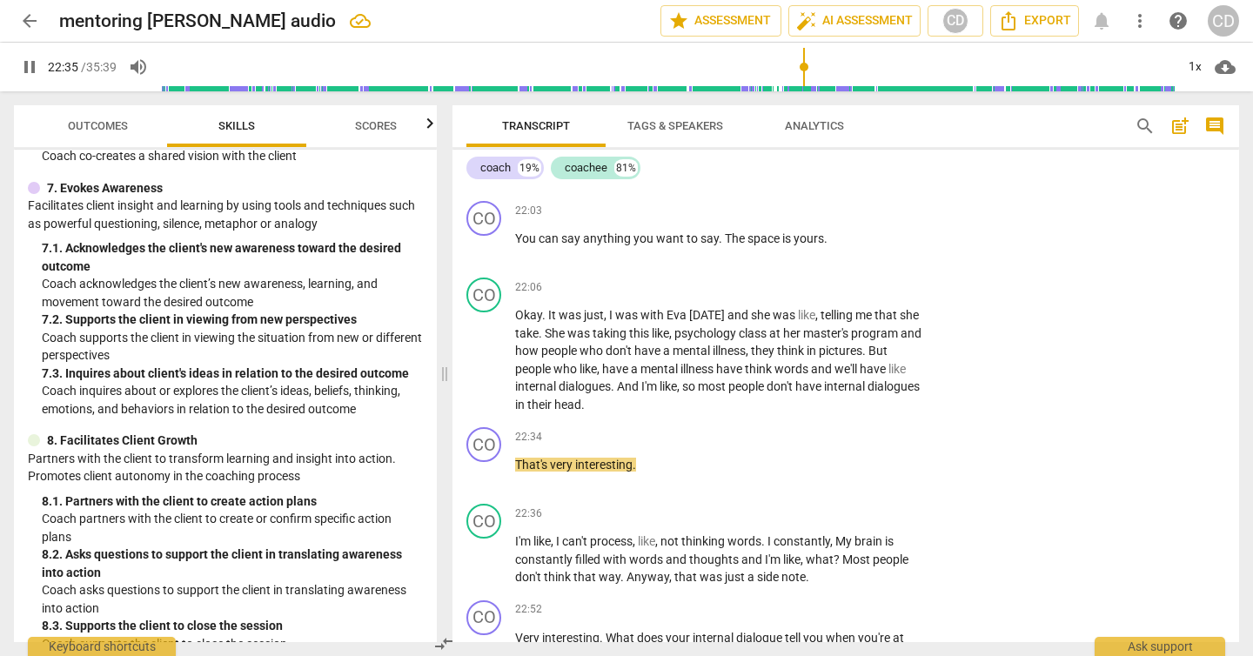
click at [23, 64] on span "pause" at bounding box center [29, 67] width 21 height 21
type input "1356"
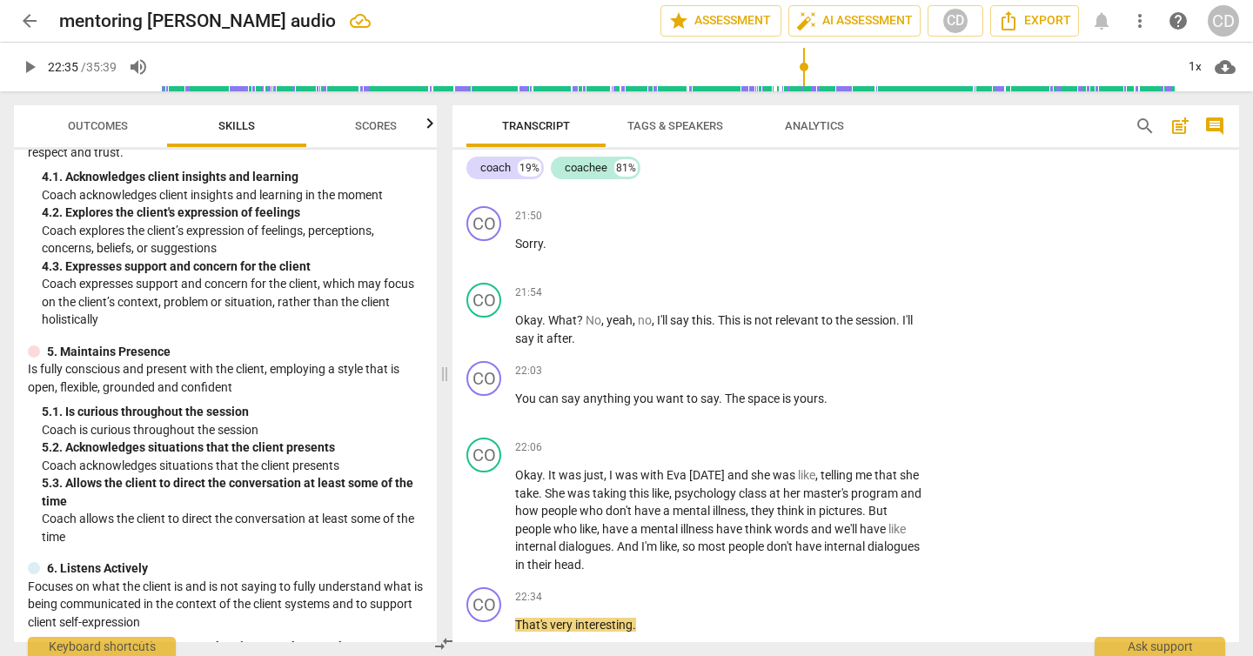
scroll to position [594, 0]
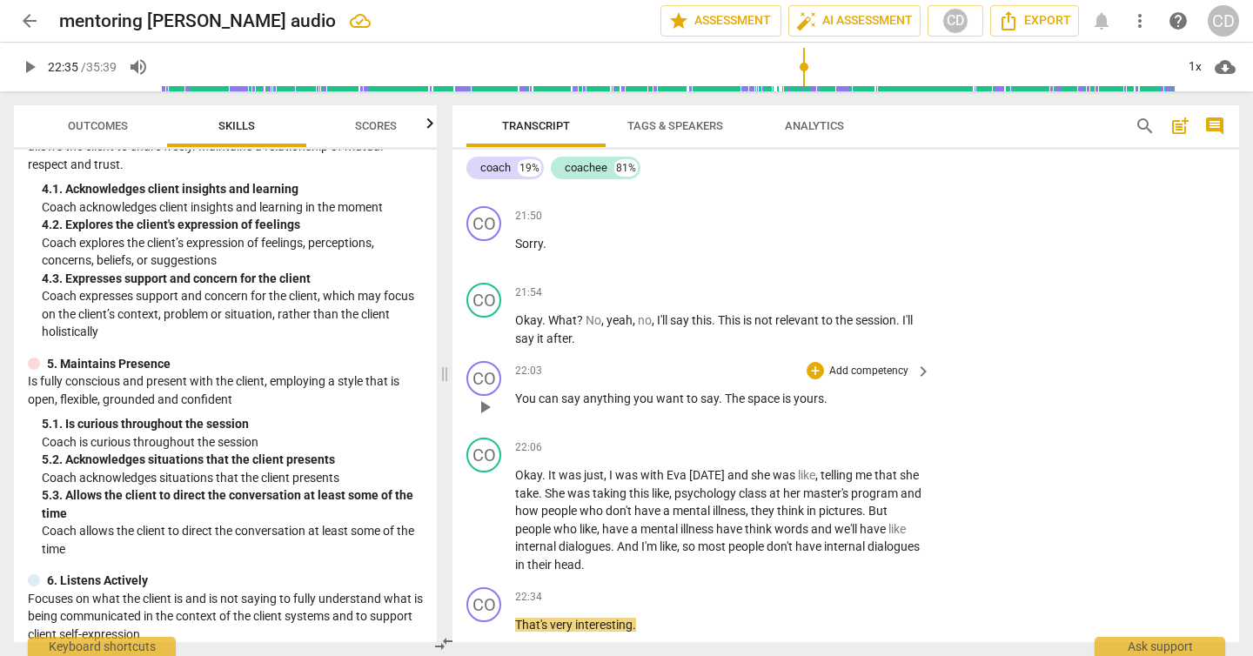
click at [913, 361] on span "keyboard_arrow_right" at bounding box center [923, 371] width 21 height 21
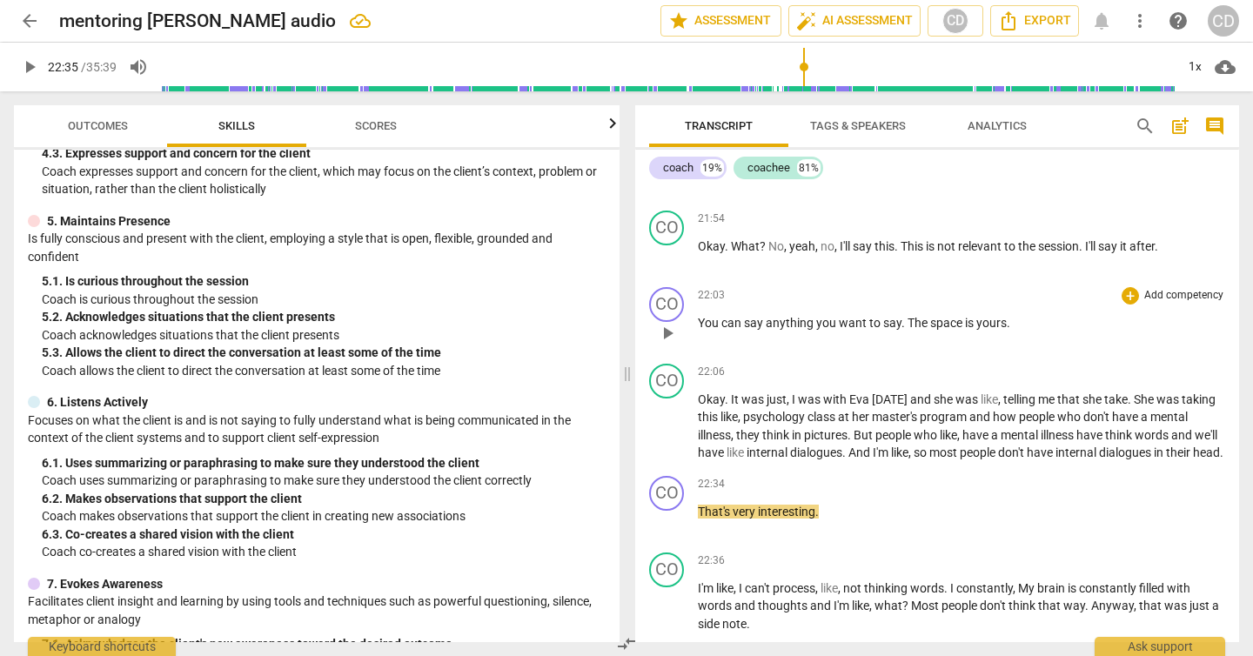
scroll to position [505, 0]
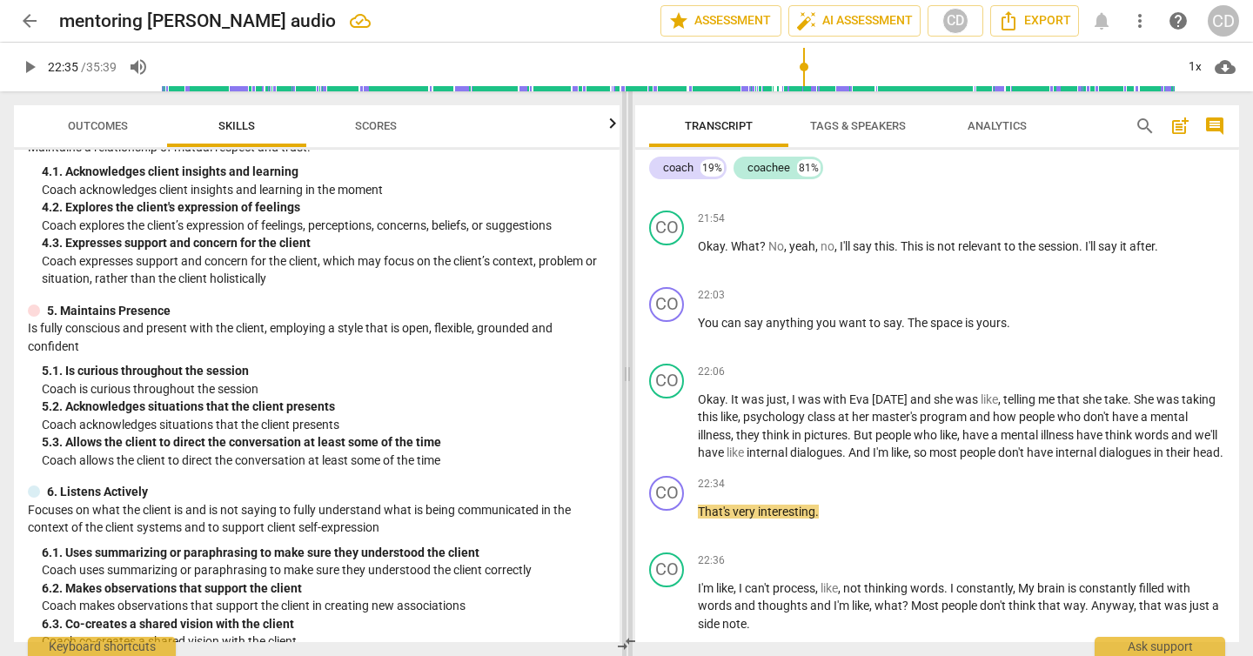
click at [629, 372] on span at bounding box center [627, 373] width 10 height 565
click at [80, 124] on span "Outcomes" at bounding box center [98, 125] width 60 height 13
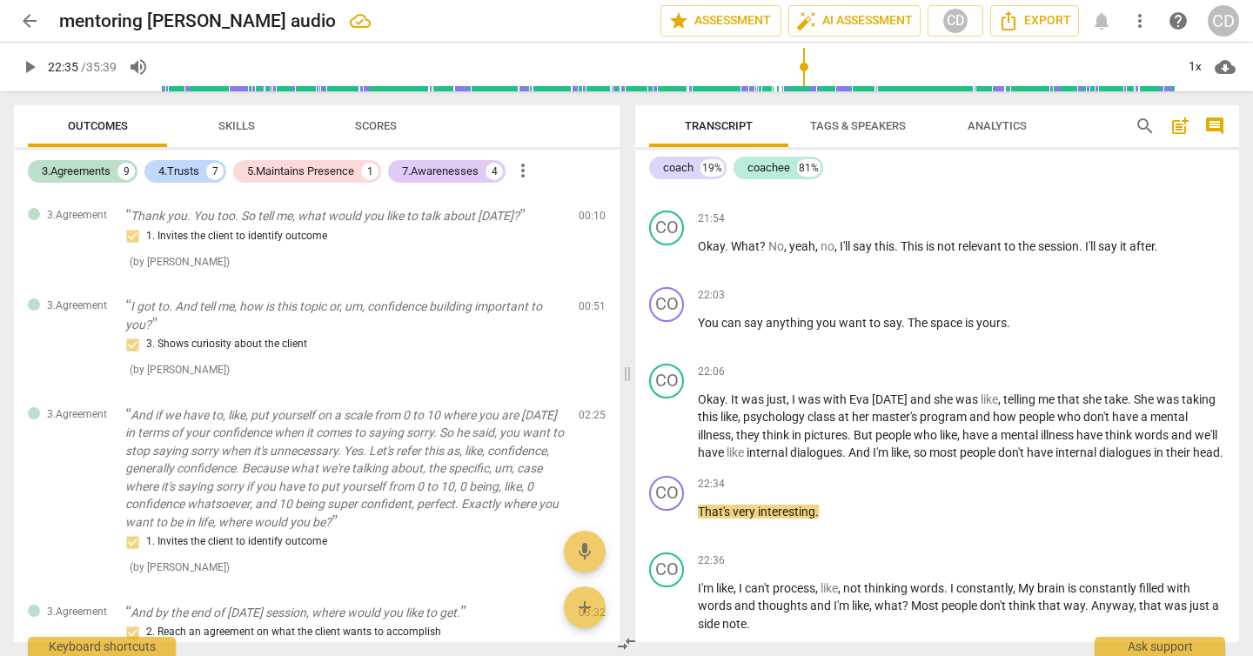
click at [231, 124] on span "Skills" at bounding box center [236, 125] width 37 height 13
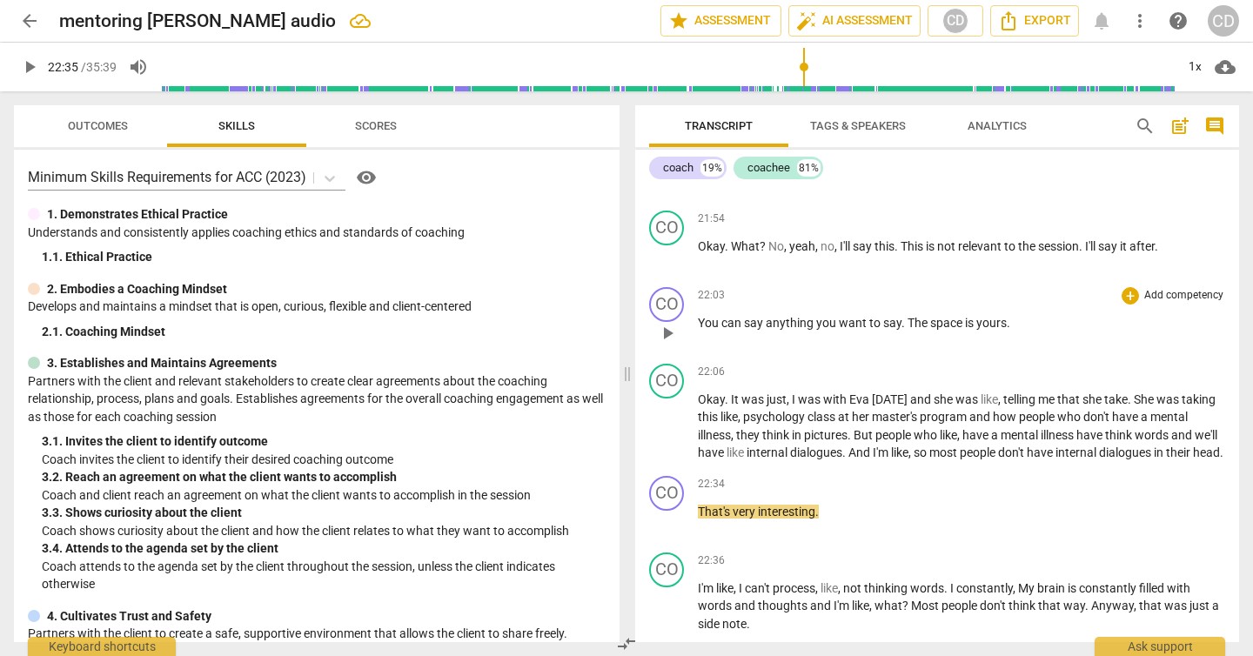
click at [1158, 304] on p "Add competency" at bounding box center [1184, 296] width 83 height 16
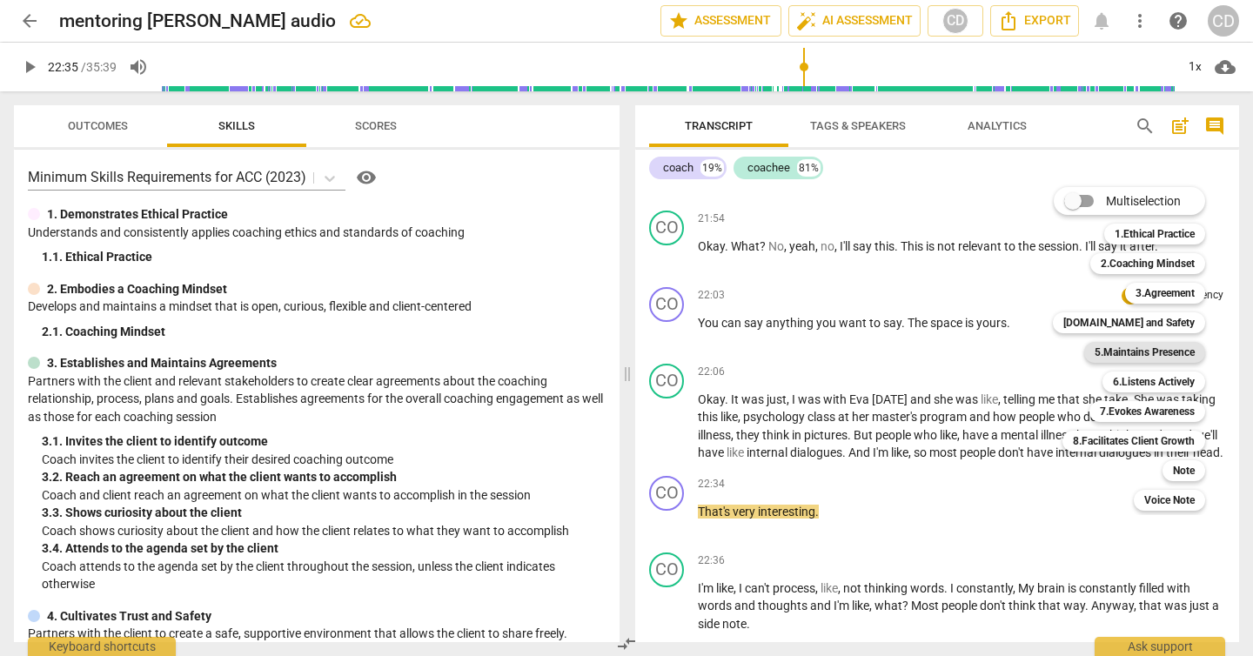
click at [1156, 348] on b "5.Maintains Presence" at bounding box center [1145, 352] width 100 height 21
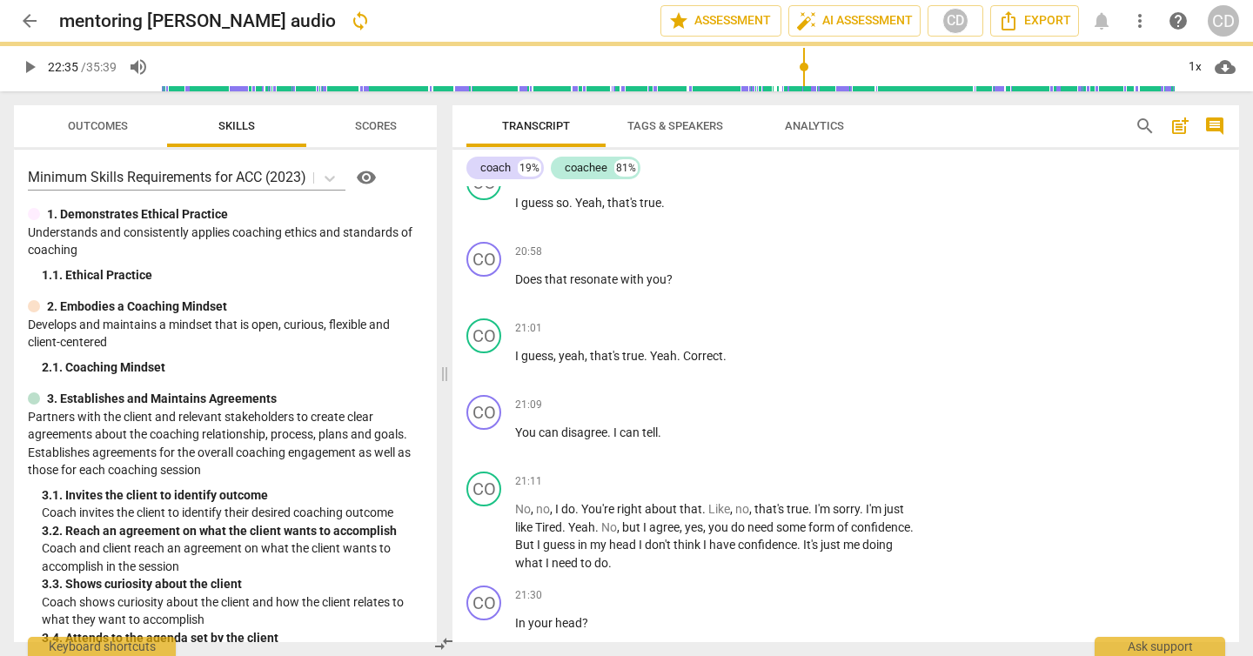
scroll to position [8011, 0]
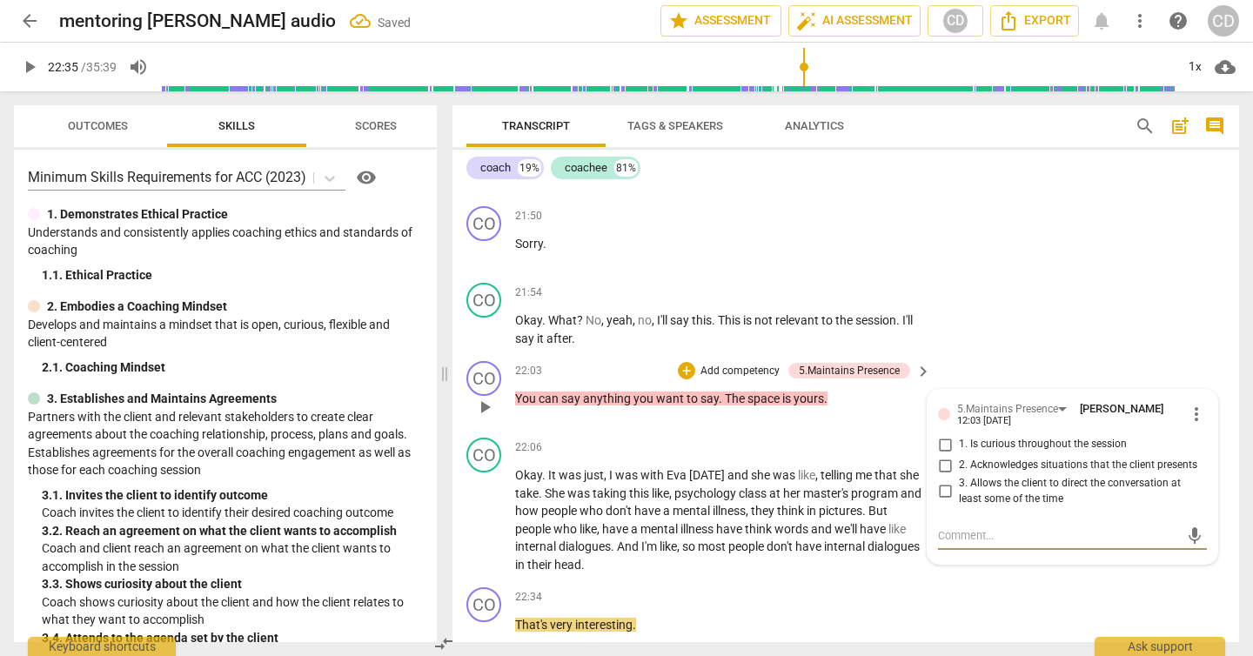
click at [936, 481] on input "3. Allows the client to direct the conversation at least some of the time" at bounding box center [945, 491] width 28 height 21
checkbox input "true"
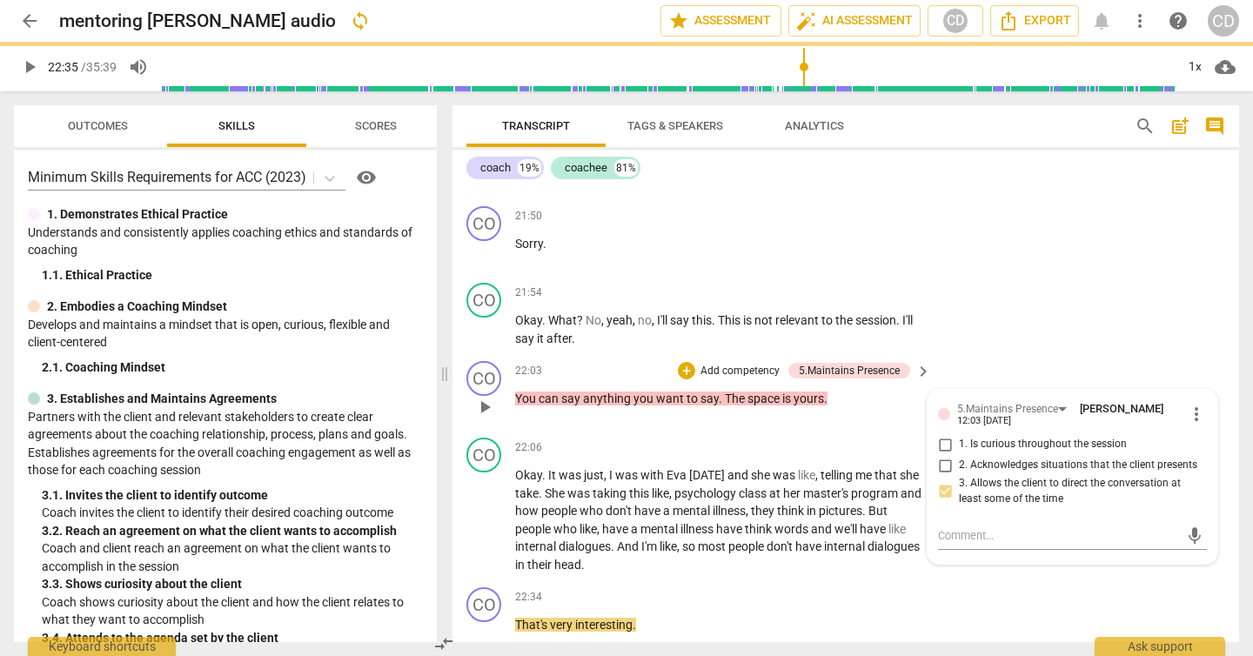
click at [692, 405] on div "CO play_arrow pause 22:03 + Add competency 5.Maintains Presence keyboard_arrow_…" at bounding box center [846, 392] width 787 height 77
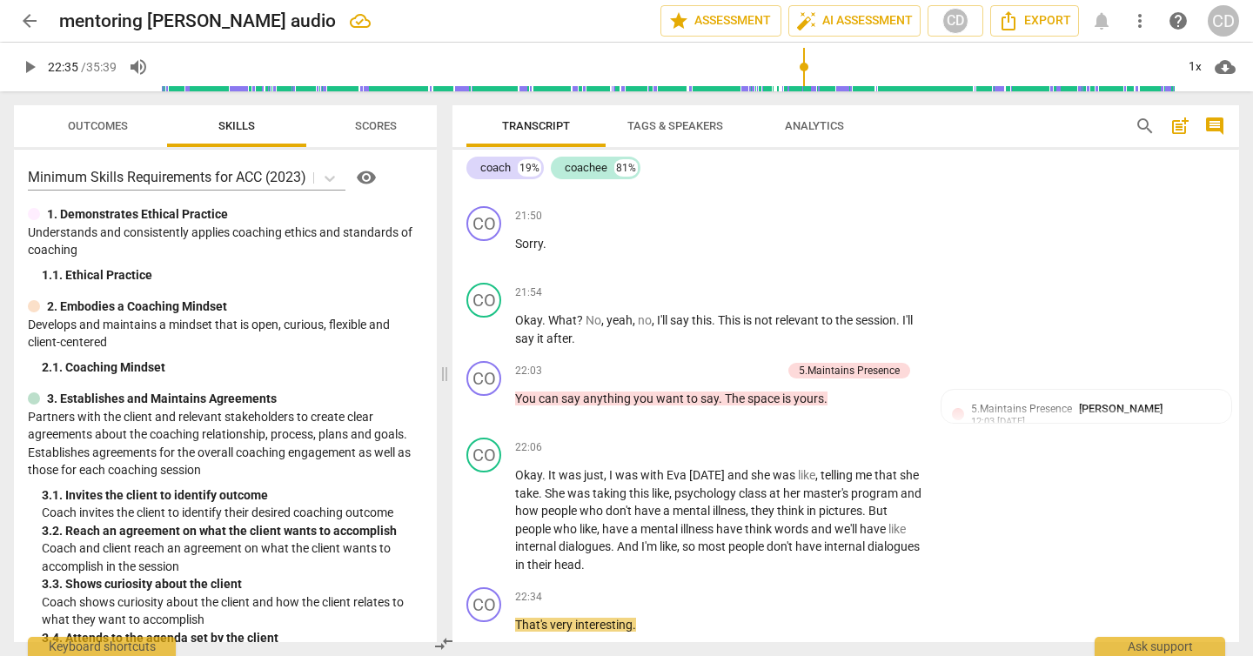
click at [29, 68] on span "play_arrow" at bounding box center [29, 67] width 21 height 21
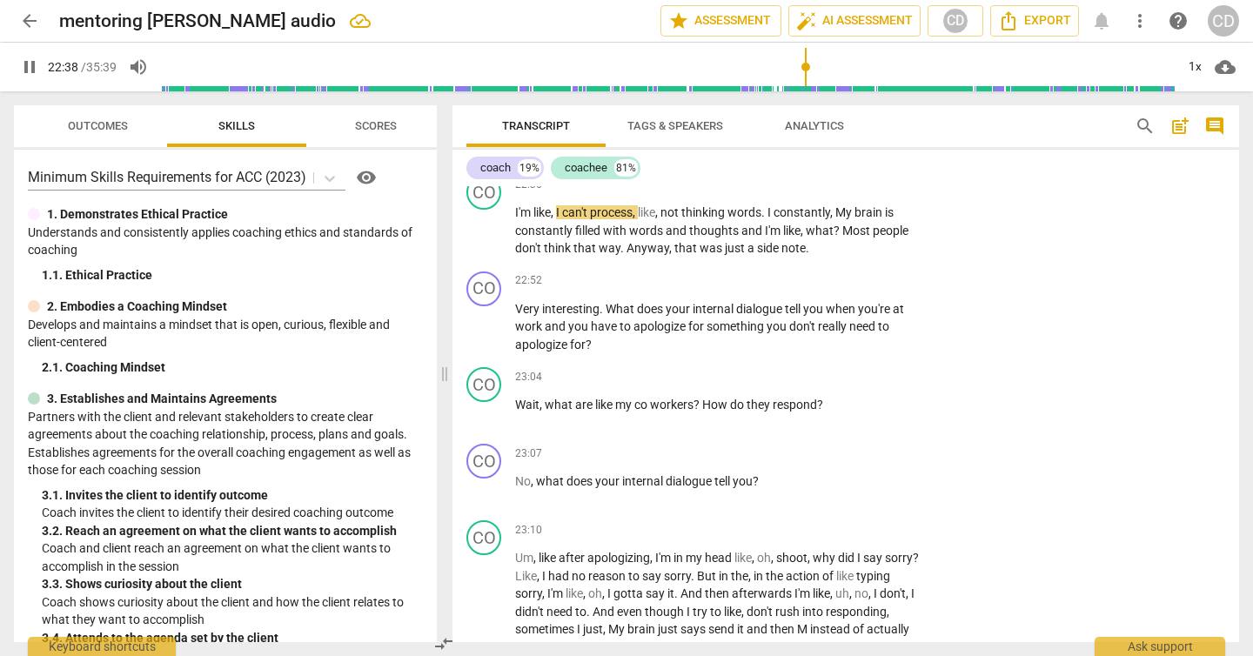
click at [28, 67] on span "pause" at bounding box center [29, 67] width 21 height 21
click at [29, 73] on span "play_arrow" at bounding box center [29, 67] width 21 height 21
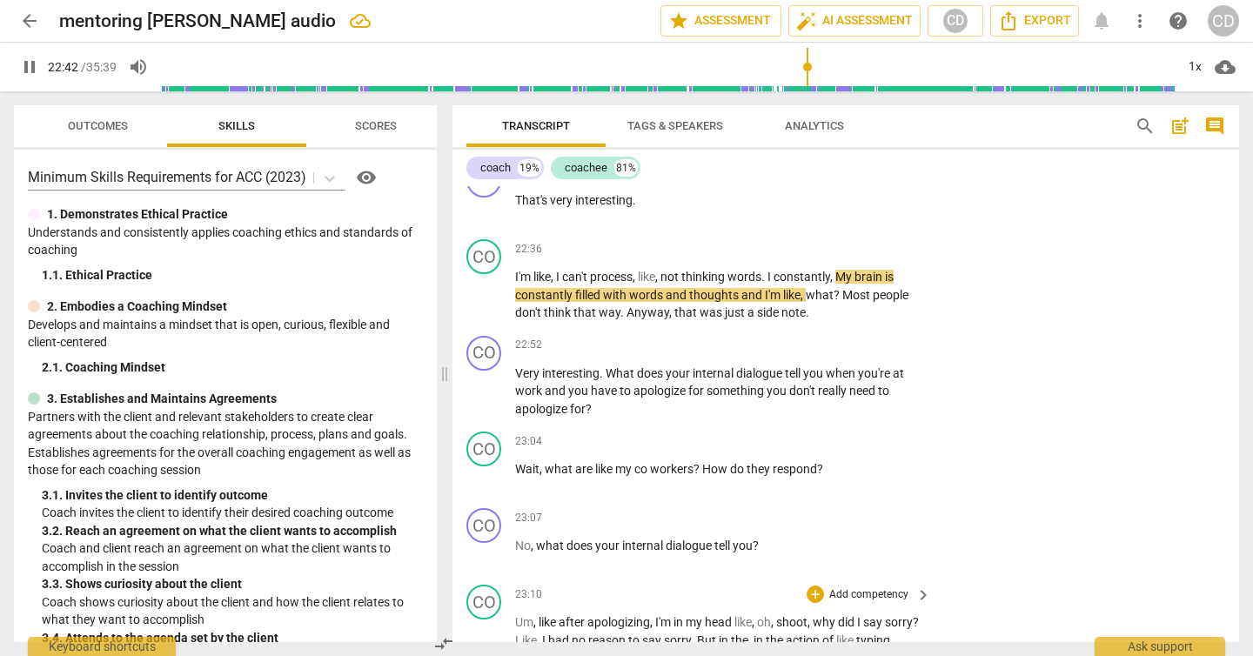
scroll to position [8432, 0]
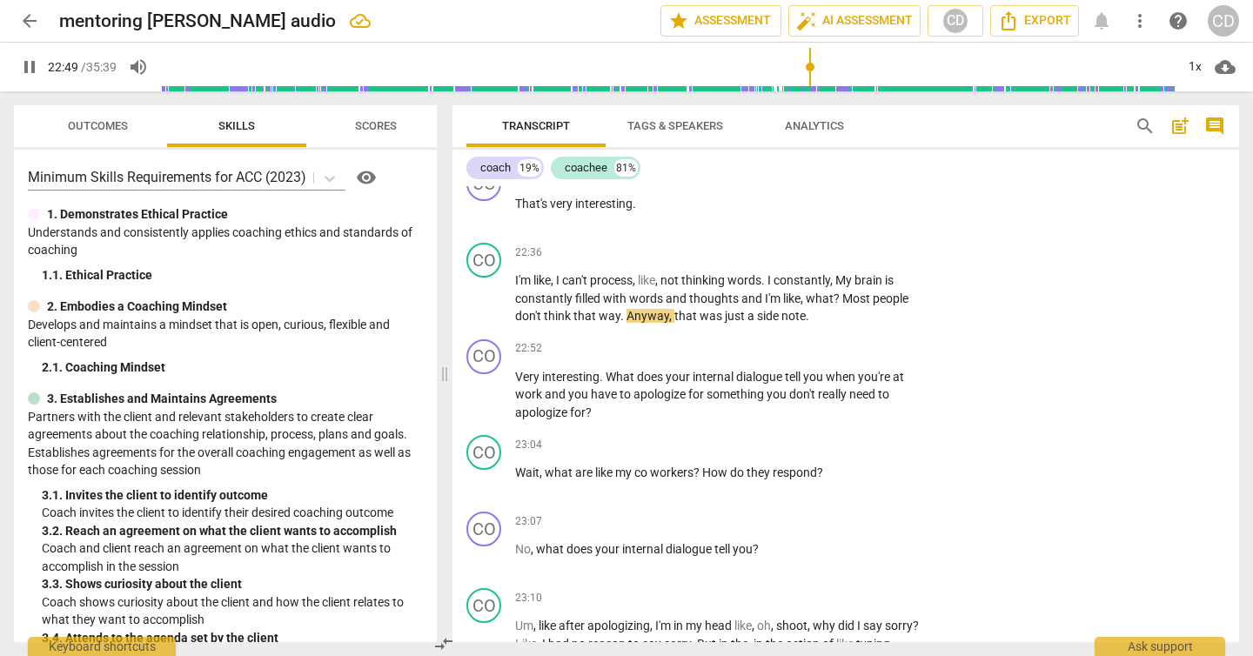
click at [26, 66] on span "pause" at bounding box center [29, 67] width 21 height 21
click at [30, 70] on span "play_arrow" at bounding box center [29, 67] width 21 height 21
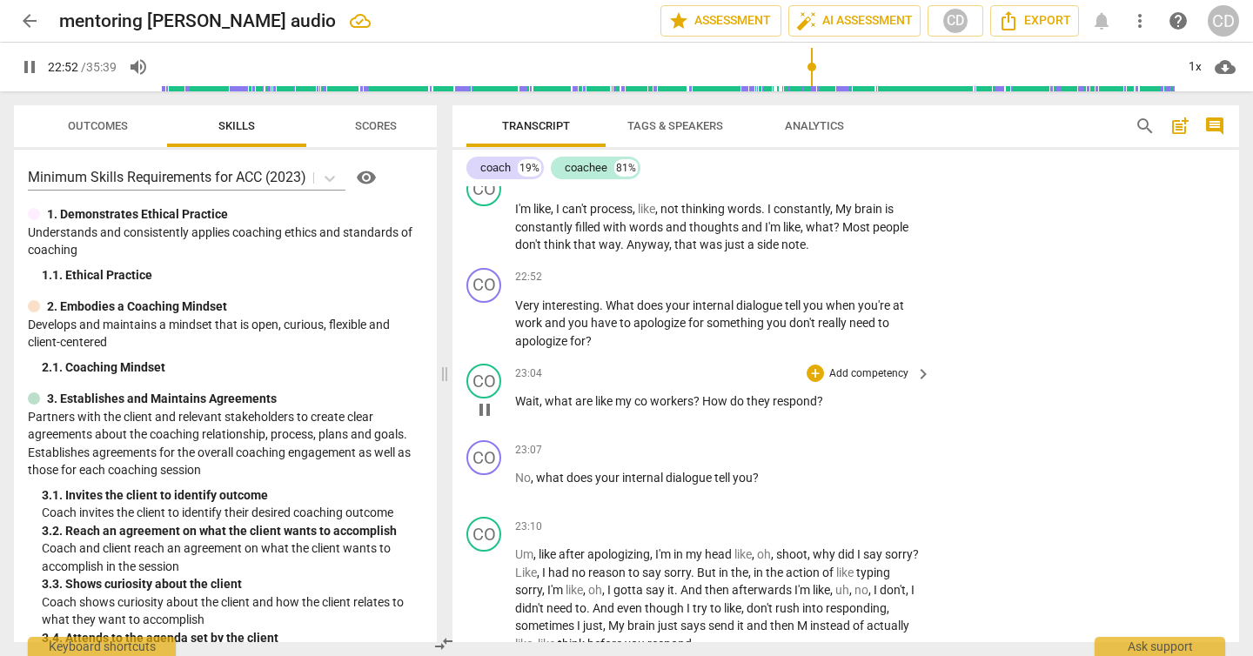
scroll to position [8511, 0]
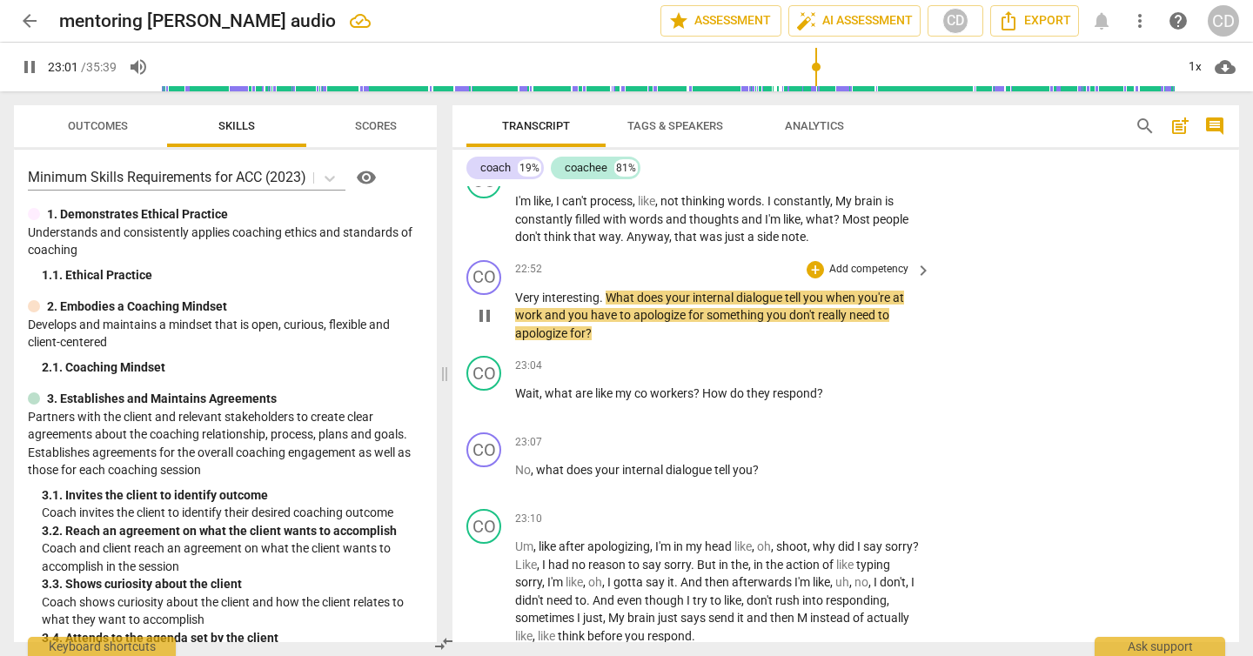
click at [487, 305] on span "pause" at bounding box center [484, 315] width 21 height 21
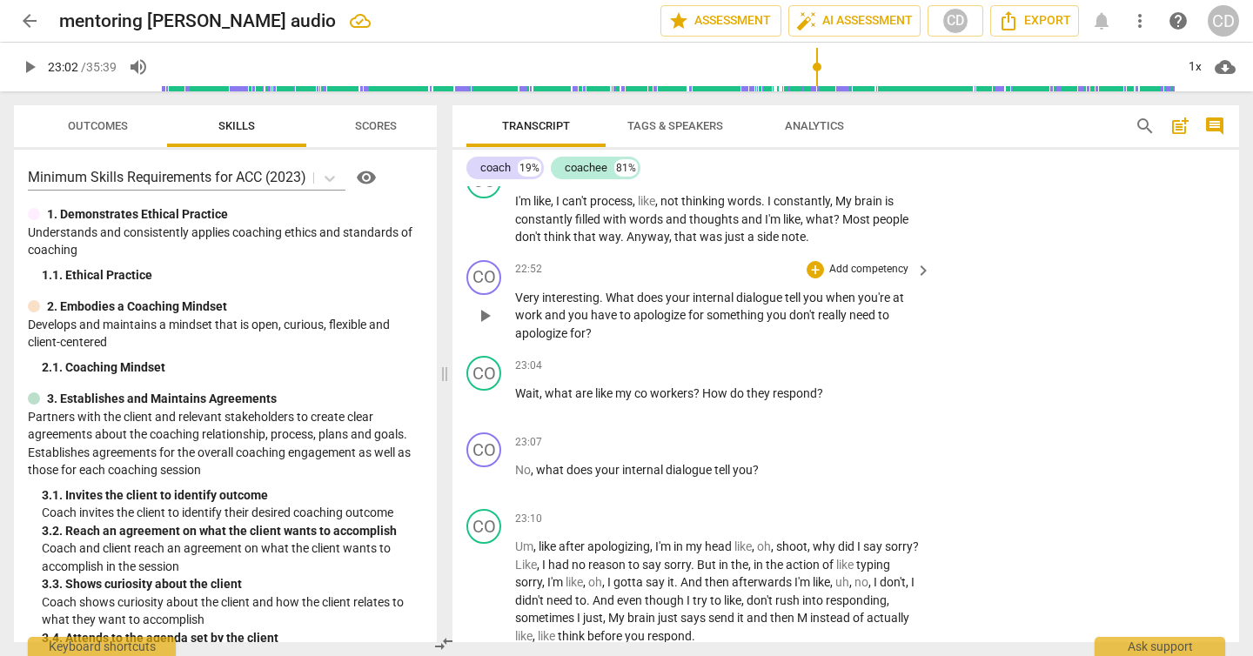
type input "1382"
click at [870, 262] on p "Add competency" at bounding box center [869, 270] width 83 height 16
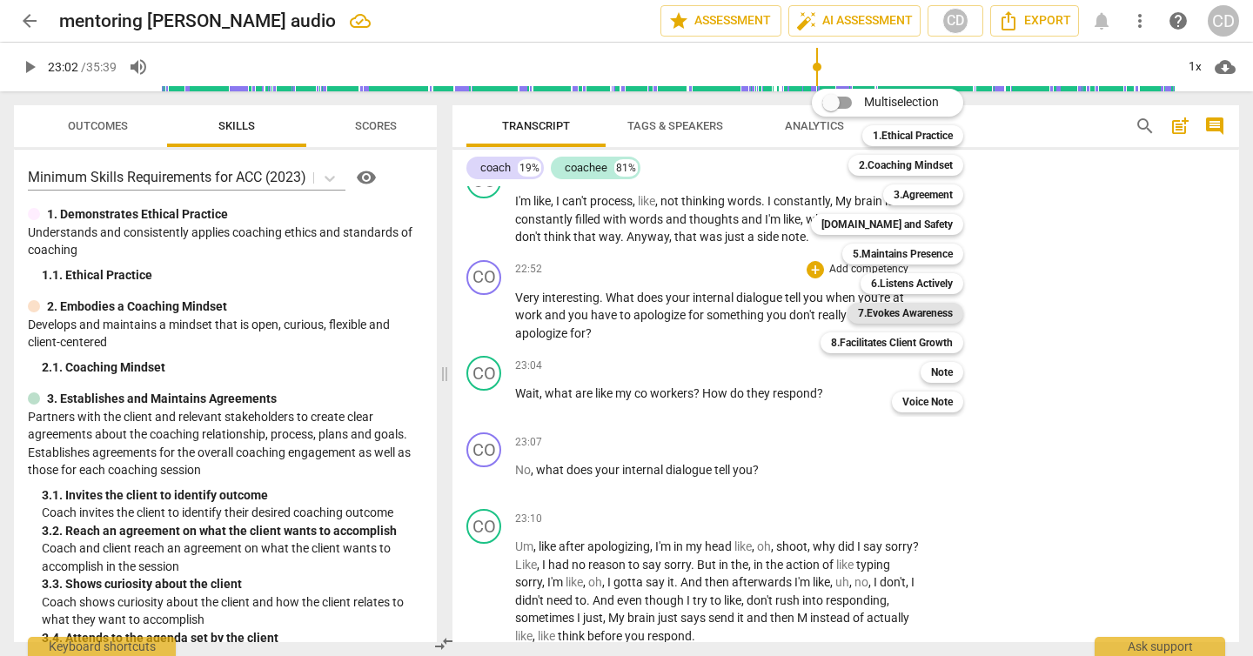
click at [904, 309] on b "7.Evokes Awareness" at bounding box center [905, 313] width 95 height 21
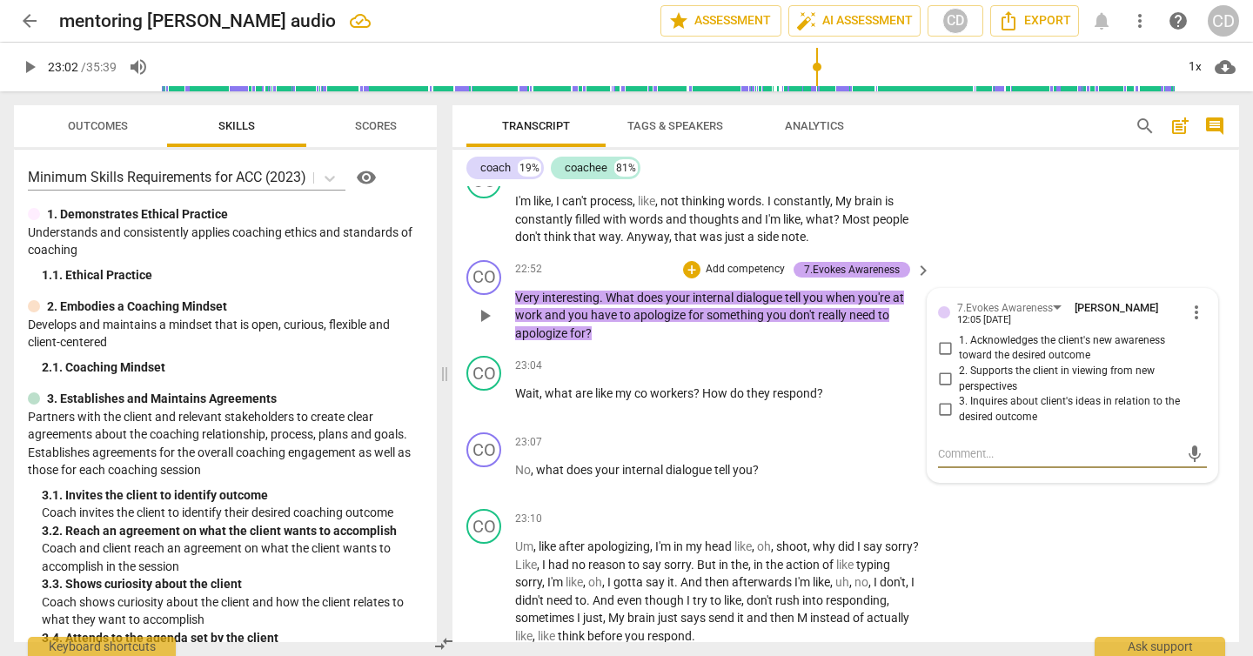
click at [882, 262] on div "7.Evokes Awareness" at bounding box center [852, 270] width 96 height 16
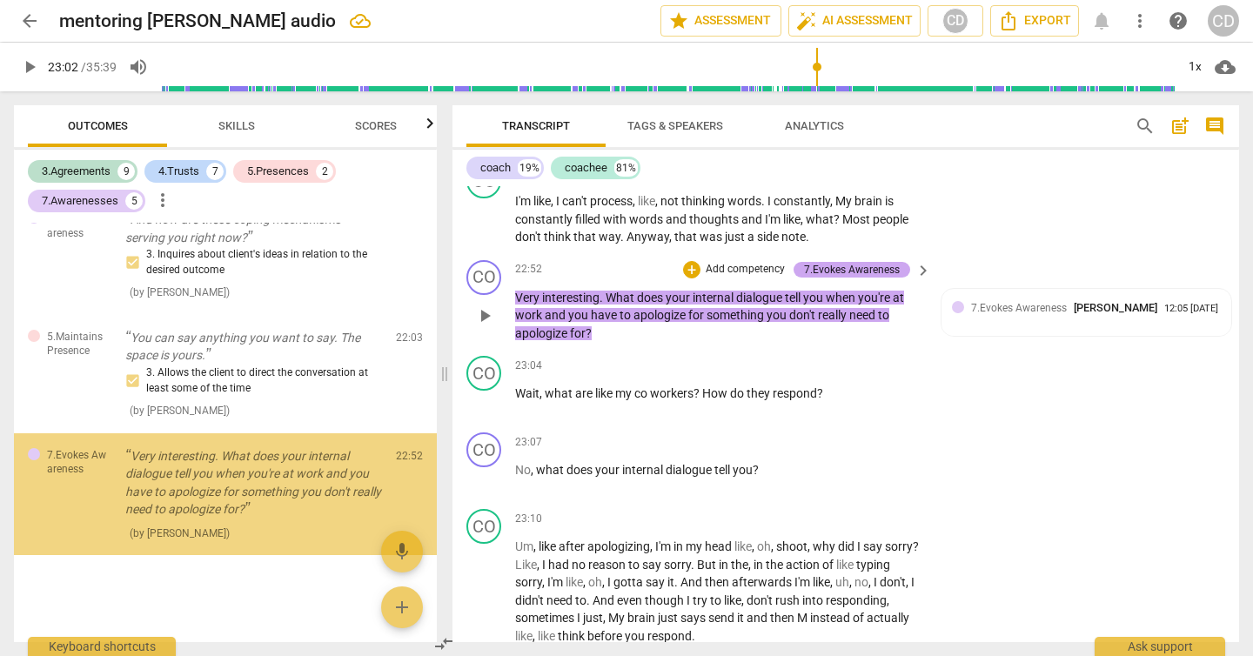
scroll to position [2690, 0]
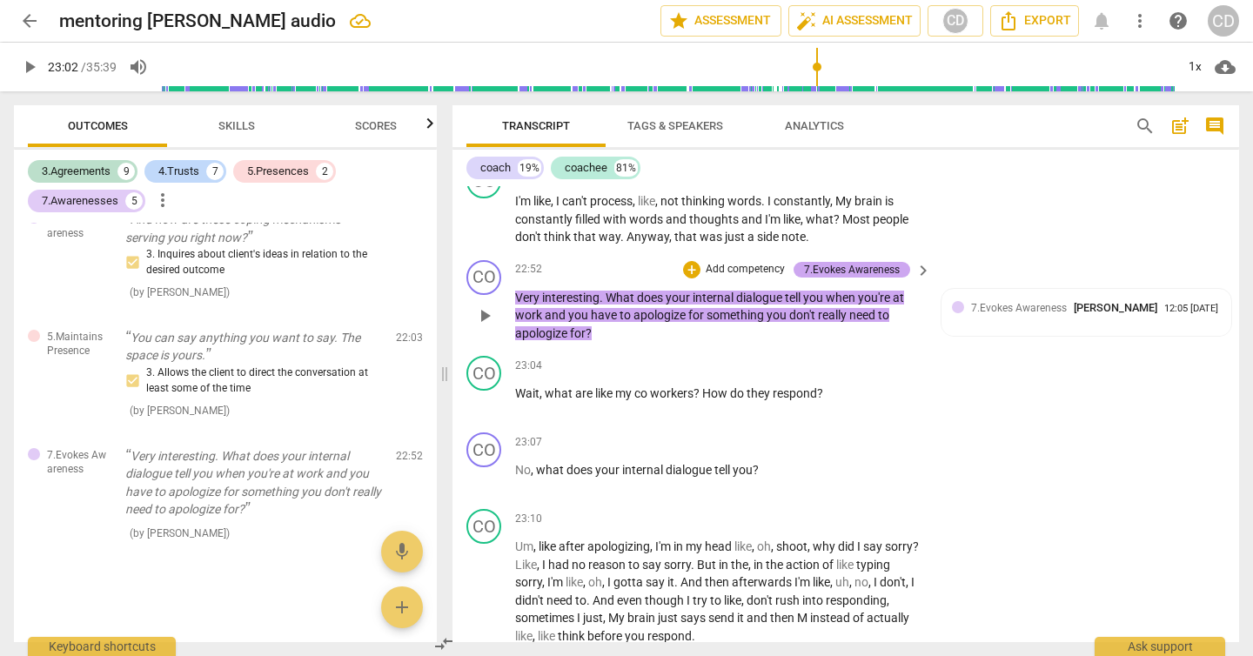
click at [893, 262] on div "7.Evokes Awareness" at bounding box center [852, 270] width 96 height 16
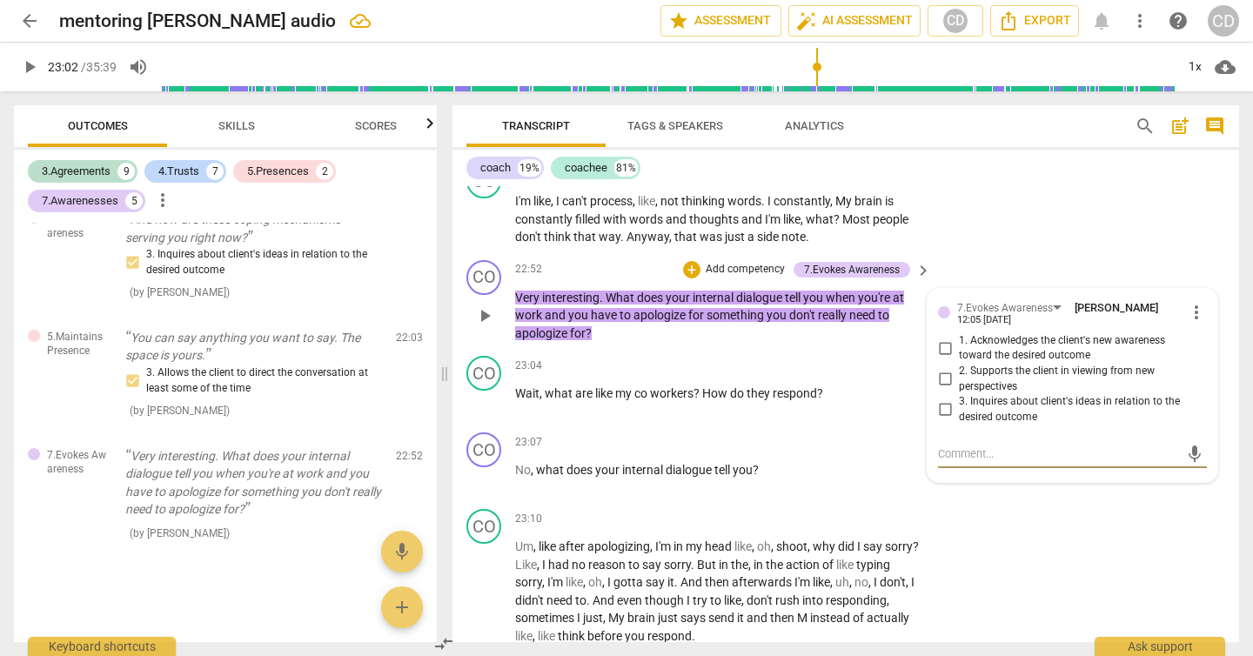
click at [1197, 302] on span "more_vert" at bounding box center [1196, 312] width 21 height 21
click at [1195, 302] on li "Edit" at bounding box center [1208, 293] width 60 height 33
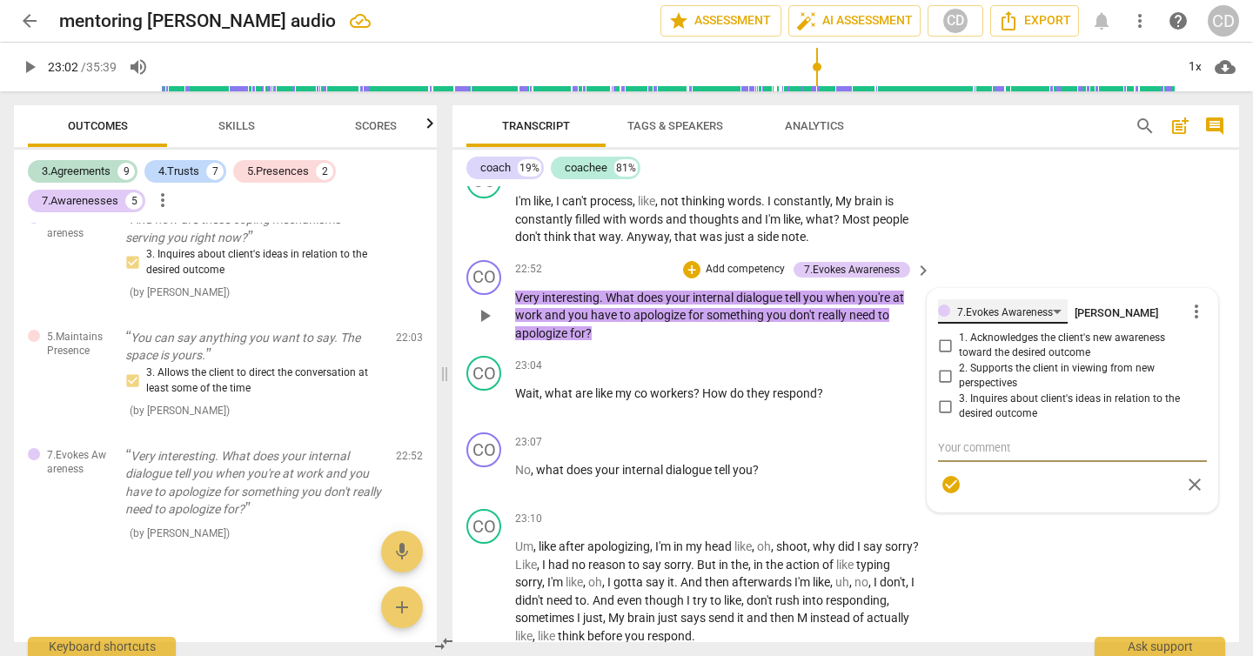
click at [1050, 299] on div "7.Evokes Awareness" at bounding box center [1003, 311] width 130 height 24
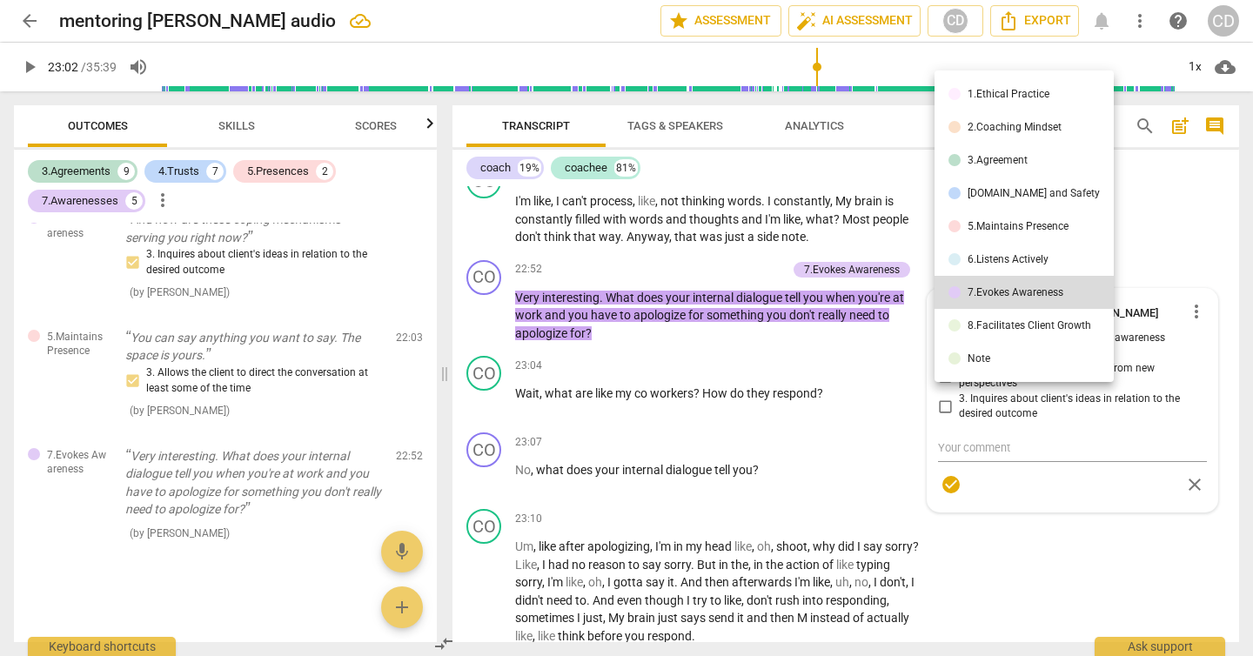
click at [1032, 192] on div "[DOMAIN_NAME] and Safety" at bounding box center [1034, 193] width 132 height 10
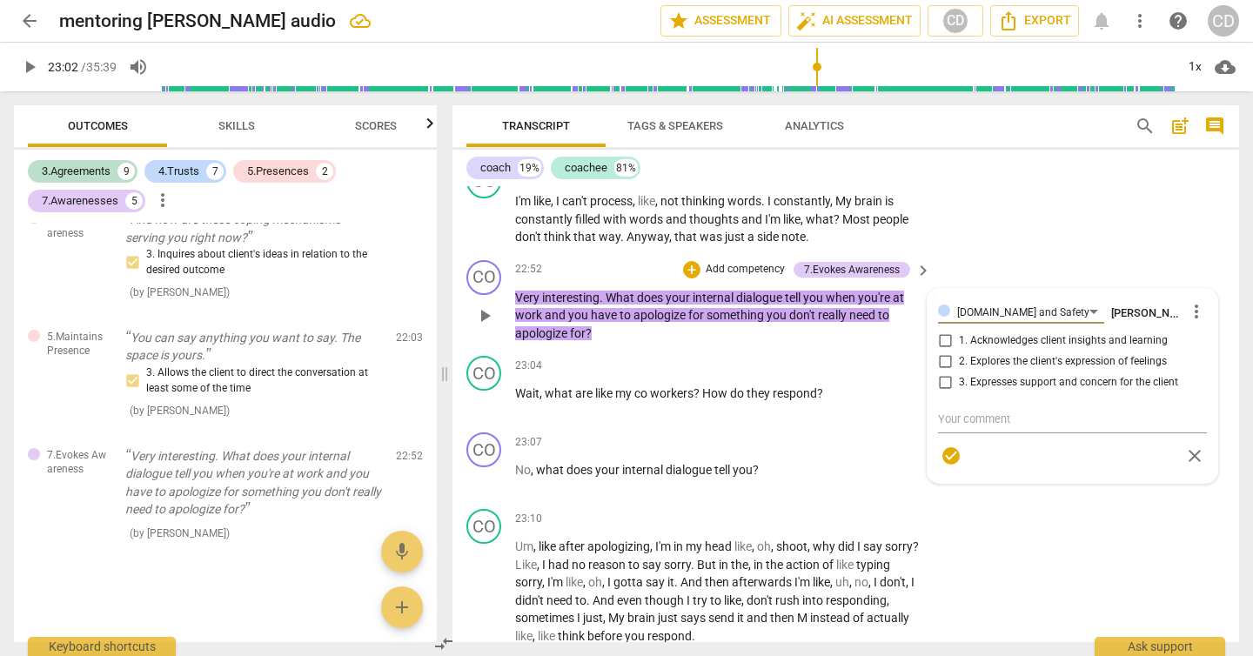
click at [943, 344] on div "[DOMAIN_NAME] and Safety [PERSON_NAME] more_vert 1. Acknowledges client insight…" at bounding box center [1072, 385] width 269 height 173
click at [940, 341] on div "[DOMAIN_NAME] and Safety [PERSON_NAME] more_vert 1. Acknowledges client insight…" at bounding box center [1072, 385] width 269 height 173
click at [954, 446] on span "check_circle" at bounding box center [951, 456] width 21 height 21
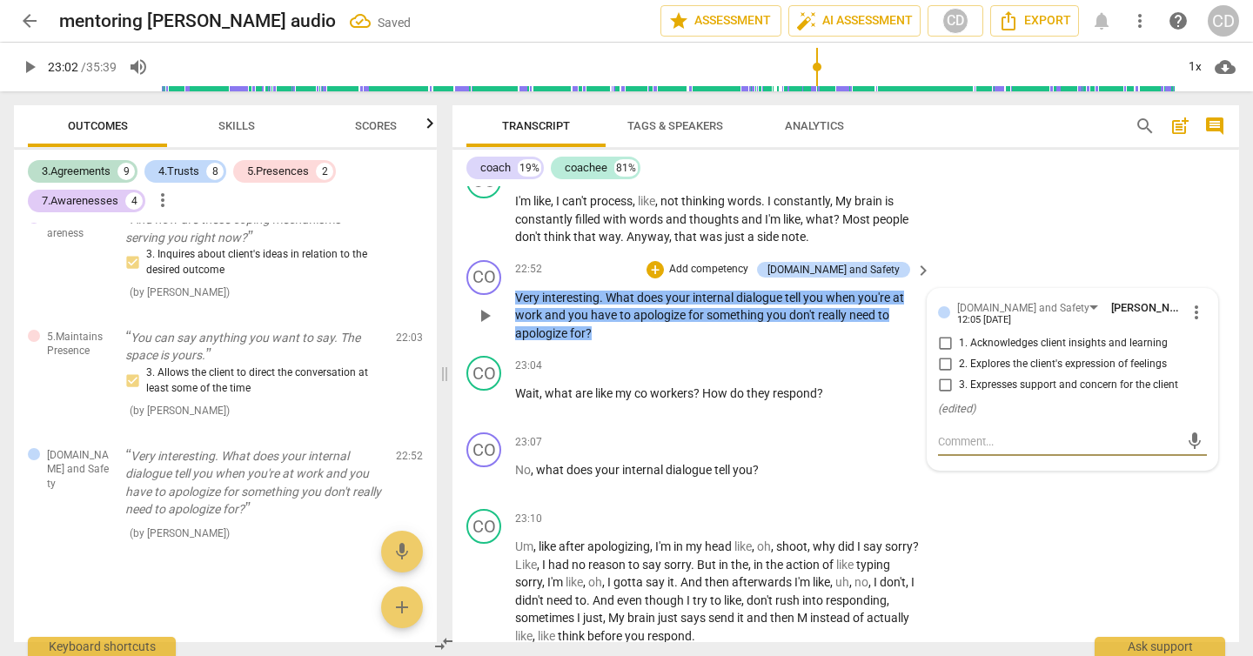
click at [942, 354] on input "2. Explores the client's expression of feelings" at bounding box center [945, 364] width 28 height 21
checkbox input "true"
click at [1009, 211] on div "CO play_arrow pause 22:36 + Add competency keyboard_arrow_right I'm like , I ca…" at bounding box center [846, 205] width 787 height 97
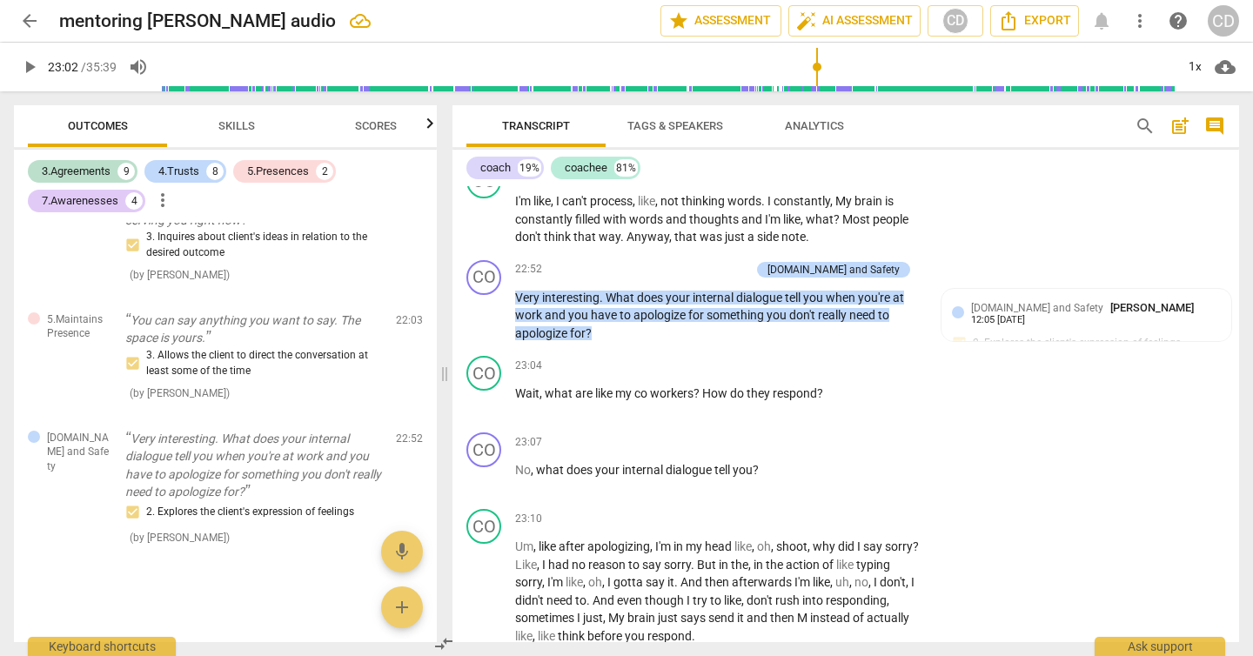
click at [30, 66] on span "play_arrow" at bounding box center [29, 67] width 21 height 21
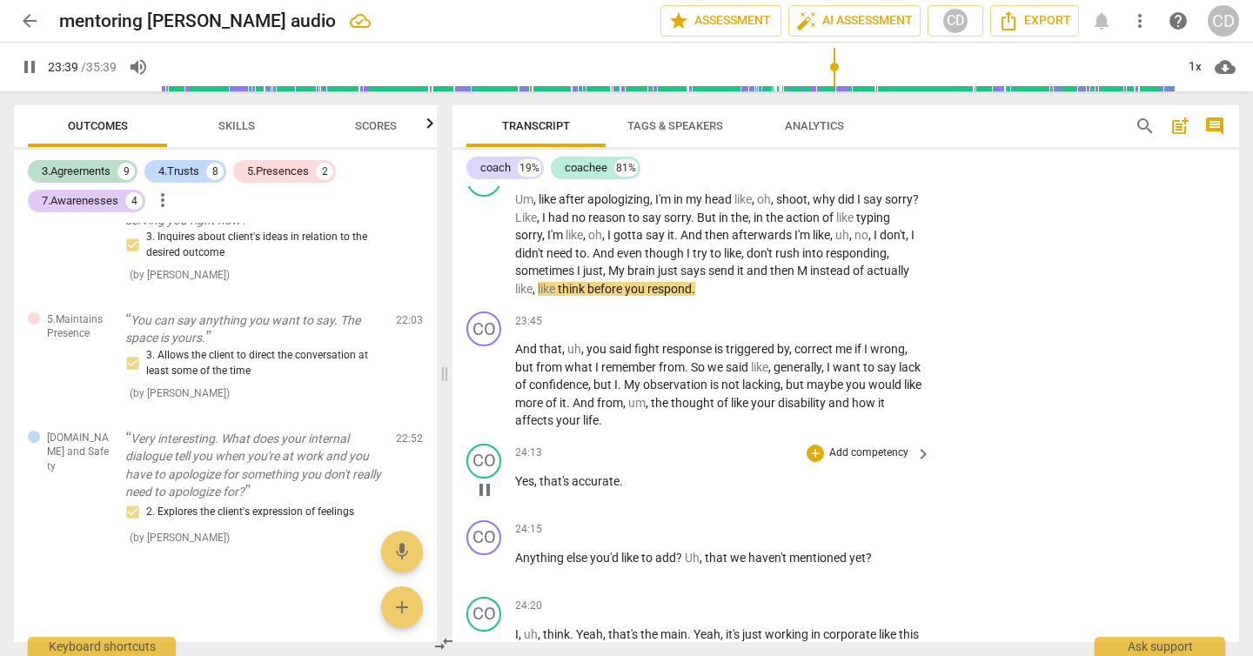
scroll to position [8860, 0]
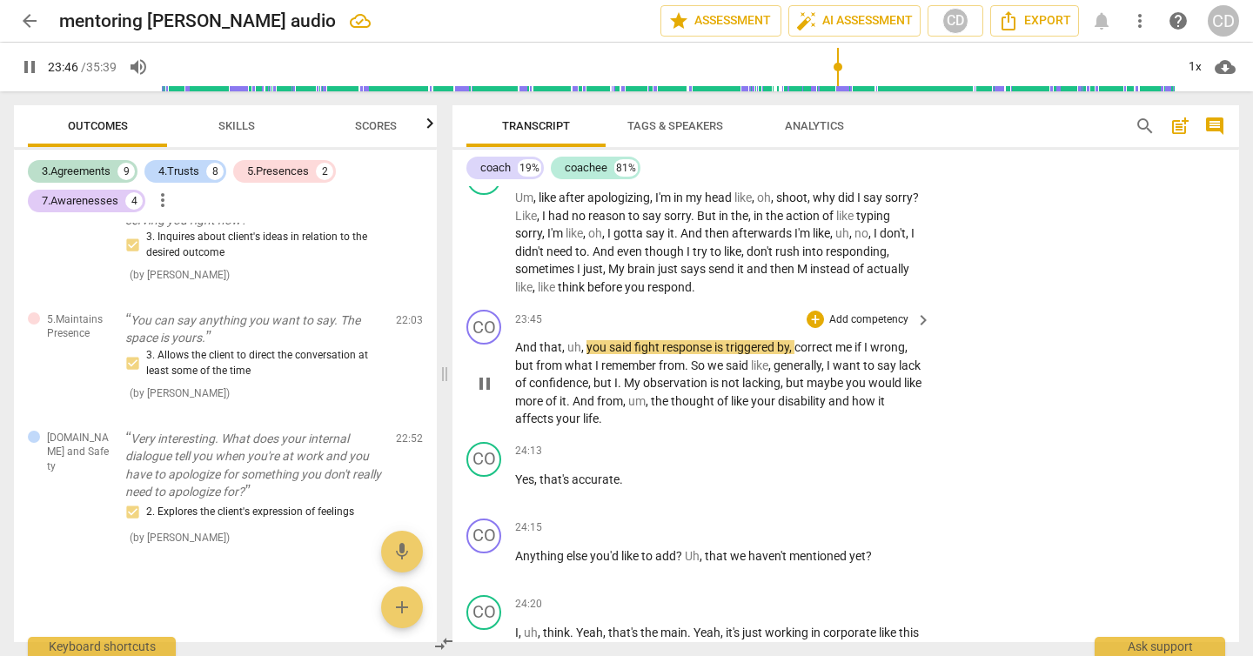
click at [485, 373] on span "pause" at bounding box center [484, 383] width 21 height 21
type input "1427"
